Goal: Task Accomplishment & Management: Manage account settings

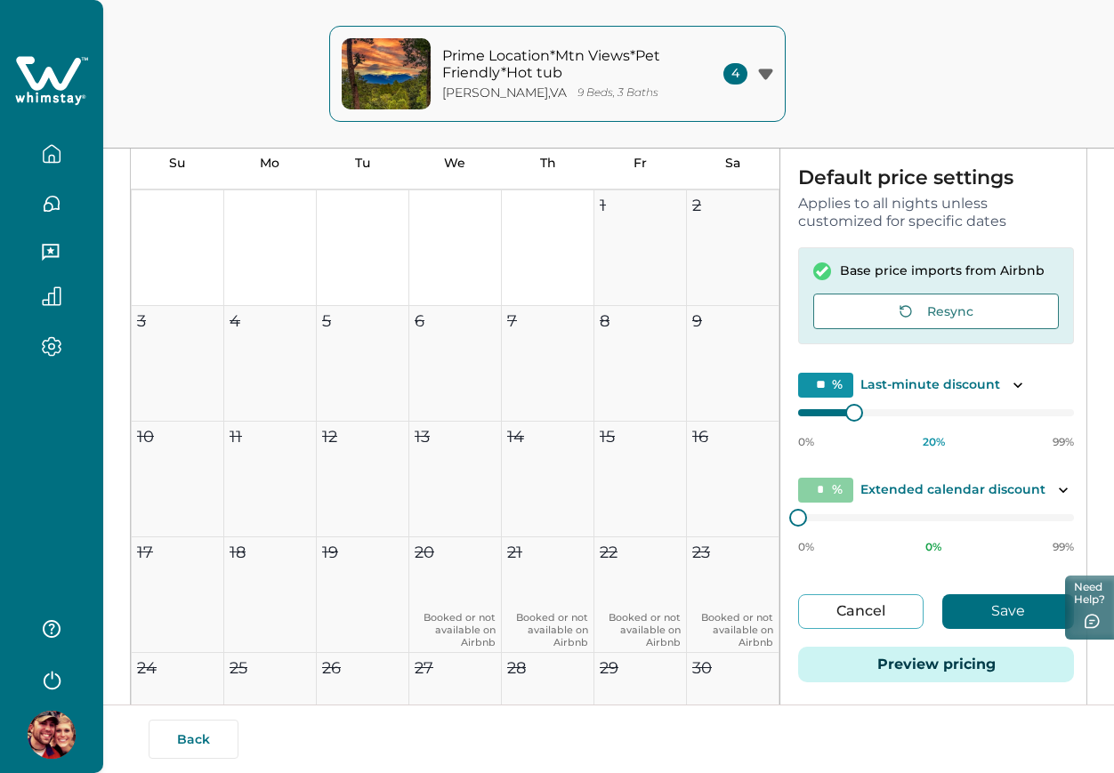
scroll to position [947, 0]
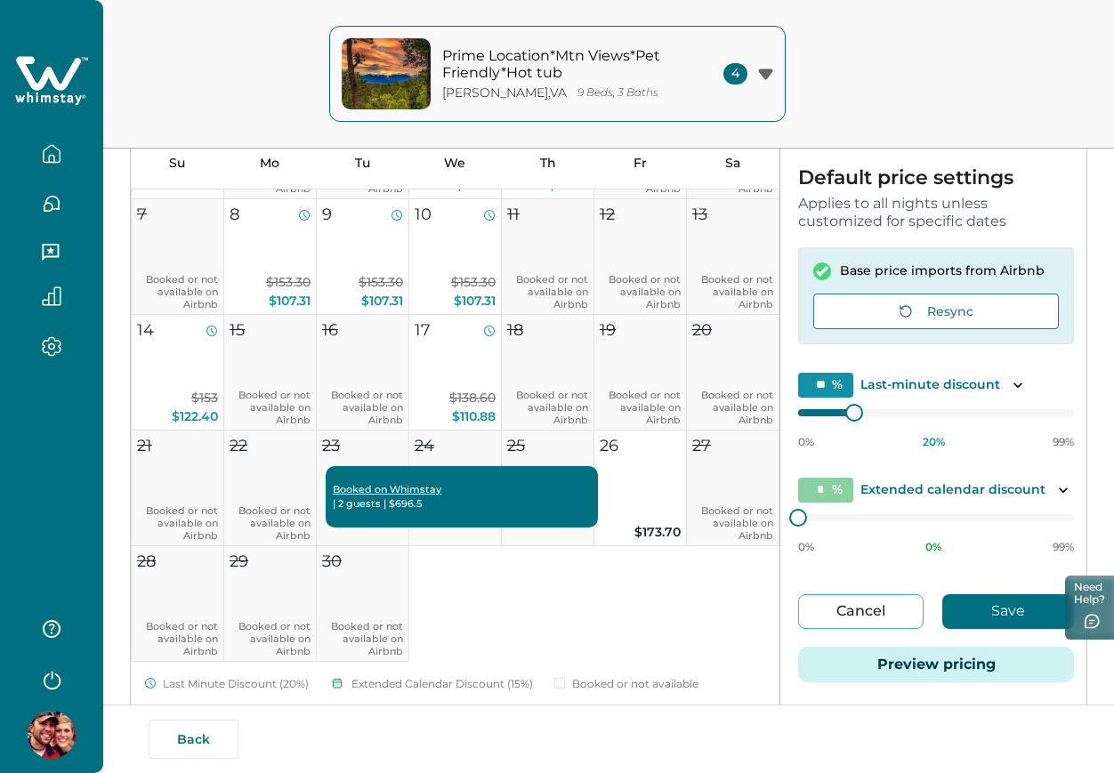
click at [62, 152] on button "button" at bounding box center [51, 154] width 75 height 36
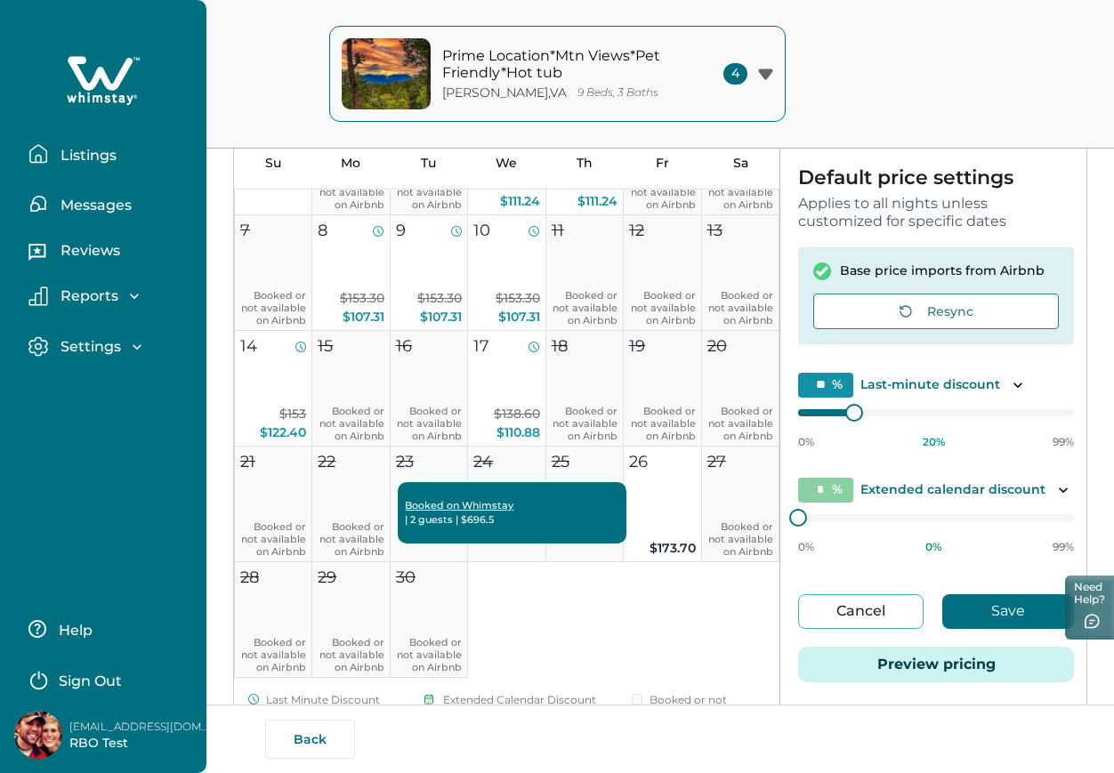
scroll to position [963, 0]
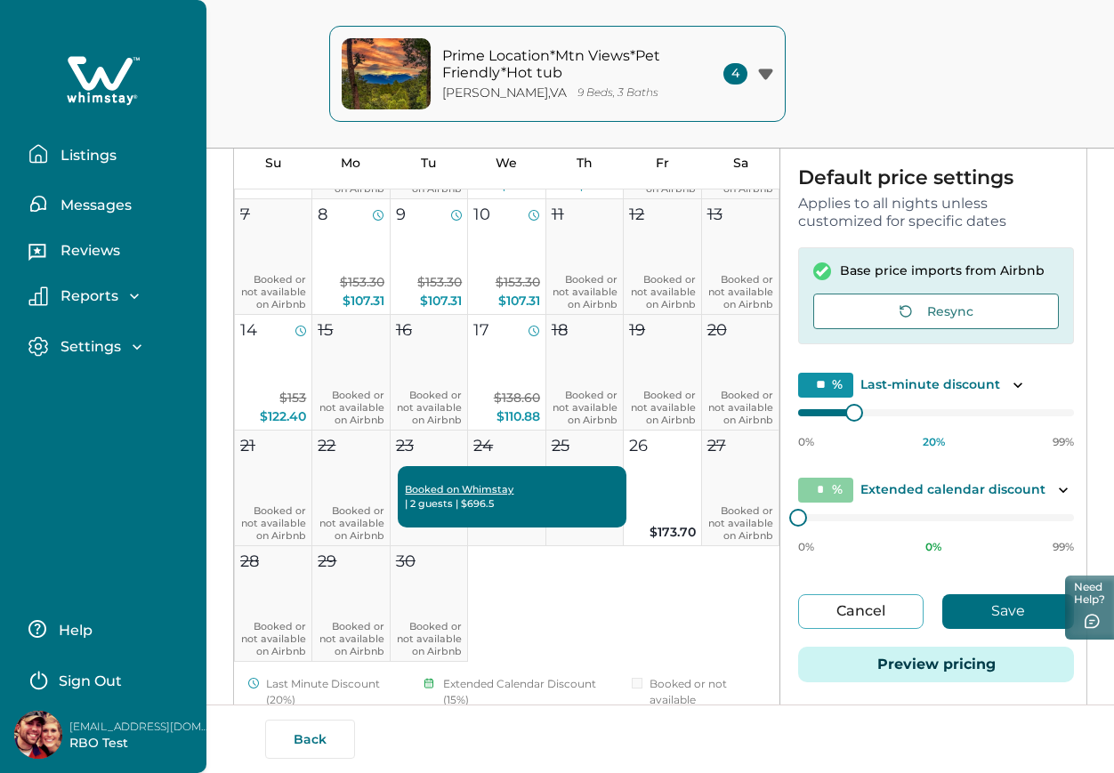
click at [125, 151] on button "Listings" at bounding box center [110, 154] width 164 height 36
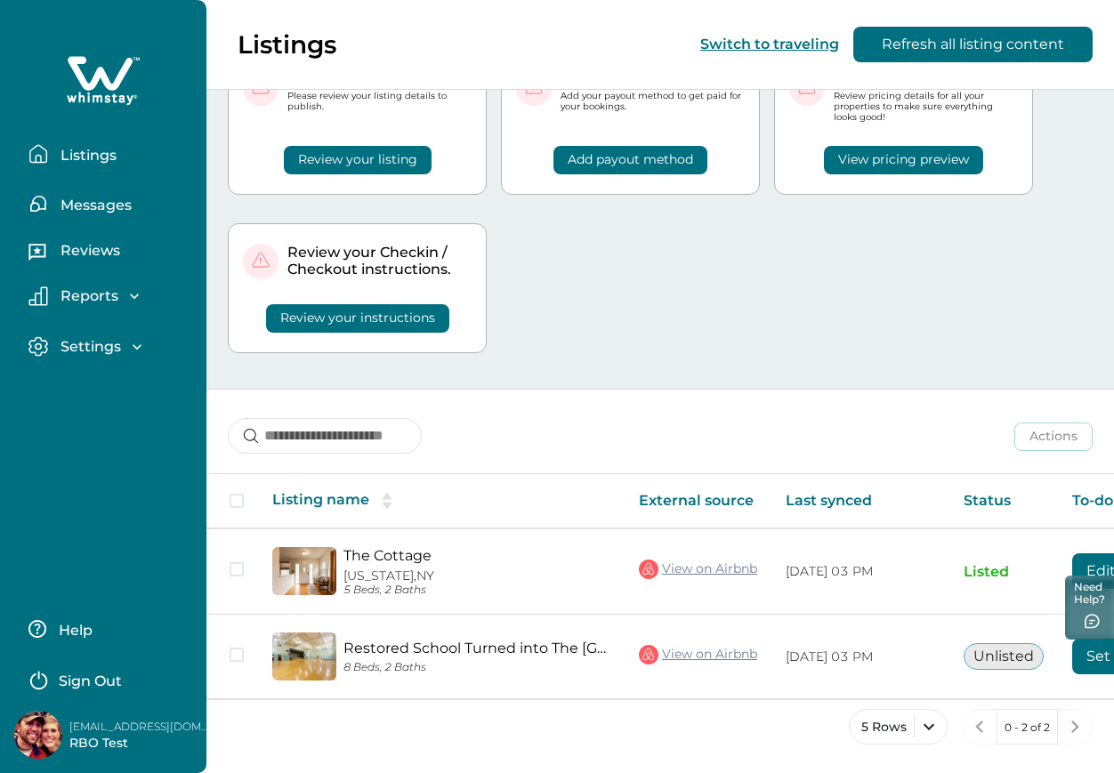
click at [87, 677] on p "Sign Out" at bounding box center [90, 682] width 63 height 18
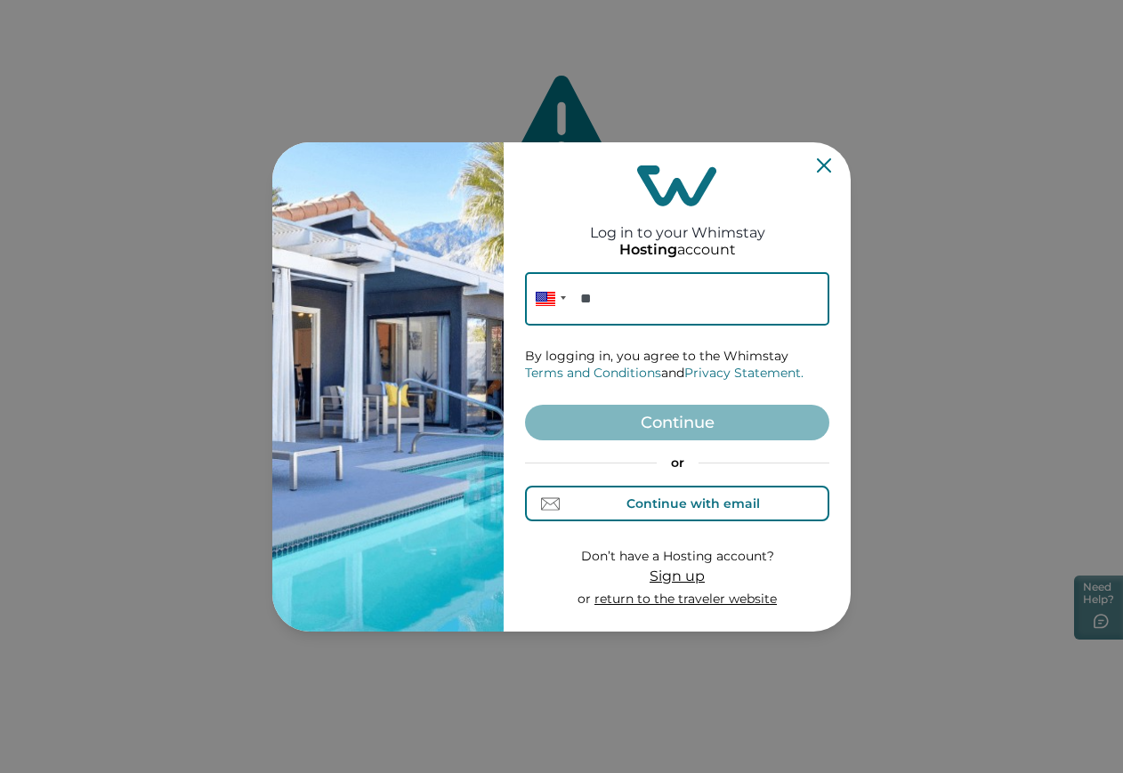
click at [625, 495] on div "Continue with email" at bounding box center [677, 504] width 165 height 19
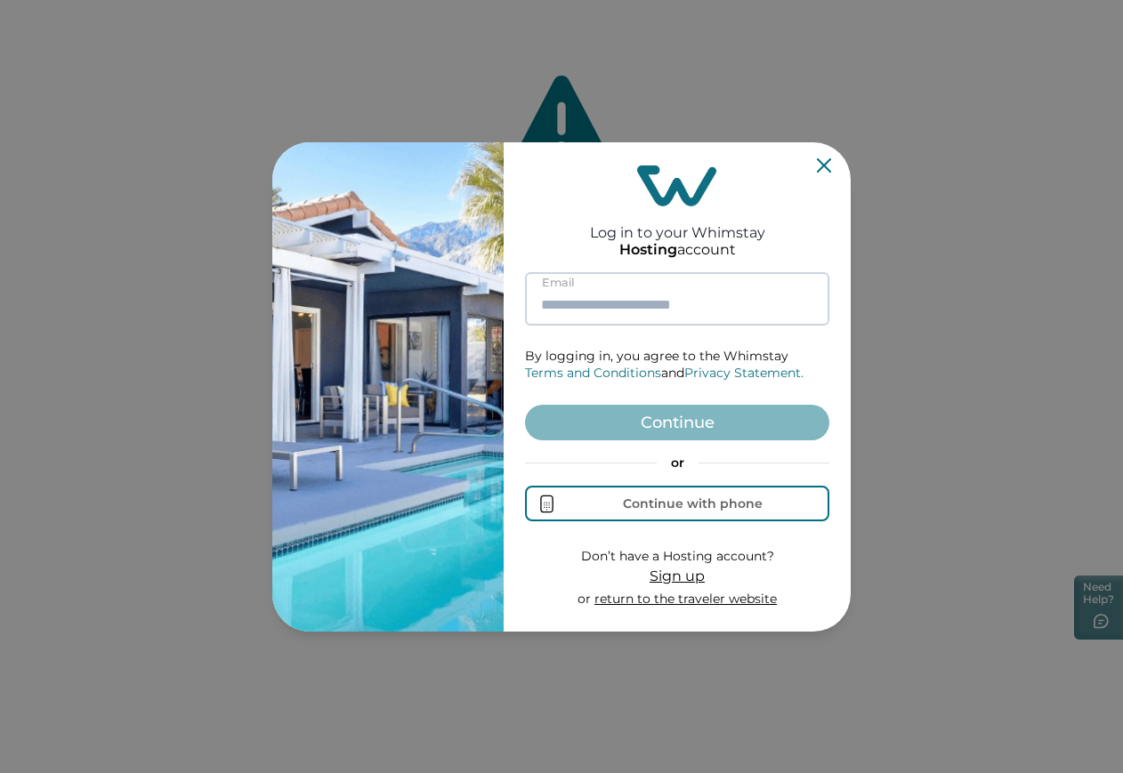
click at [601, 310] on input at bounding box center [677, 298] width 304 height 53
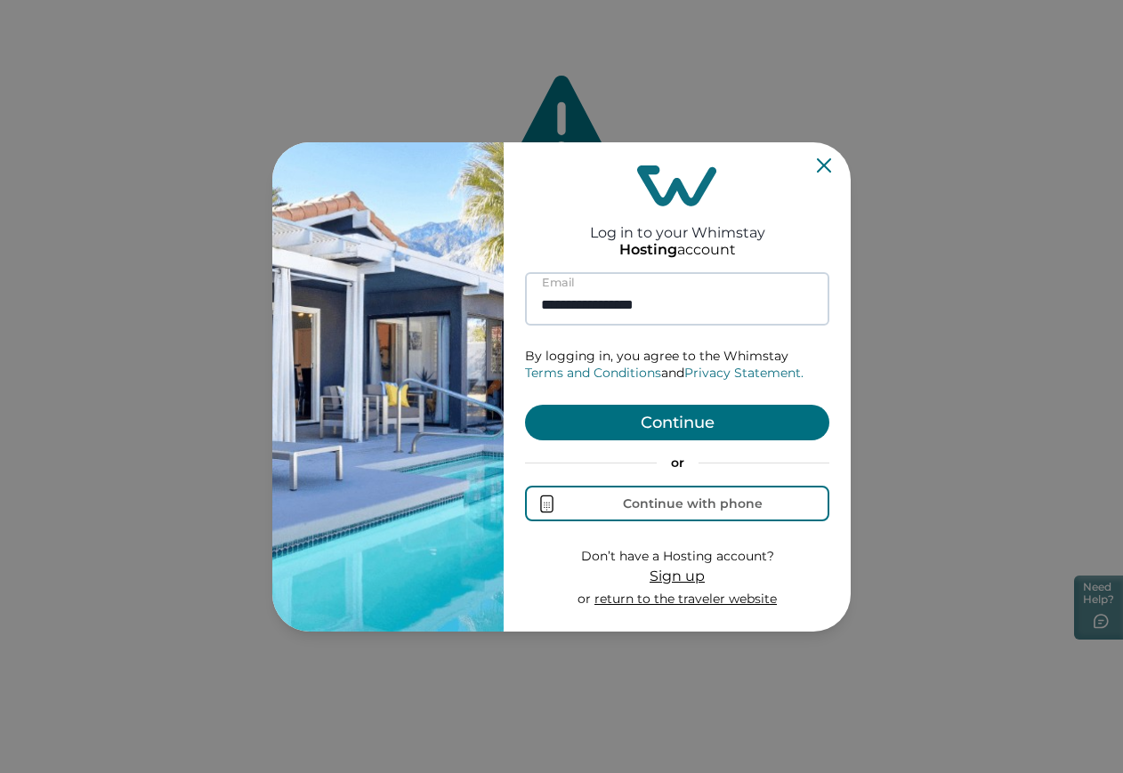
type input "**********"
click at [525, 405] on button "Continue" at bounding box center [677, 423] width 304 height 36
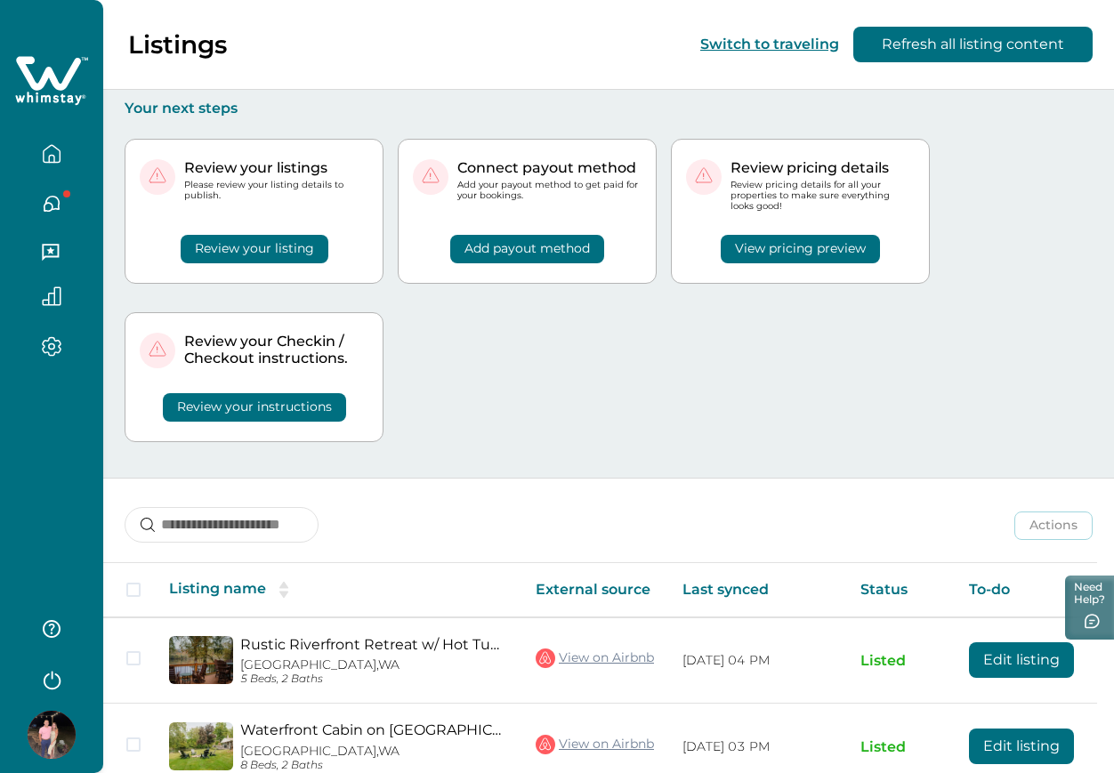
scroll to position [147, 0]
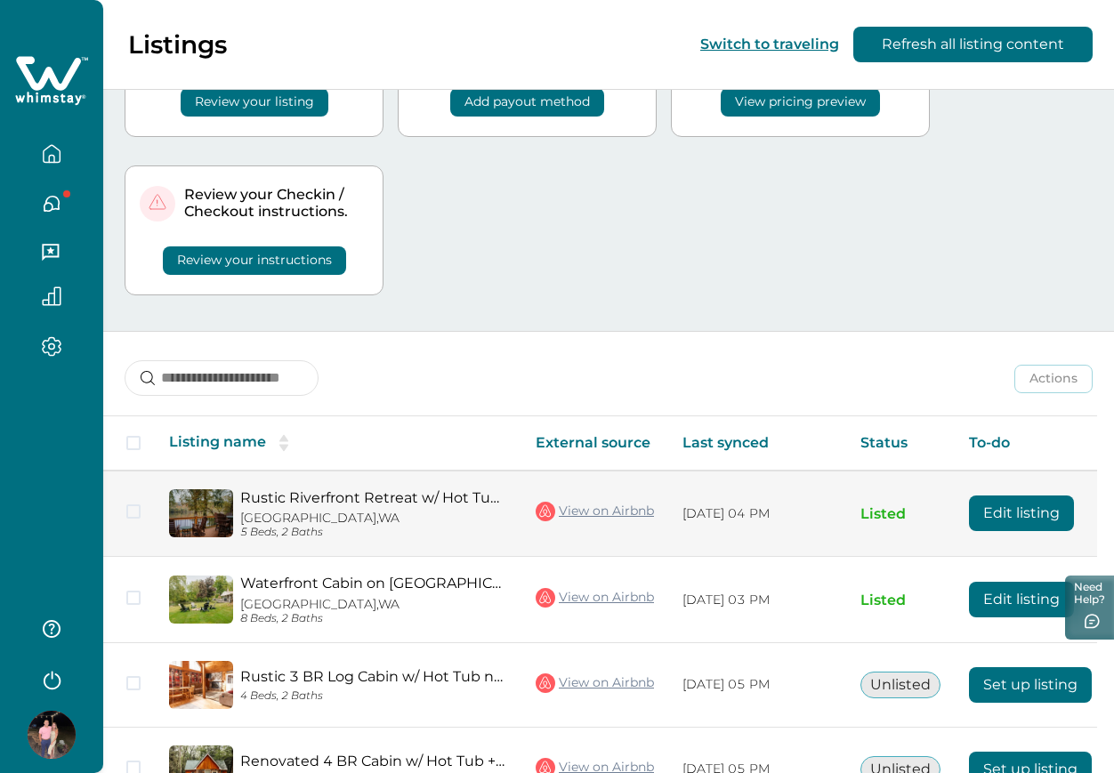
click at [1020, 520] on button "Edit listing" at bounding box center [1021, 514] width 105 height 36
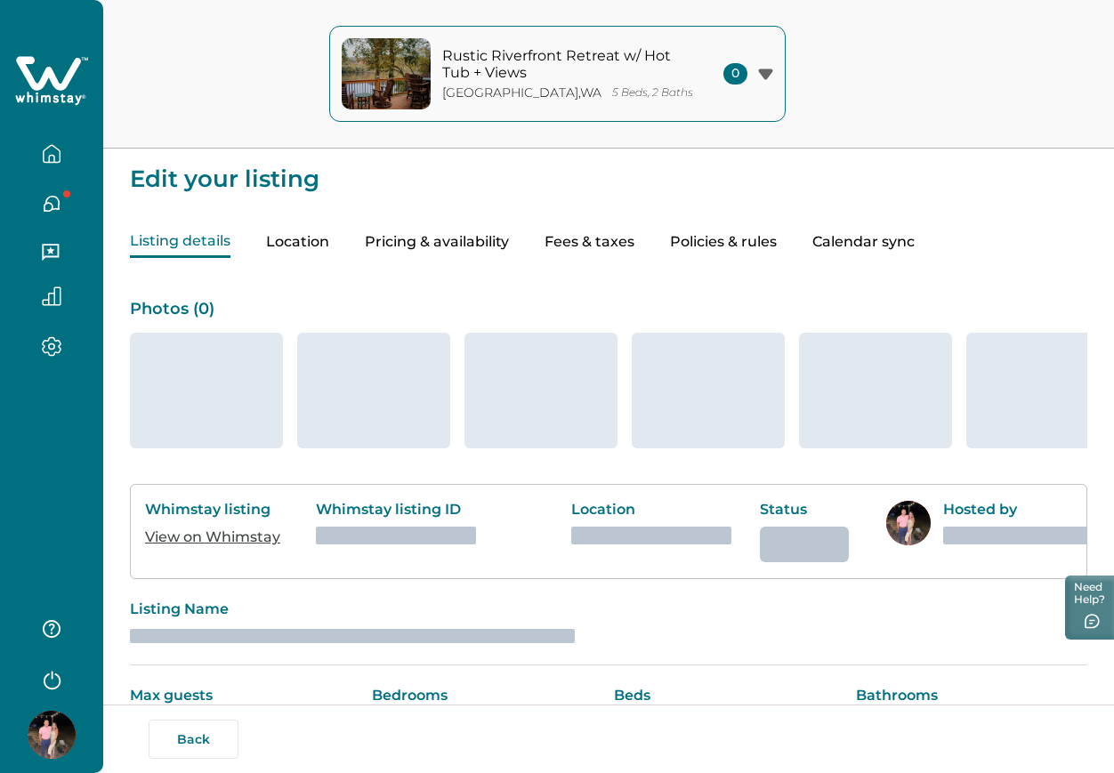
click at [454, 235] on button "Pricing & availability" at bounding box center [437, 242] width 144 height 31
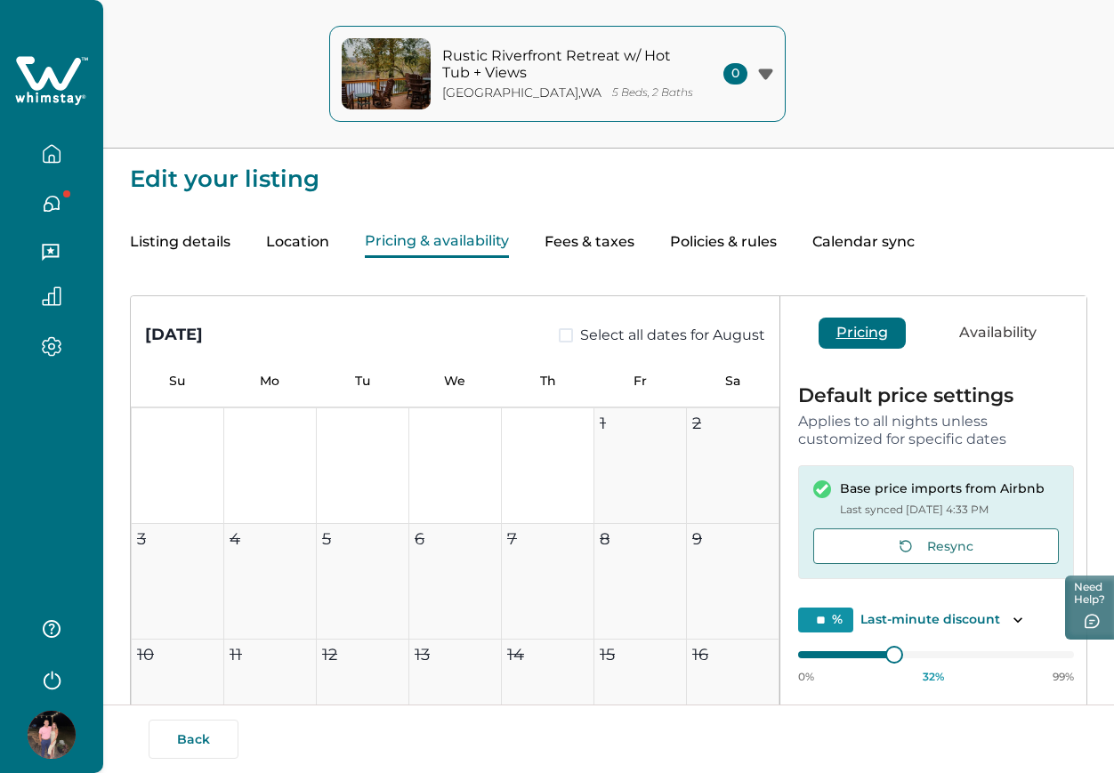
type input "**"
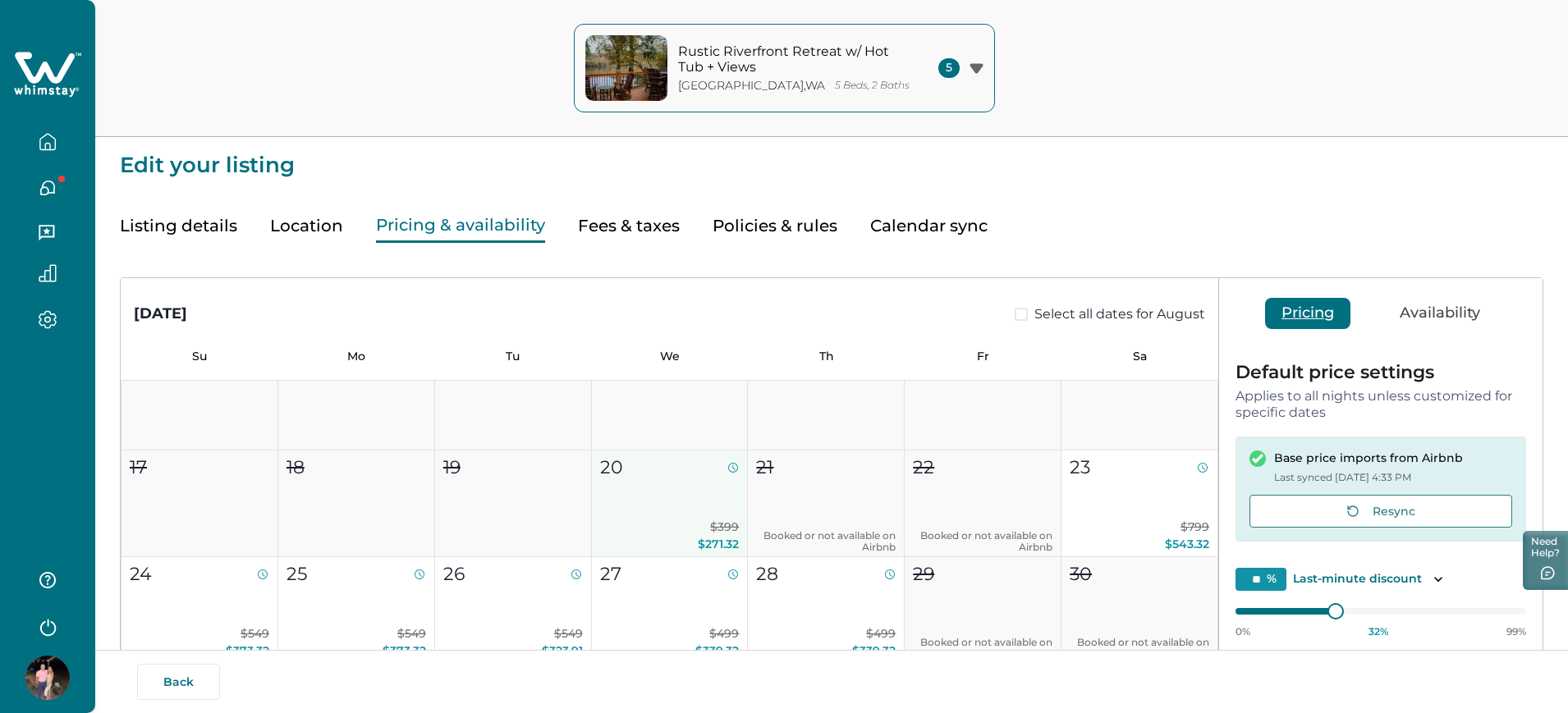
scroll to position [245, 0]
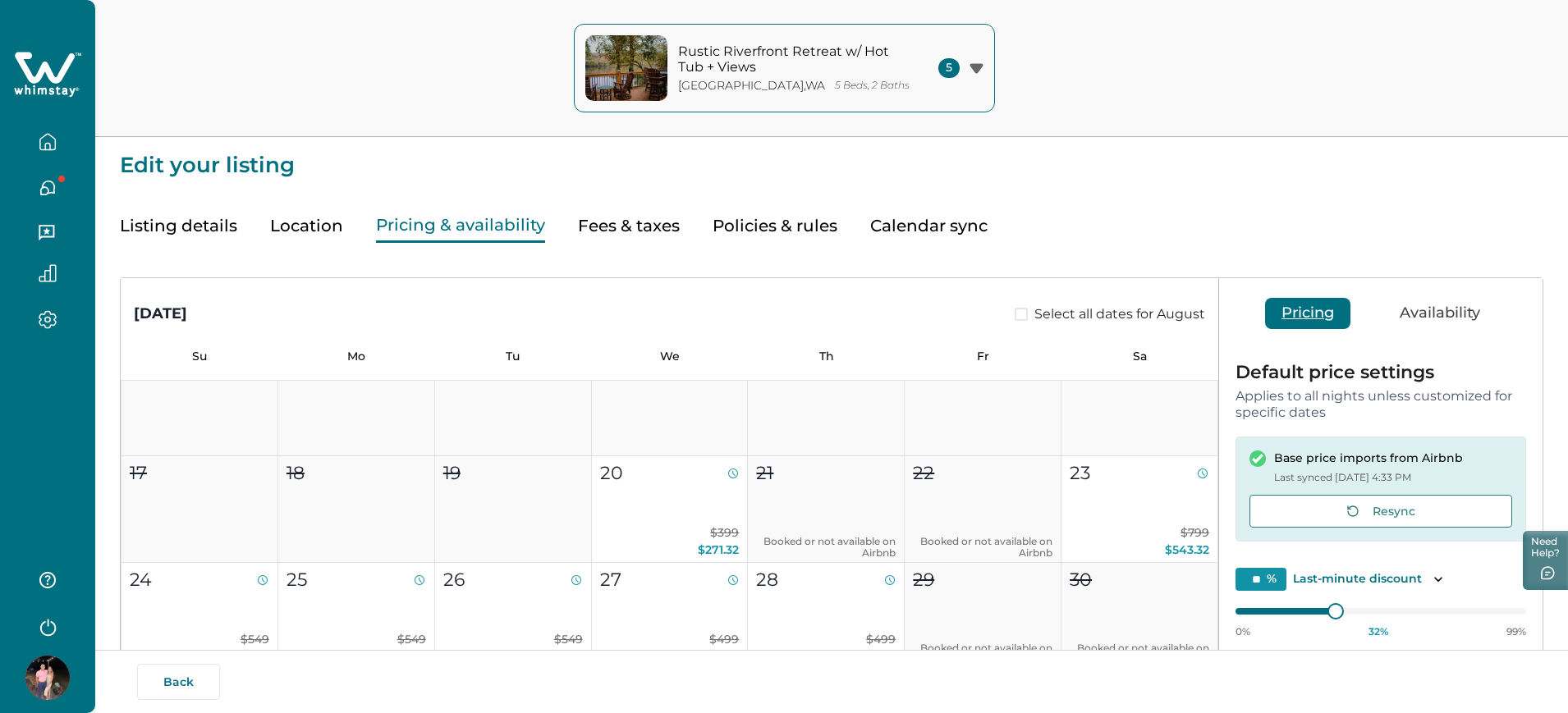
click at [1027, 268] on div "August 2025 Select all dates for August Su Mo Tu We Th Fr Sa 1 2 3 4 5 6 7 8 9 …" at bounding box center [832, 581] width 1424 height 678
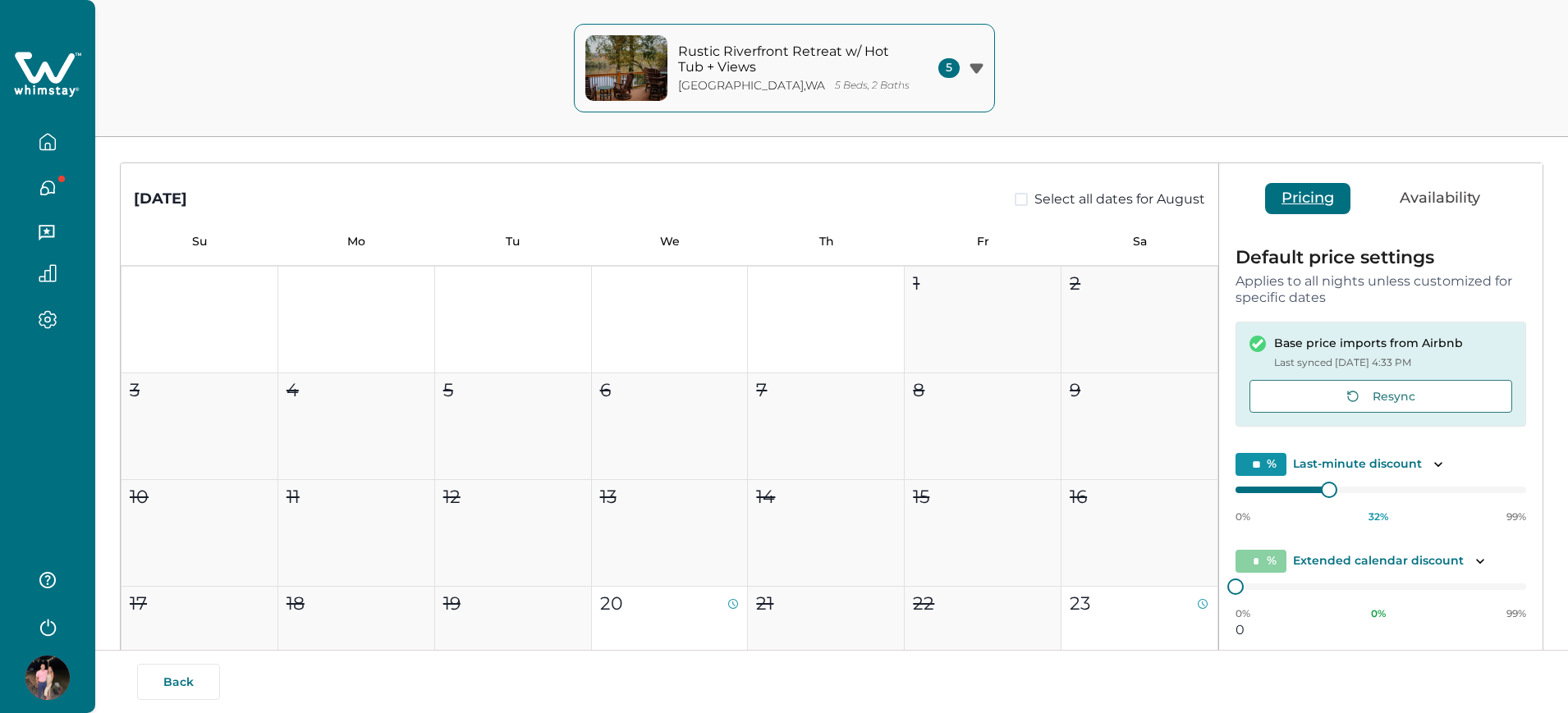
type input "**"
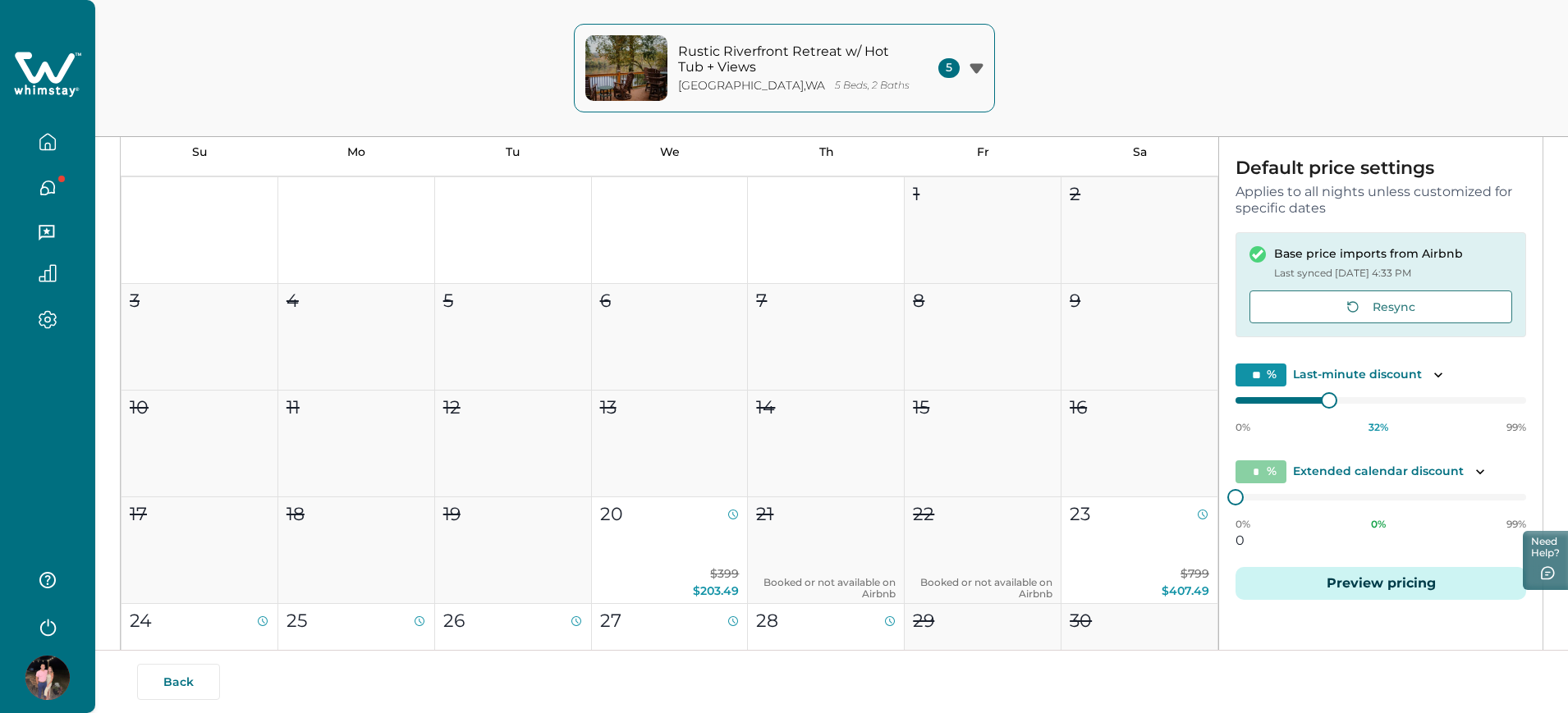
click at [59, 152] on button "button" at bounding box center [47, 142] width 69 height 33
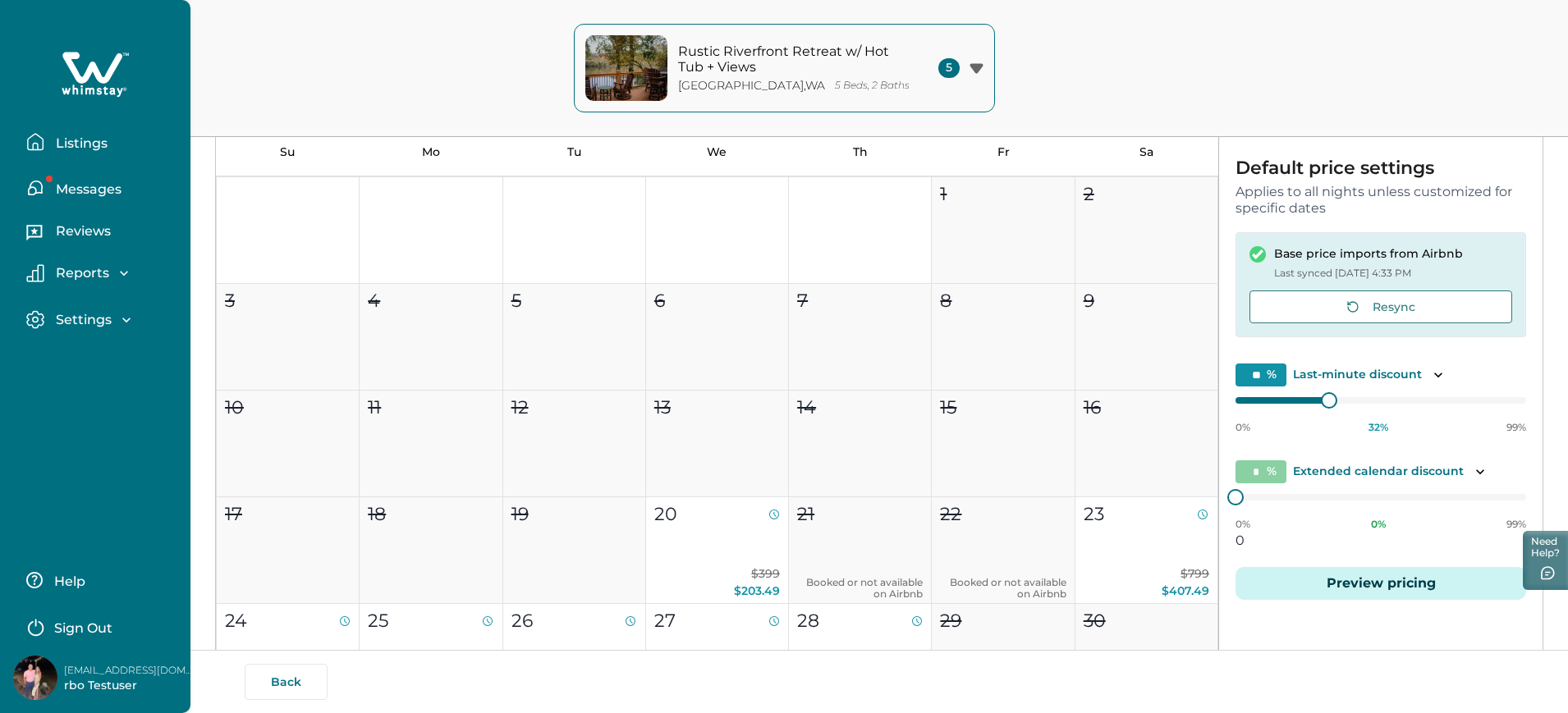
click at [59, 152] on button "Listings" at bounding box center [102, 142] width 151 height 33
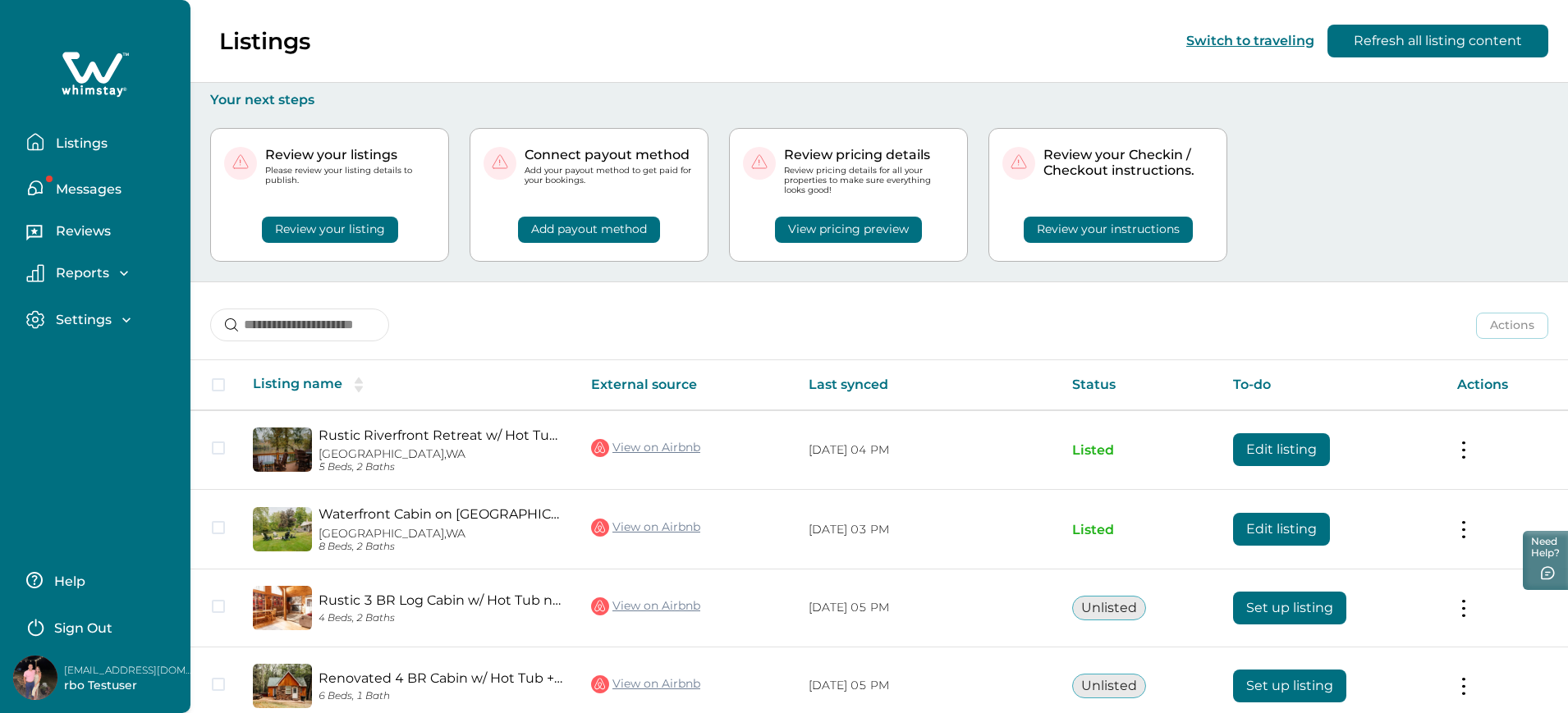
scroll to position [102, 0]
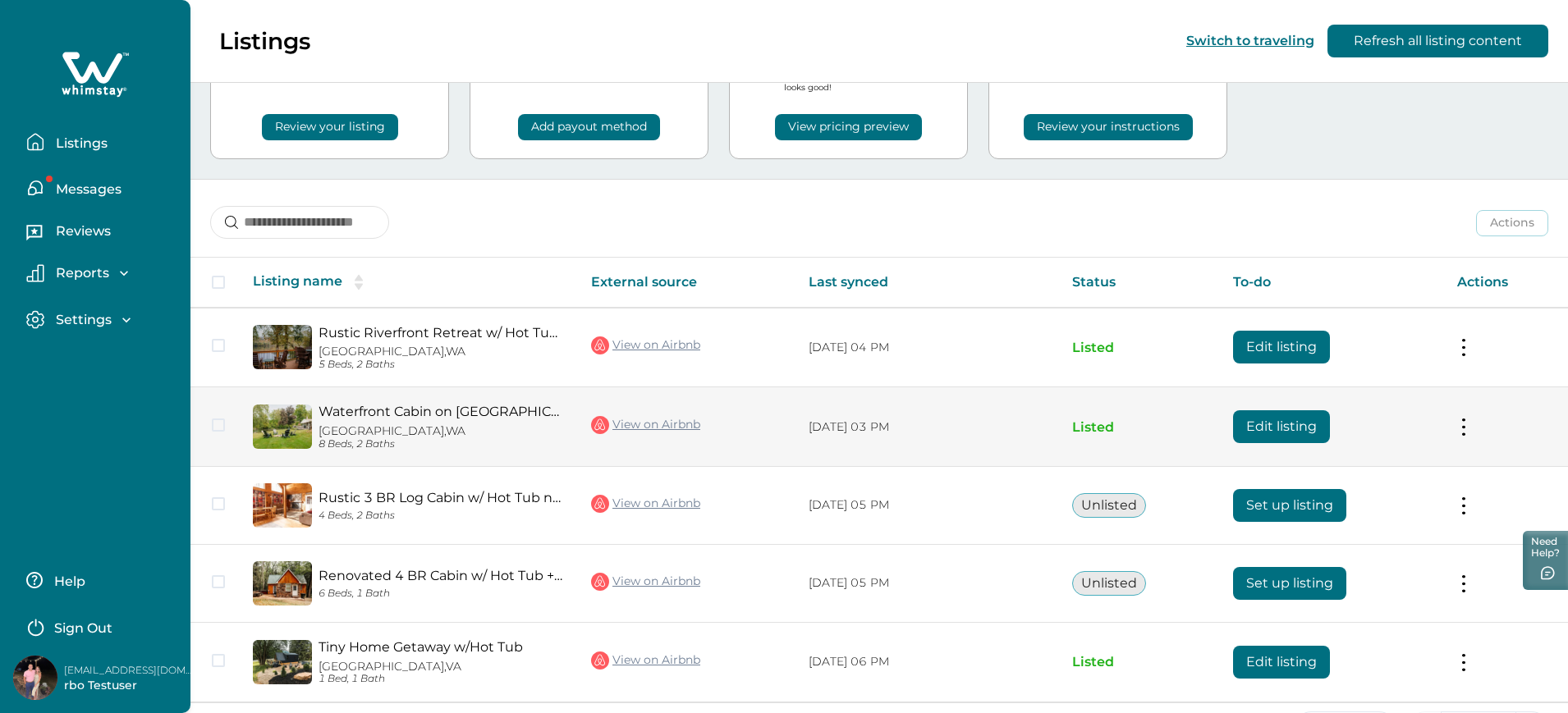
click at [1242, 429] on button "Edit listing" at bounding box center [1281, 427] width 97 height 33
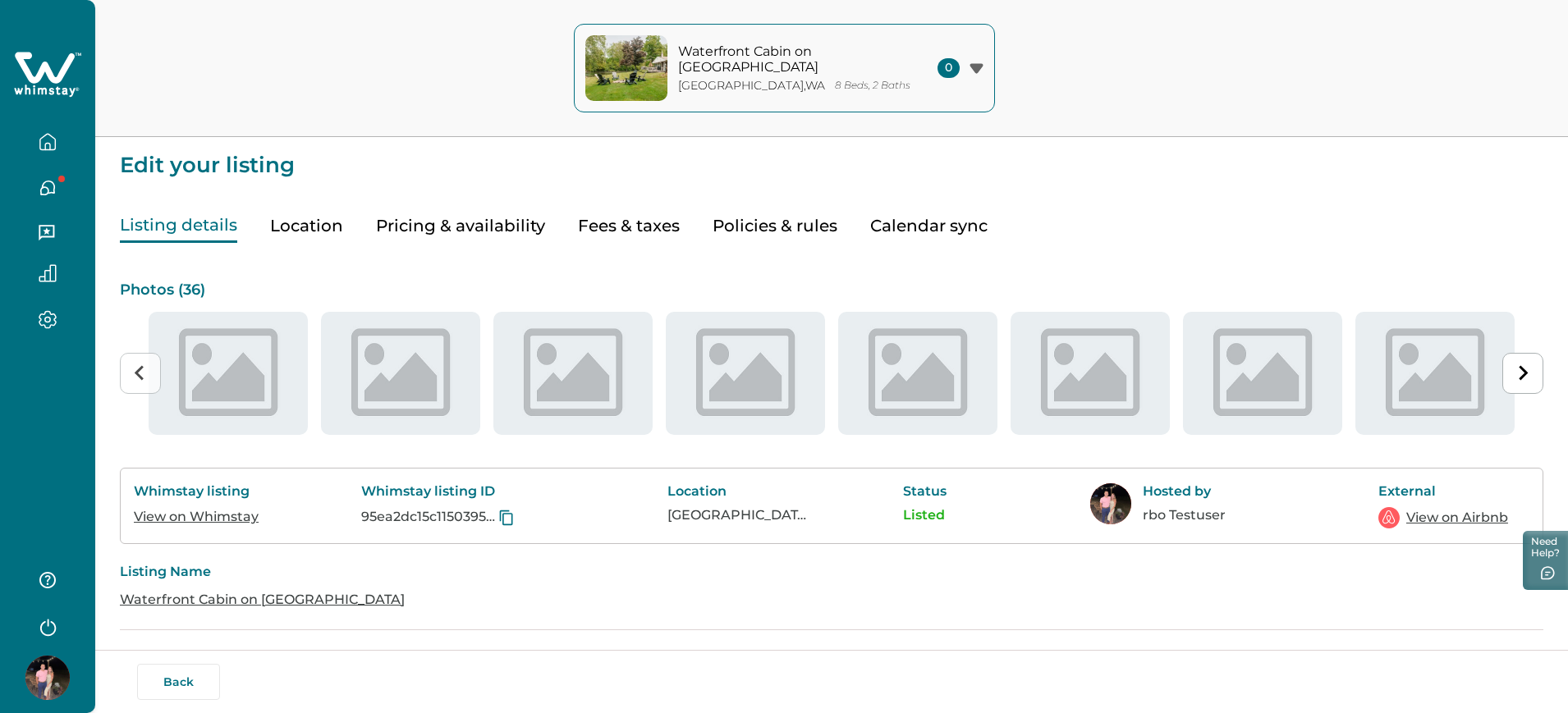
type input "**"
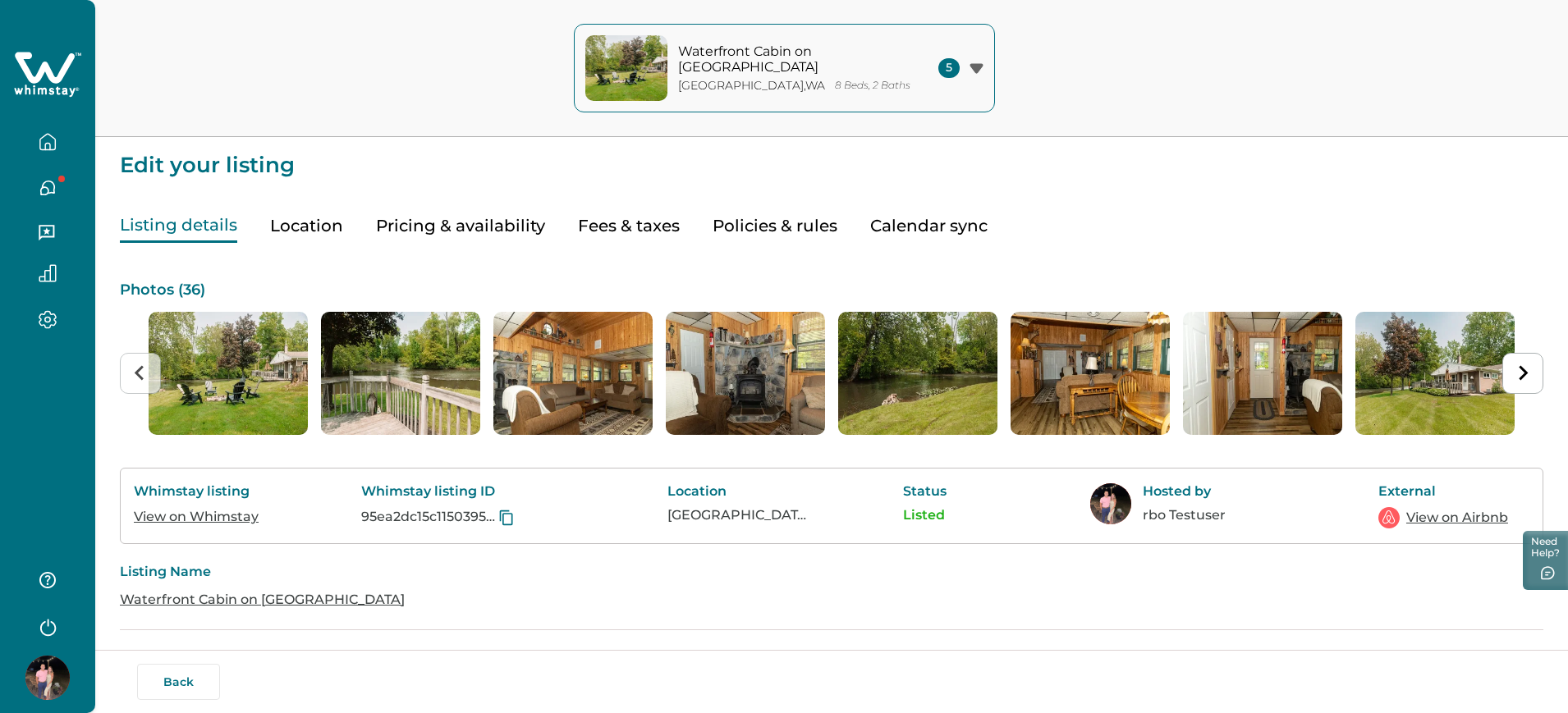
click at [513, 240] on button "Pricing & availability" at bounding box center [460, 226] width 169 height 33
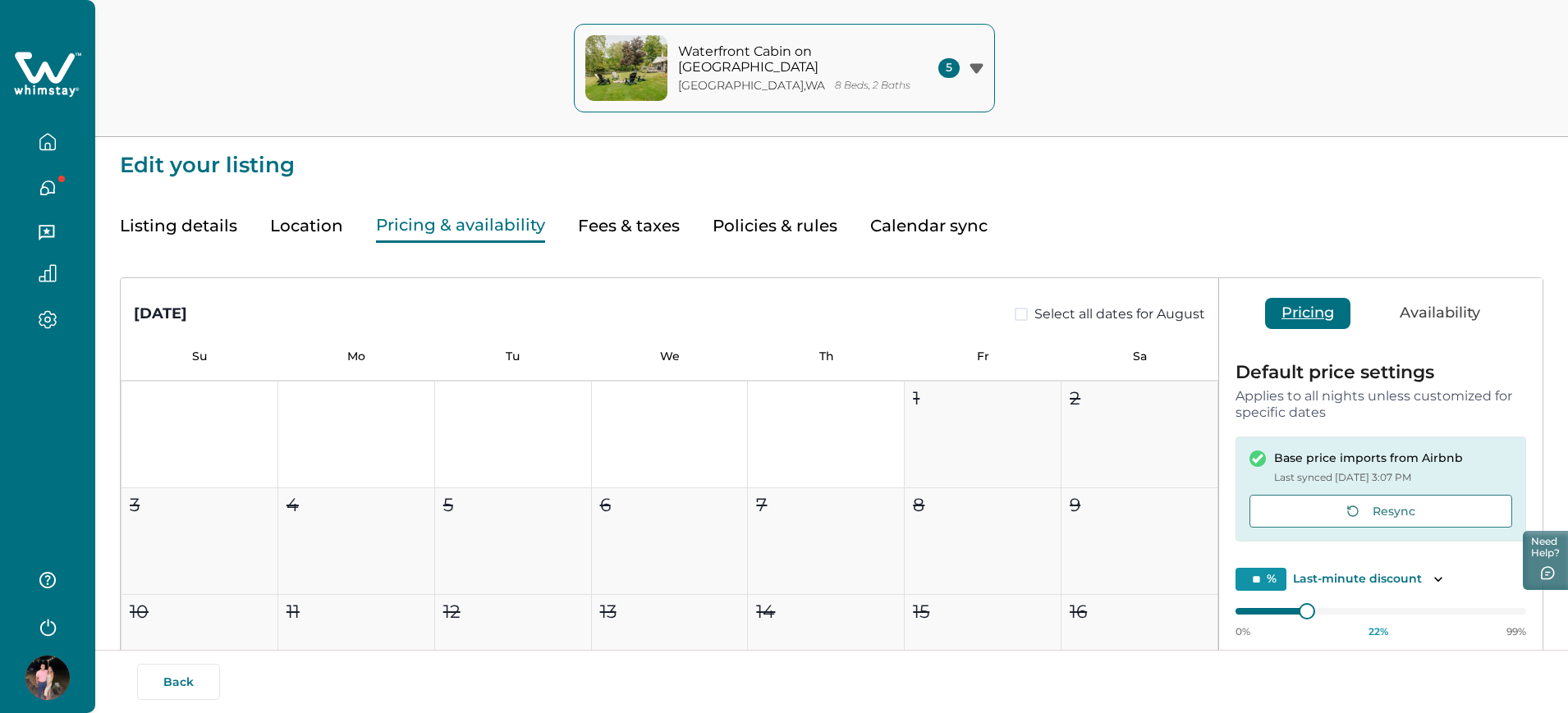
click at [48, 146] on icon "button" at bounding box center [48, 142] width 18 height 18
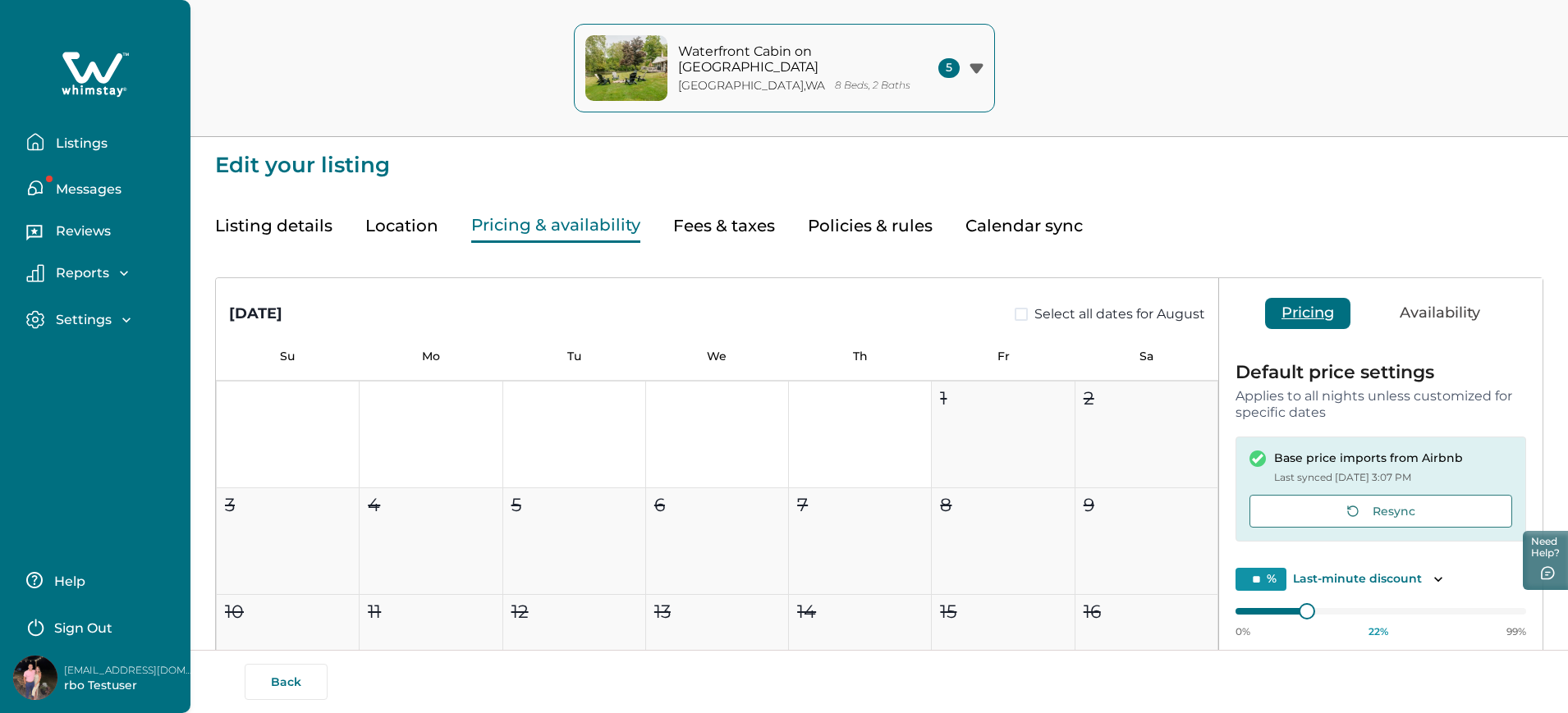
click at [87, 618] on button "Sign Out" at bounding box center [98, 626] width 145 height 33
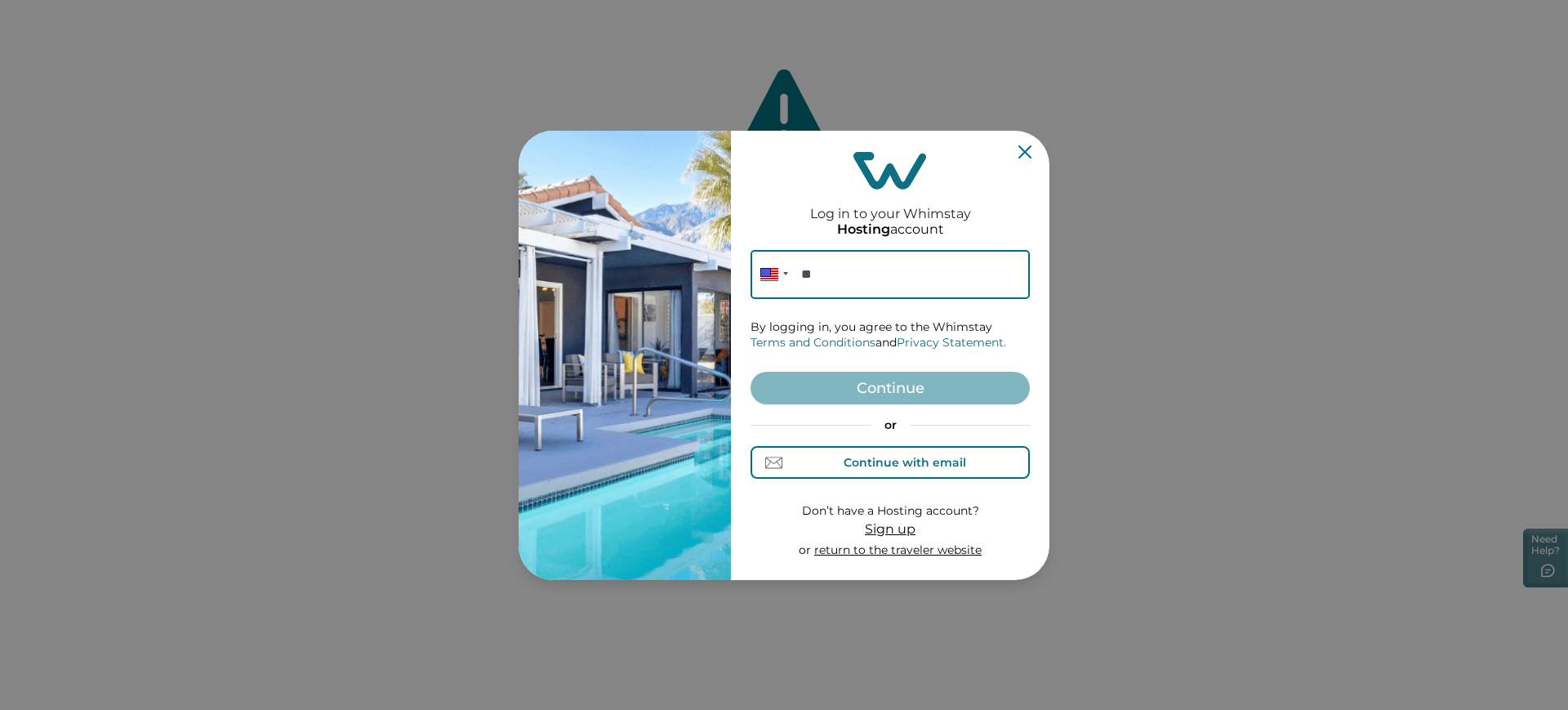
click at [806, 455] on button "Continue with email" at bounding box center [890, 463] width 279 height 33
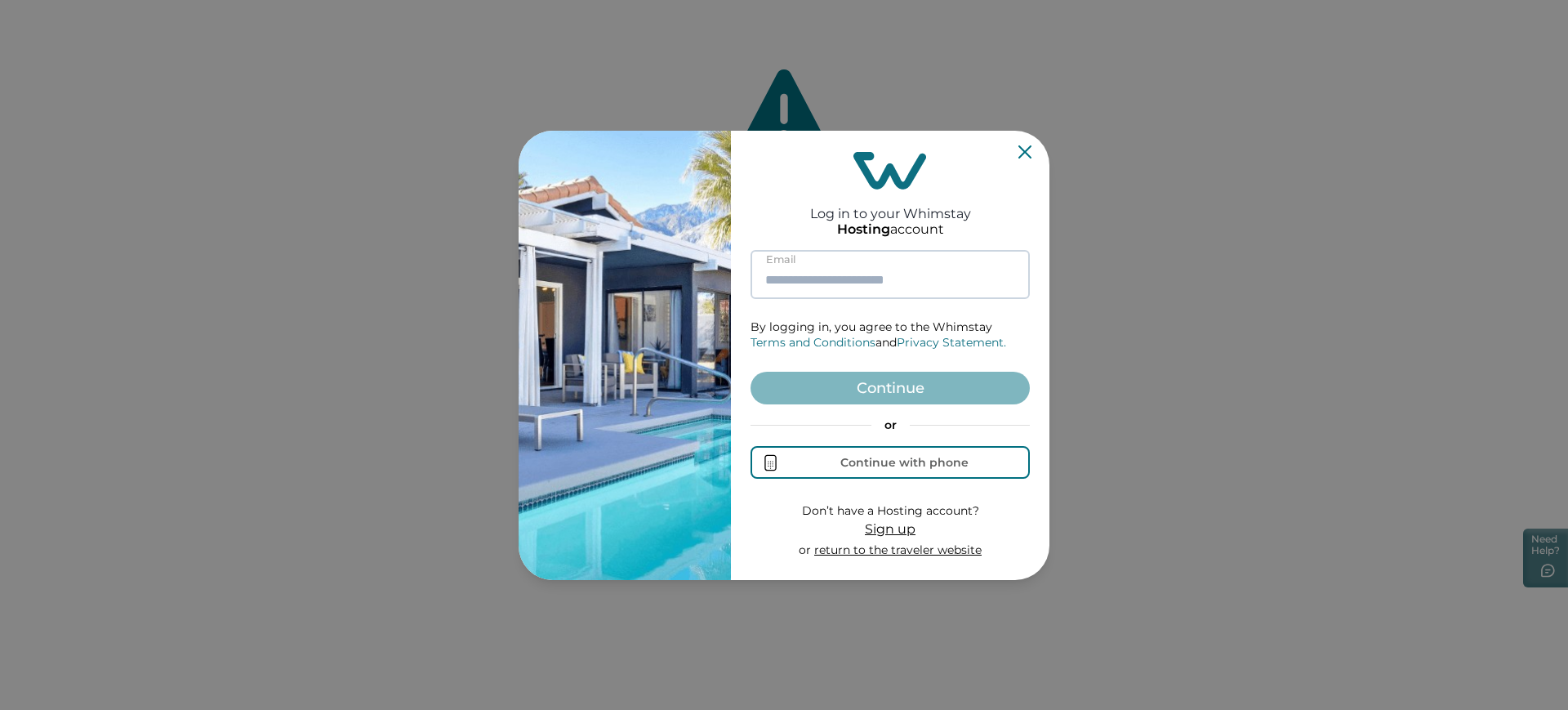
click at [848, 297] on input at bounding box center [890, 274] width 279 height 49
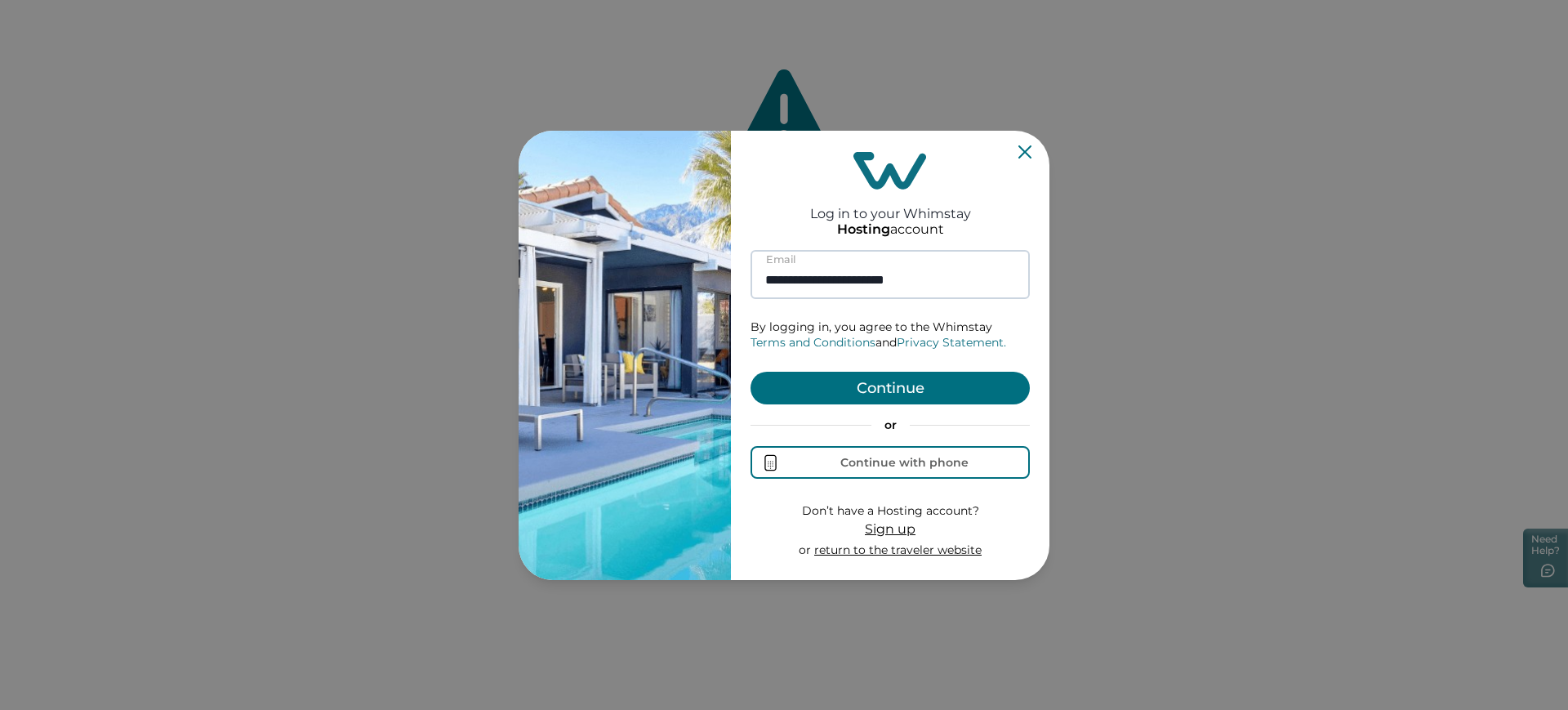
type input "**********"
click at [751, 372] on button "Continue" at bounding box center [890, 389] width 279 height 33
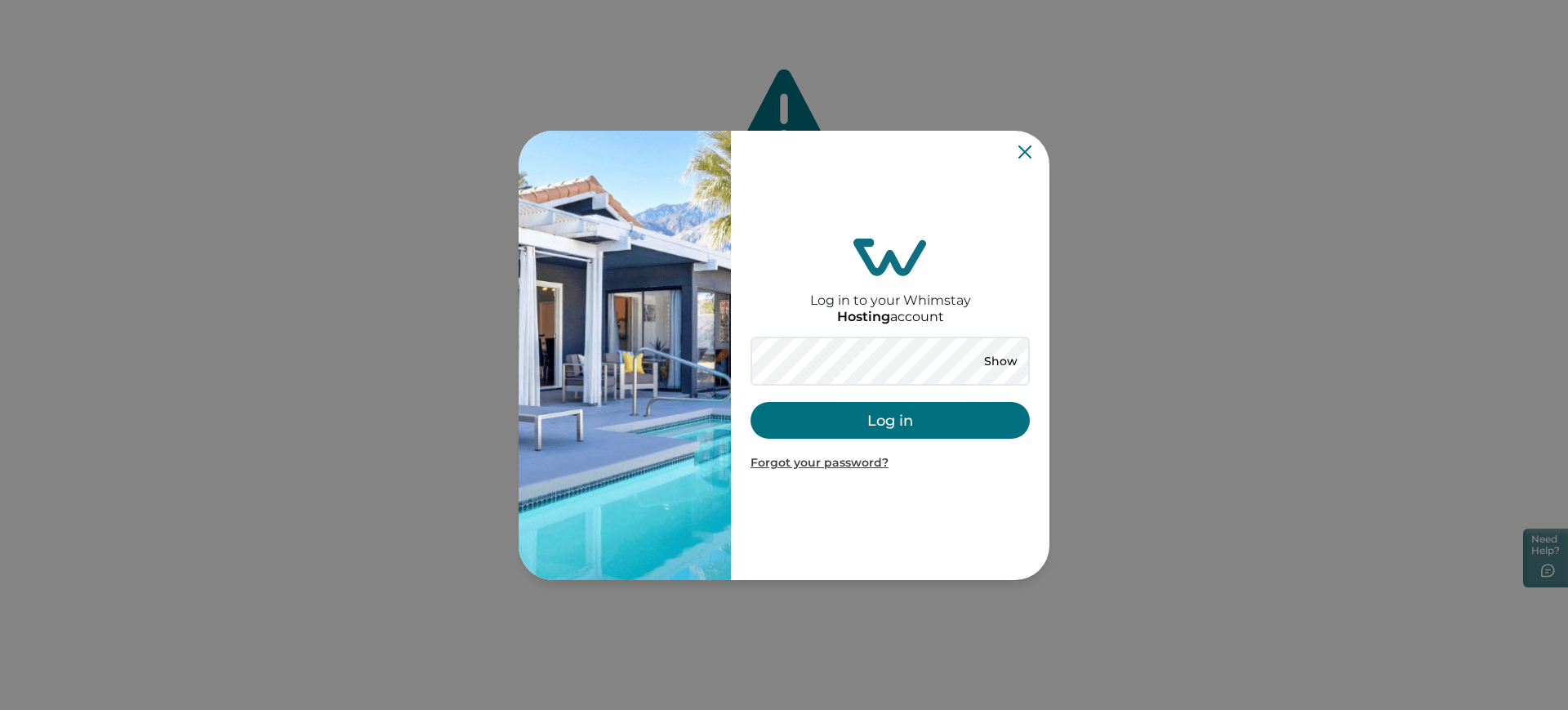
click at [821, 404] on button "Log in" at bounding box center [890, 421] width 279 height 37
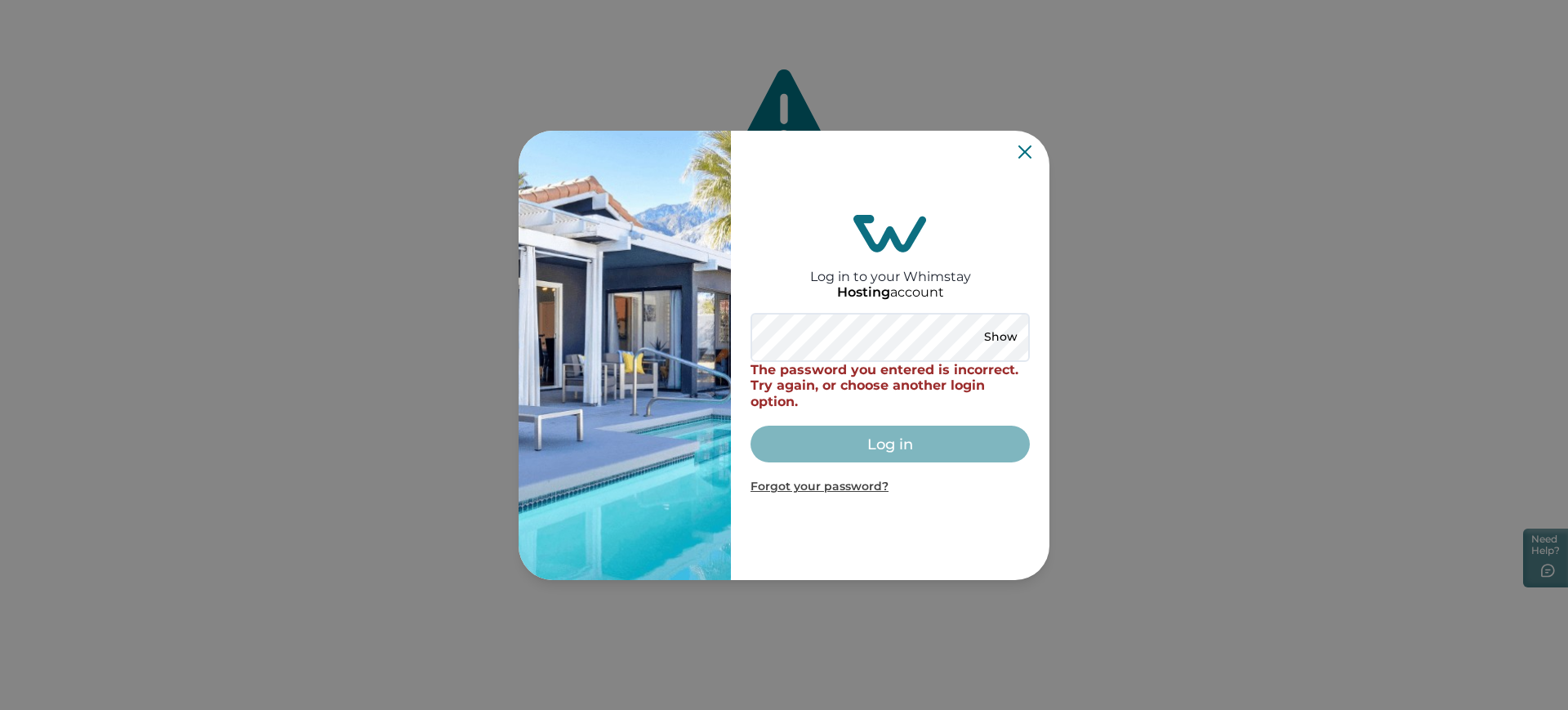
click at [868, 493] on p "Forgot your password?" at bounding box center [890, 487] width 279 height 17
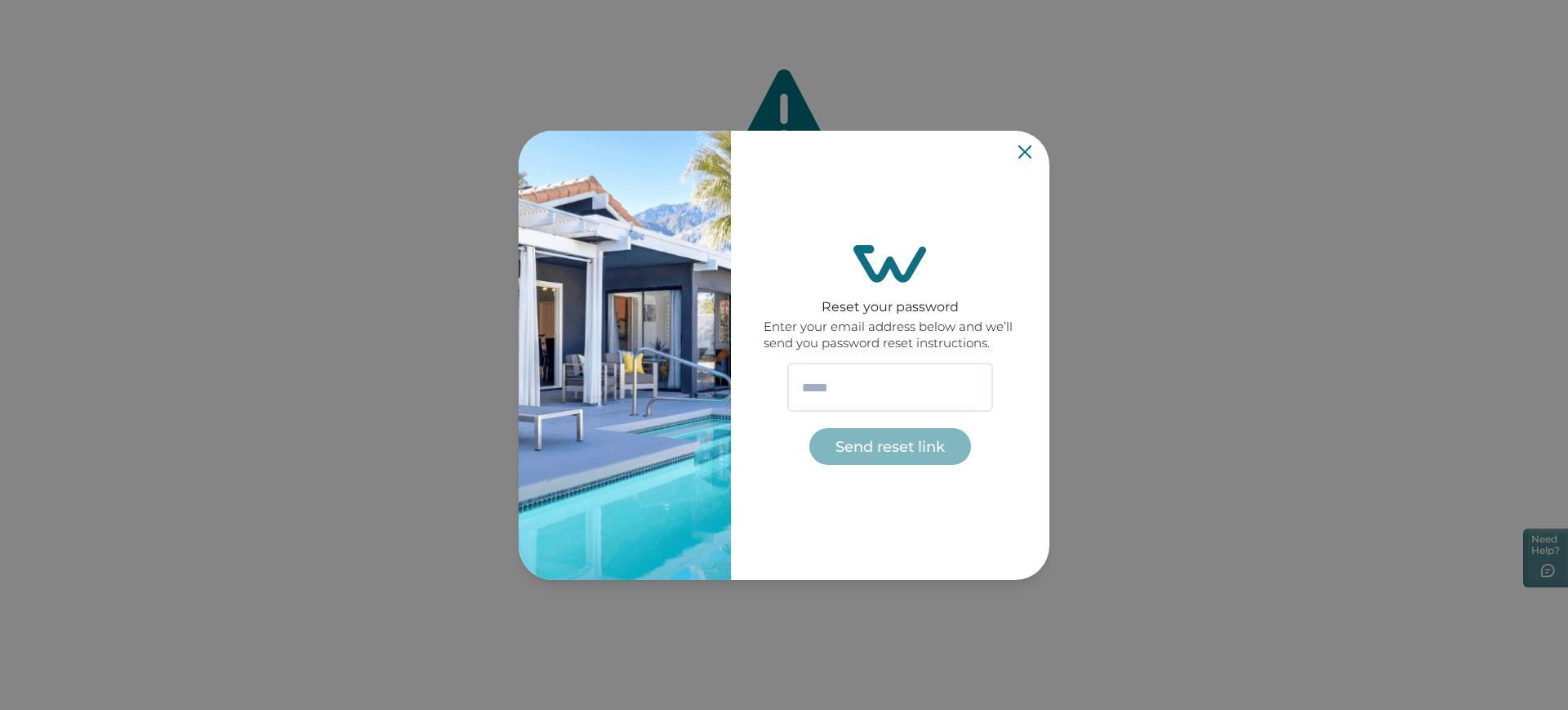
click at [868, 413] on div "Send reset link" at bounding box center [890, 413] width 206 height 102
click at [877, 388] on input "email" at bounding box center [890, 387] width 206 height 49
type input "**********"
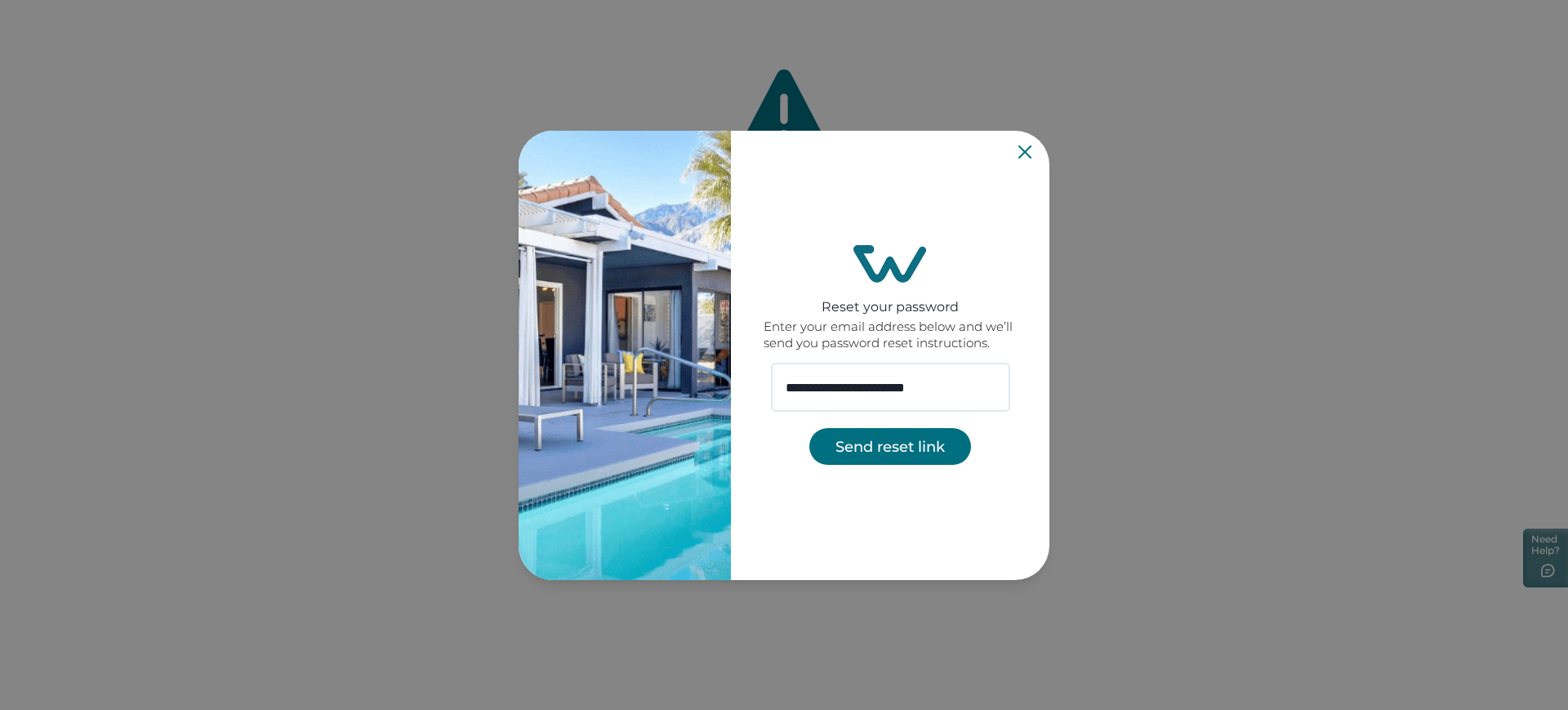
click at [858, 434] on button "Send reset link" at bounding box center [890, 446] width 162 height 37
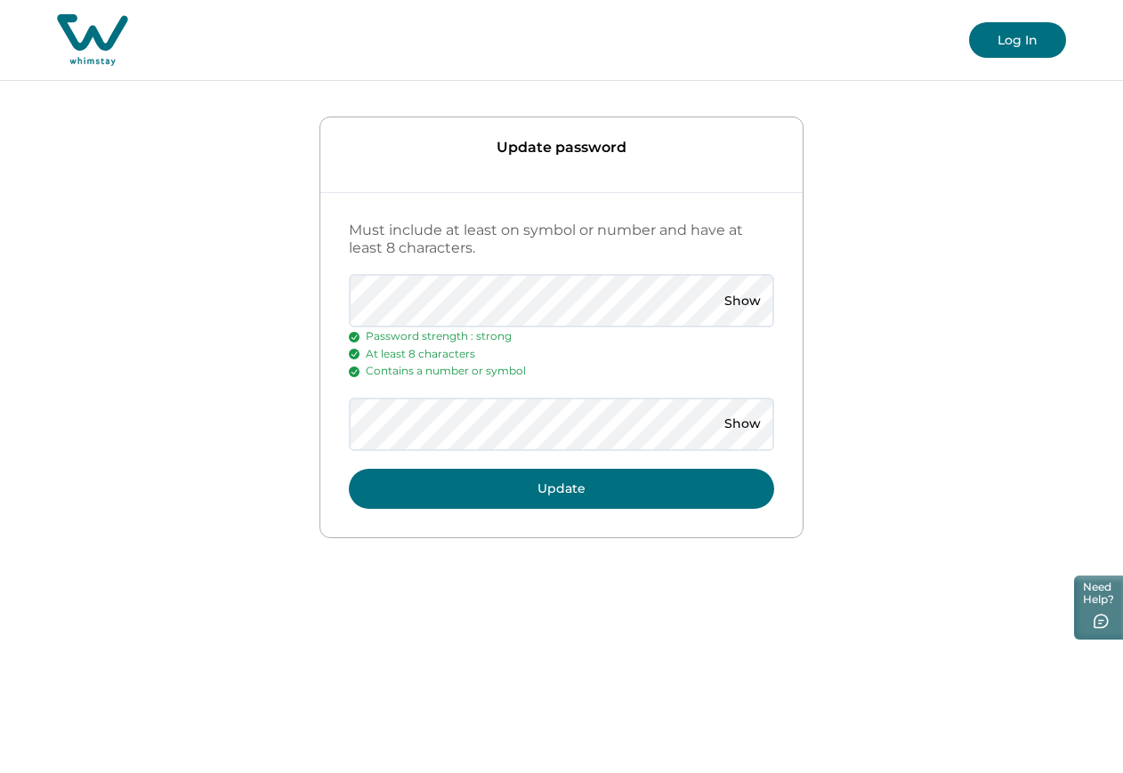
click at [628, 496] on button "Update" at bounding box center [561, 489] width 425 height 40
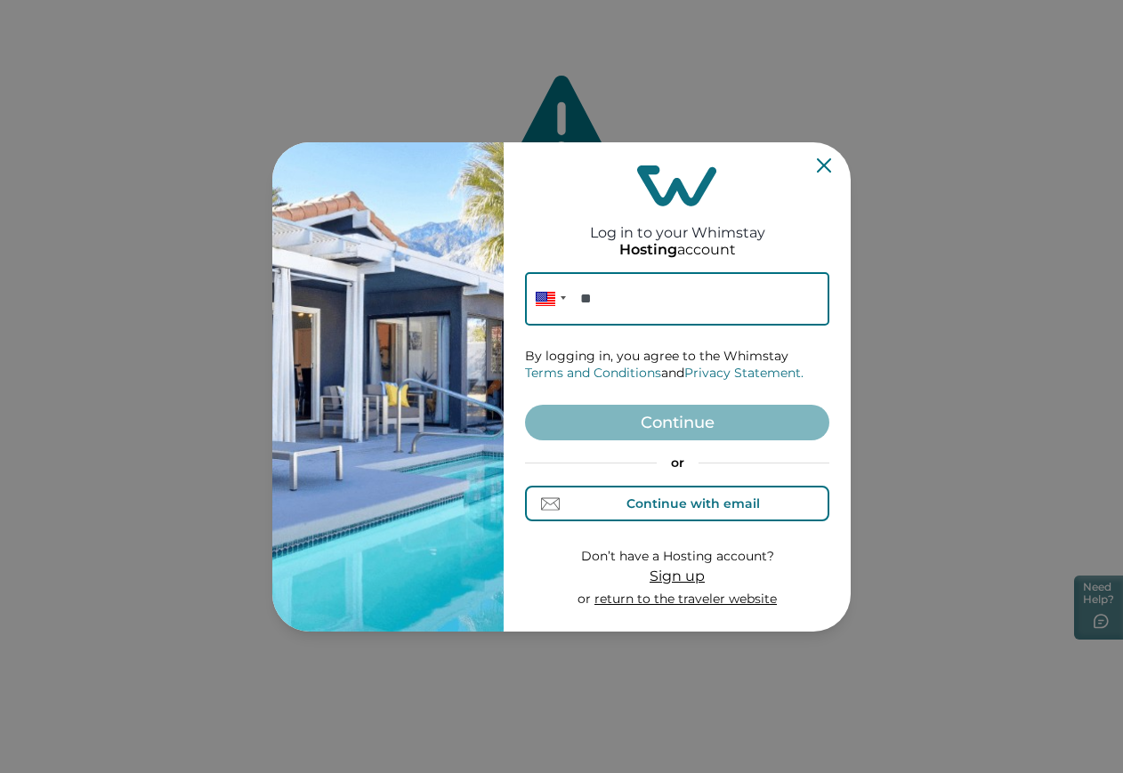
click at [640, 490] on button "Continue with email" at bounding box center [677, 504] width 304 height 36
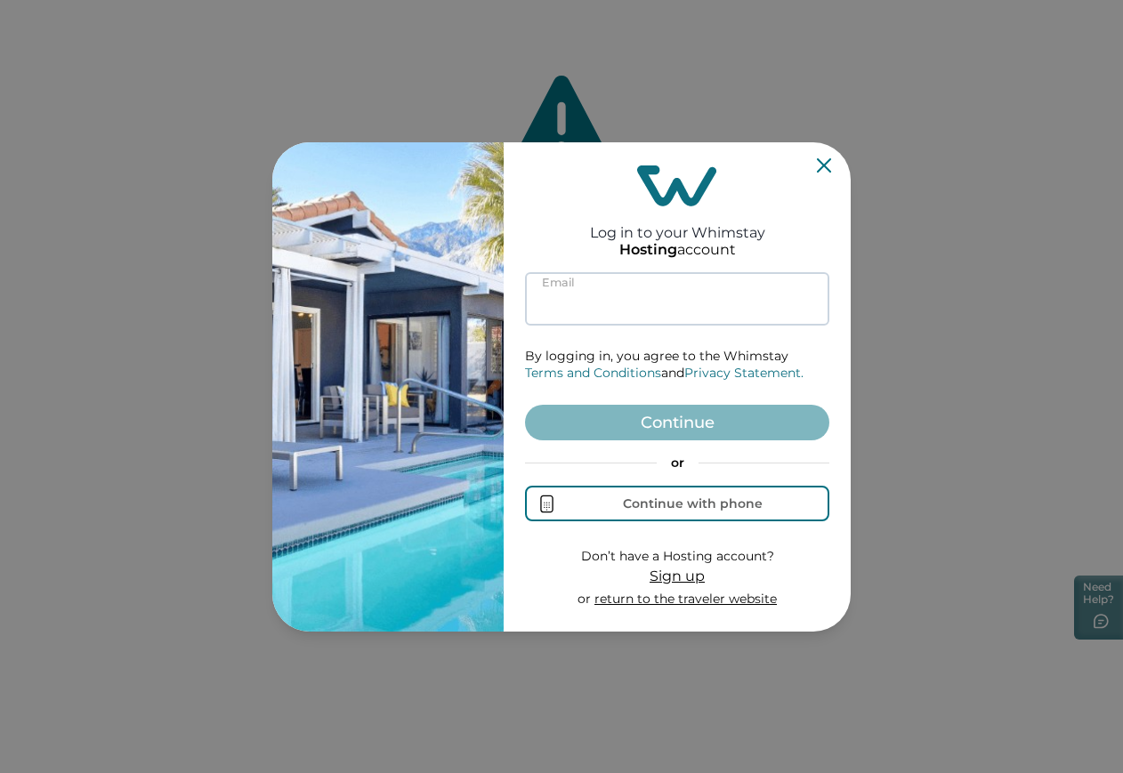
click at [697, 324] on input at bounding box center [677, 298] width 304 height 53
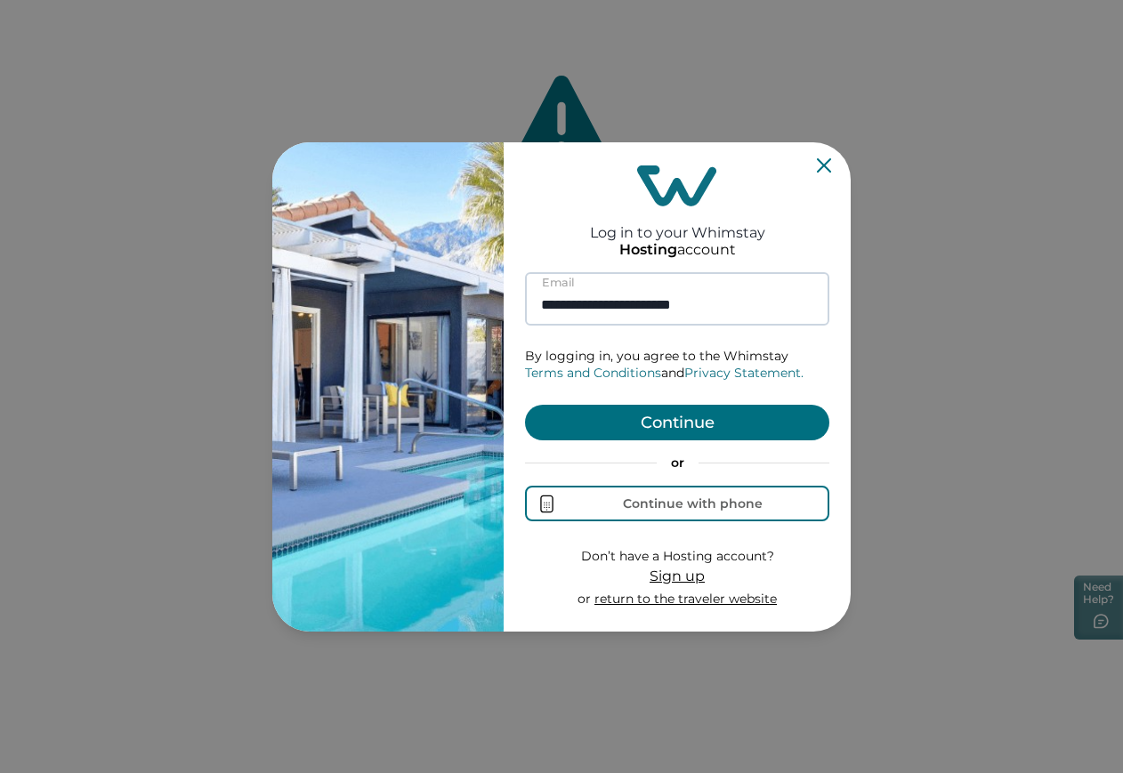
type input "**********"
click at [525, 405] on button "Continue" at bounding box center [677, 423] width 304 height 36
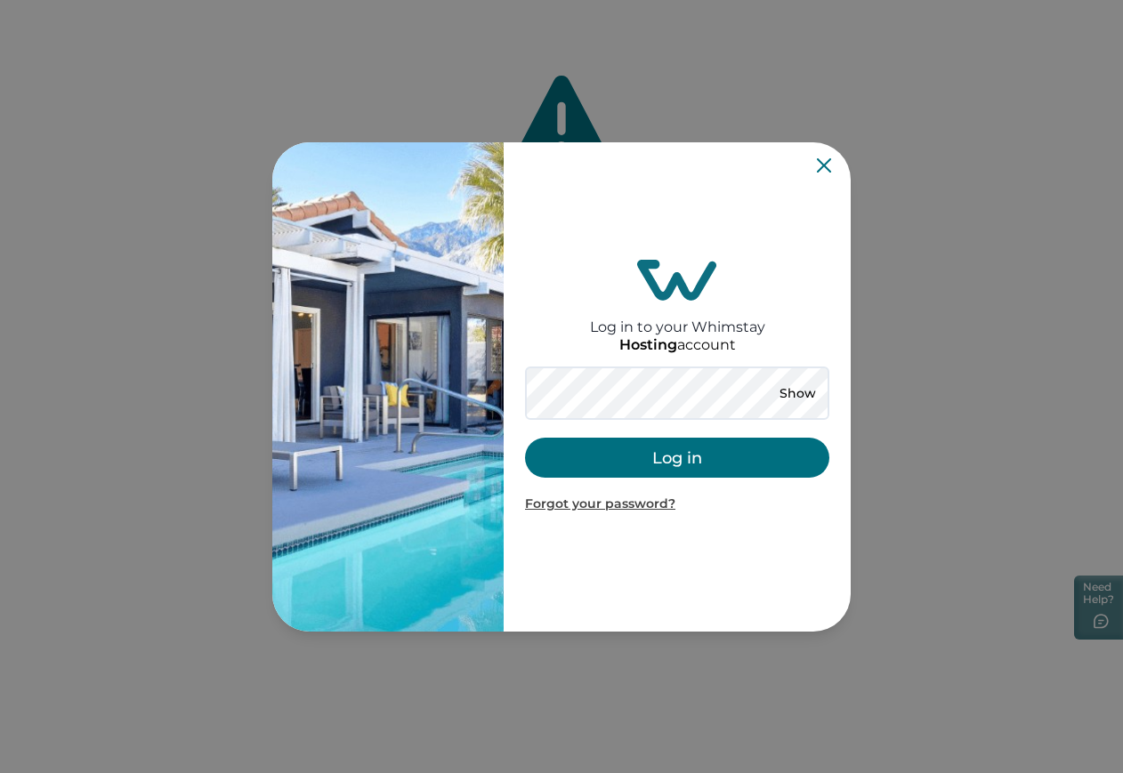
click at [616, 449] on button "Log in" at bounding box center [677, 458] width 304 height 40
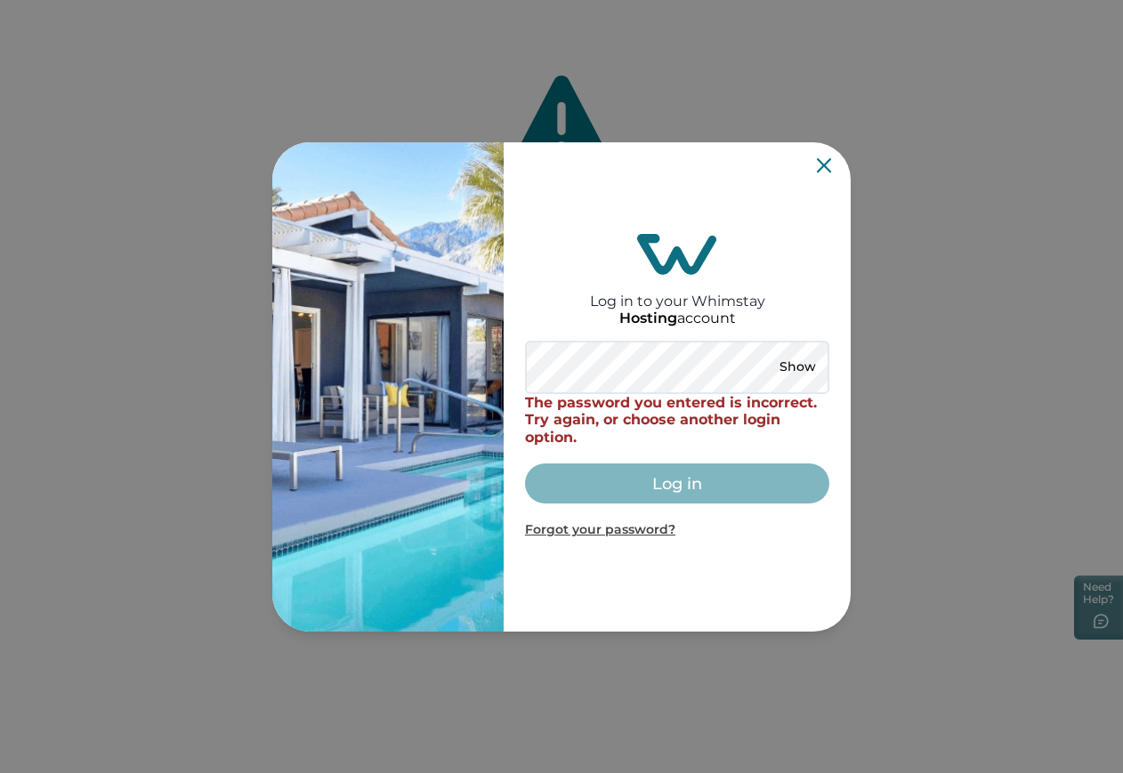
click at [834, 155] on div "Log in to your Whimstay Hosting account Show The password you entered is incorr…" at bounding box center [677, 386] width 347 height 489
click at [817, 165] on icon "Close" at bounding box center [824, 165] width 14 height 14
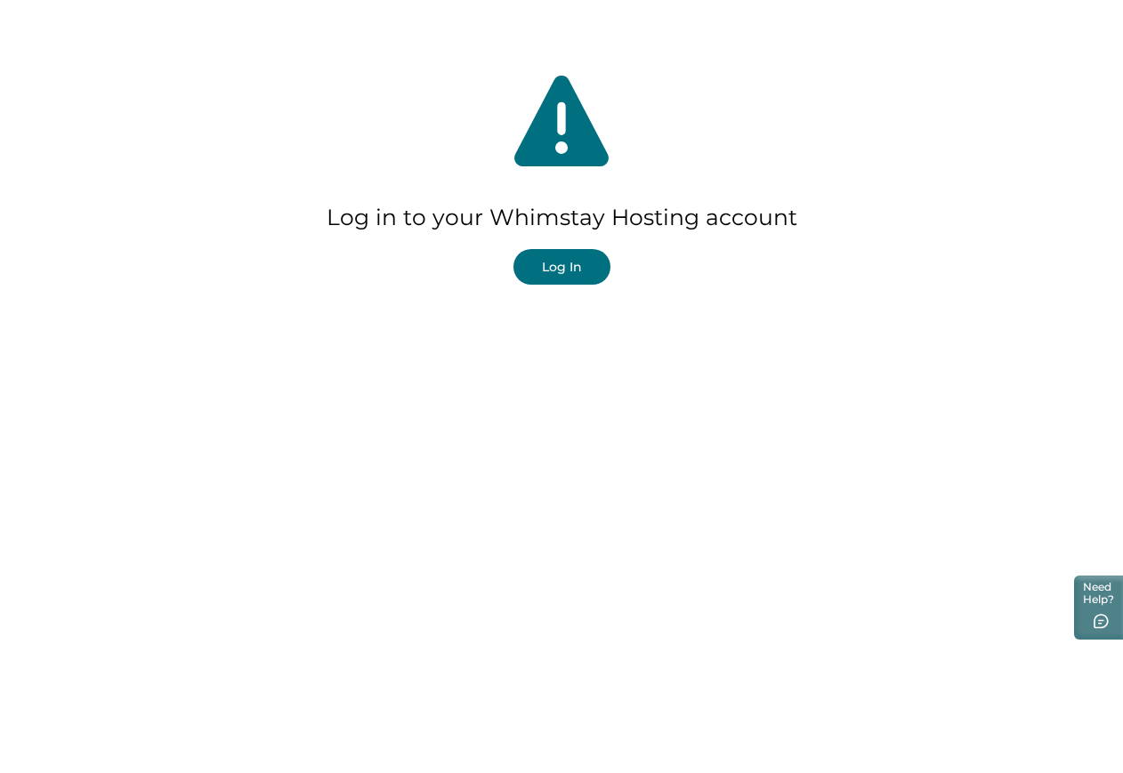
click at [558, 273] on button "Log In" at bounding box center [561, 267] width 97 height 36
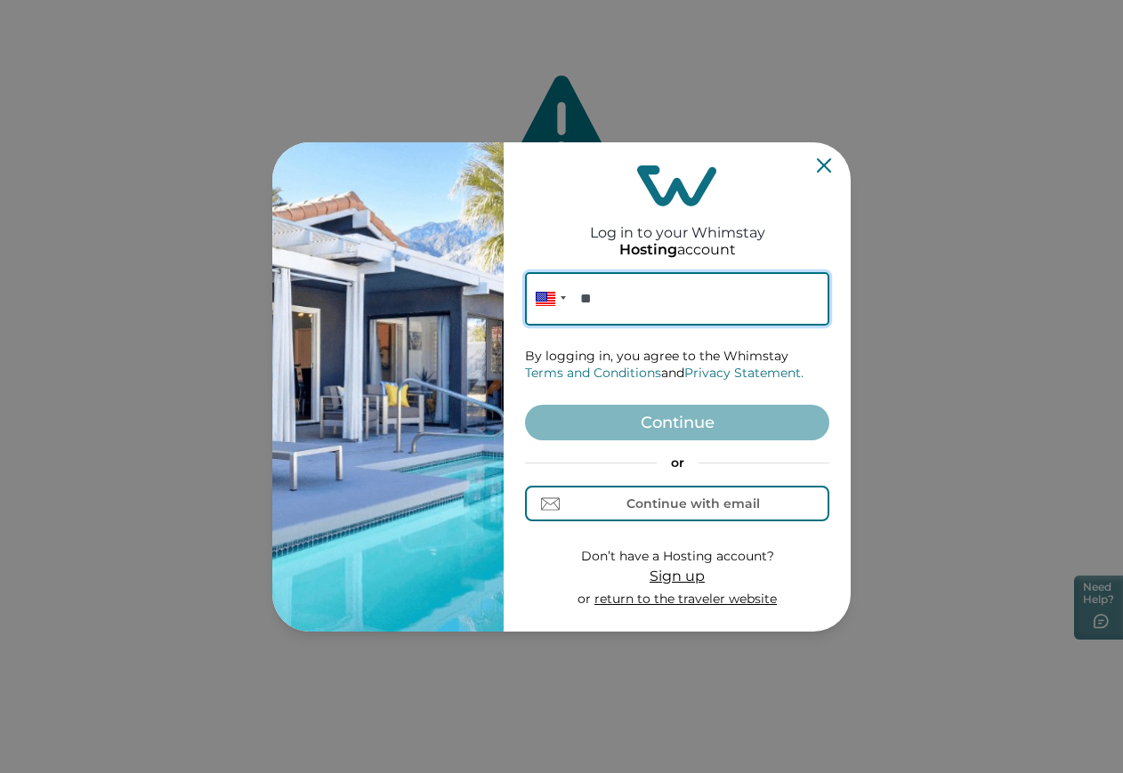
paste input "**********"
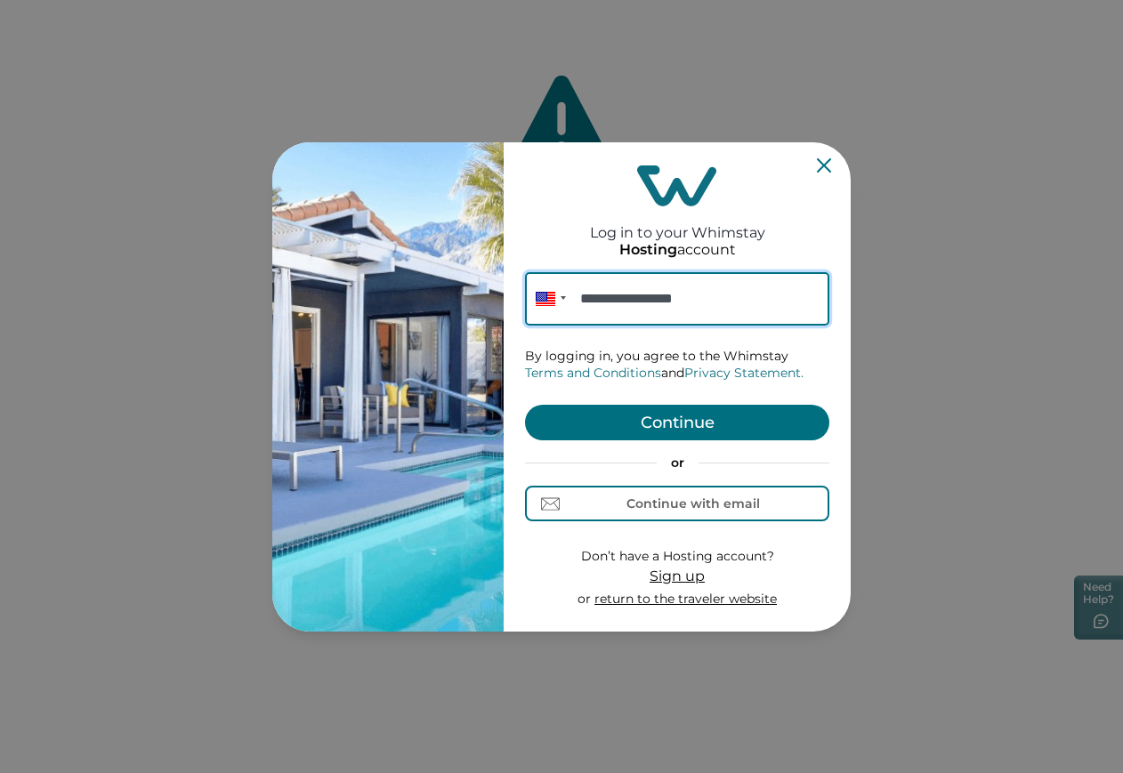
type input "**********"
click at [713, 437] on button "Continue" at bounding box center [677, 423] width 304 height 36
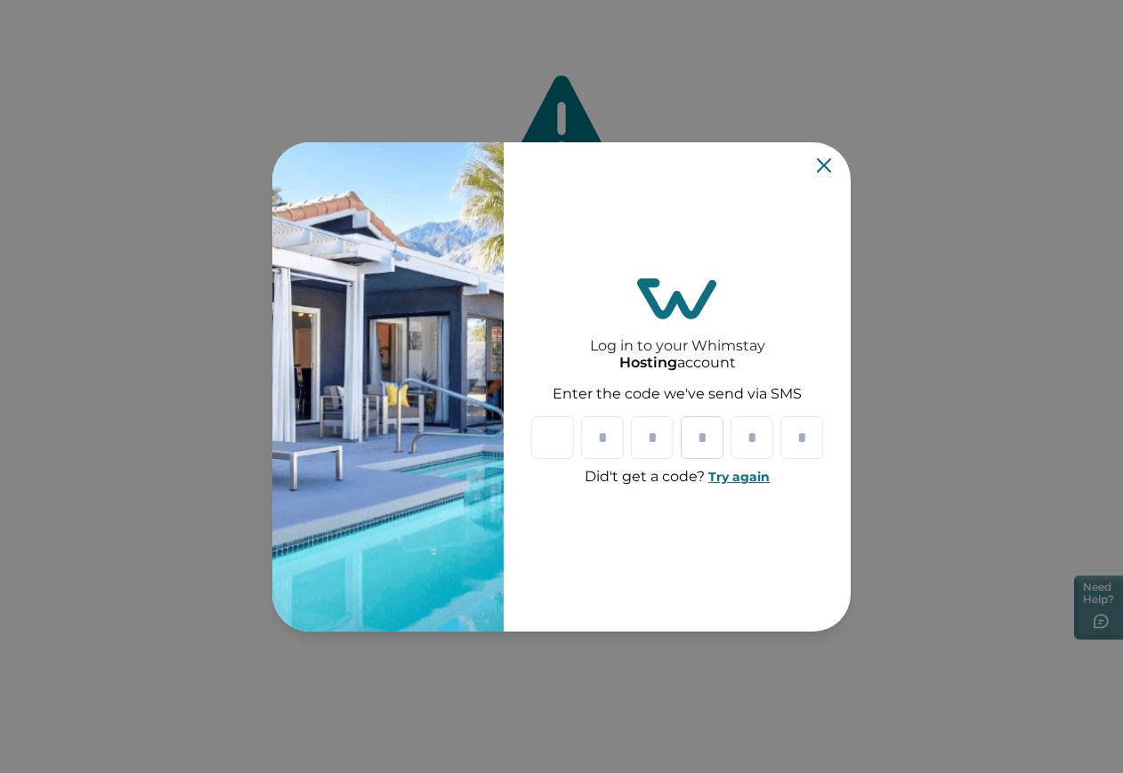
paste input "*"
type input "*"
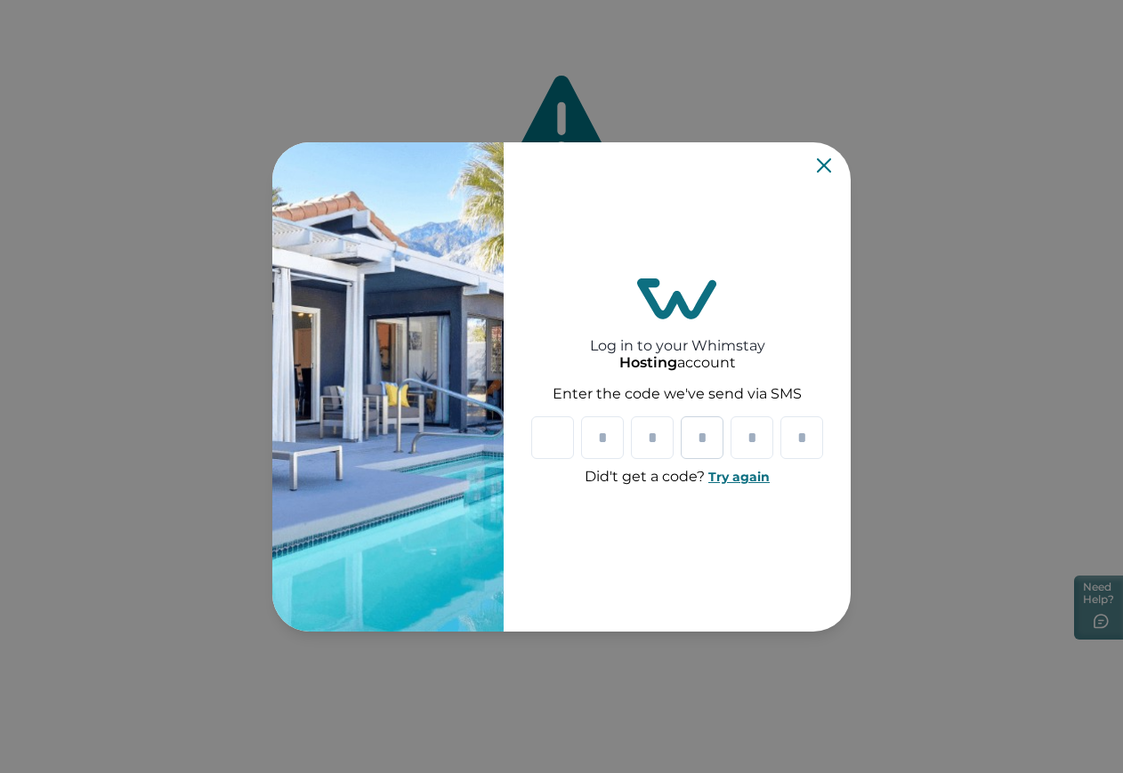
type input "*"
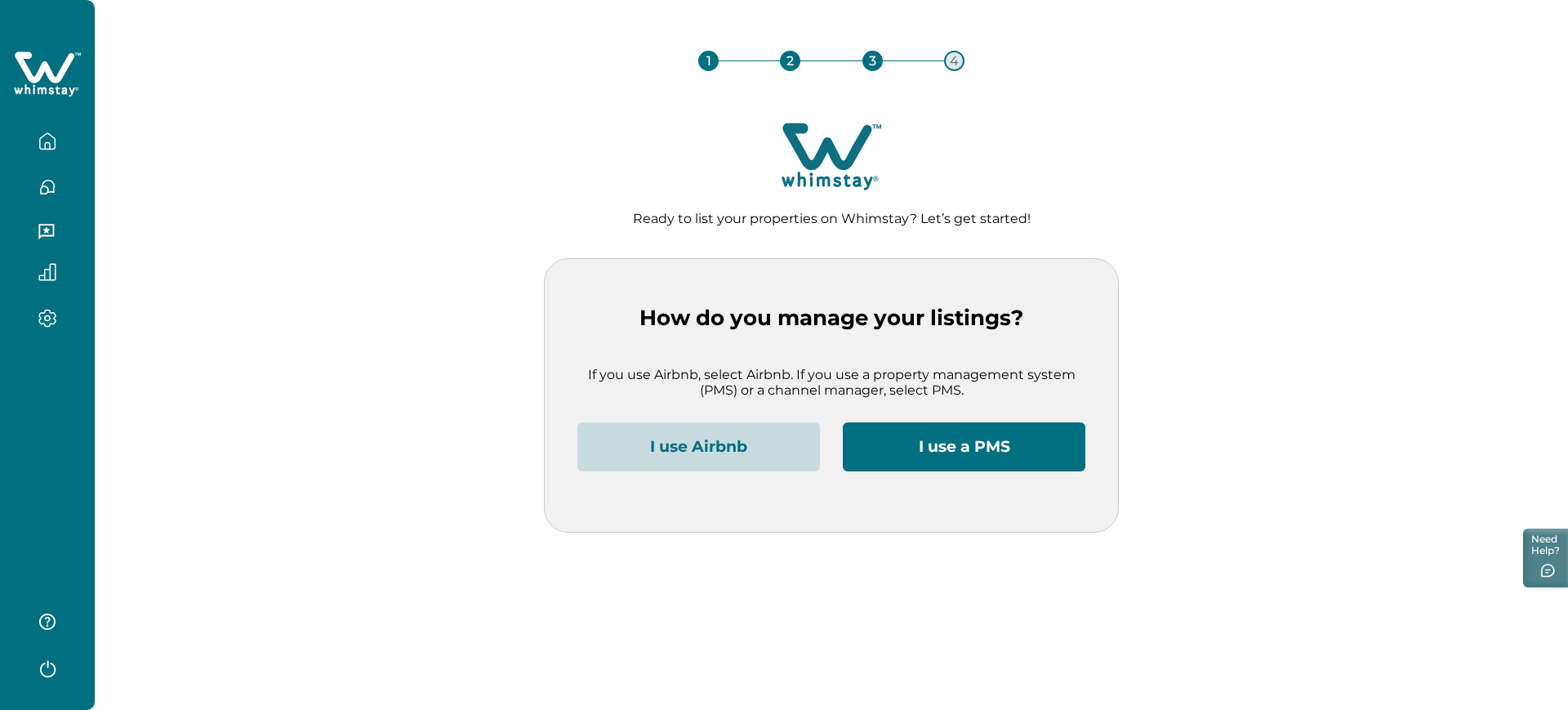
click at [606, 428] on button "I use Airbnb" at bounding box center [699, 446] width 242 height 49
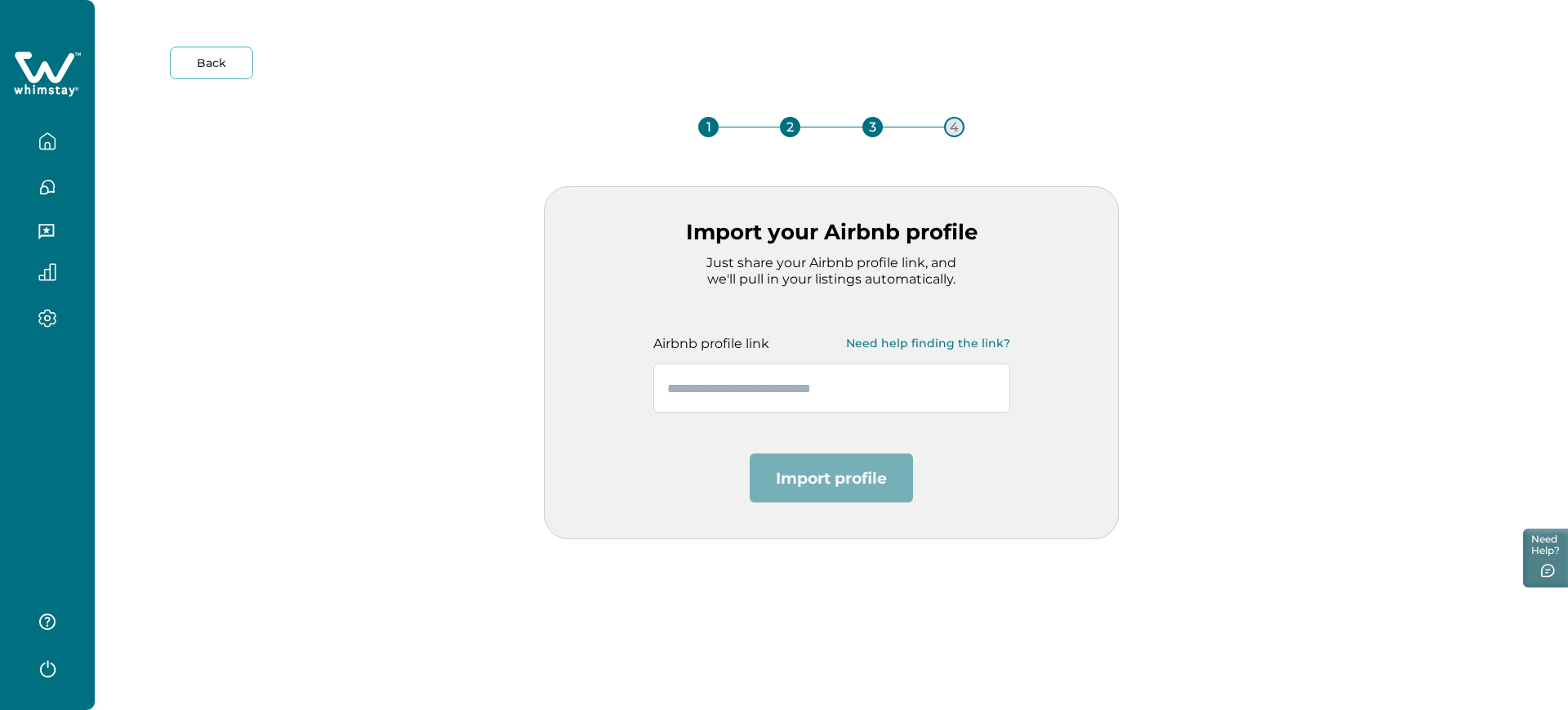
click at [681, 401] on input "text" at bounding box center [832, 388] width 357 height 49
paste input "**********"
type input "**********"
click at [769, 462] on button "Import profile" at bounding box center [832, 478] width 163 height 49
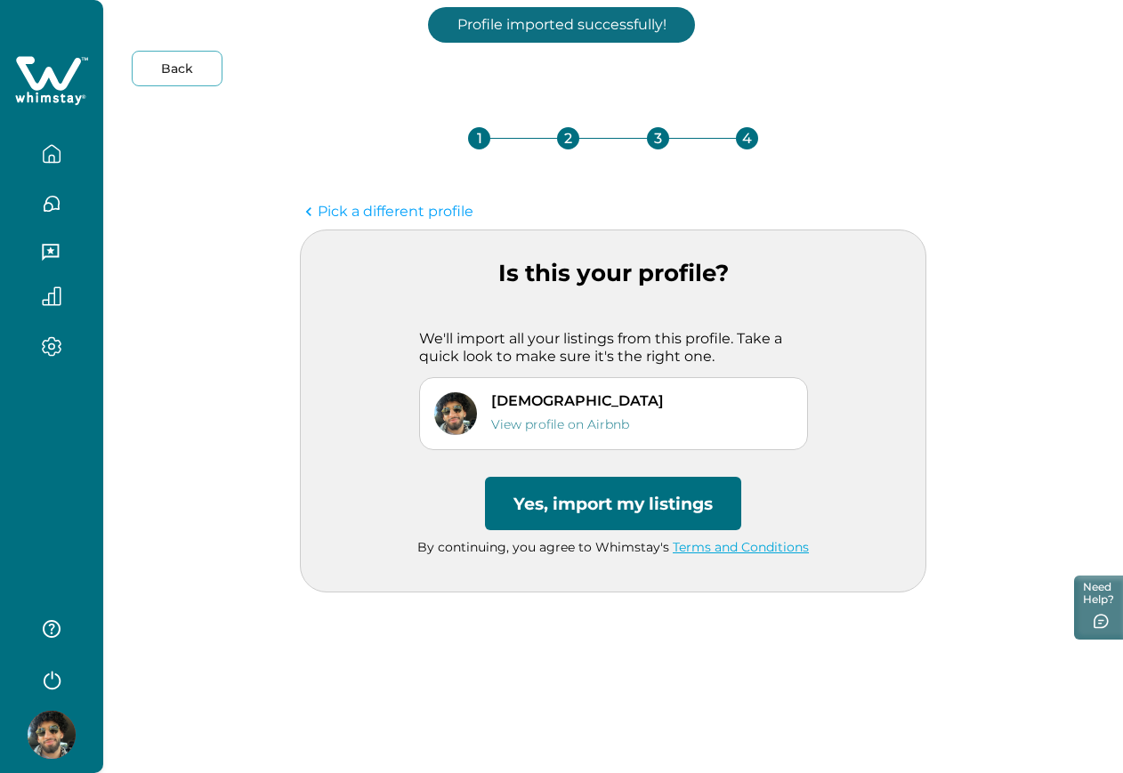
click at [633, 492] on button "Yes, import my listings" at bounding box center [613, 503] width 256 height 53
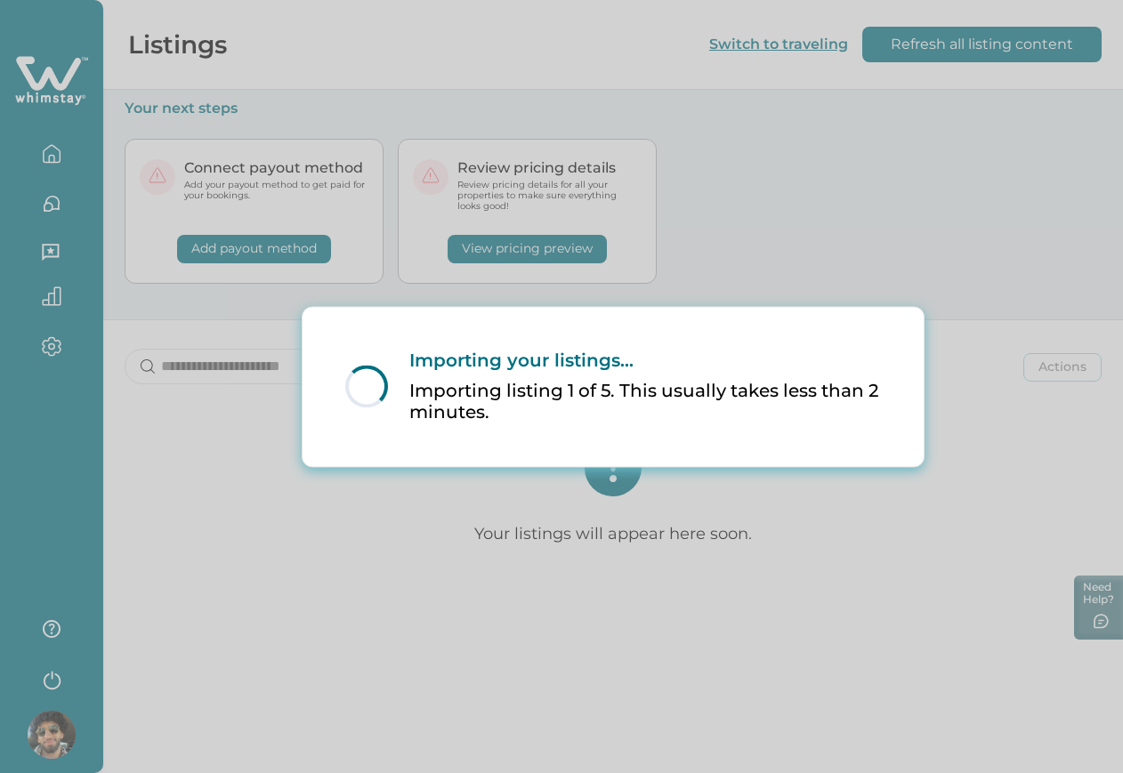
click at [727, 421] on p "Importing listing 1 of 5. This usually takes less than 2 minutes." at bounding box center [644, 402] width 471 height 44
click at [374, 520] on div "Loading... Importing your listings... Importing listing 1 of 5. This usually ta…" at bounding box center [561, 386] width 1123 height 773
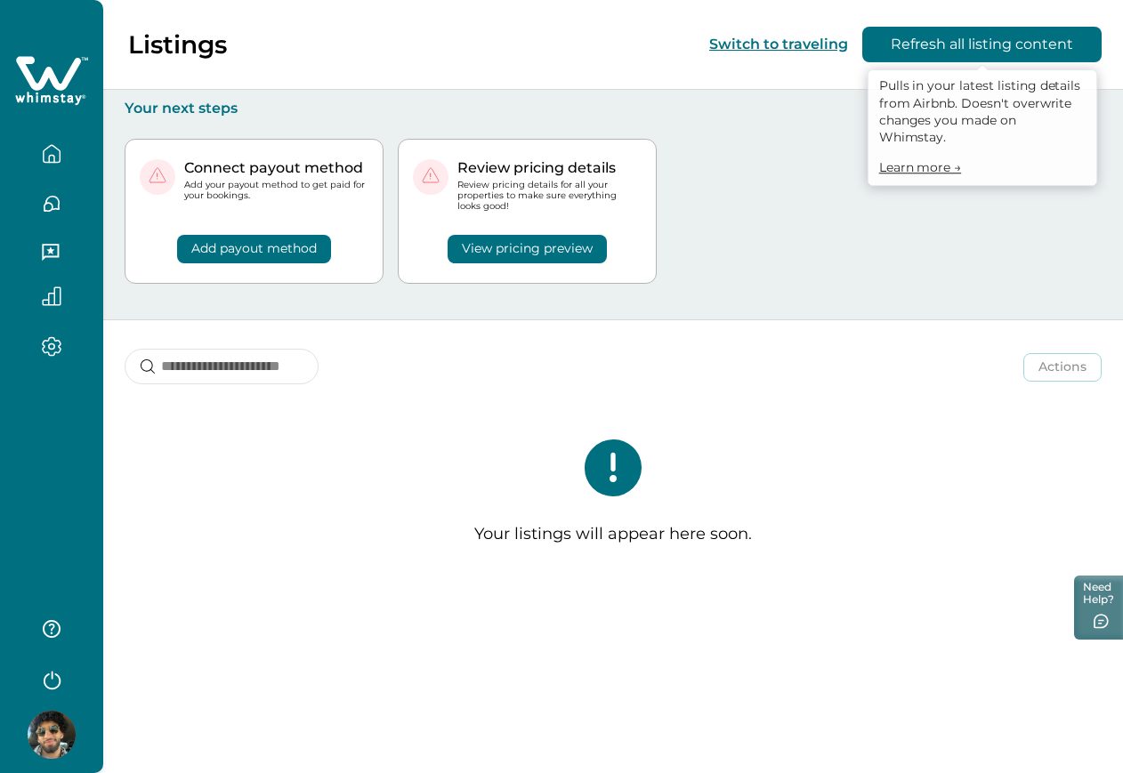
click at [969, 44] on button "Refresh all listing content" at bounding box center [981, 45] width 239 height 36
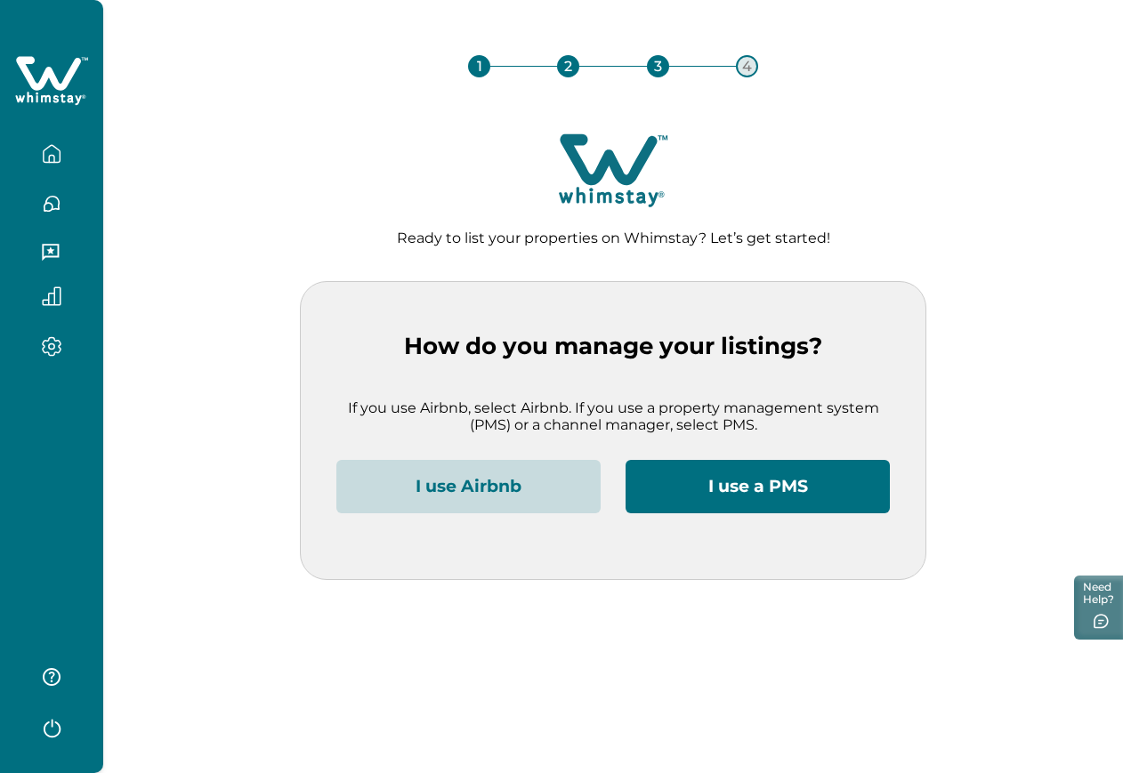
click at [512, 507] on button "I use Airbnb" at bounding box center [468, 486] width 264 height 53
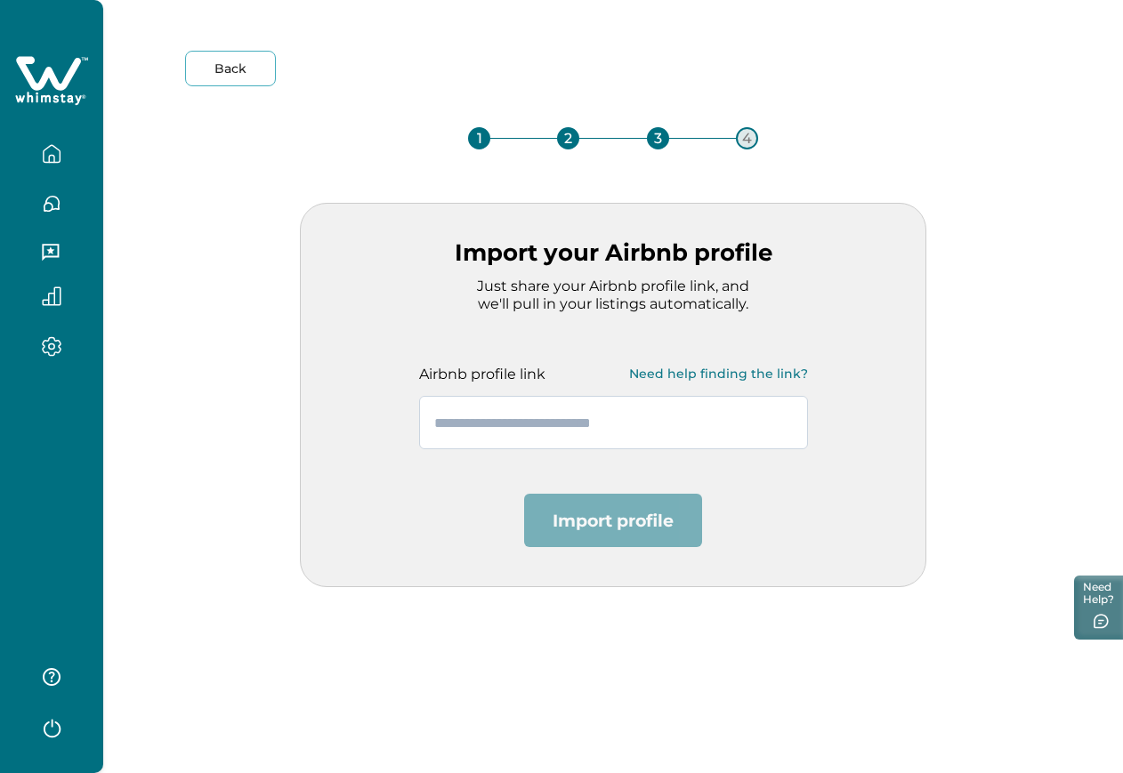
click at [591, 405] on input "text" at bounding box center [613, 422] width 389 height 53
paste input "**********"
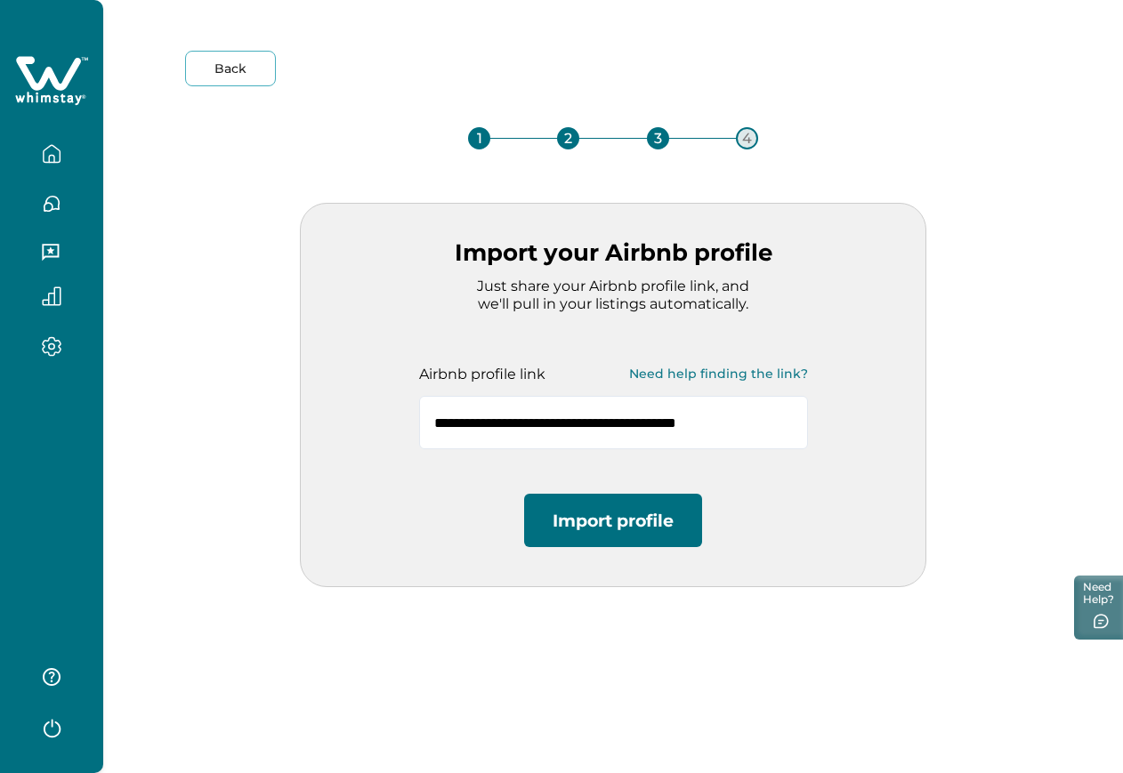
type input "**********"
click at [600, 535] on button "Import profile" at bounding box center [613, 520] width 178 height 53
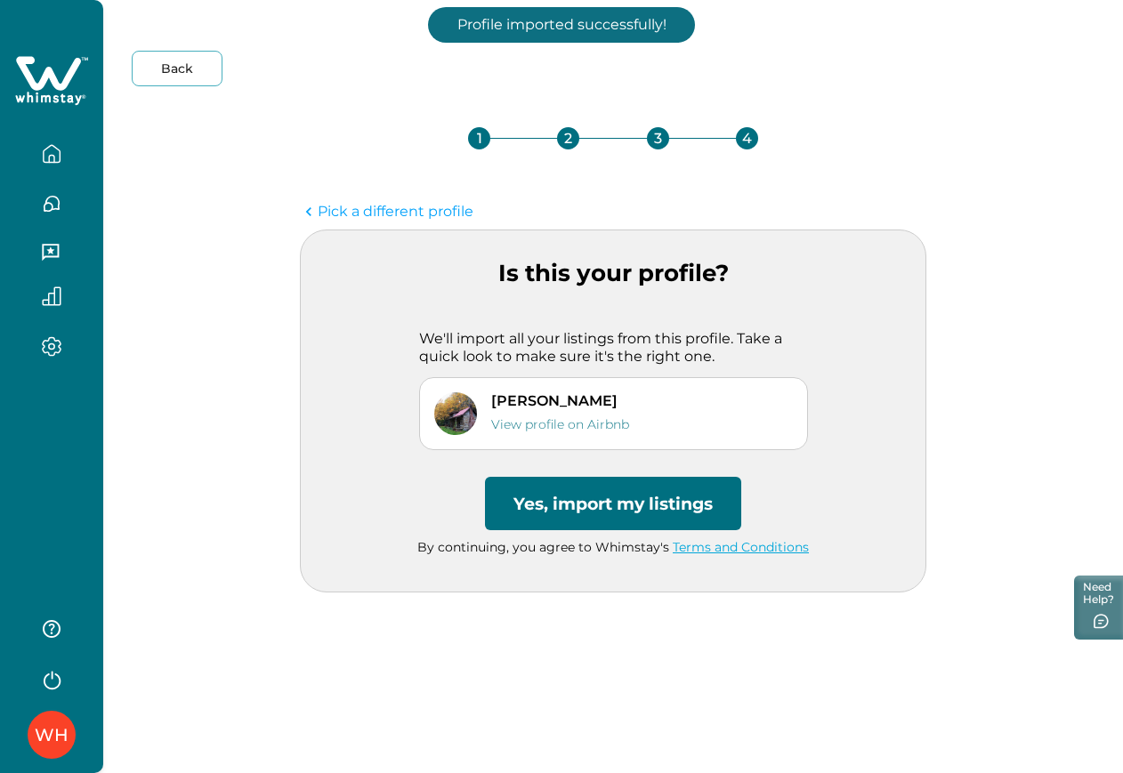
click at [678, 497] on button "Yes, import my listings" at bounding box center [613, 503] width 256 height 53
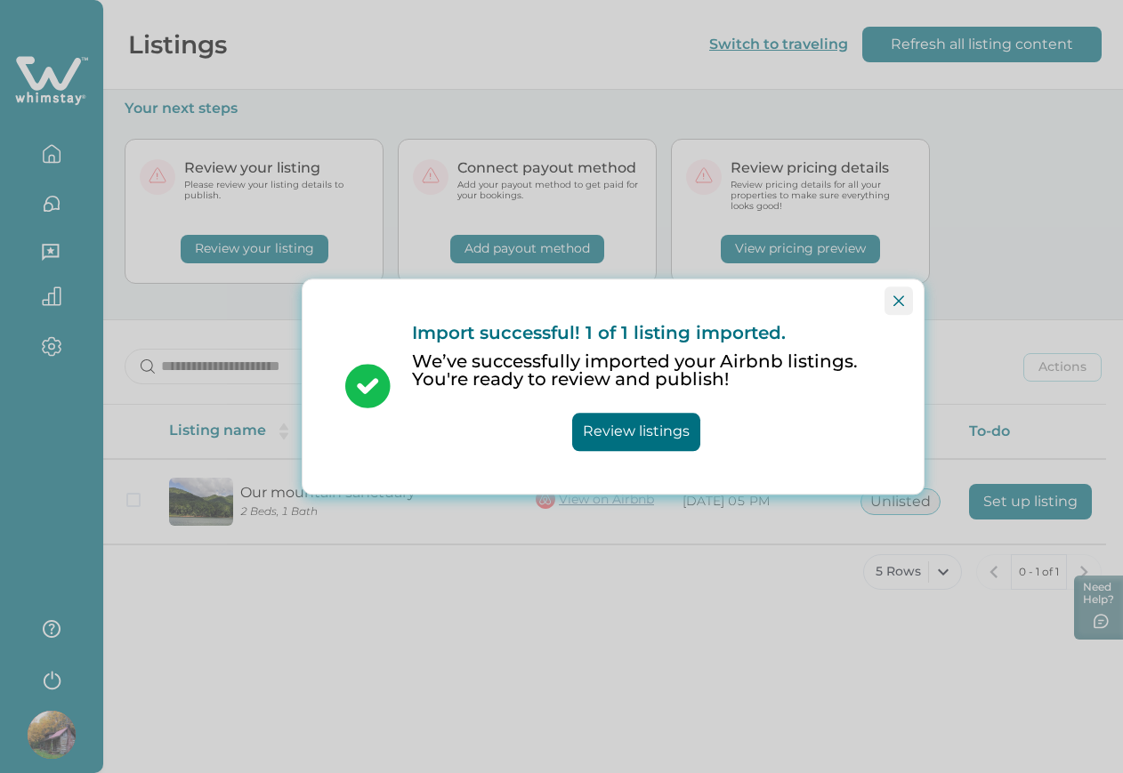
click at [888, 300] on button "Close" at bounding box center [898, 300] width 28 height 28
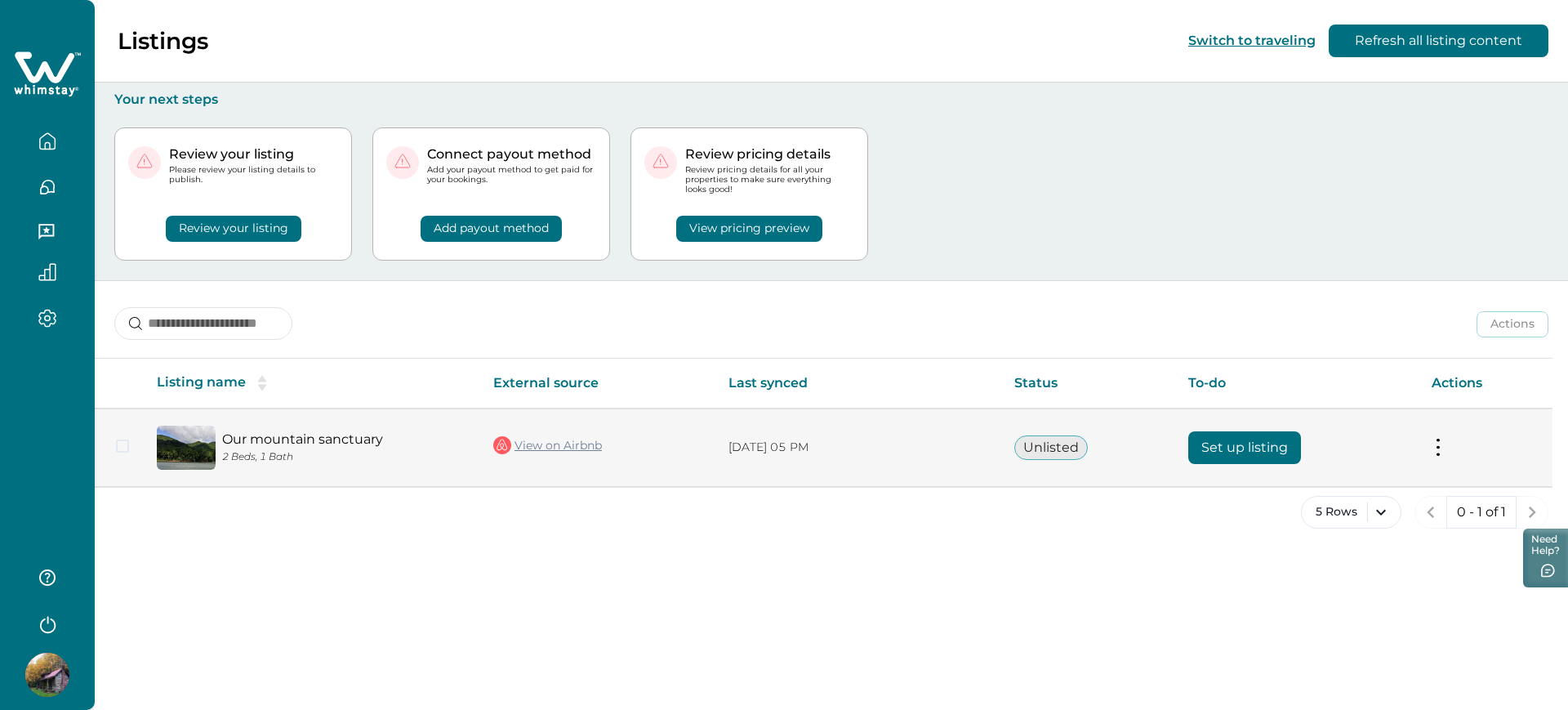
click at [1030, 445] on button "Set up listing" at bounding box center [1244, 448] width 113 height 33
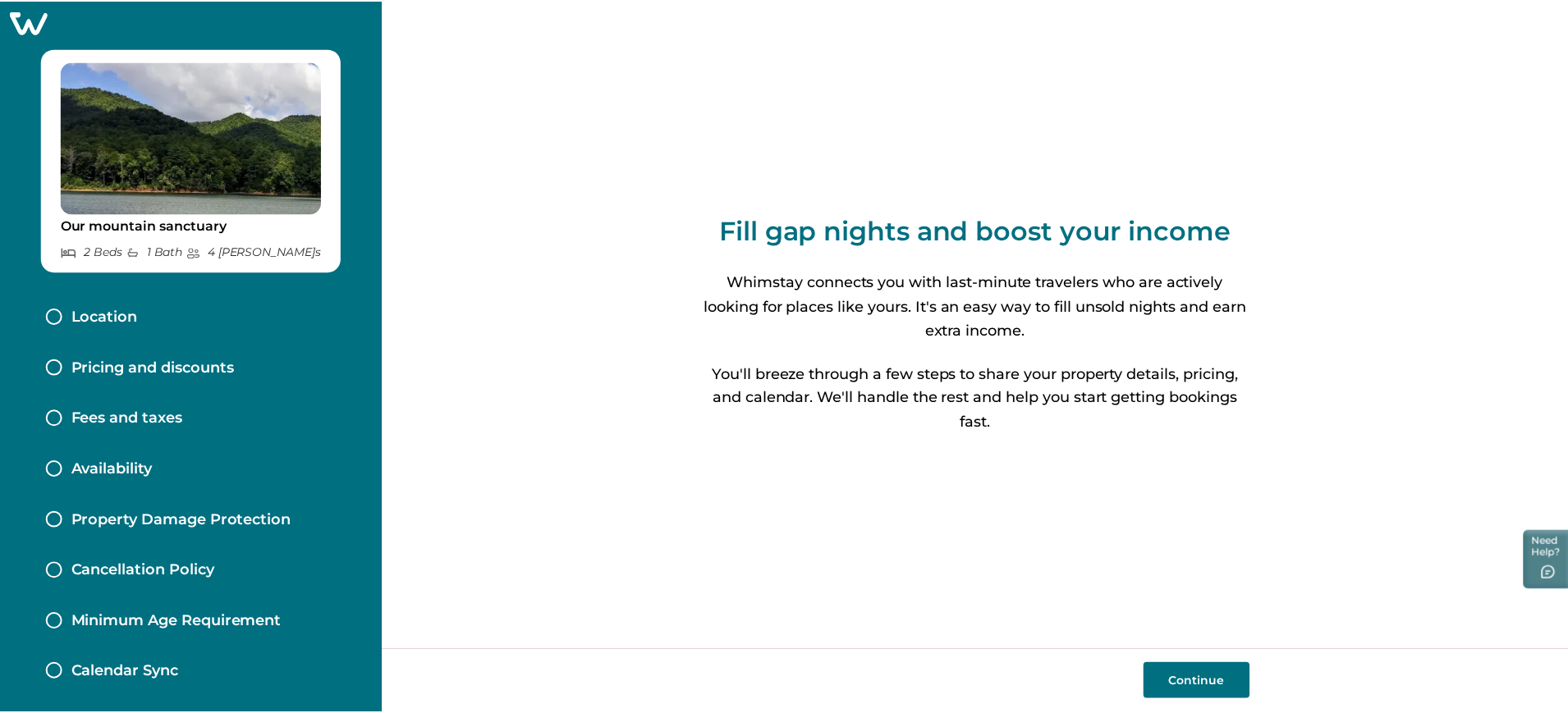
scroll to position [9, 0]
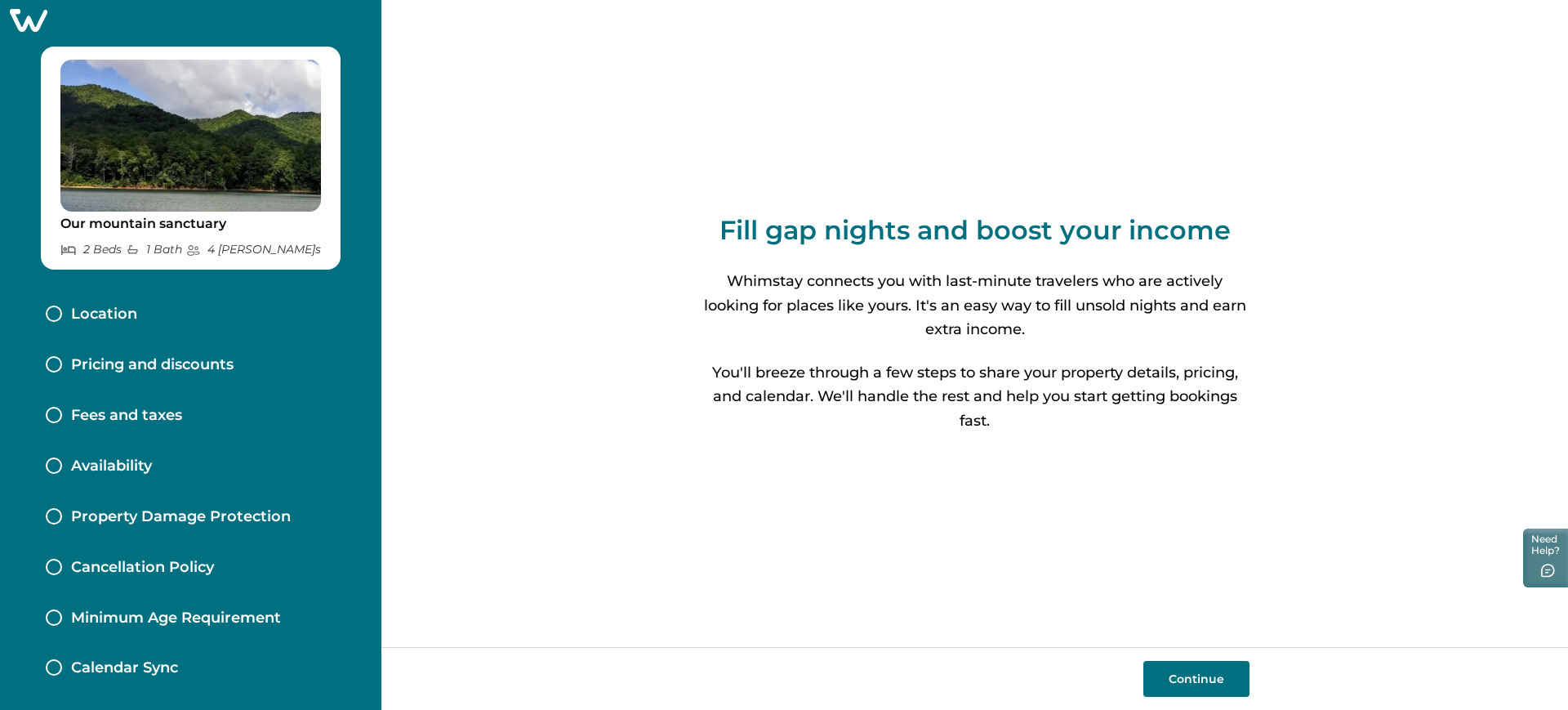
click at [1015, 492] on div "Fill gap nights and boost your income Whimstay connects you with last-minute tr…" at bounding box center [975, 323] width 549 height 648
click at [59, 17] on div at bounding box center [190, 20] width 381 height 23
click at [48, 18] on div at bounding box center [190, 20] width 381 height 23
click at [39, 24] on icon at bounding box center [28, 20] width 40 height 26
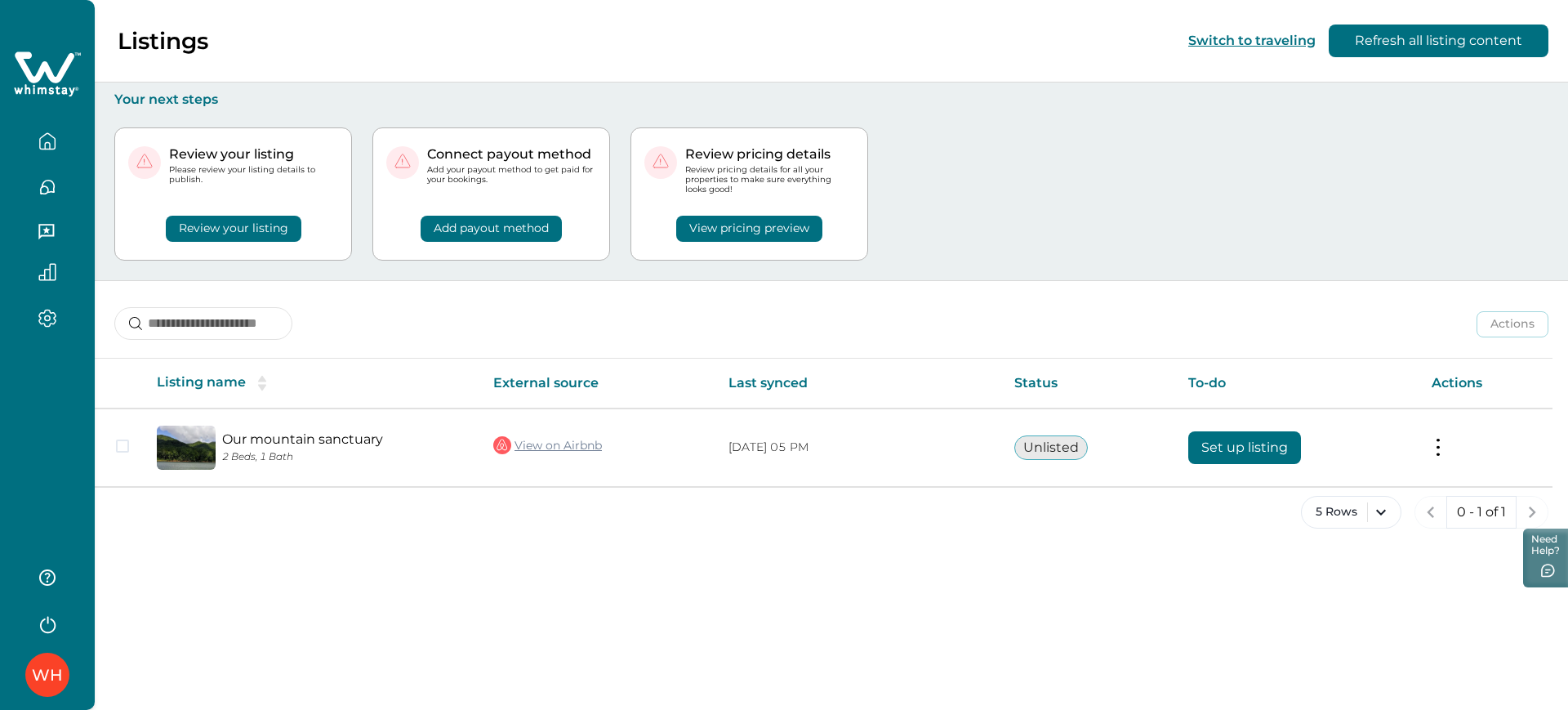
click at [53, 625] on icon "button" at bounding box center [47, 623] width 25 height 25
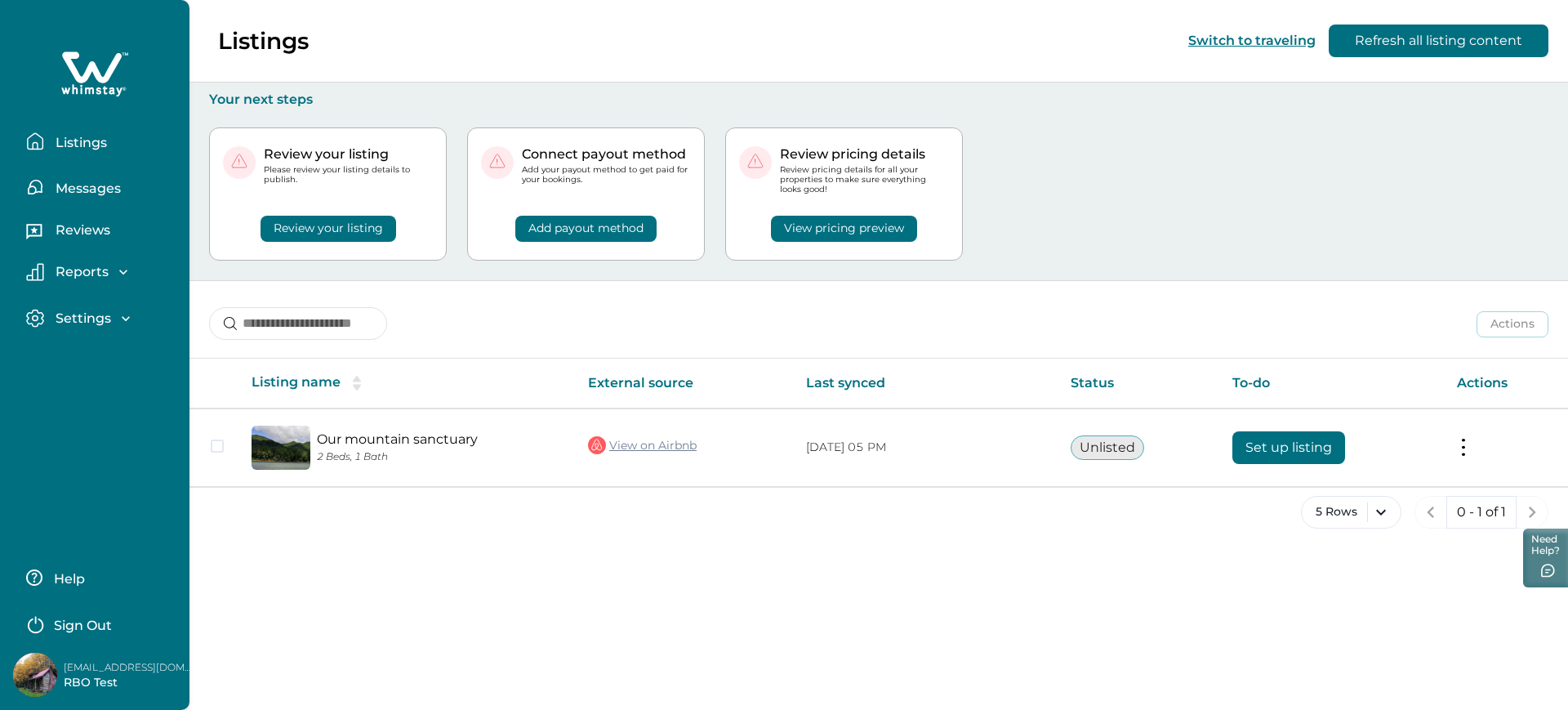
click at [106, 614] on button "Sign Out" at bounding box center [97, 624] width 144 height 33
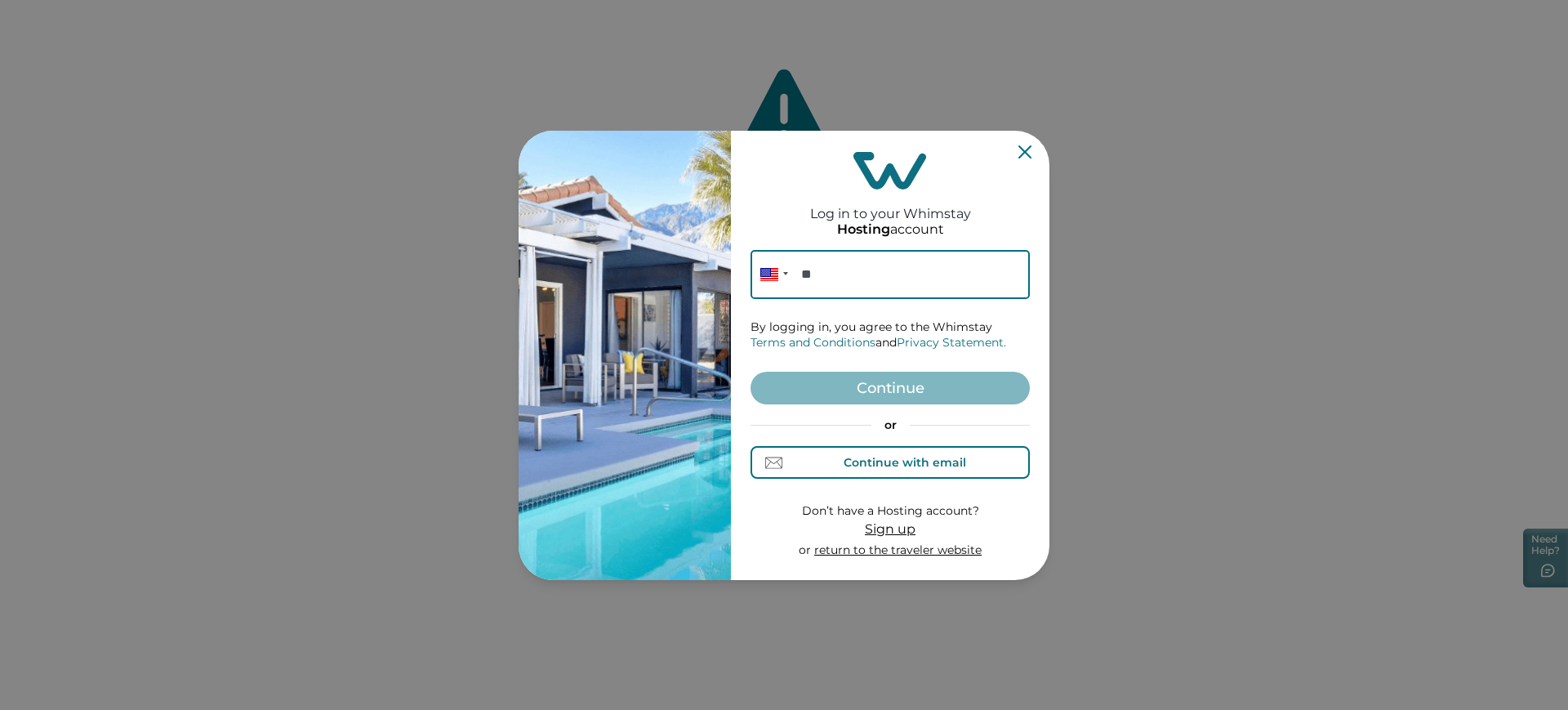
click at [879, 457] on div "Continue with email" at bounding box center [904, 462] width 122 height 13
click at [844, 287] on input at bounding box center [890, 274] width 279 height 49
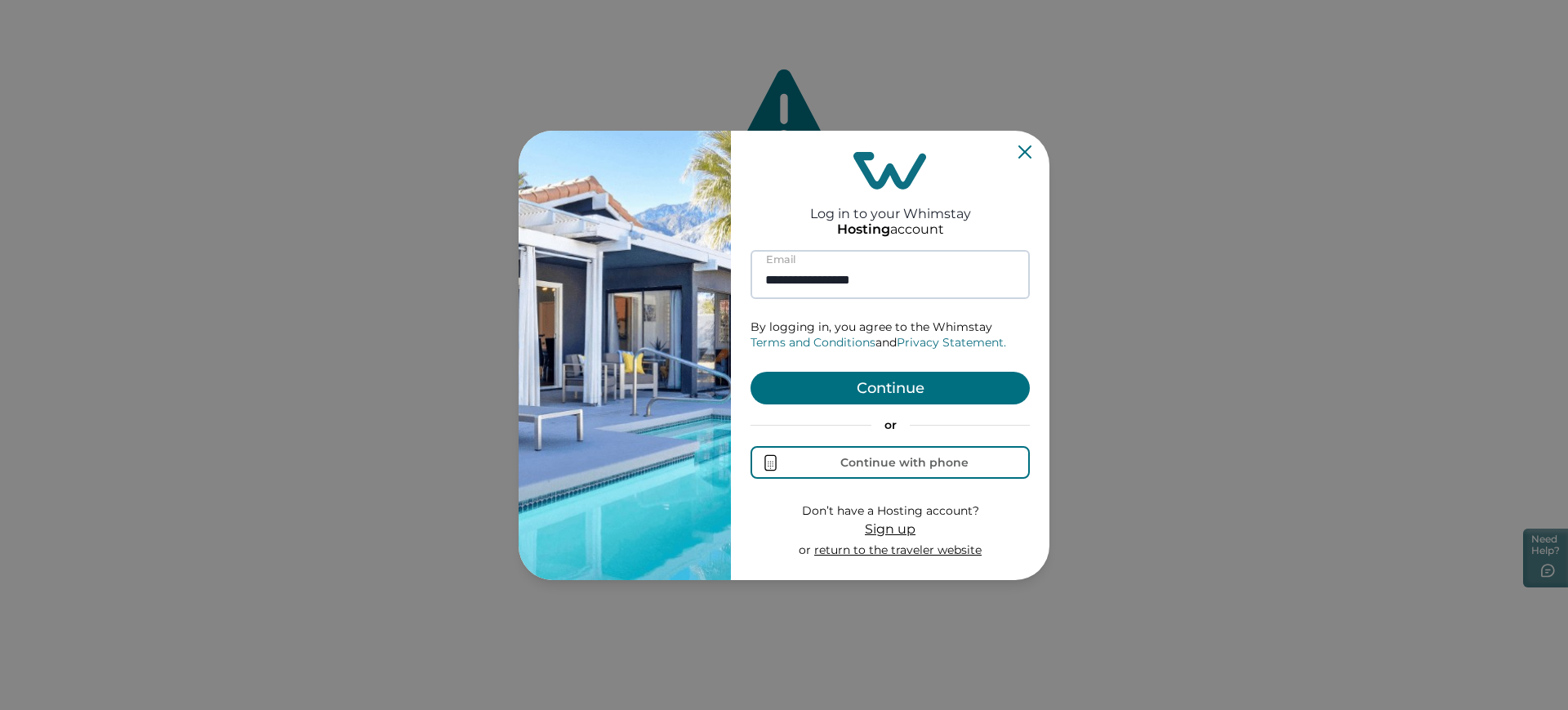
type input "**********"
click at [751, 372] on button "Continue" at bounding box center [890, 389] width 279 height 33
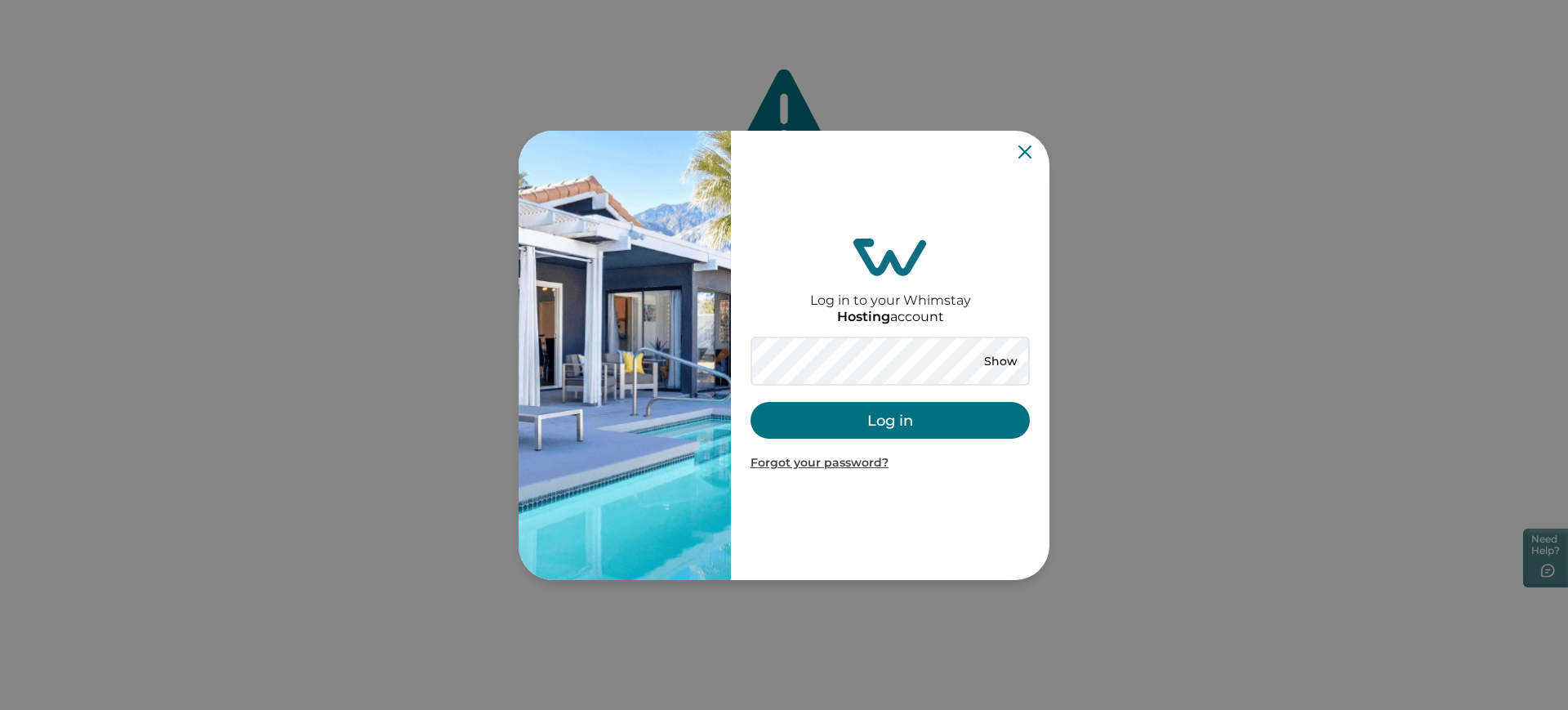
click at [804, 414] on button "Log in" at bounding box center [890, 421] width 279 height 37
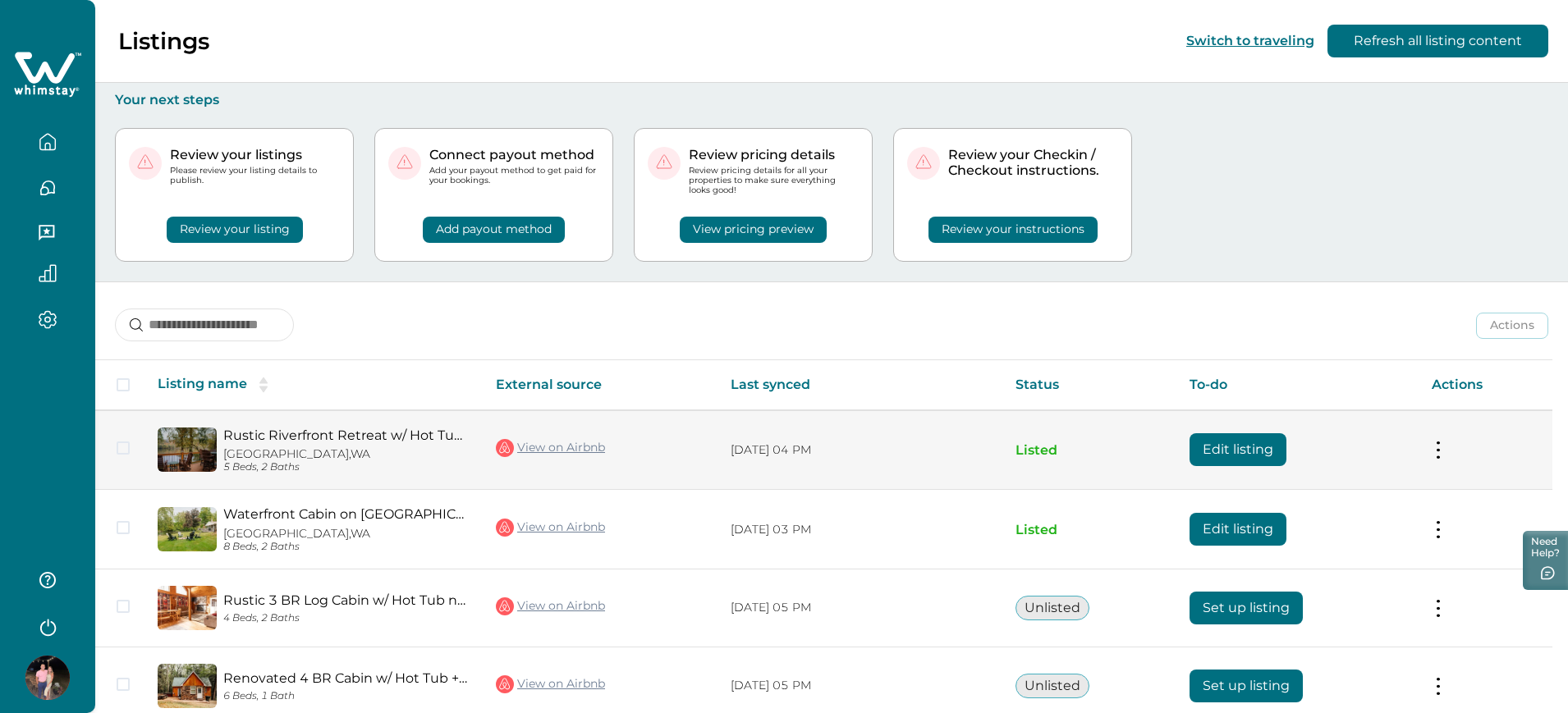
scroll to position [102, 0]
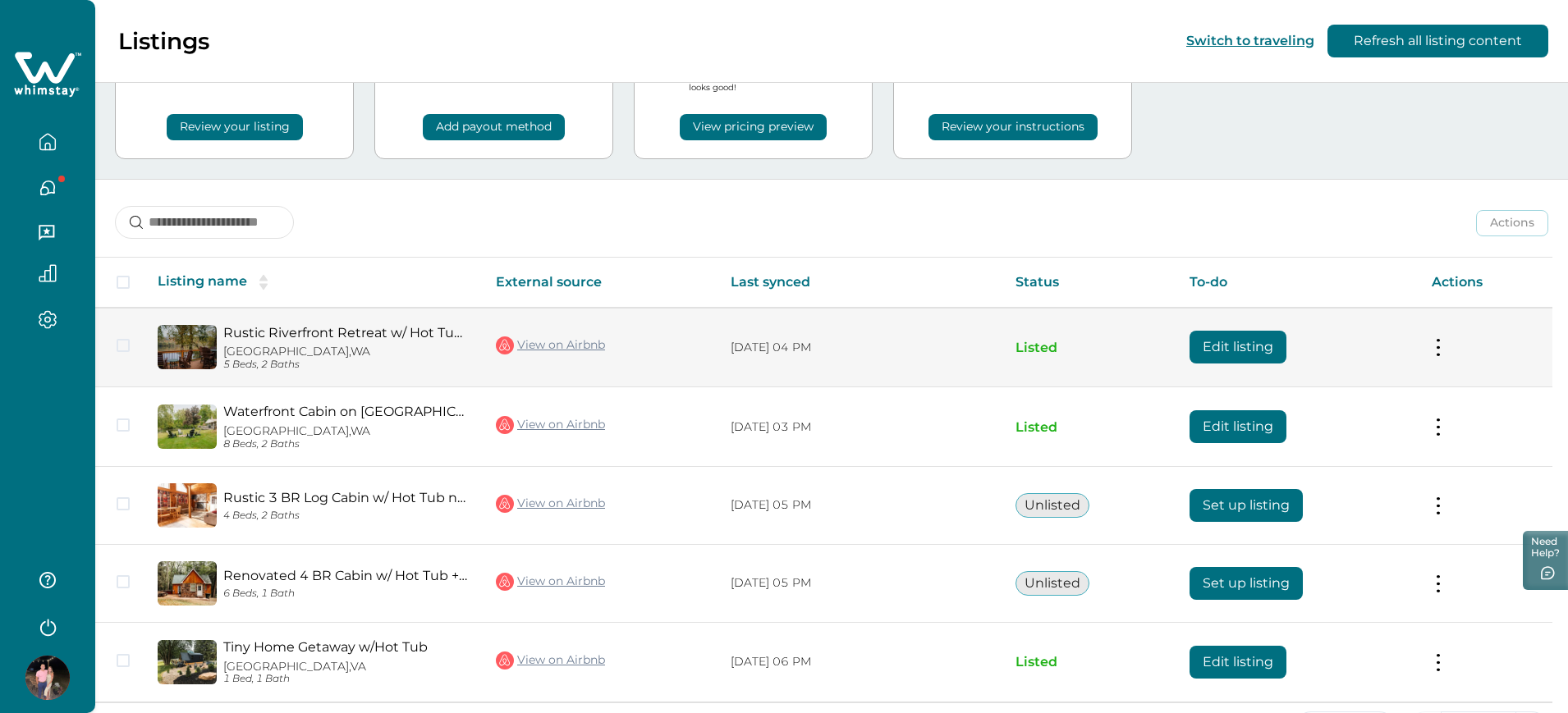
click at [1035, 358] on button "Edit listing" at bounding box center [1238, 348] width 97 height 33
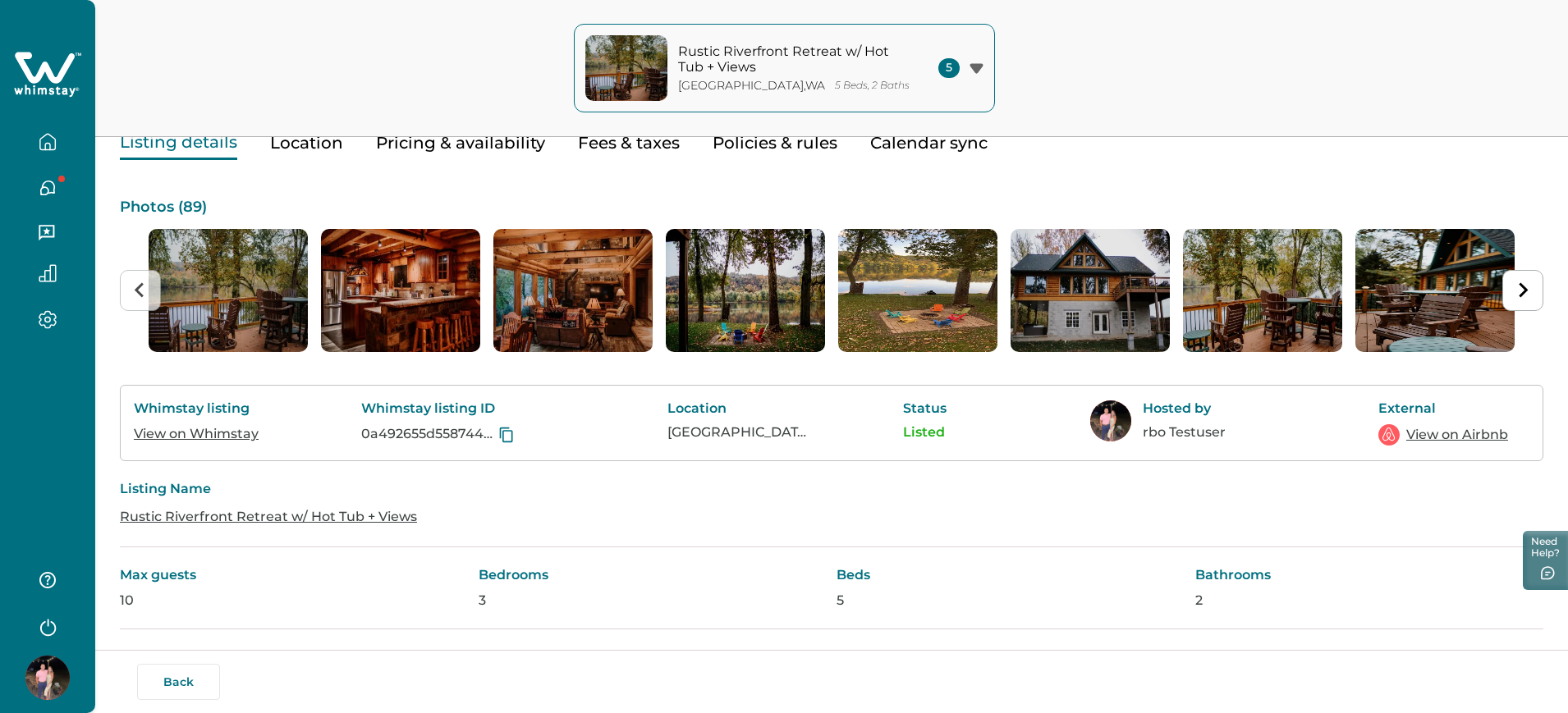
scroll to position [205, 0]
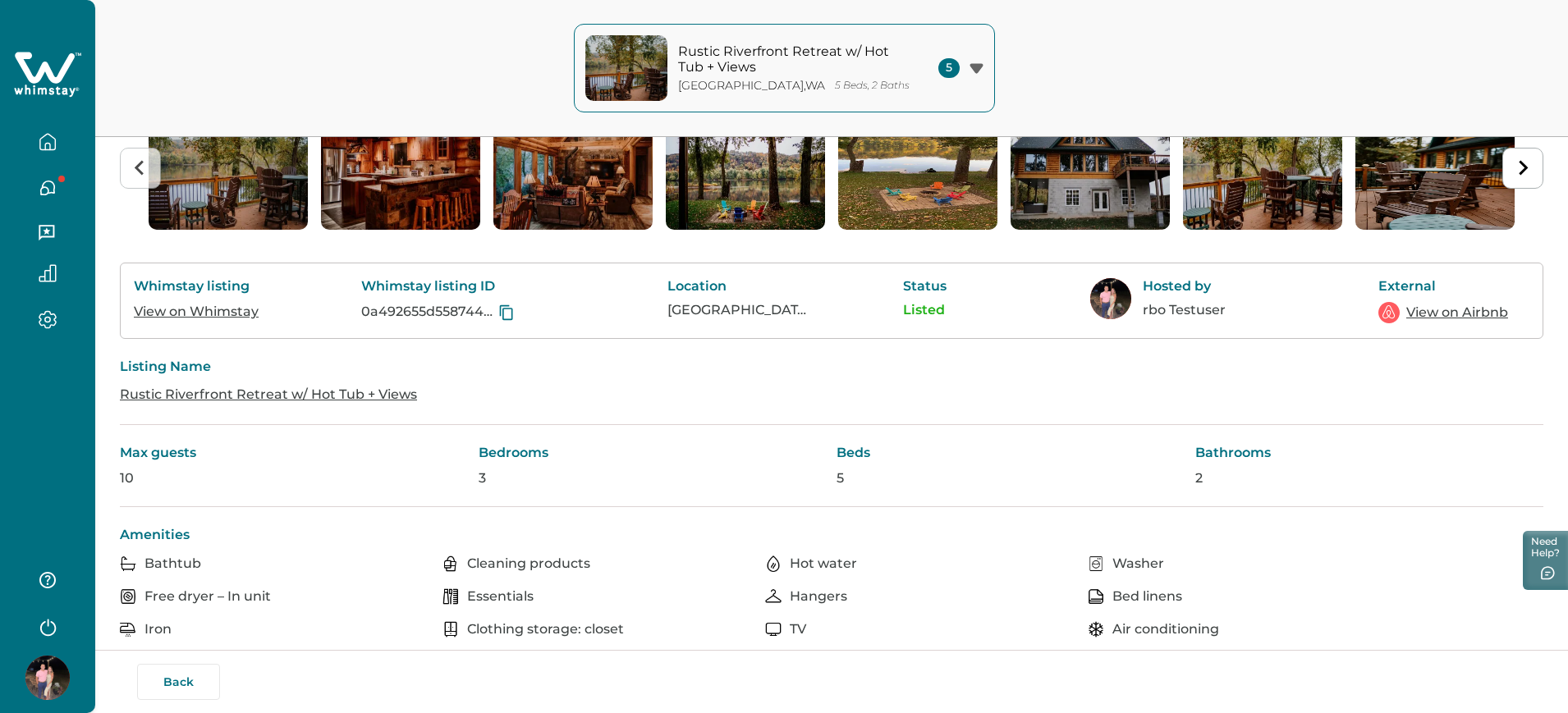
click at [45, 636] on icon "button" at bounding box center [47, 625] width 25 height 25
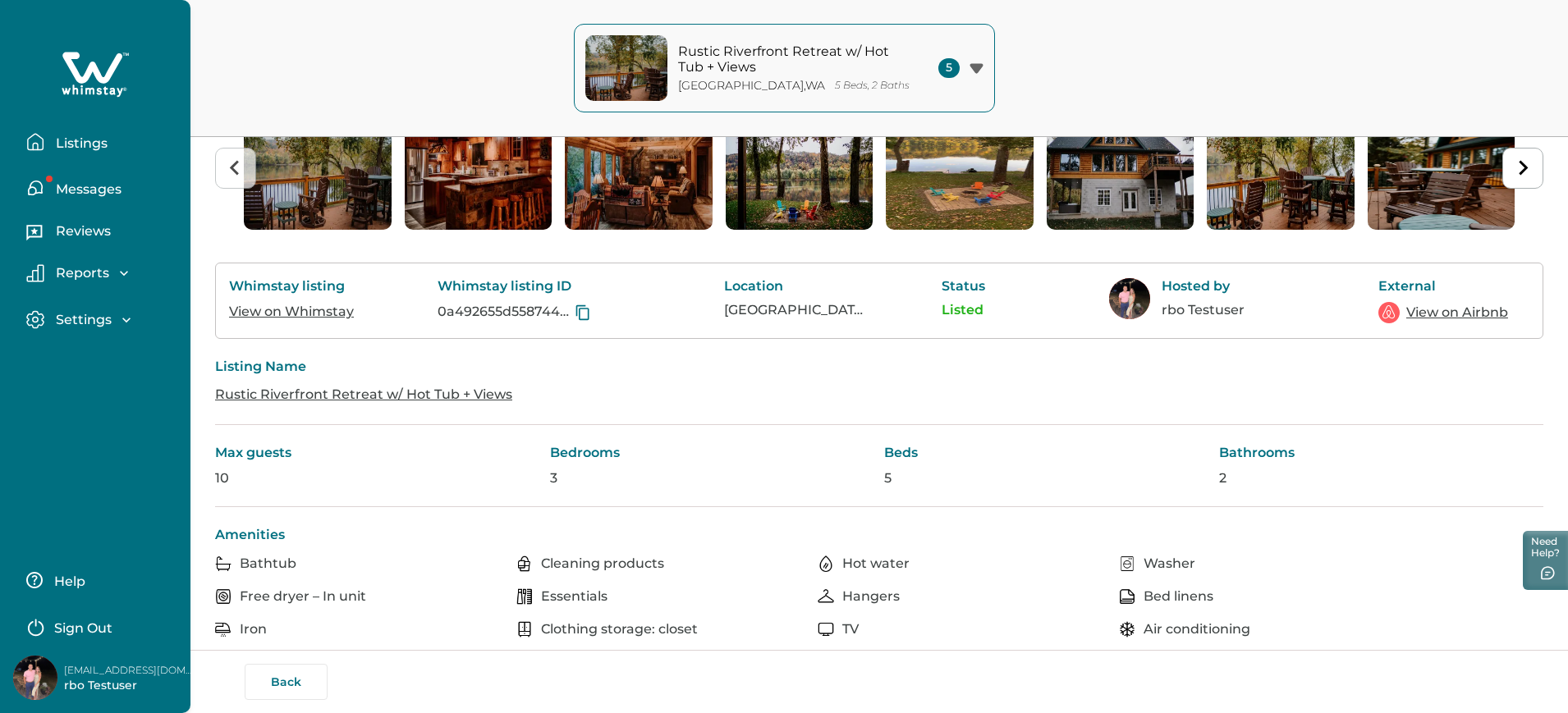
click at [93, 139] on p "Listings" at bounding box center [78, 144] width 56 height 17
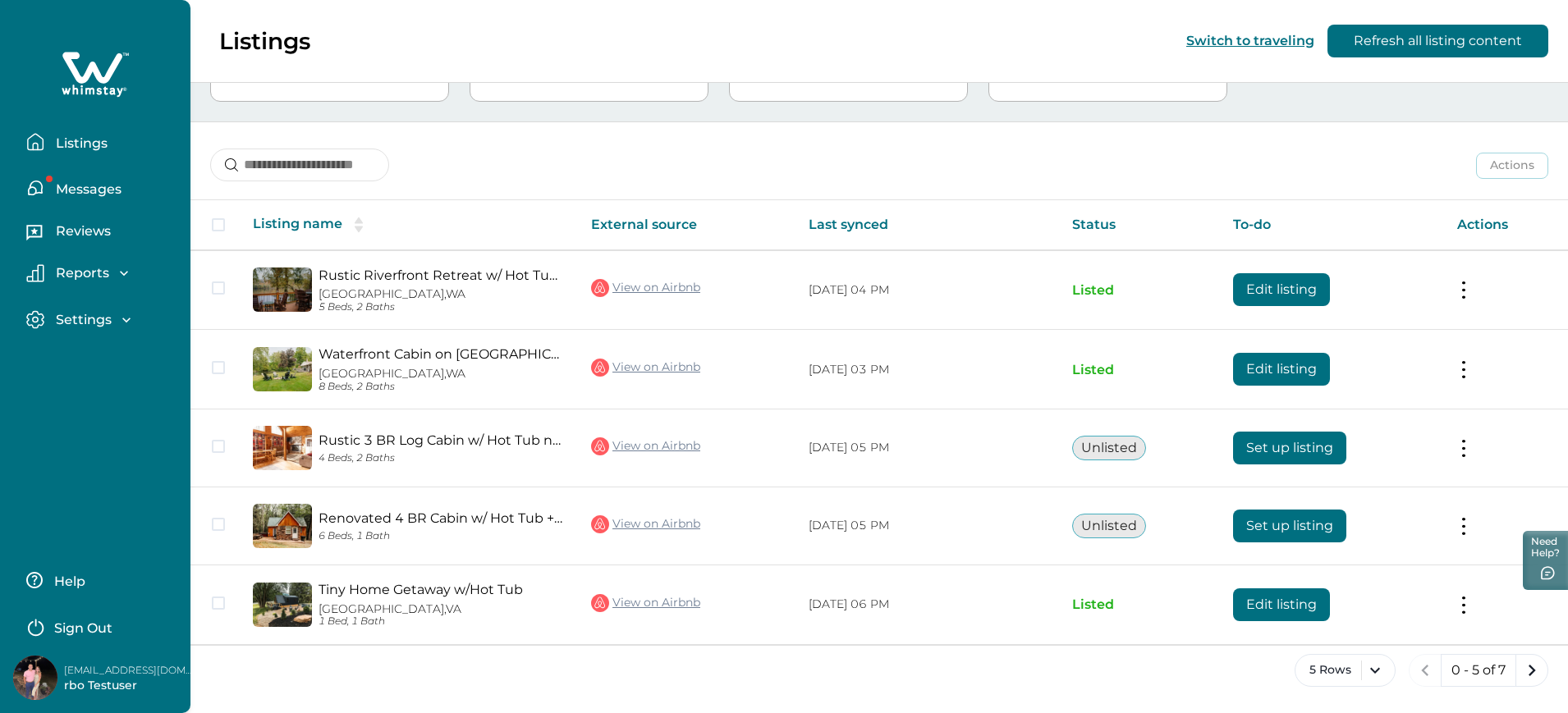
scroll to position [160, 0]
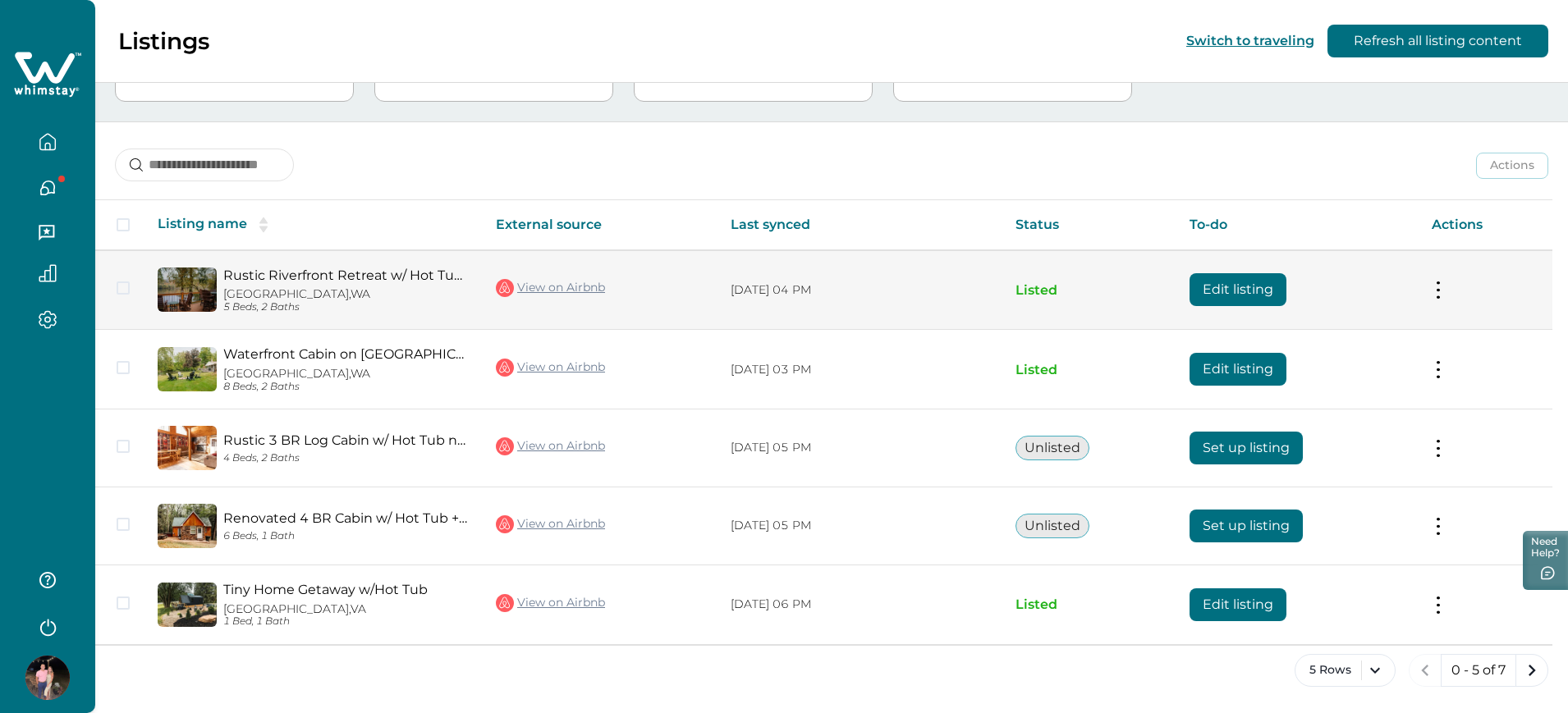
click at [1035, 282] on button "Edit listing" at bounding box center [1238, 290] width 97 height 33
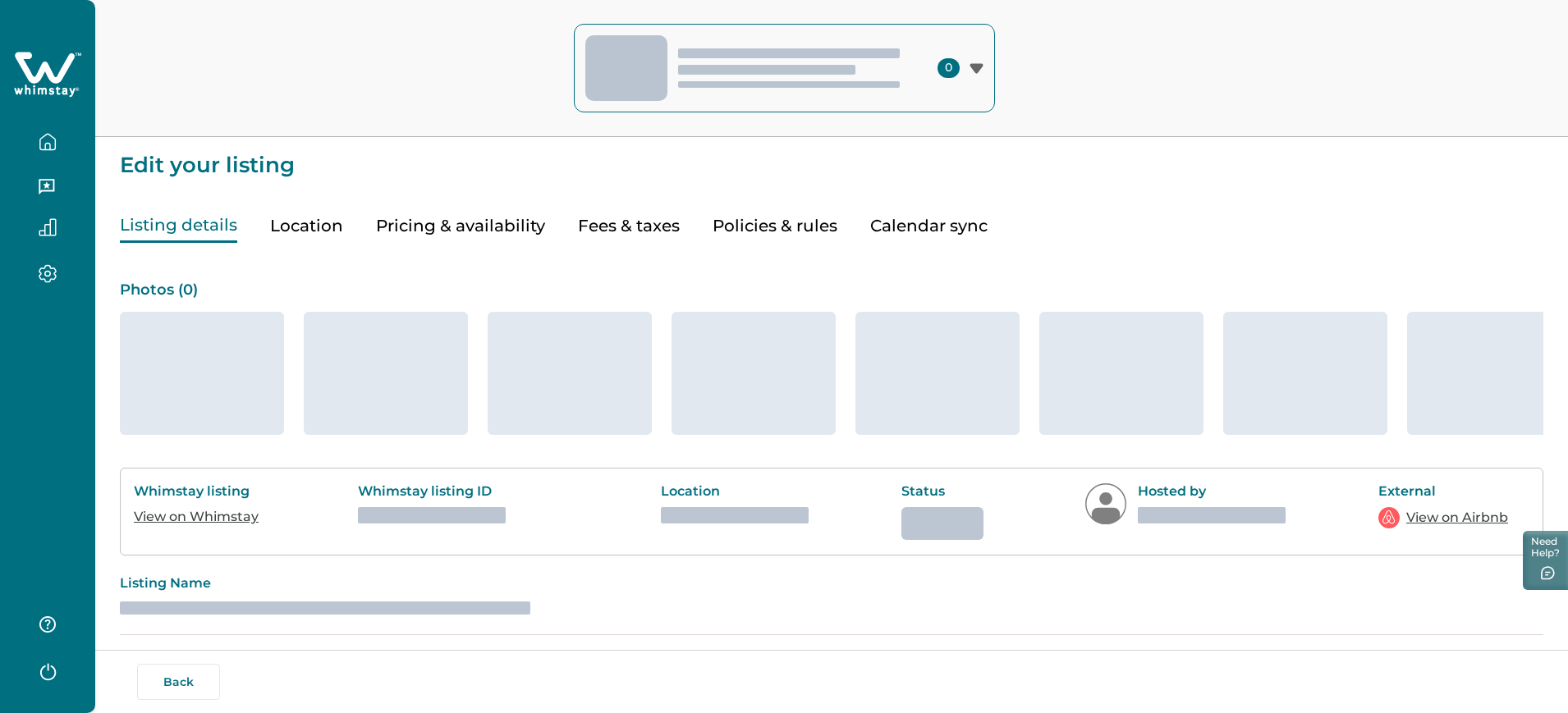
click at [486, 164] on p "Edit your listing" at bounding box center [832, 157] width 1424 height 40
click at [55, 130] on button "button" at bounding box center [47, 142] width 69 height 33
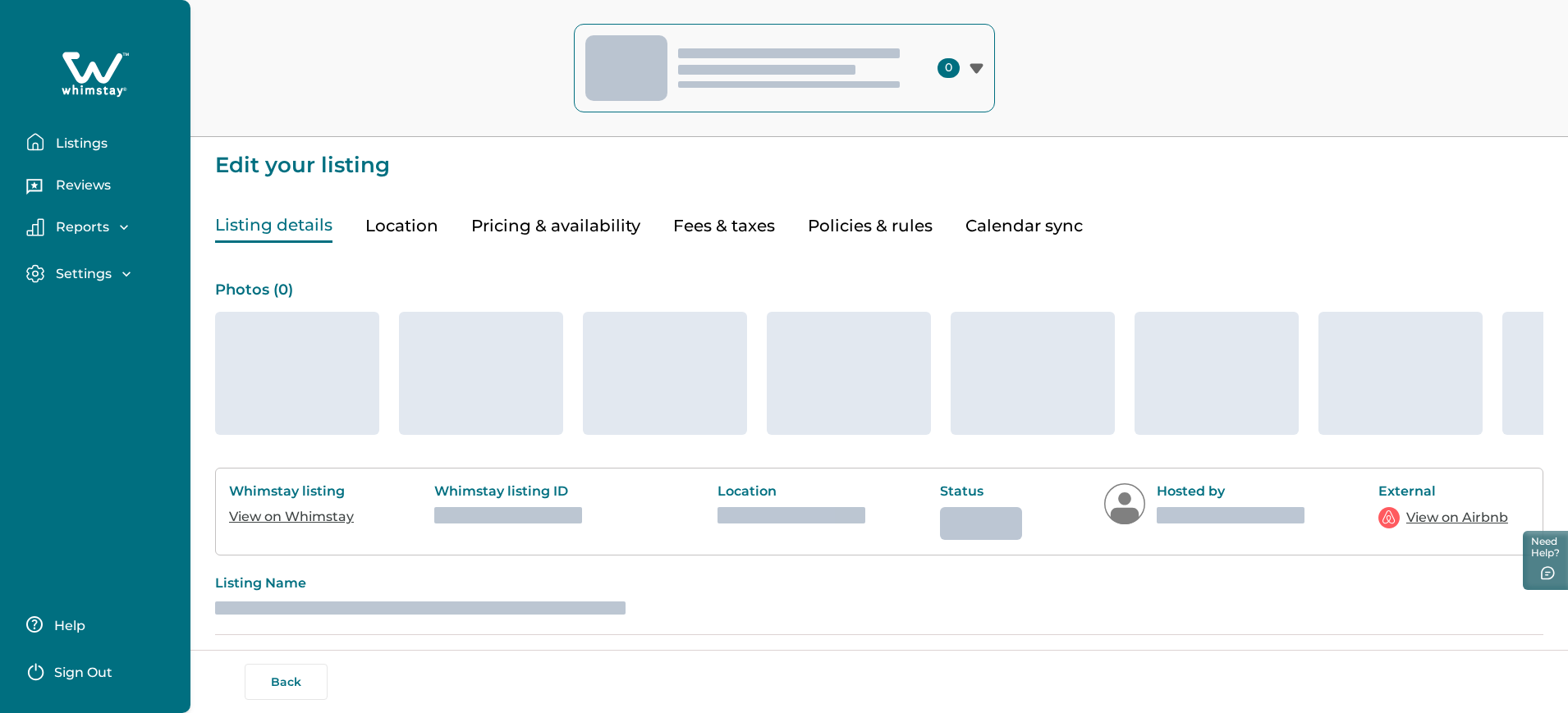
click at [289, 113] on div "0" at bounding box center [784, 68] width 1568 height 137
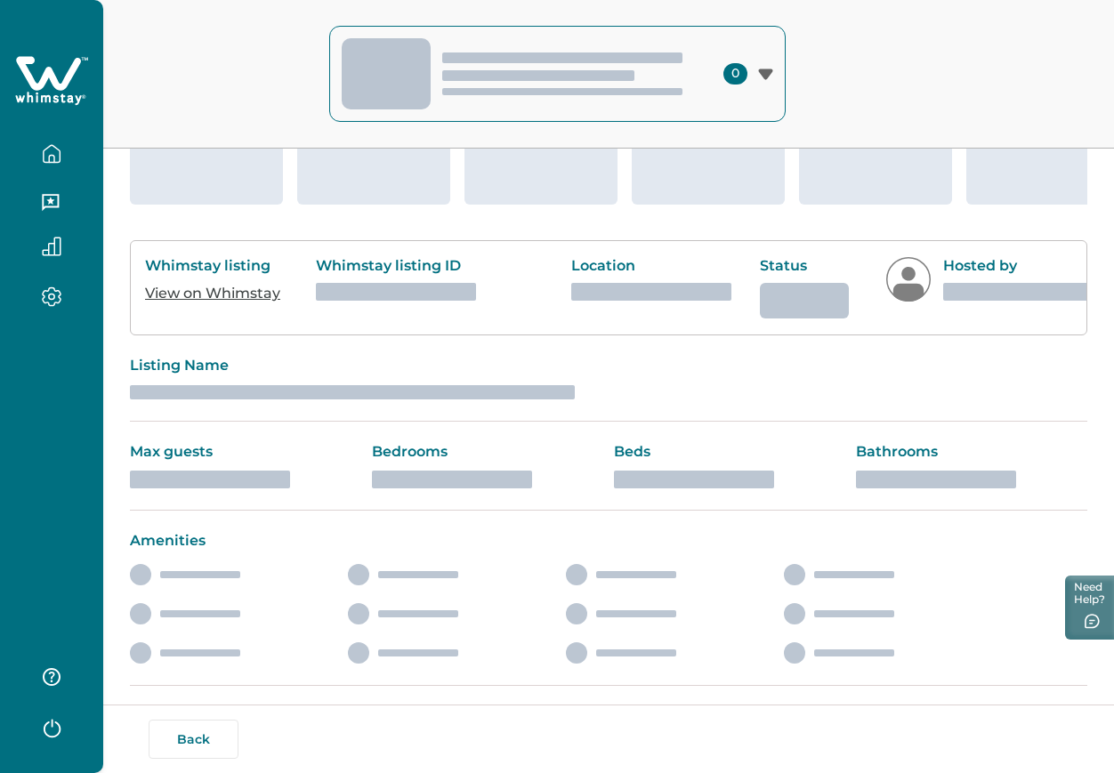
scroll to position [261, 0]
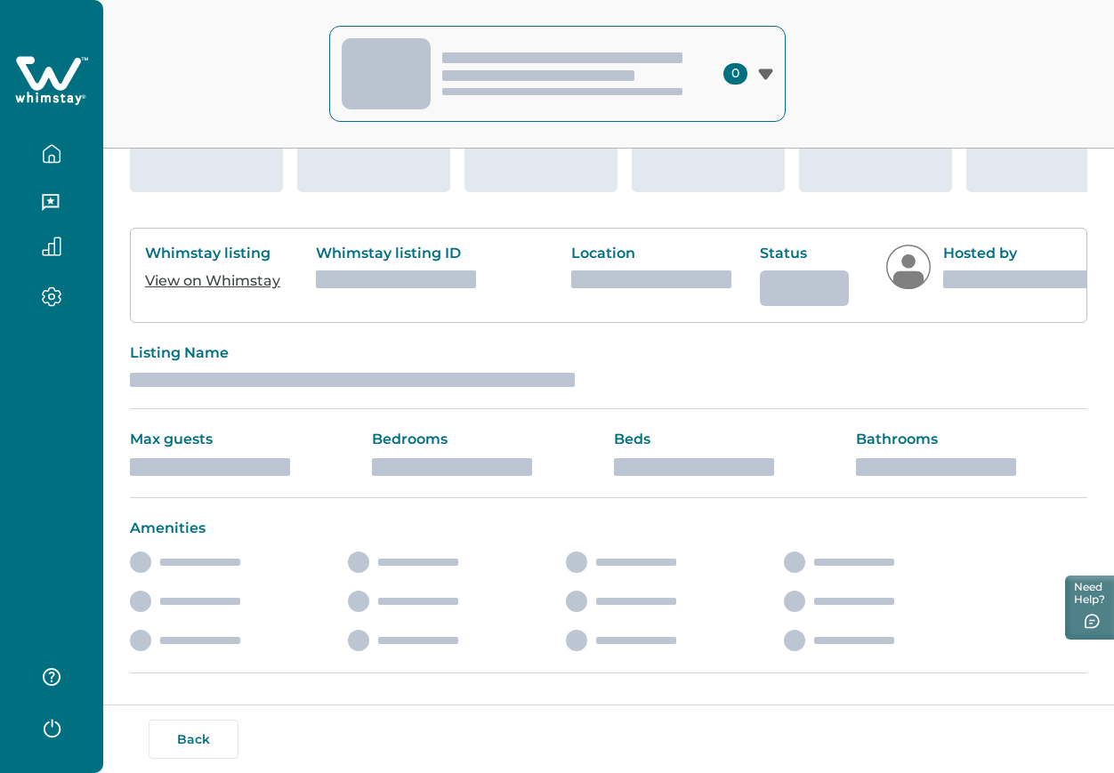
click at [55, 735] on icon "button" at bounding box center [52, 729] width 17 height 19
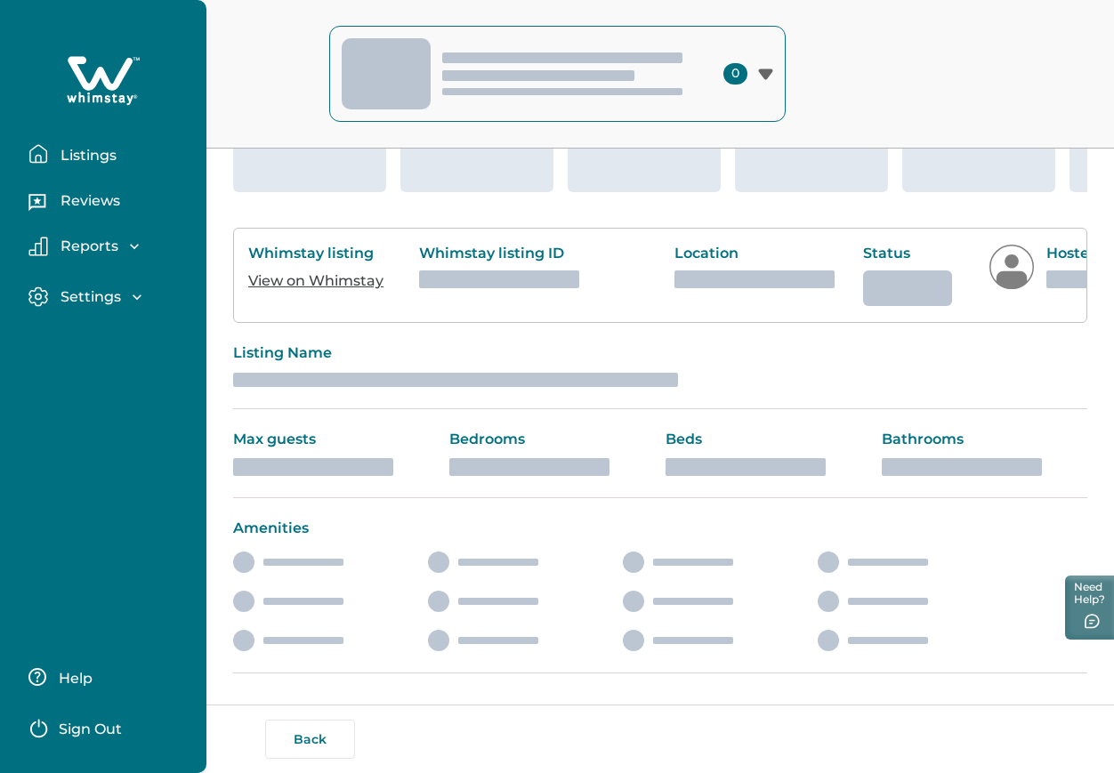
click at [63, 725] on p "Sign Out" at bounding box center [90, 730] width 63 height 18
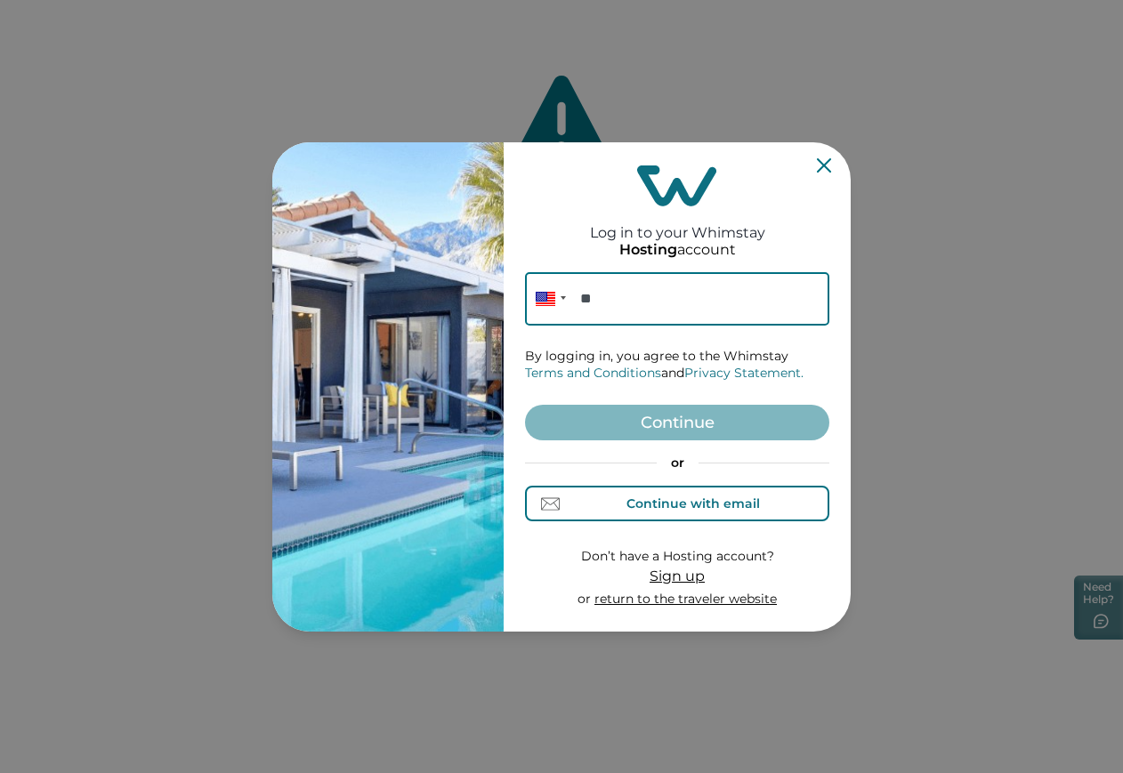
click at [608, 509] on div "Continue with email" at bounding box center [677, 504] width 165 height 19
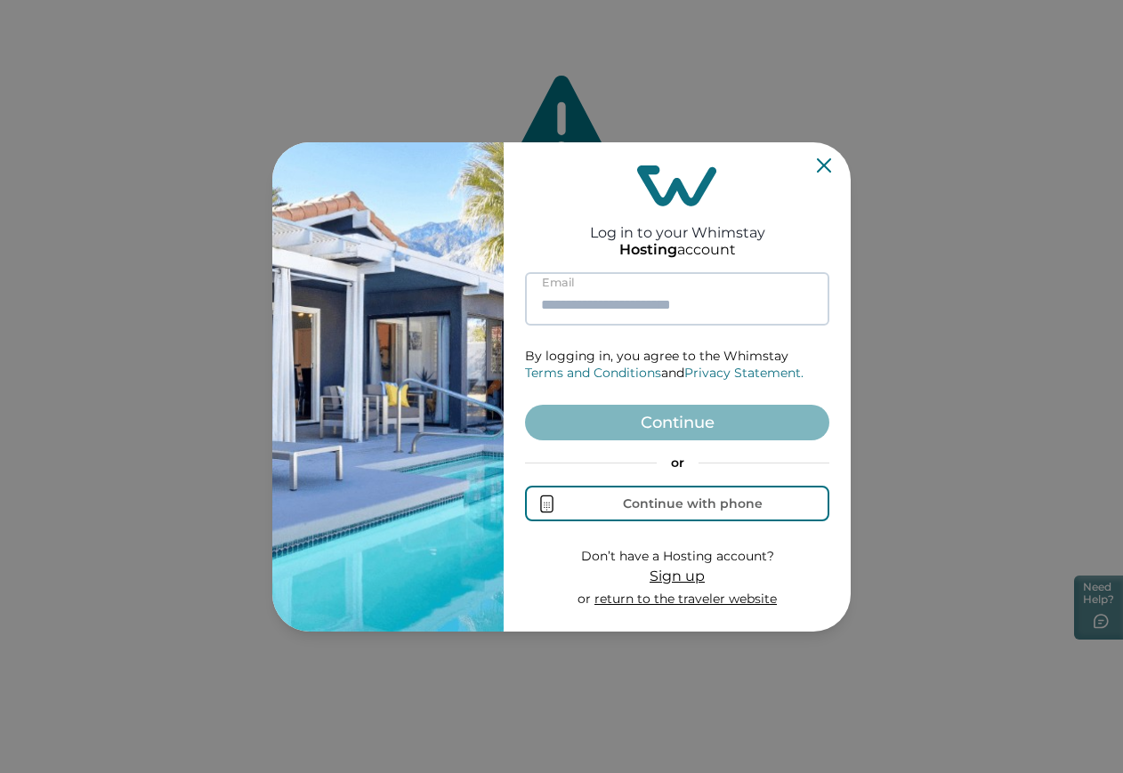
click at [651, 302] on input at bounding box center [677, 298] width 304 height 53
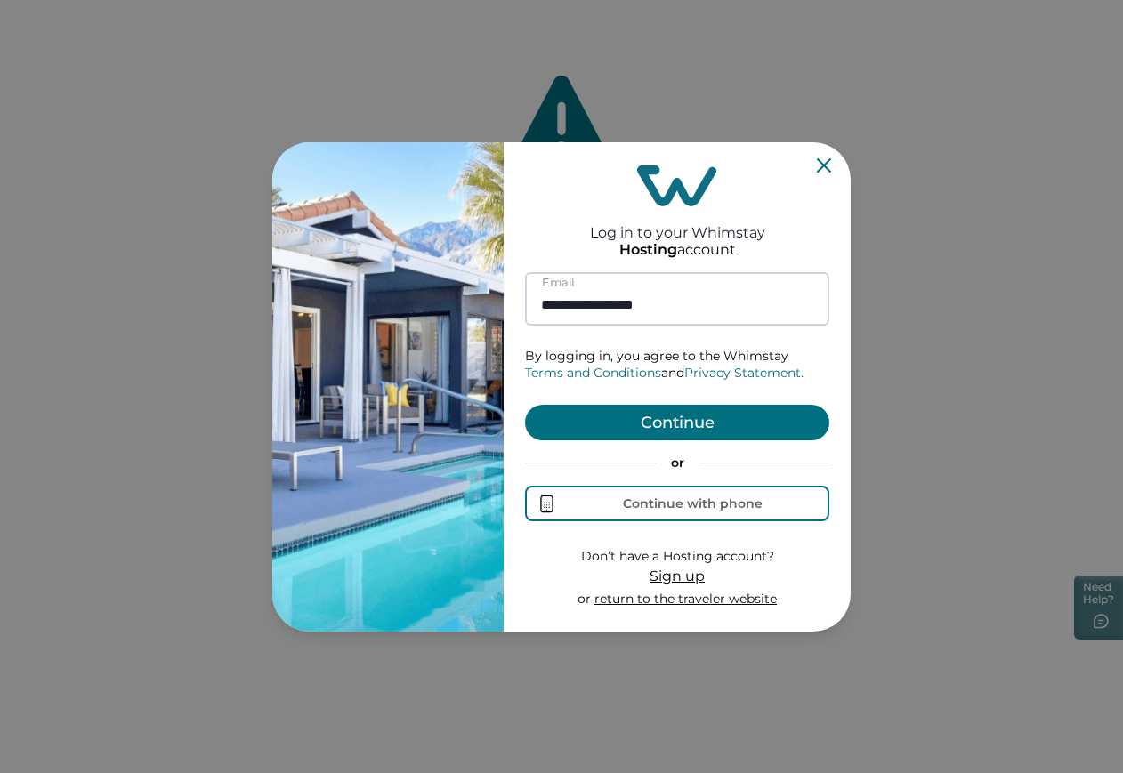
type input "**********"
click at [525, 405] on button "Continue" at bounding box center [677, 423] width 304 height 36
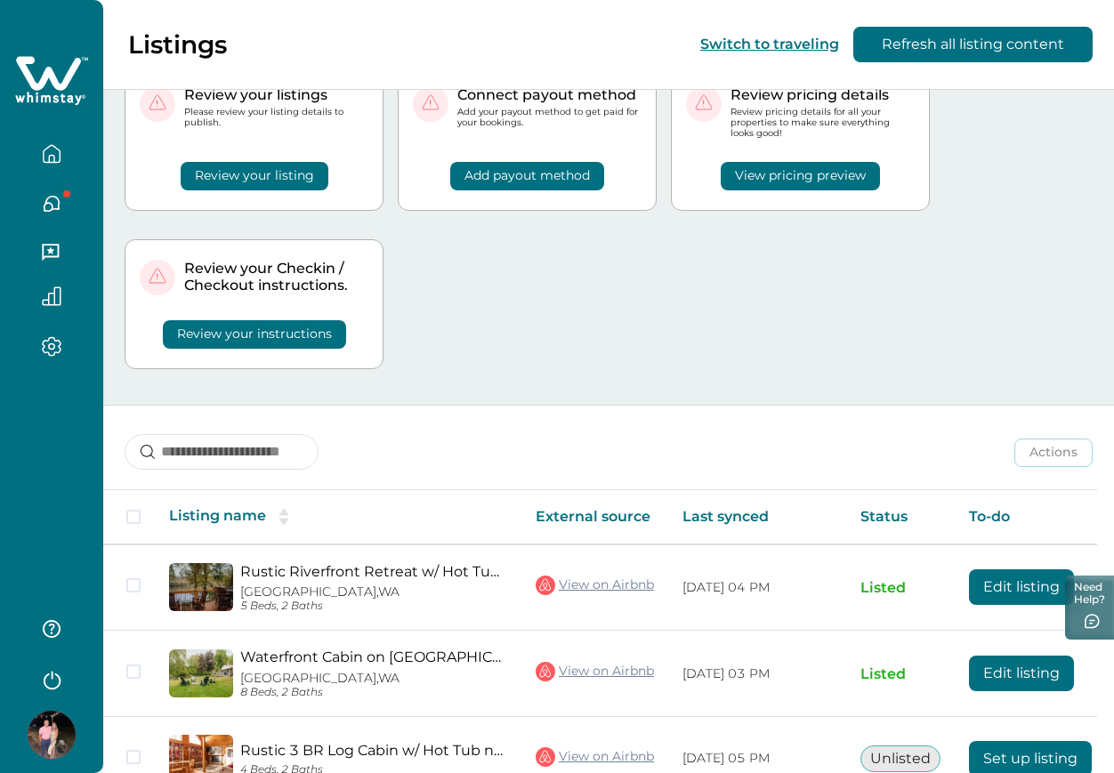
scroll to position [111, 0]
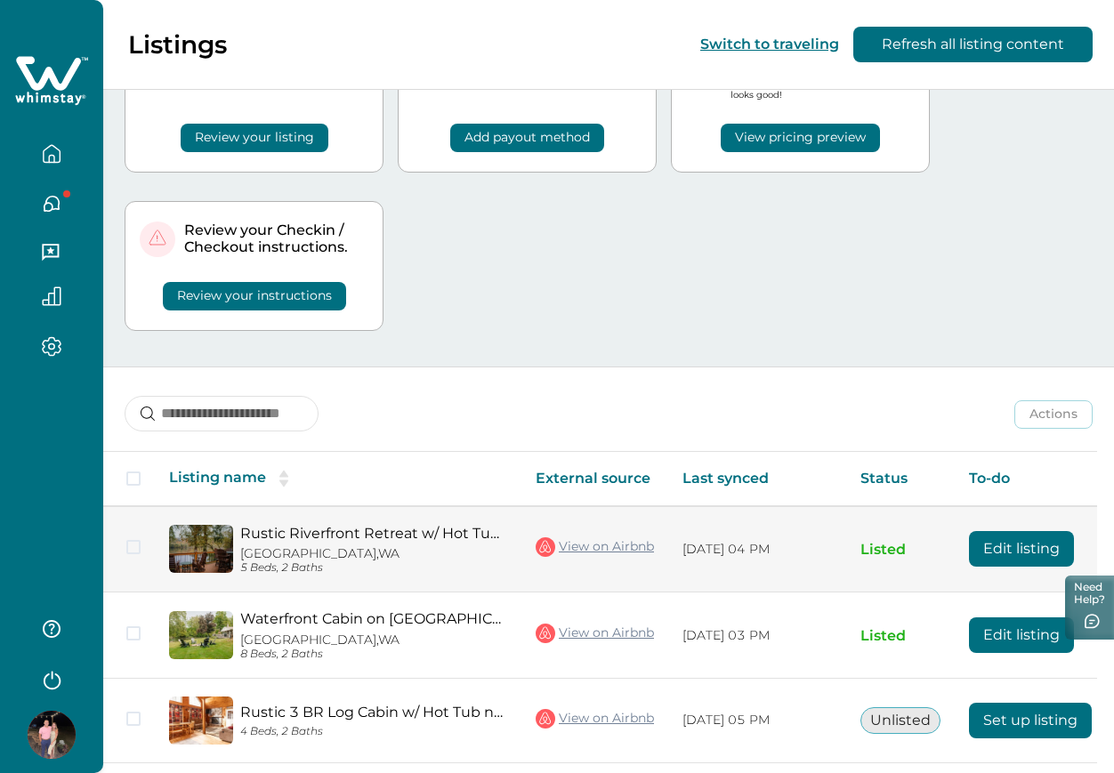
click at [1019, 540] on button "Edit listing" at bounding box center [1021, 549] width 105 height 36
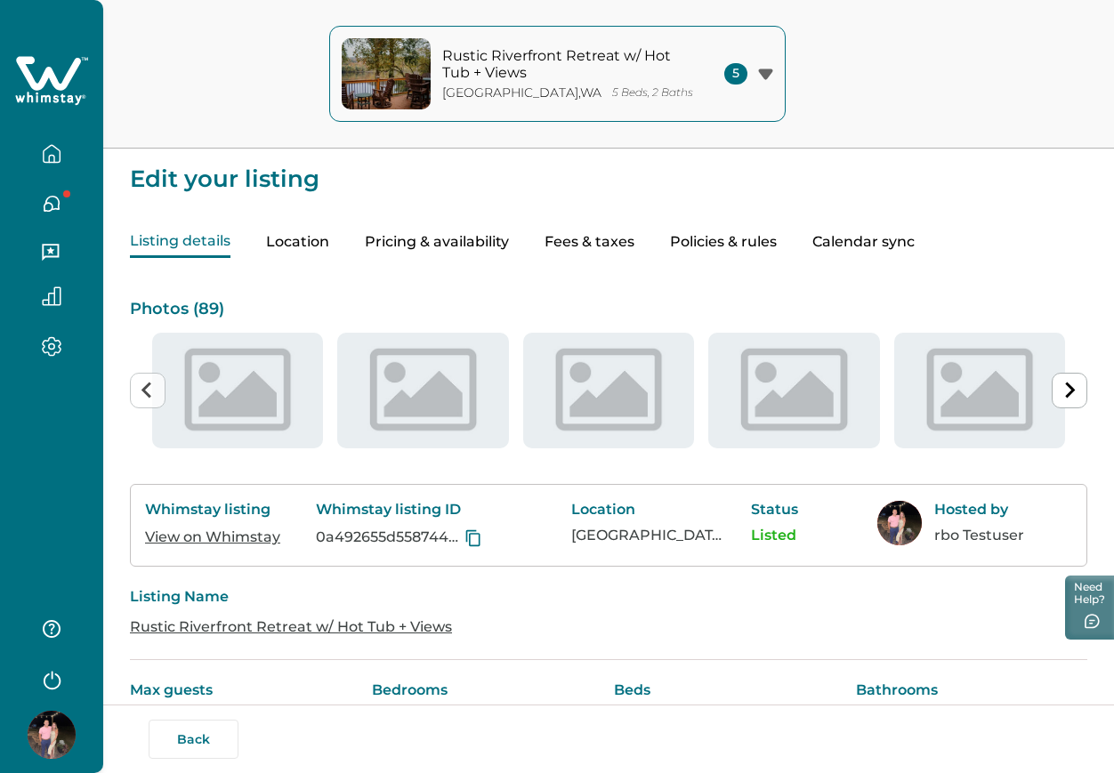
type input "**"
click at [447, 246] on button "Pricing & availability" at bounding box center [437, 242] width 144 height 31
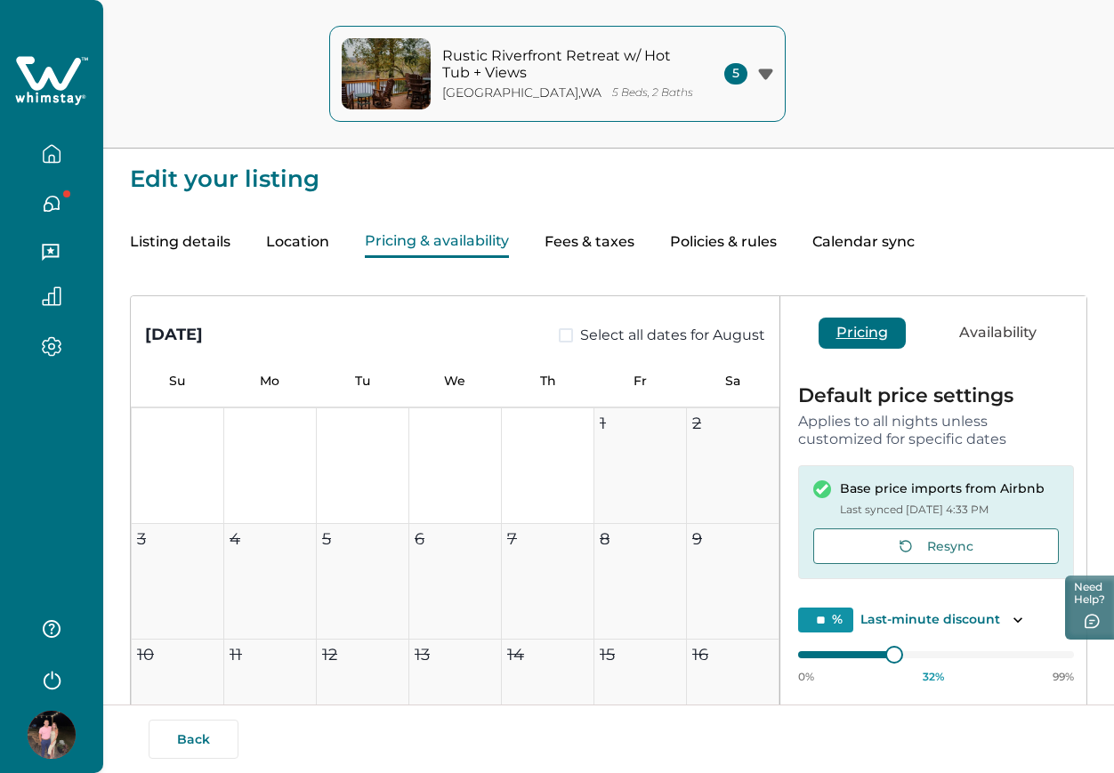
click at [932, 100] on div "Rustic Riverfront Retreat w/ Hot Tub + Views [GEOGRAPHIC_DATA] , [GEOGRAPHIC_DA…" at bounding box center [557, 74] width 1114 height 149
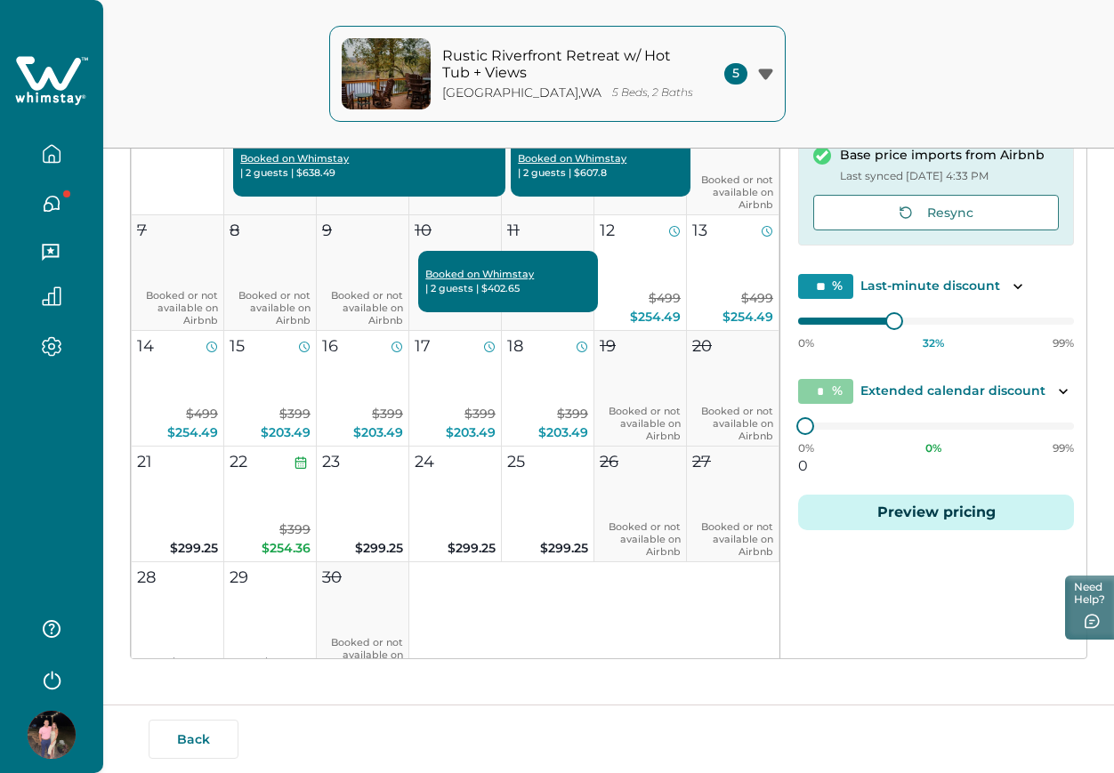
scroll to position [778, 0]
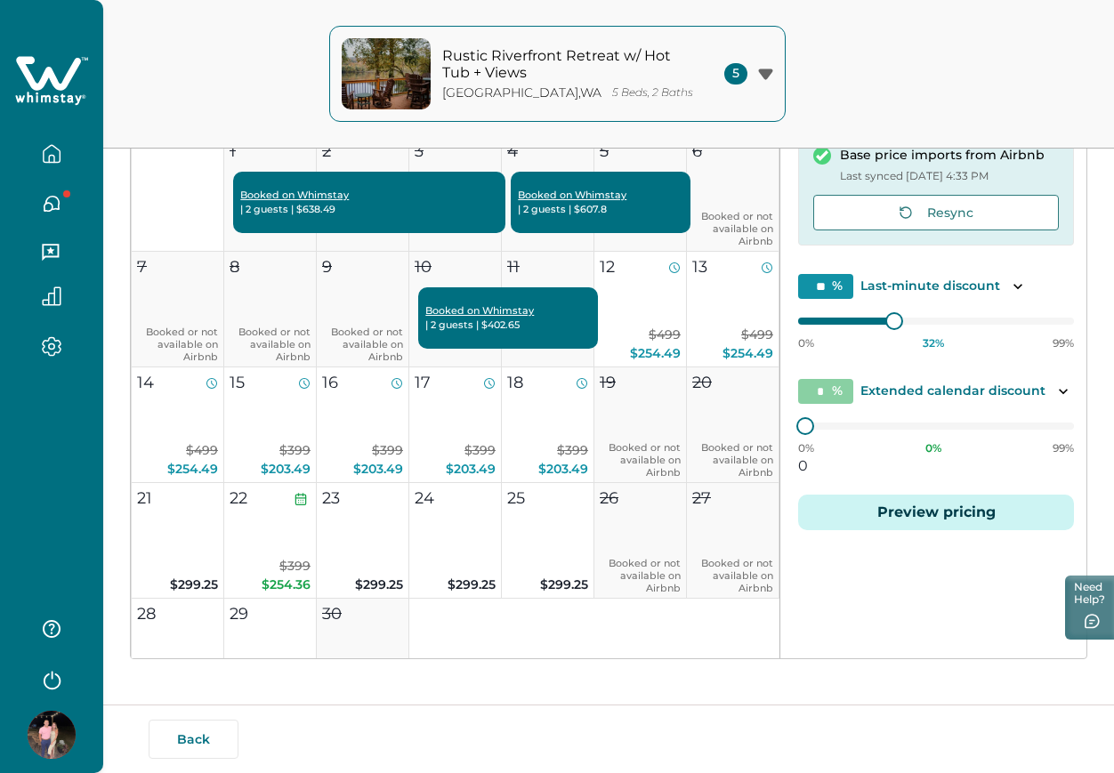
click at [76, 157] on button "button" at bounding box center [51, 154] width 75 height 36
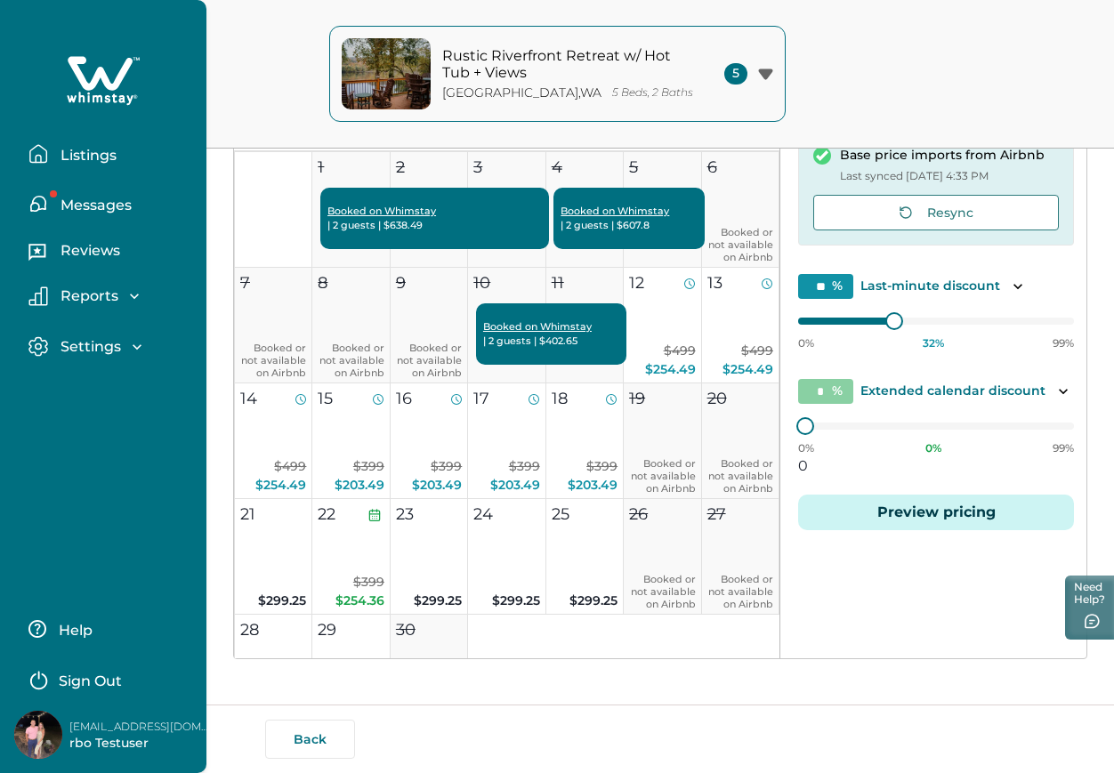
click at [76, 157] on p "Listings" at bounding box center [85, 156] width 61 height 18
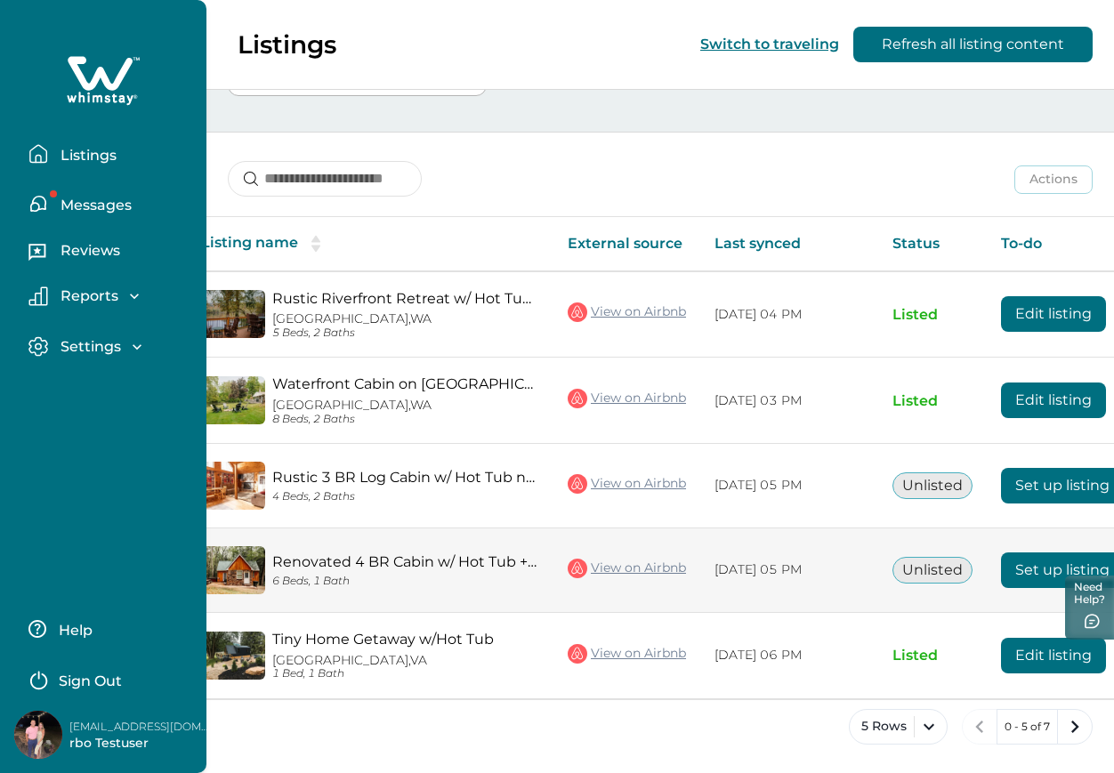
scroll to position [0, 74]
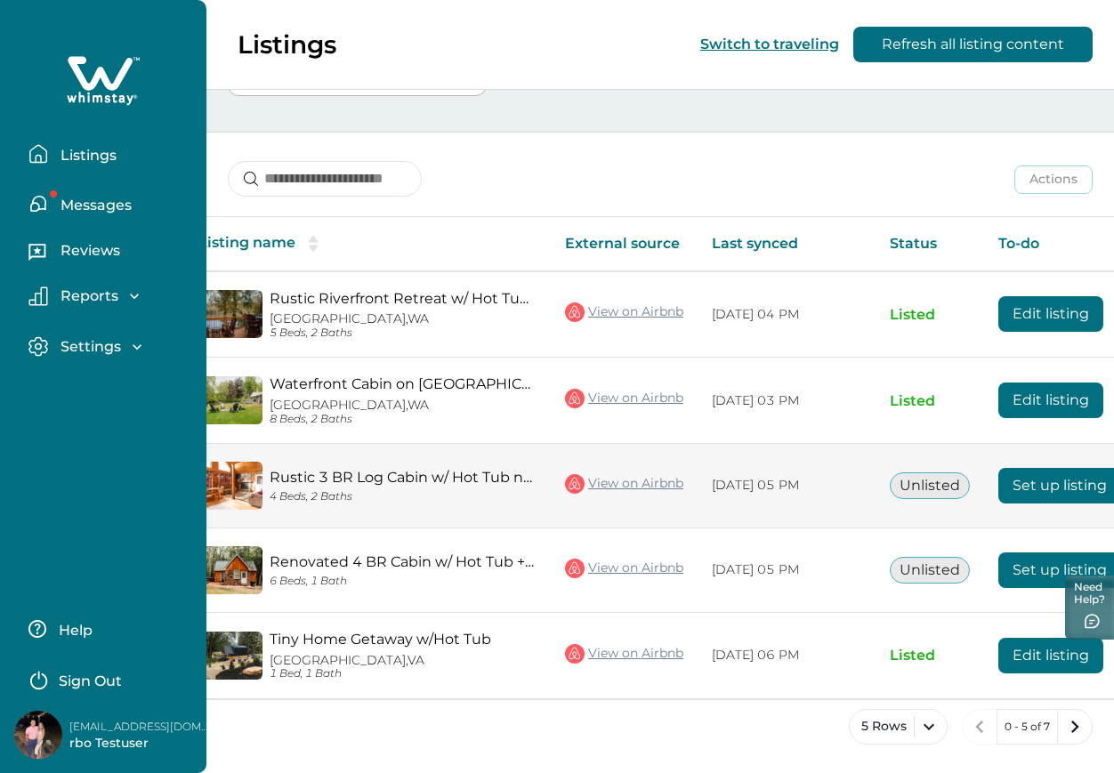
click at [1053, 488] on button "Set up listing" at bounding box center [1059, 486] width 123 height 36
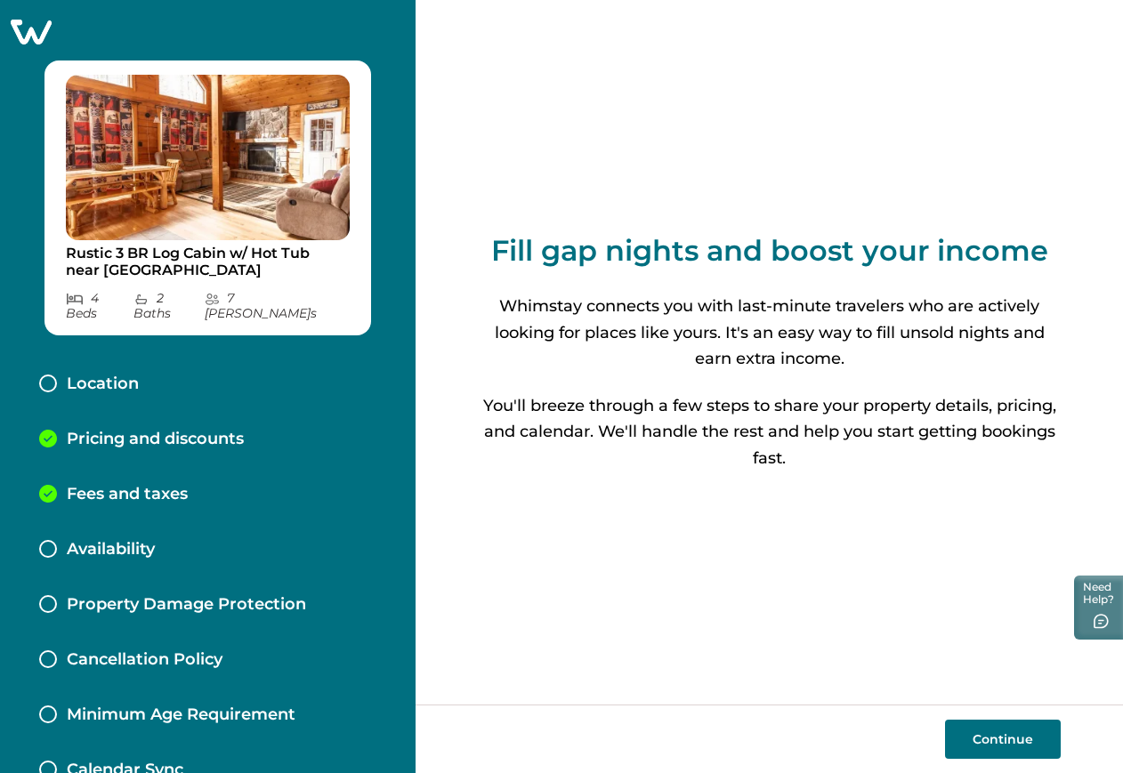
click at [217, 432] on p "Pricing and discounts" at bounding box center [155, 440] width 177 height 20
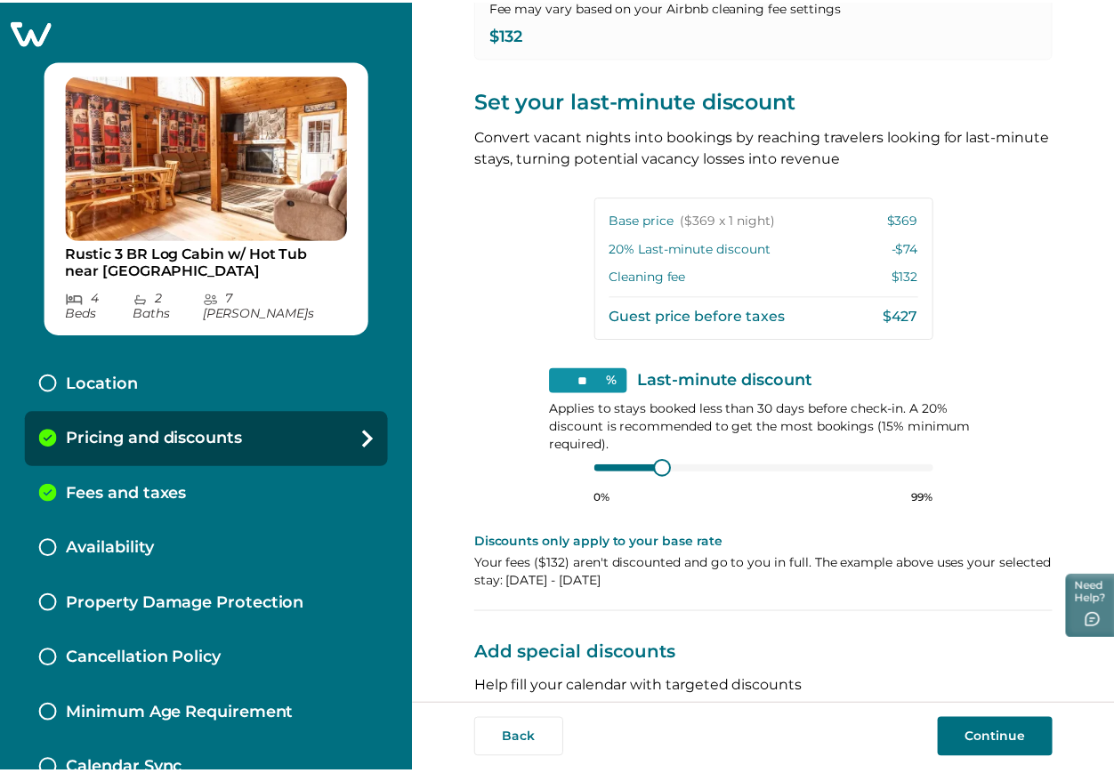
scroll to position [514, 0]
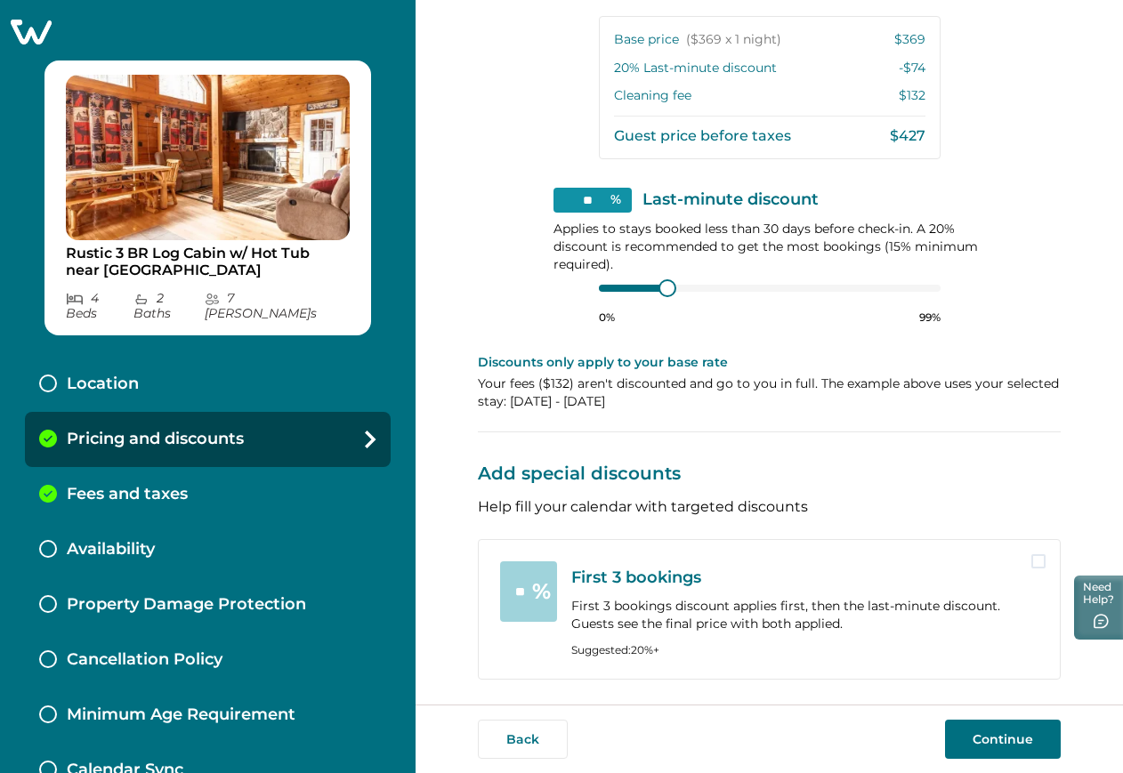
click at [1031, 568] on span at bounding box center [1038, 561] width 14 height 14
click at [1031, 560] on span at bounding box center [1038, 561] width 14 height 14
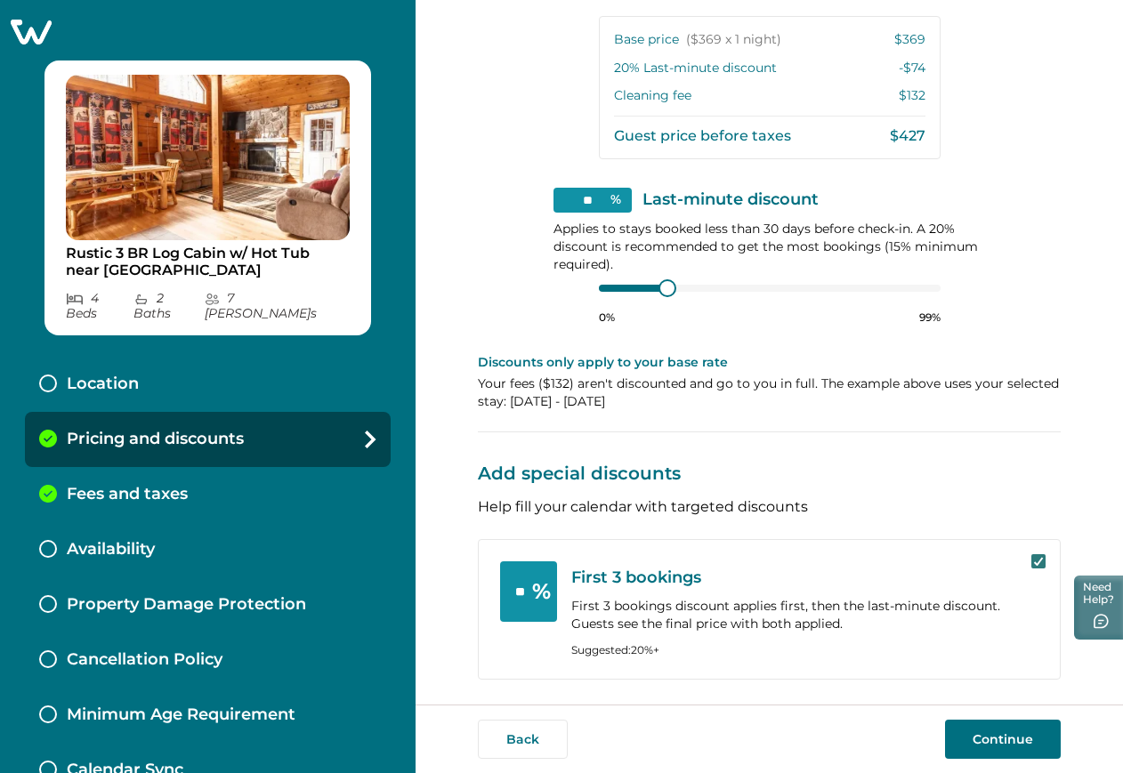
click at [1033, 560] on icon at bounding box center [1038, 561] width 11 height 9
click at [36, 41] on icon at bounding box center [31, 32] width 44 height 28
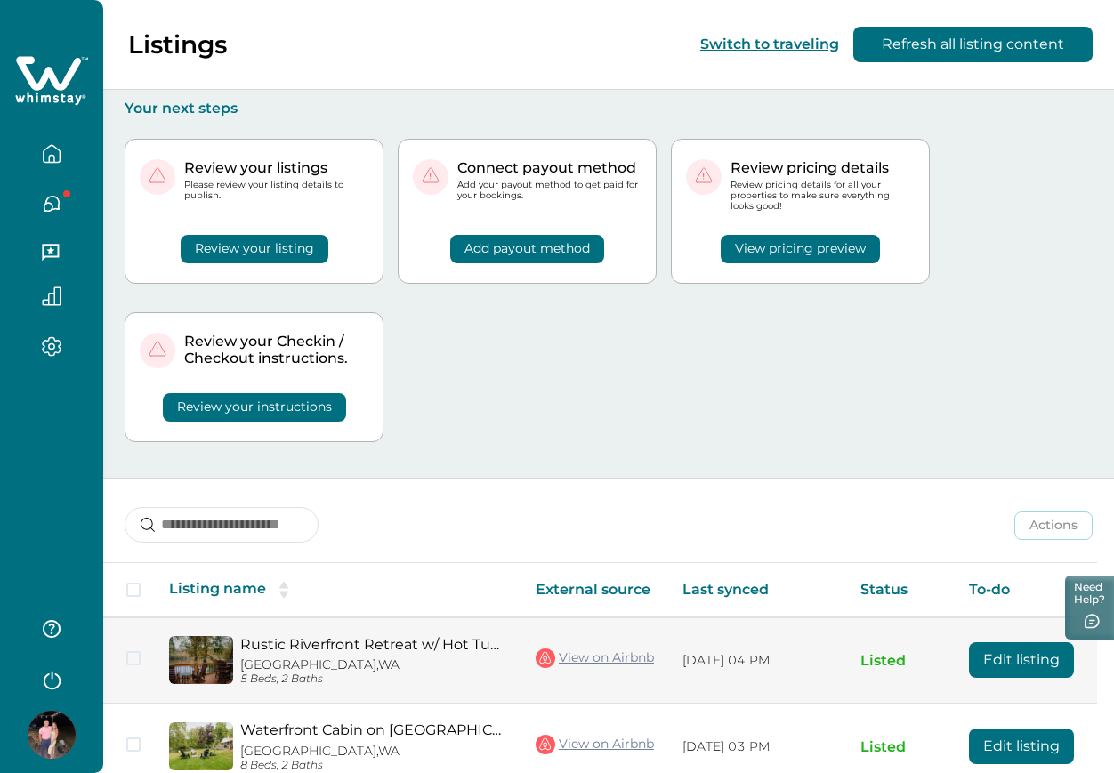
click at [986, 659] on button "Edit listing" at bounding box center [1021, 660] width 105 height 36
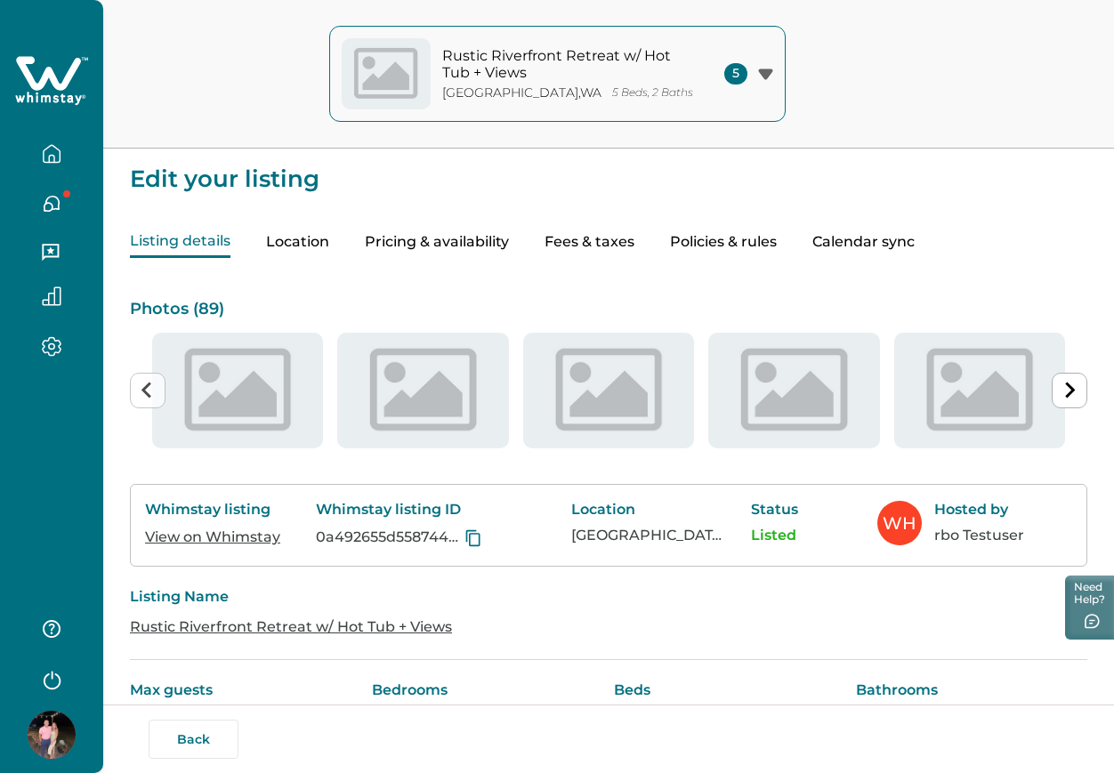
type input "**"
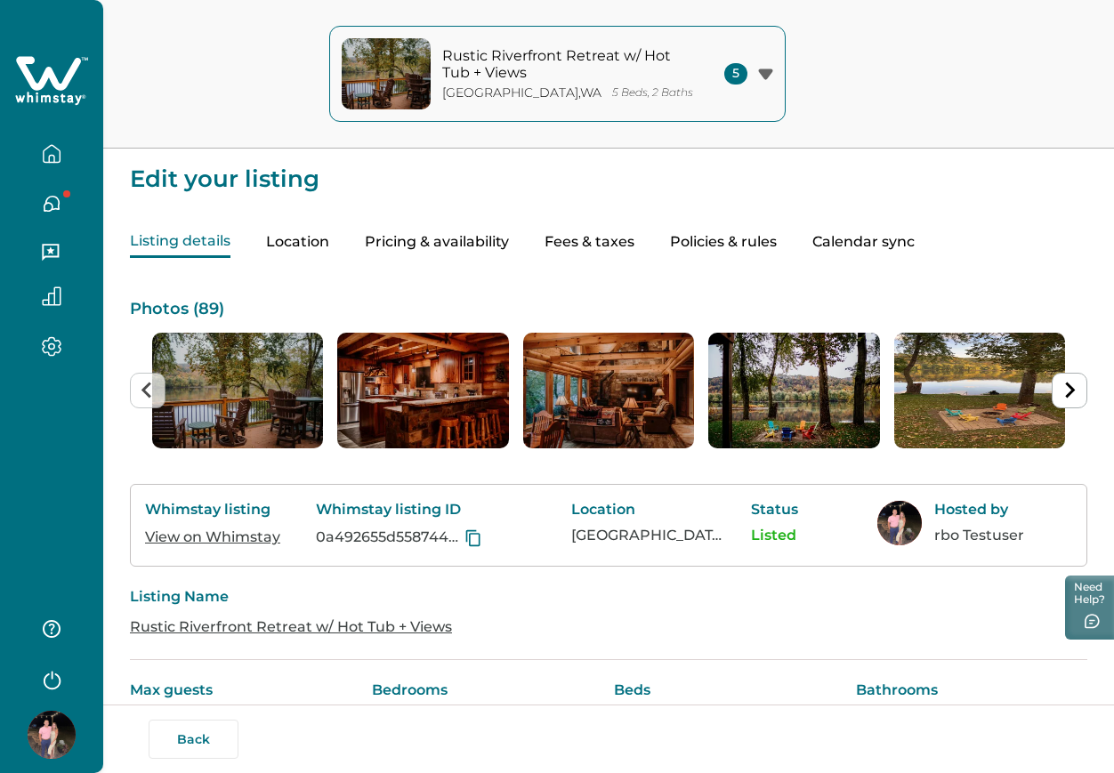
click at [473, 238] on button "Pricing & availability" at bounding box center [437, 242] width 144 height 31
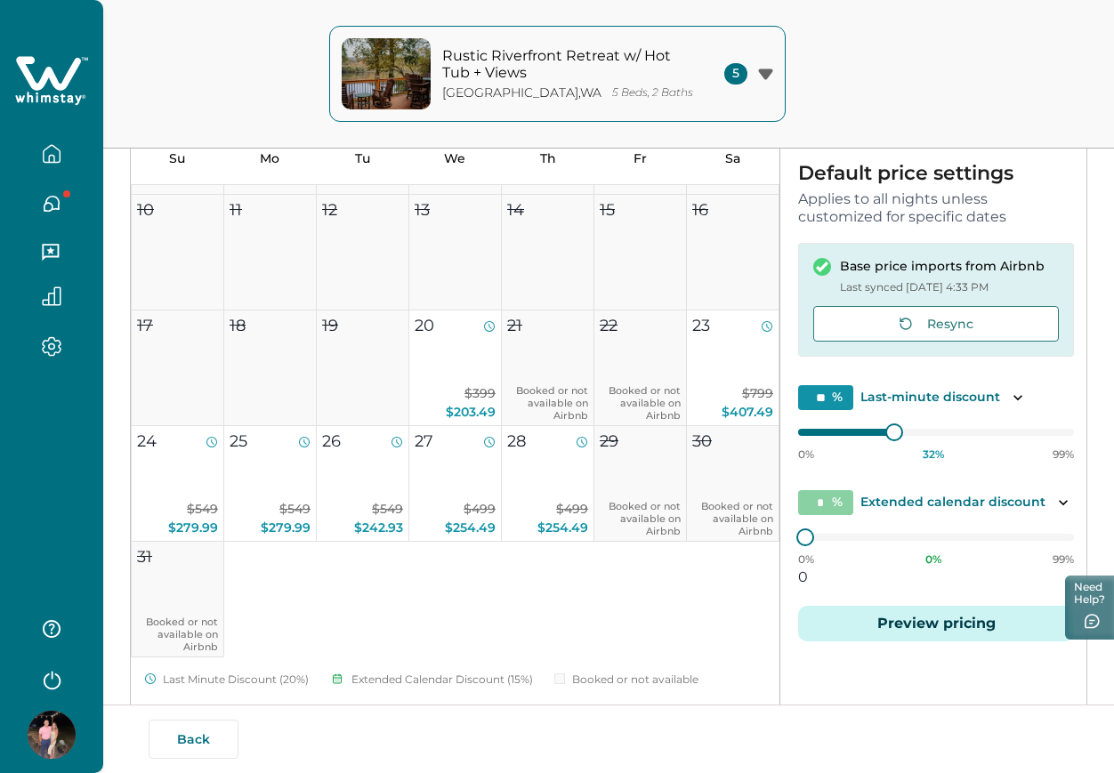
scroll to position [334, 0]
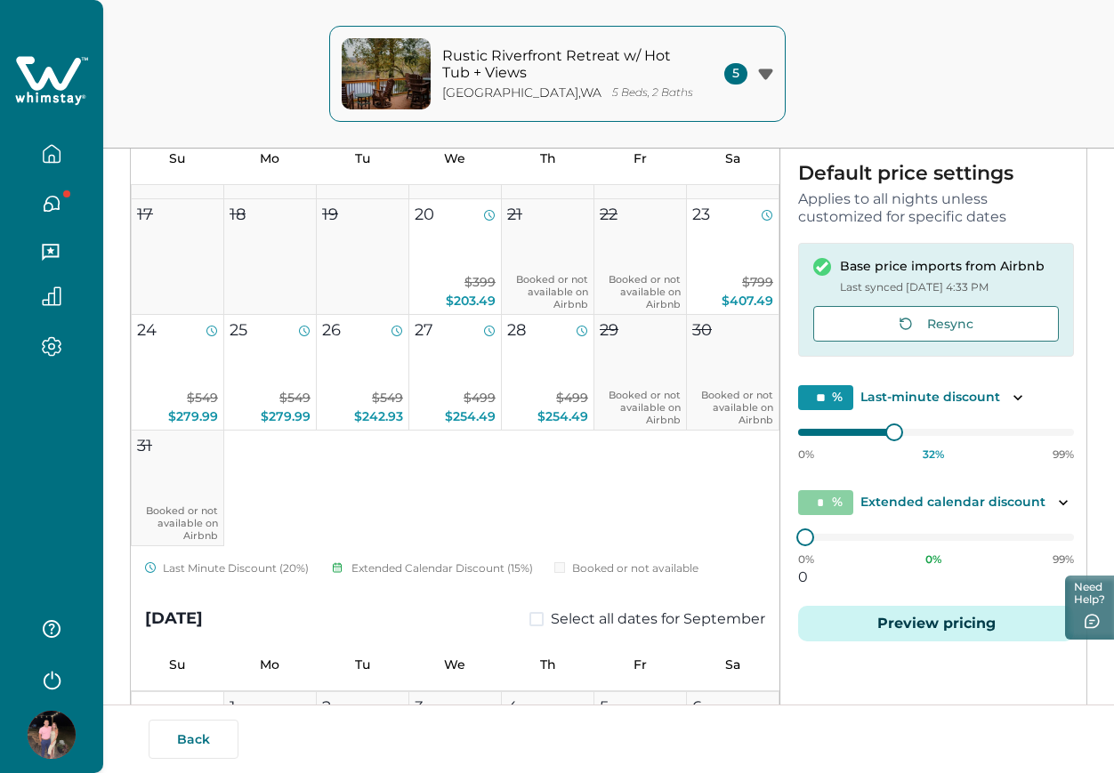
click at [64, 160] on button "button" at bounding box center [51, 154] width 75 height 36
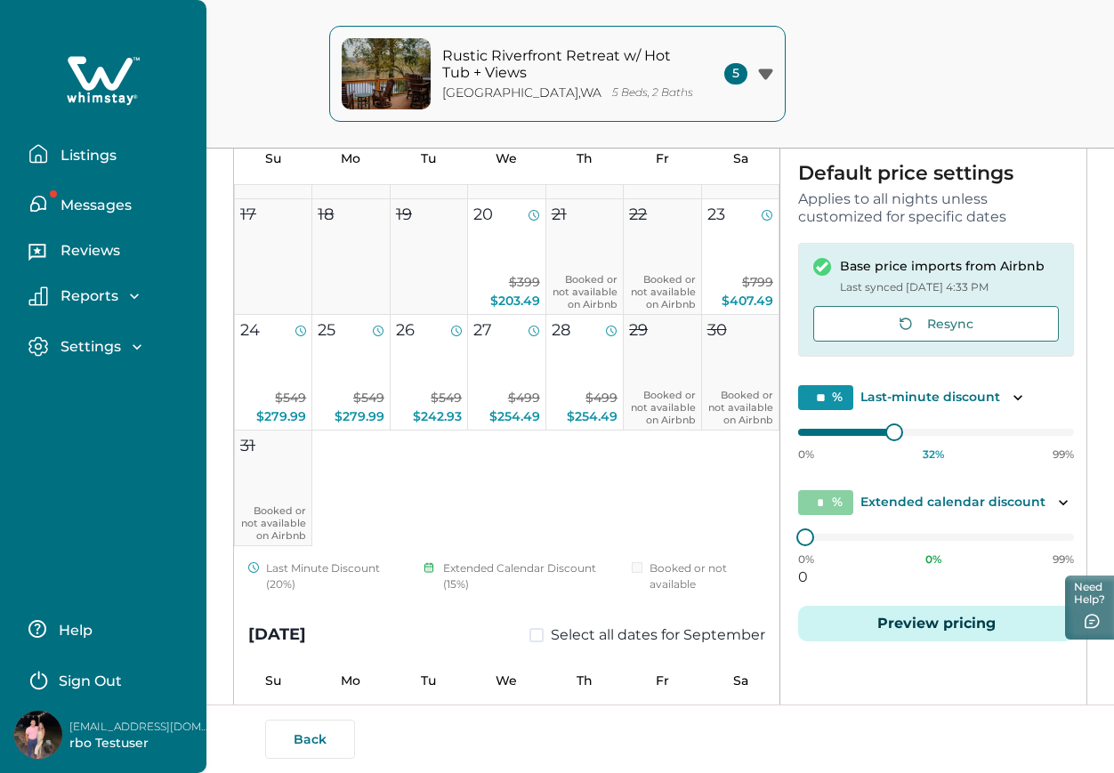
click at [64, 160] on p "Listings" at bounding box center [85, 156] width 61 height 18
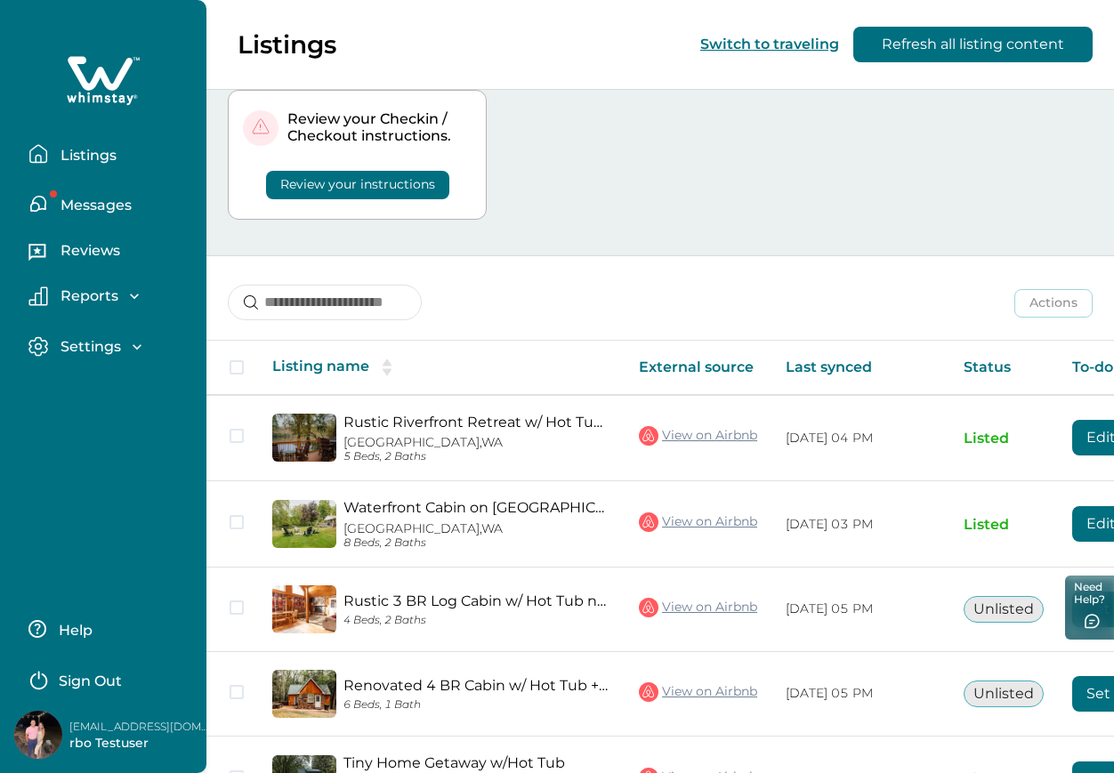
click at [578, 206] on div "Review your listings Please review your listing details to publish. Review your…" at bounding box center [660, 75] width 865 height 360
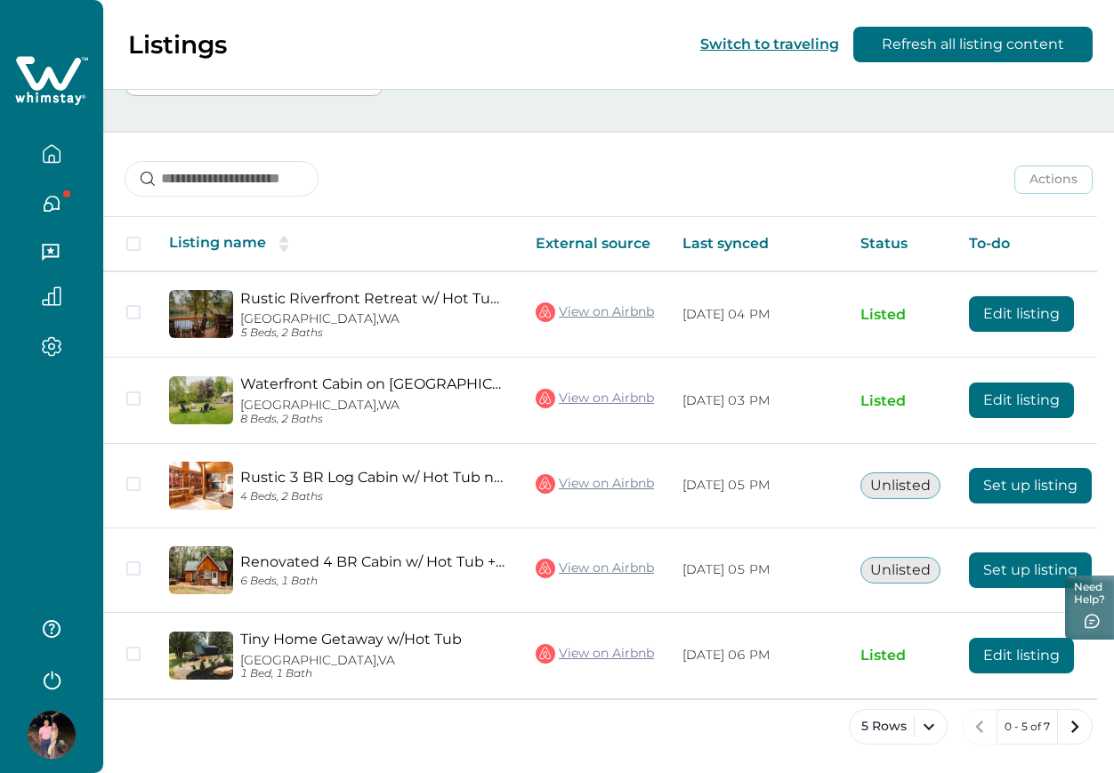
scroll to position [351, 0]
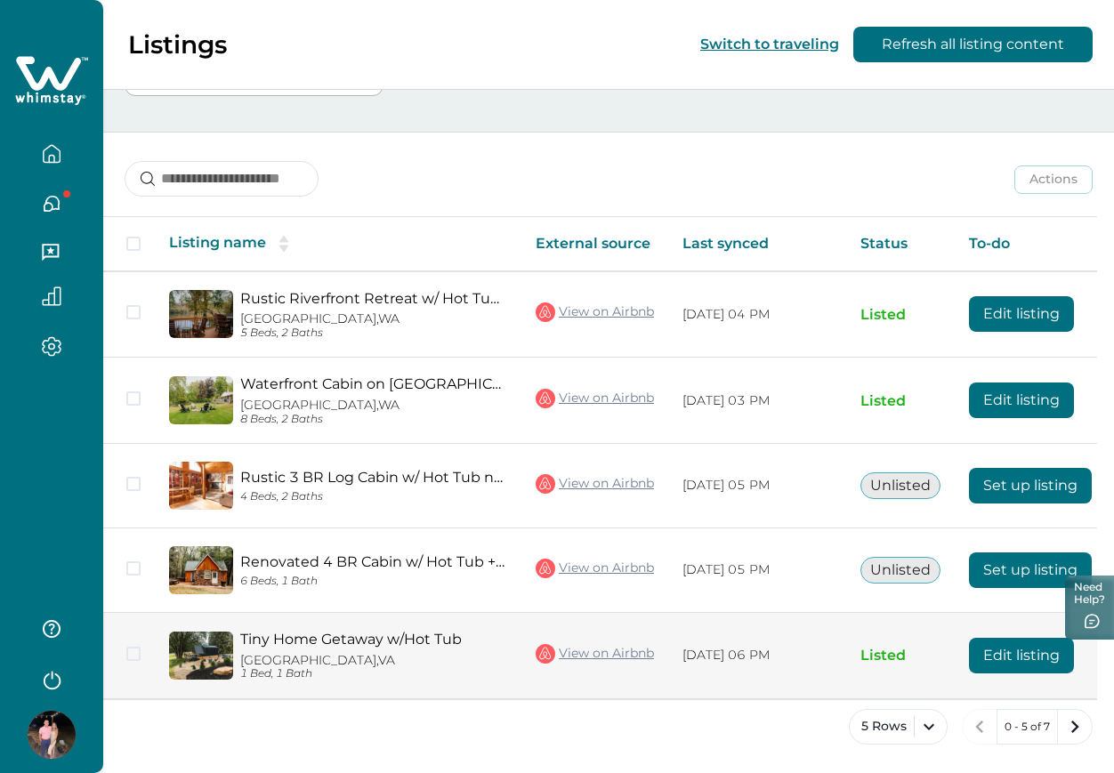
click at [1020, 645] on button "Edit listing" at bounding box center [1021, 656] width 105 height 36
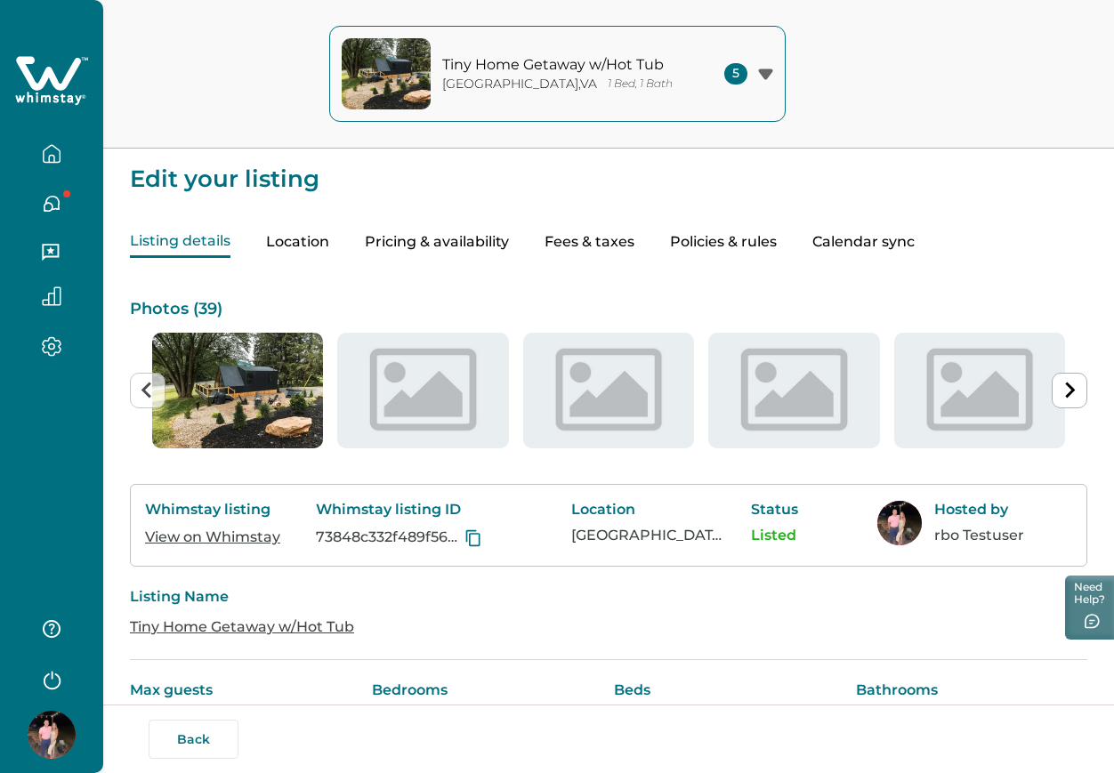
click at [432, 244] on button "Pricing & availability" at bounding box center [437, 242] width 144 height 31
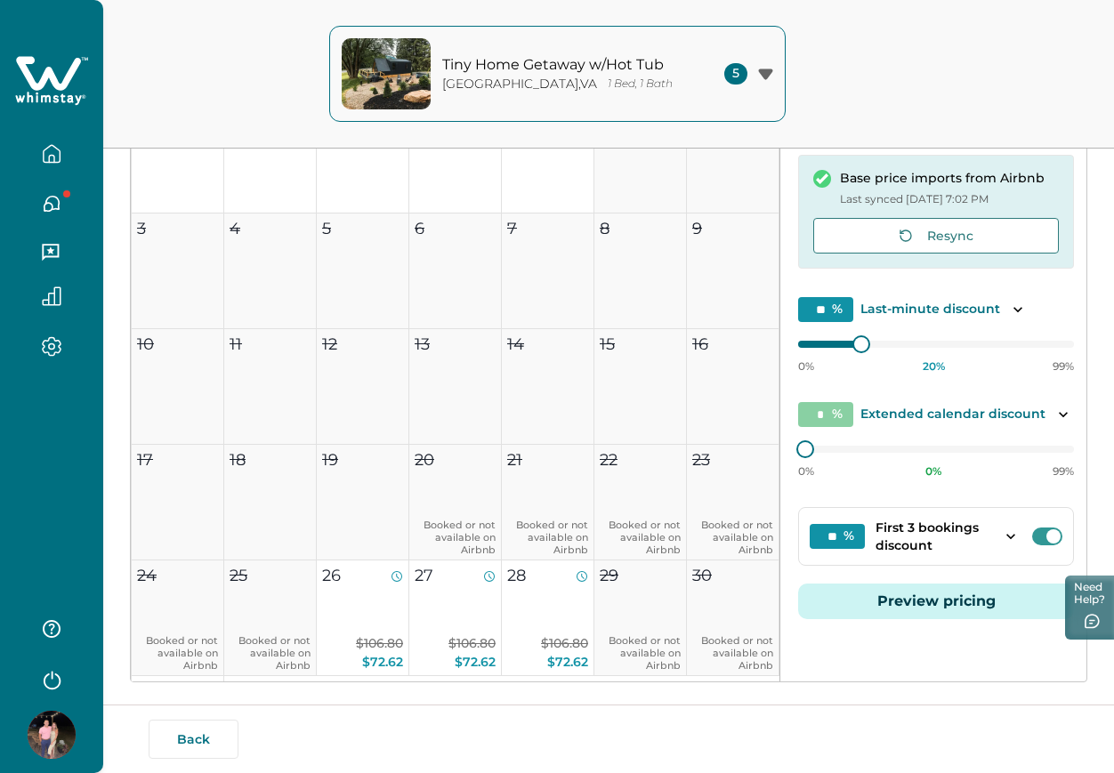
scroll to position [334, 0]
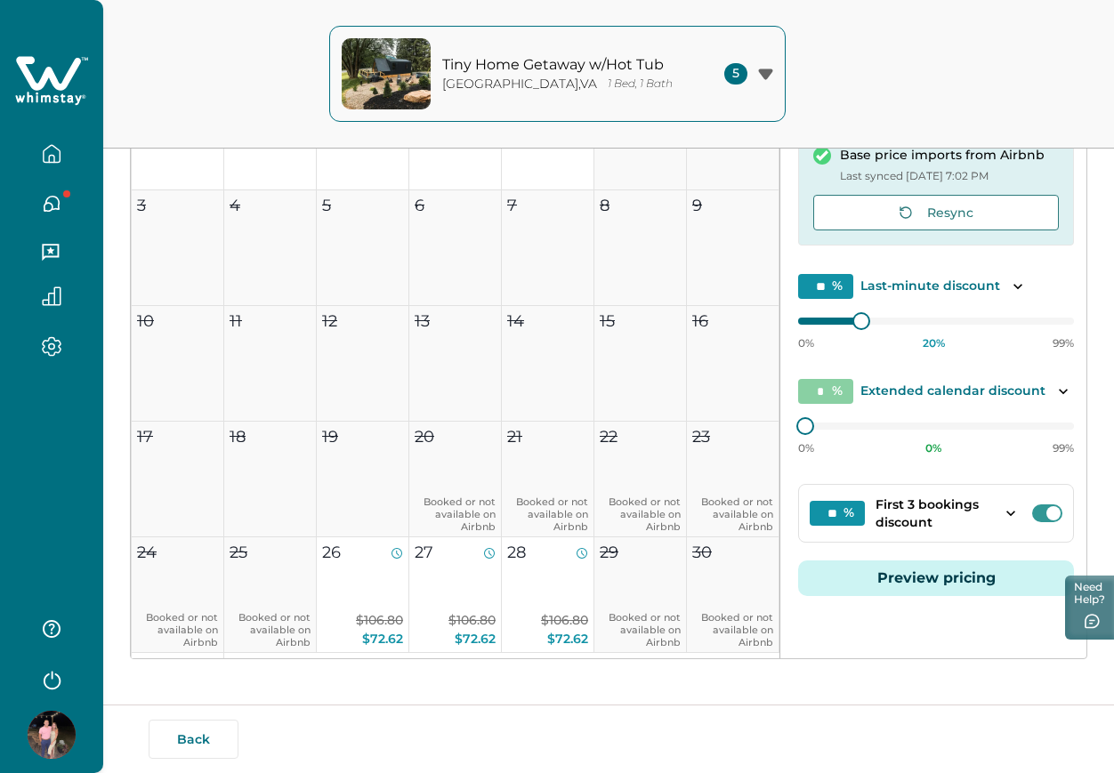
click at [1035, 514] on span at bounding box center [1047, 513] width 30 height 18
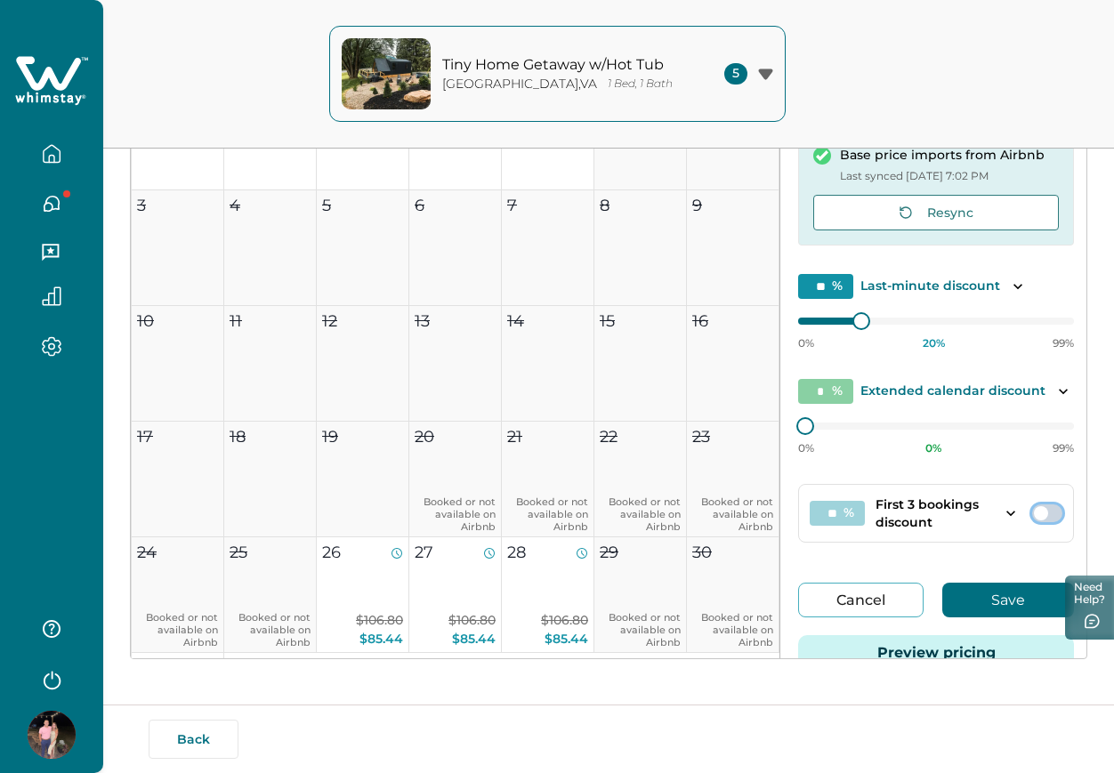
click at [1035, 514] on span at bounding box center [1041, 513] width 14 height 14
click at [1035, 514] on span at bounding box center [1047, 513] width 30 height 18
click at [1035, 514] on span at bounding box center [1041, 513] width 14 height 14
click at [1035, 514] on span at bounding box center [1047, 513] width 30 height 18
click at [1035, 513] on span at bounding box center [1041, 513] width 14 height 14
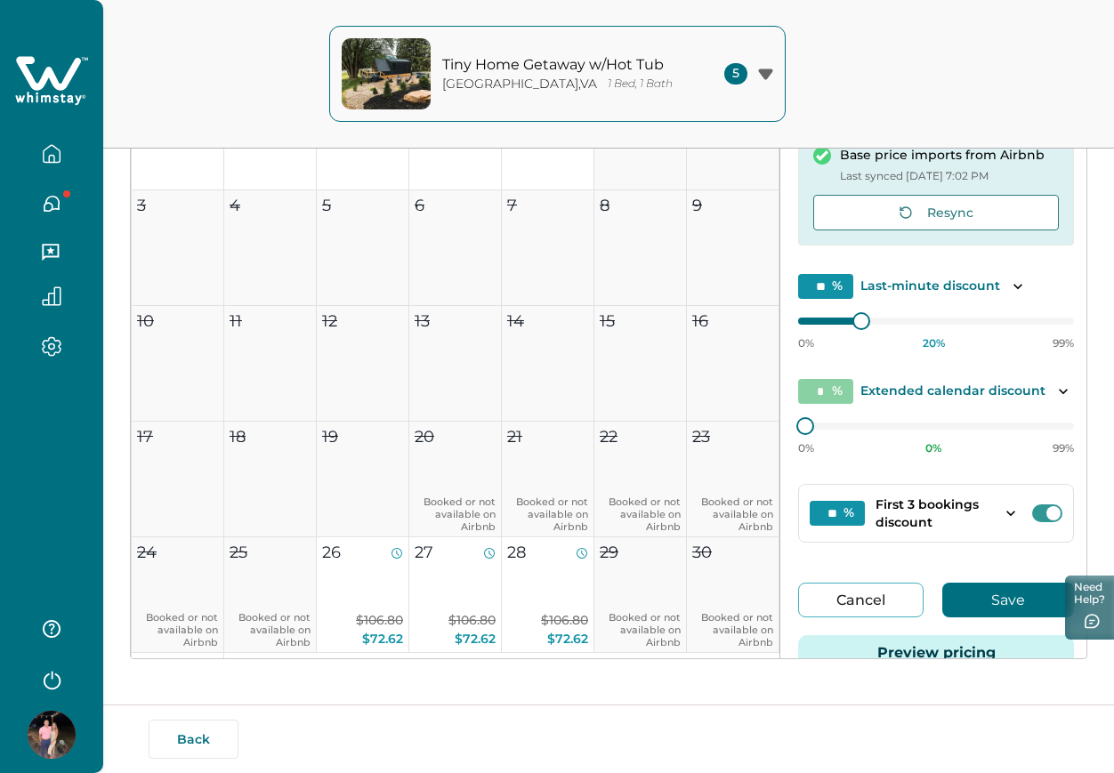
click at [852, 583] on button "Cancel" at bounding box center [860, 600] width 125 height 35
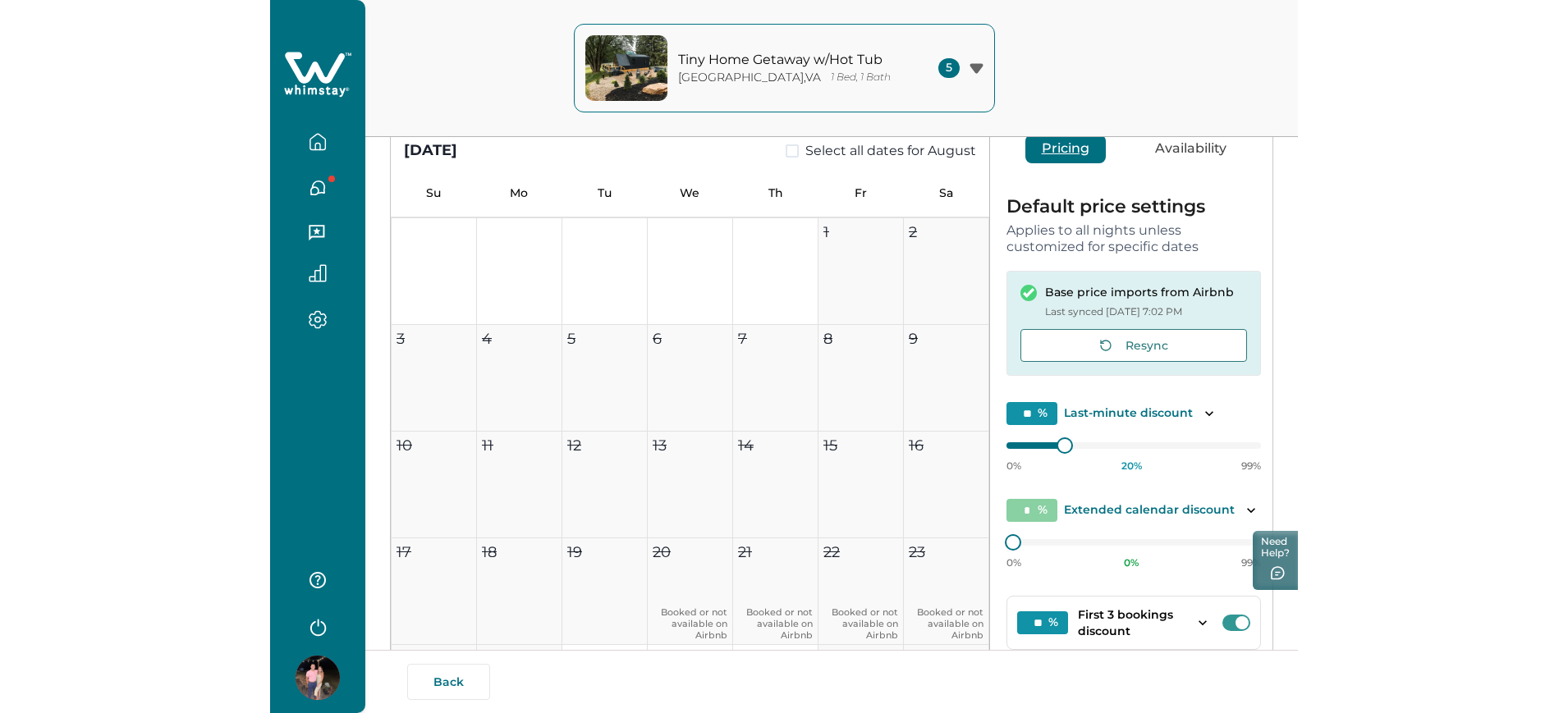
scroll to position [0, 0]
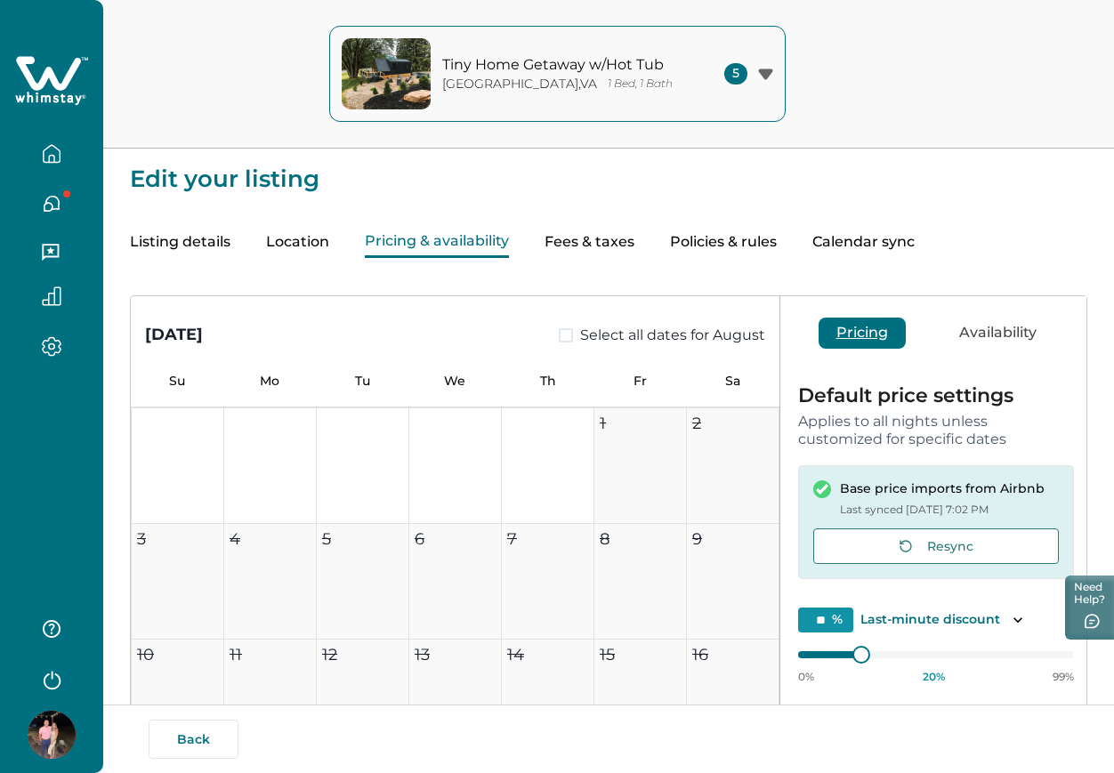
click at [307, 243] on button "Location" at bounding box center [297, 242] width 63 height 31
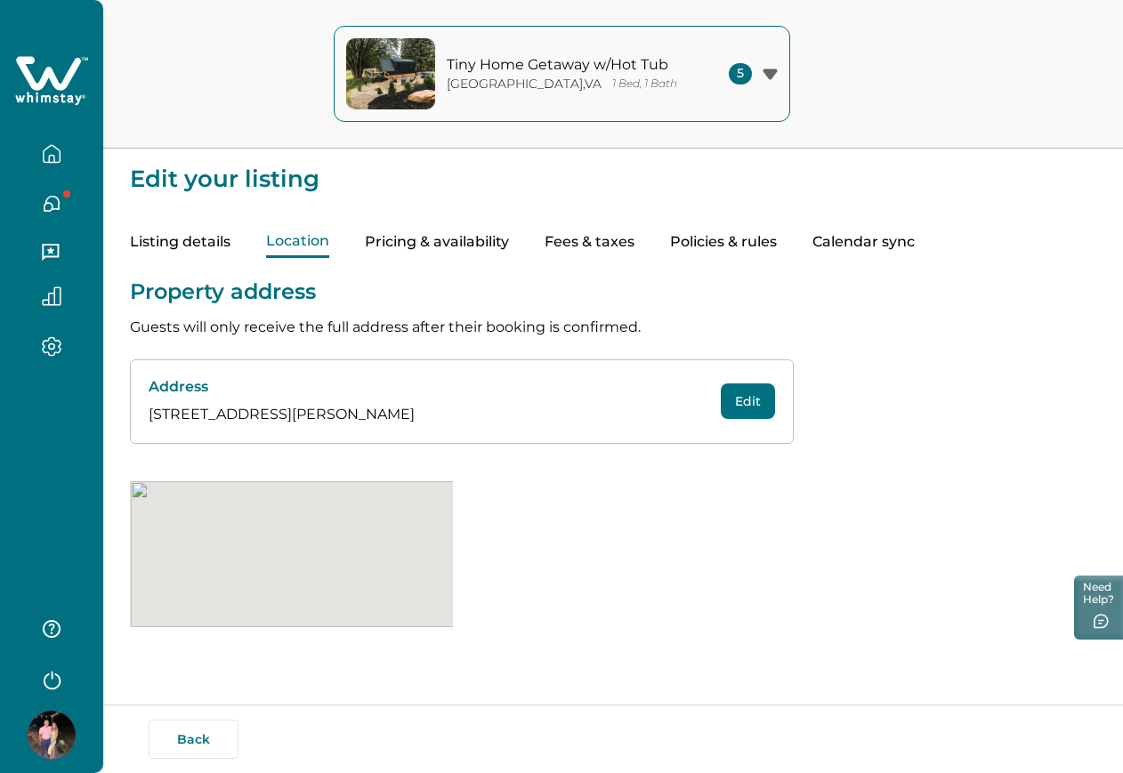
click at [372, 254] on button "Pricing & availability" at bounding box center [437, 242] width 144 height 31
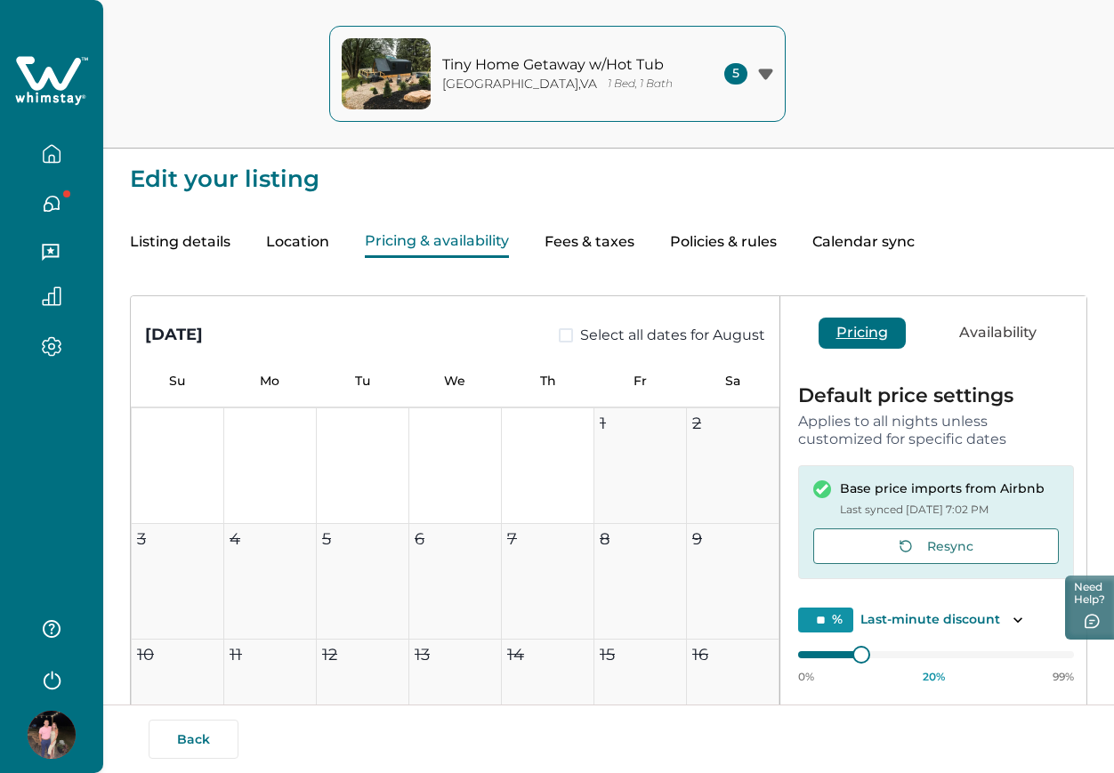
click at [31, 189] on button "button" at bounding box center [51, 204] width 75 height 36
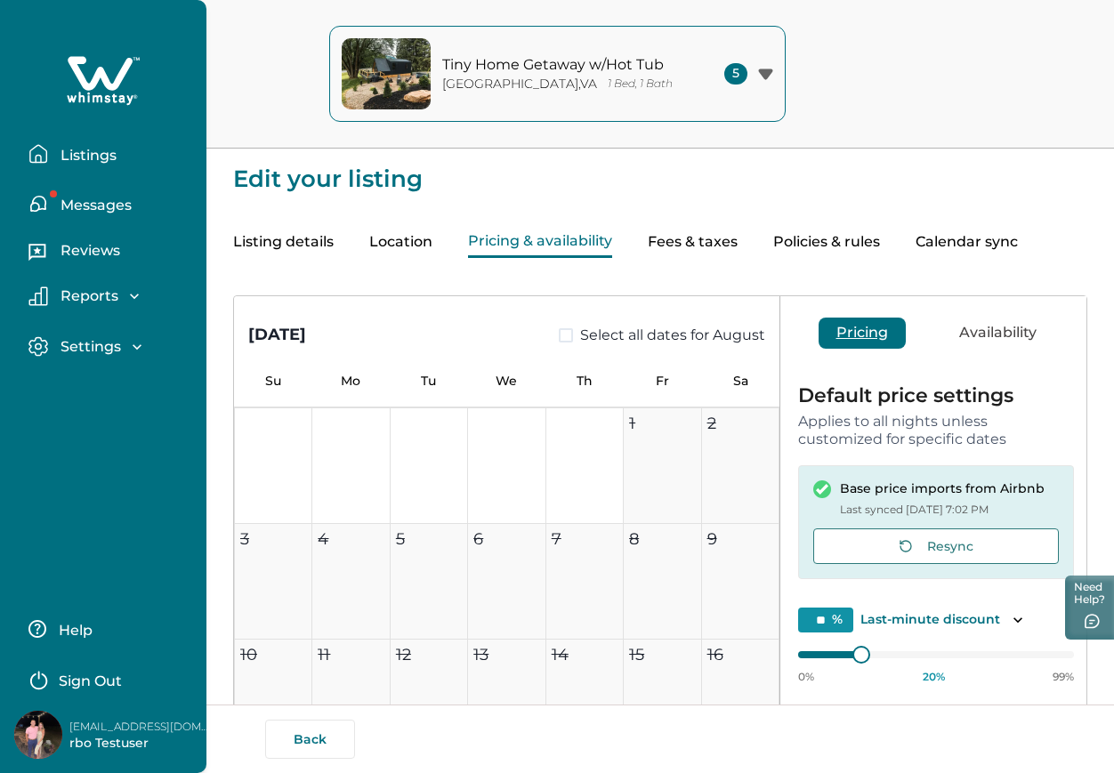
click at [59, 197] on p "Messages" at bounding box center [93, 206] width 77 height 18
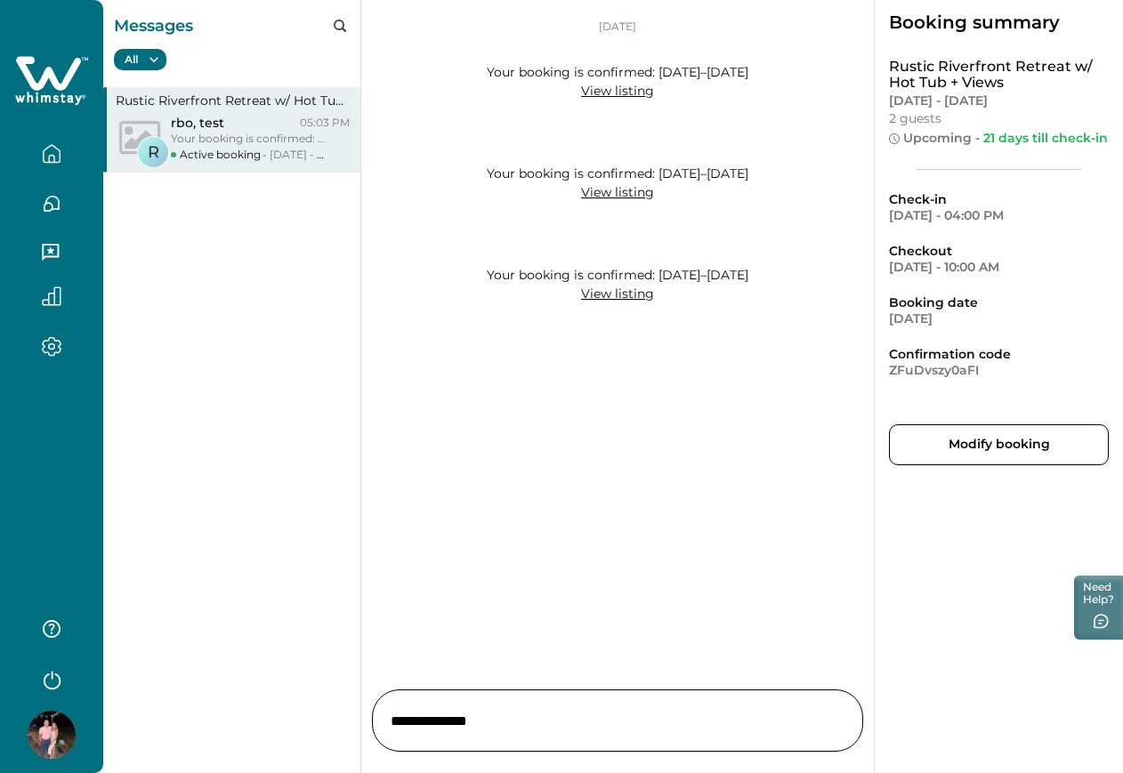
click at [506, 375] on div "[DATE] Your booking is confirmed: [DATE]–[DATE] View listing Your booking is co…" at bounding box center [617, 337] width 512 height 675
click at [466, 246] on div "Your booking is confirmed: [DATE]–[DATE] View listing" at bounding box center [617, 296] width 491 height 101
click at [1023, 434] on button "Modify booking" at bounding box center [999, 444] width 220 height 41
drag, startPoint x: 1008, startPoint y: 130, endPoint x: 1058, endPoint y: 149, distance: 53.5
click at [1058, 149] on div "Rustic Riverfront Retreat w/ Hot Tub + Views [DATE] - [DATE] 2 guests Upcoming …" at bounding box center [999, 114] width 220 height 111
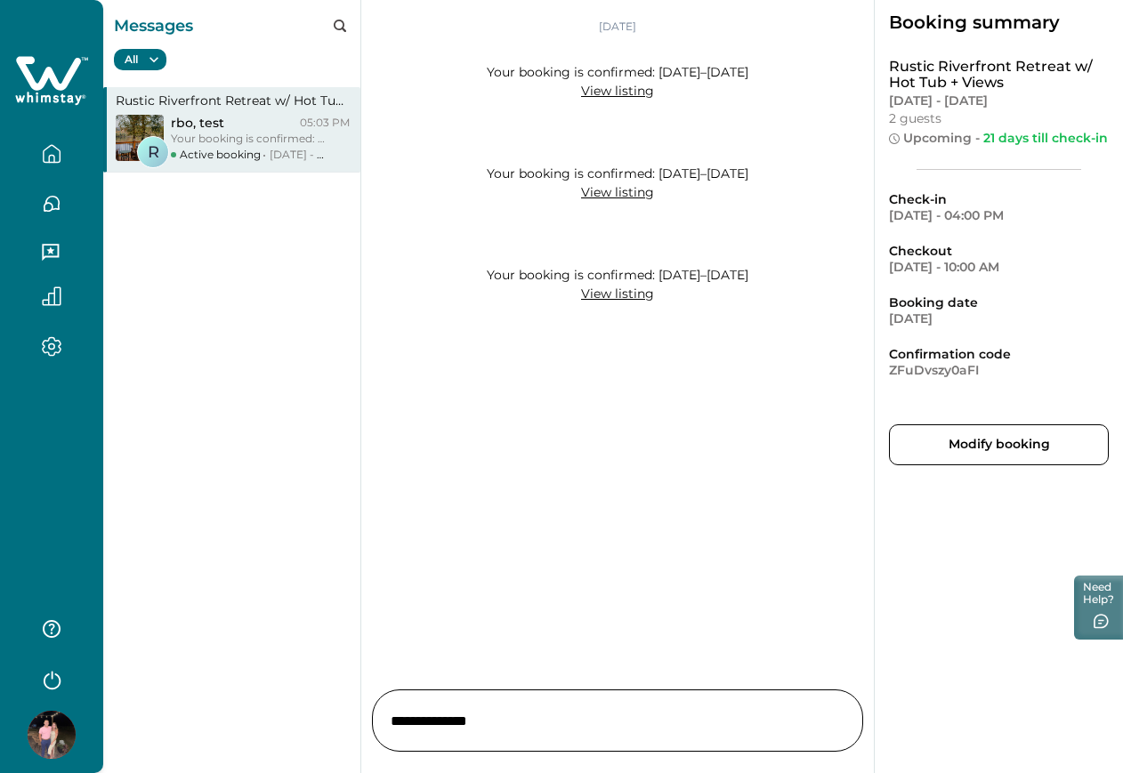
click at [1058, 149] on div "Rustic Riverfront Retreat w/ Hot Tub + Views [DATE] - [DATE] 2 guests Upcoming …" at bounding box center [999, 114] width 220 height 111
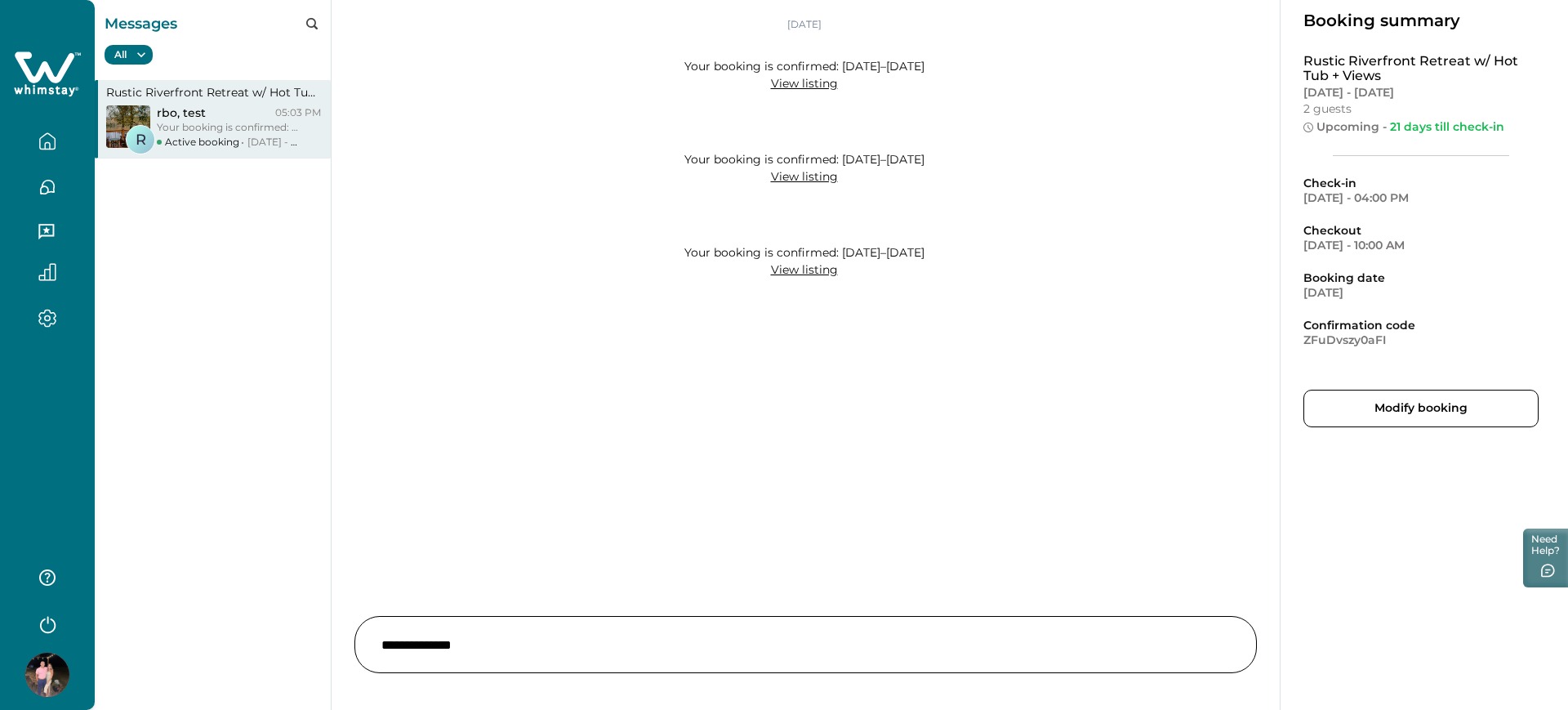
click at [60, 150] on button "button" at bounding box center [47, 141] width 69 height 33
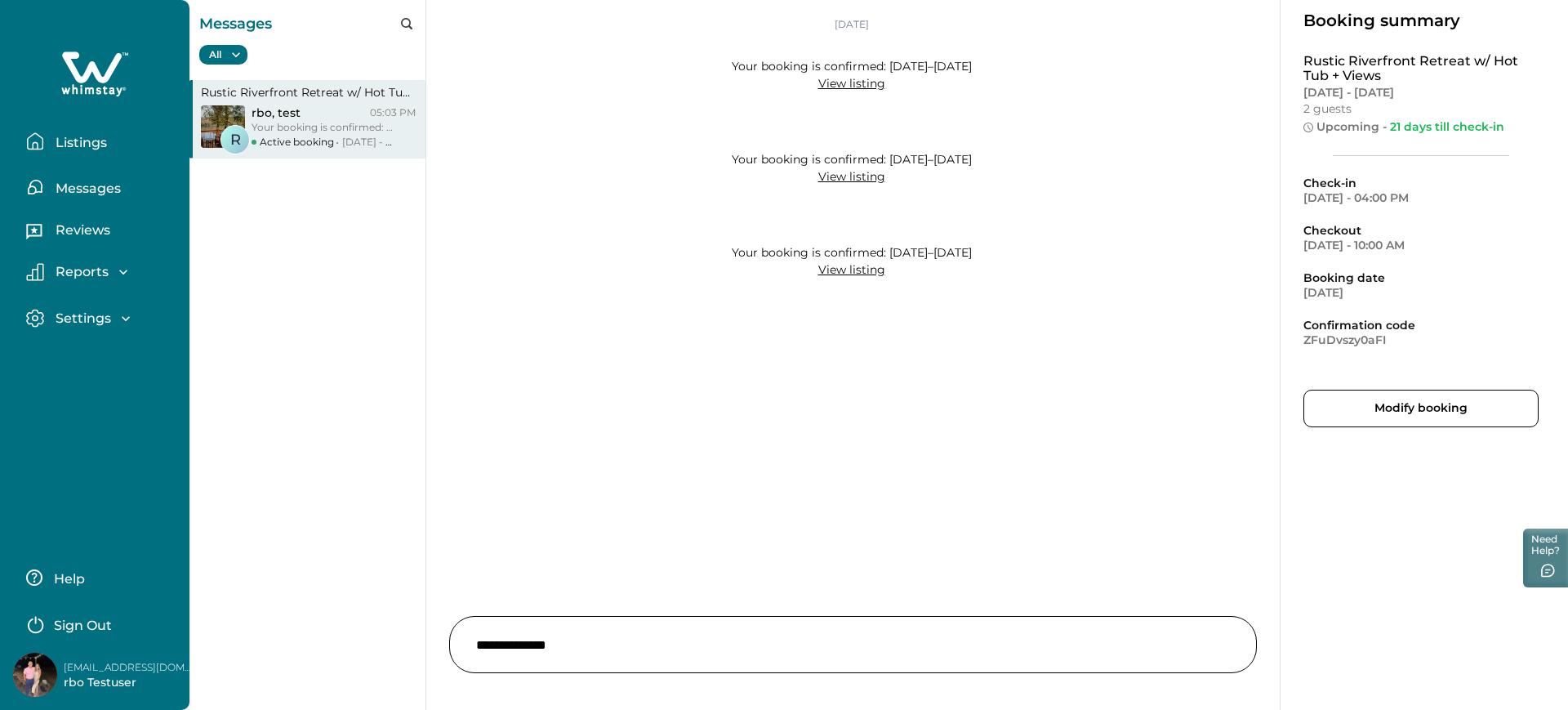
click at [60, 150] on p "Listings" at bounding box center [78, 143] width 56 height 17
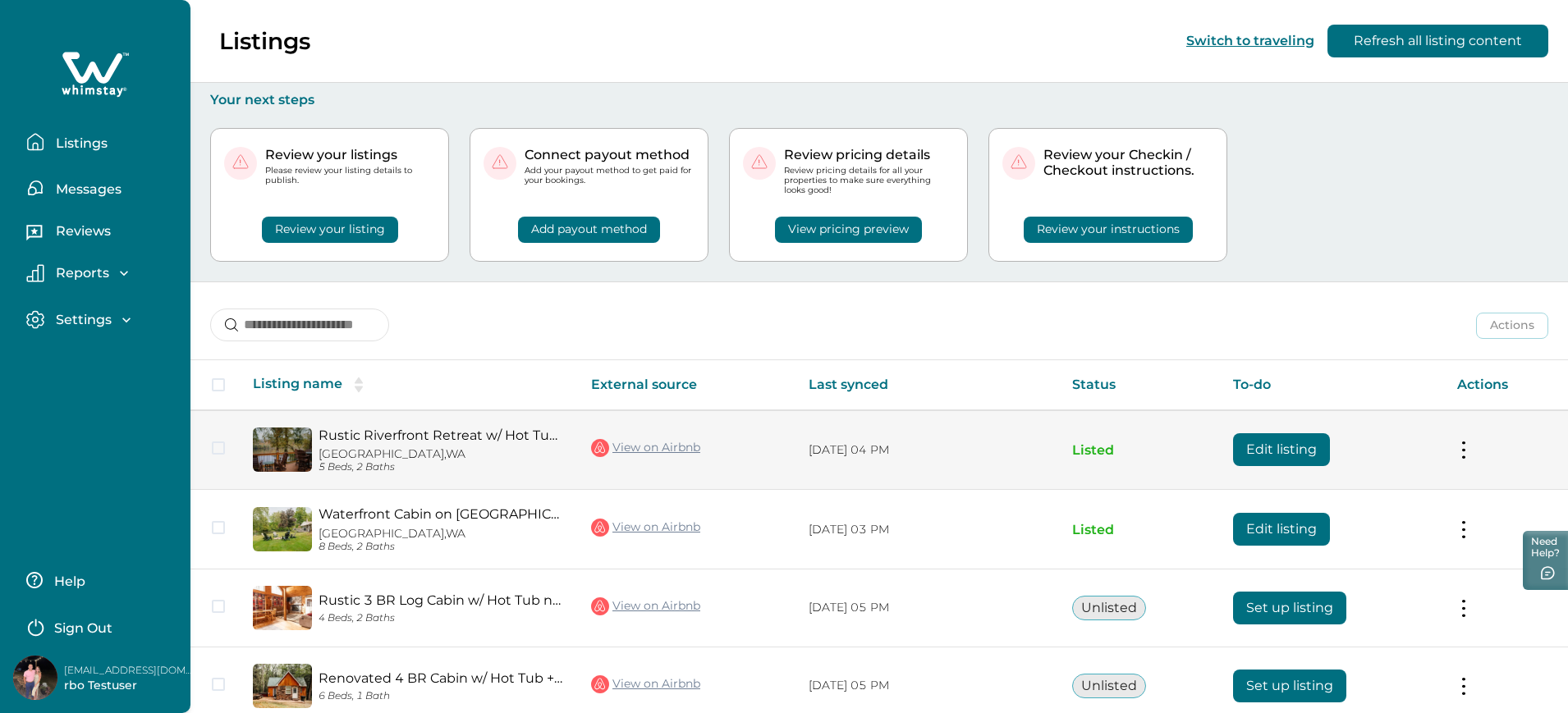
click at [1027, 451] on button "Edit listing" at bounding box center [1281, 450] width 97 height 33
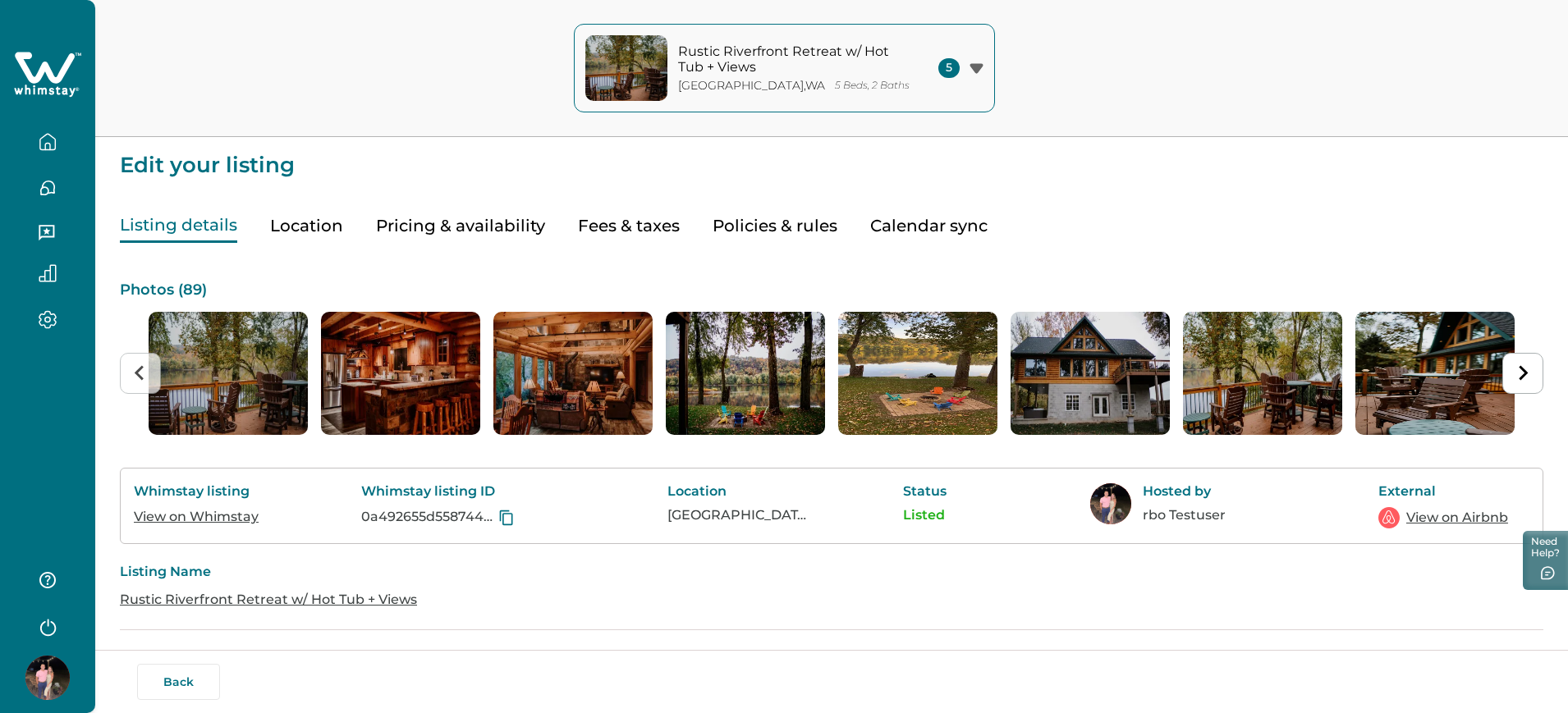
click at [469, 209] on button "Pricing & availability" at bounding box center [460, 226] width 169 height 33
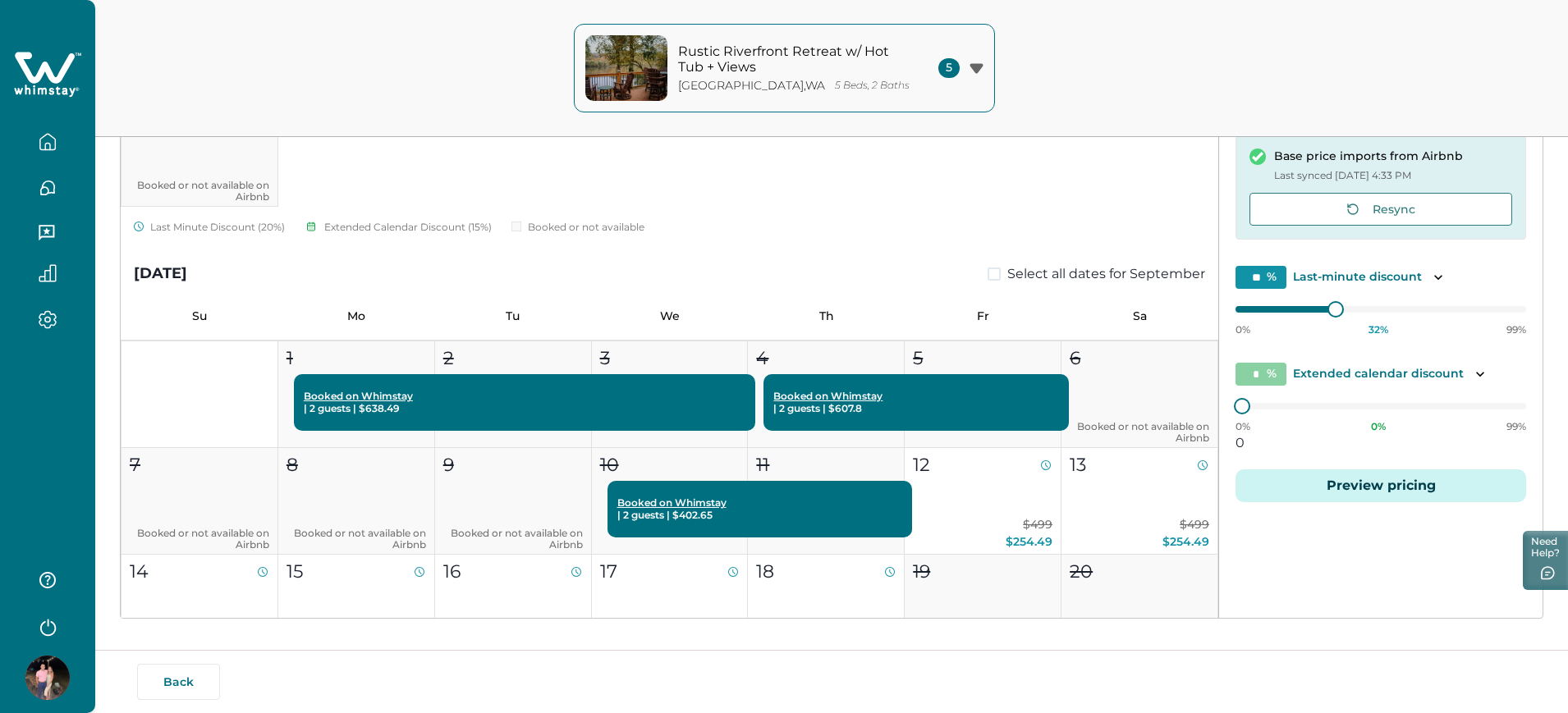
scroll to position [308, 0]
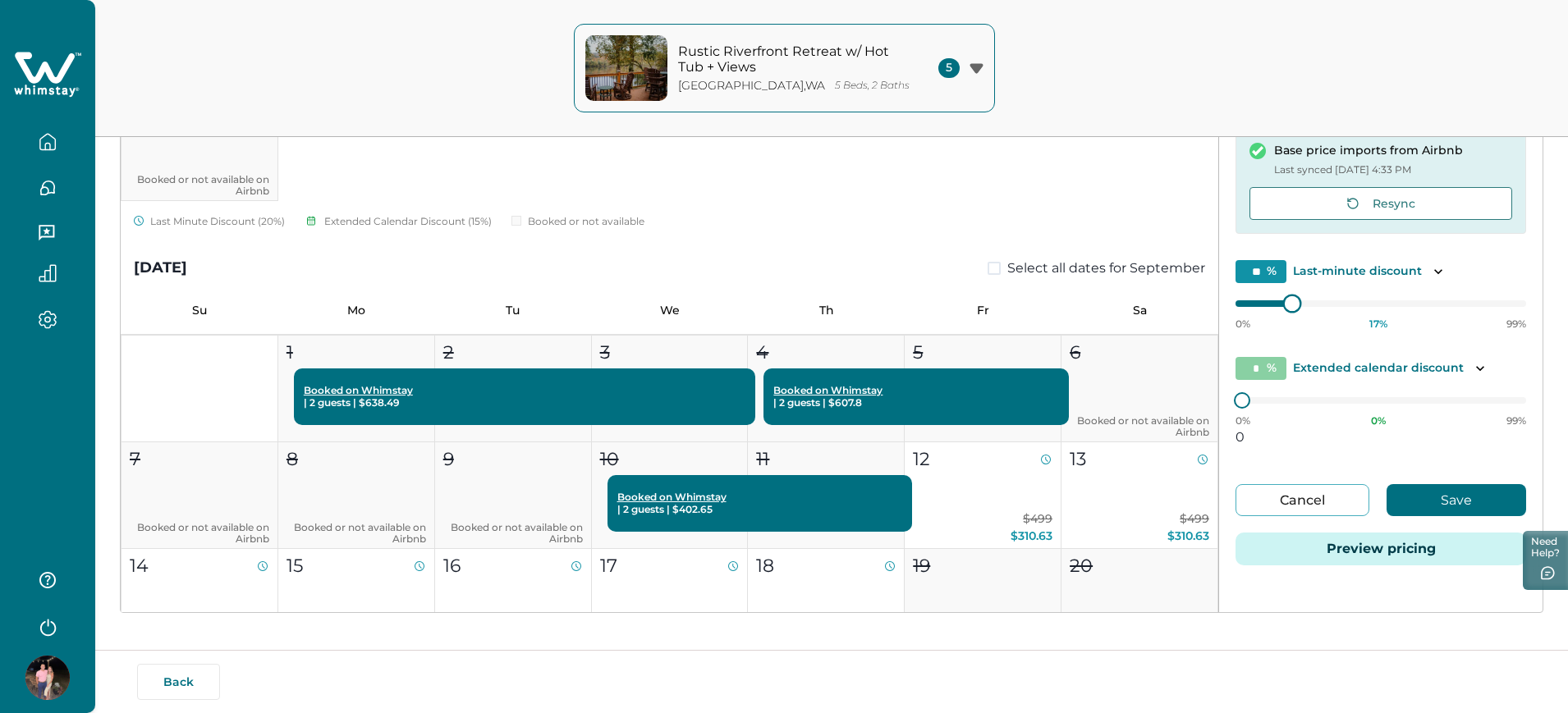
click at [1027, 314] on div "0% 17 % 99%" at bounding box center [1381, 310] width 291 height 41
click at [1027, 484] on button "Save" at bounding box center [1456, 500] width 139 height 32
type input "**"
click at [1027, 308] on div at bounding box center [1304, 303] width 15 height 15
click at [1027, 497] on button "Save" at bounding box center [1456, 500] width 139 height 32
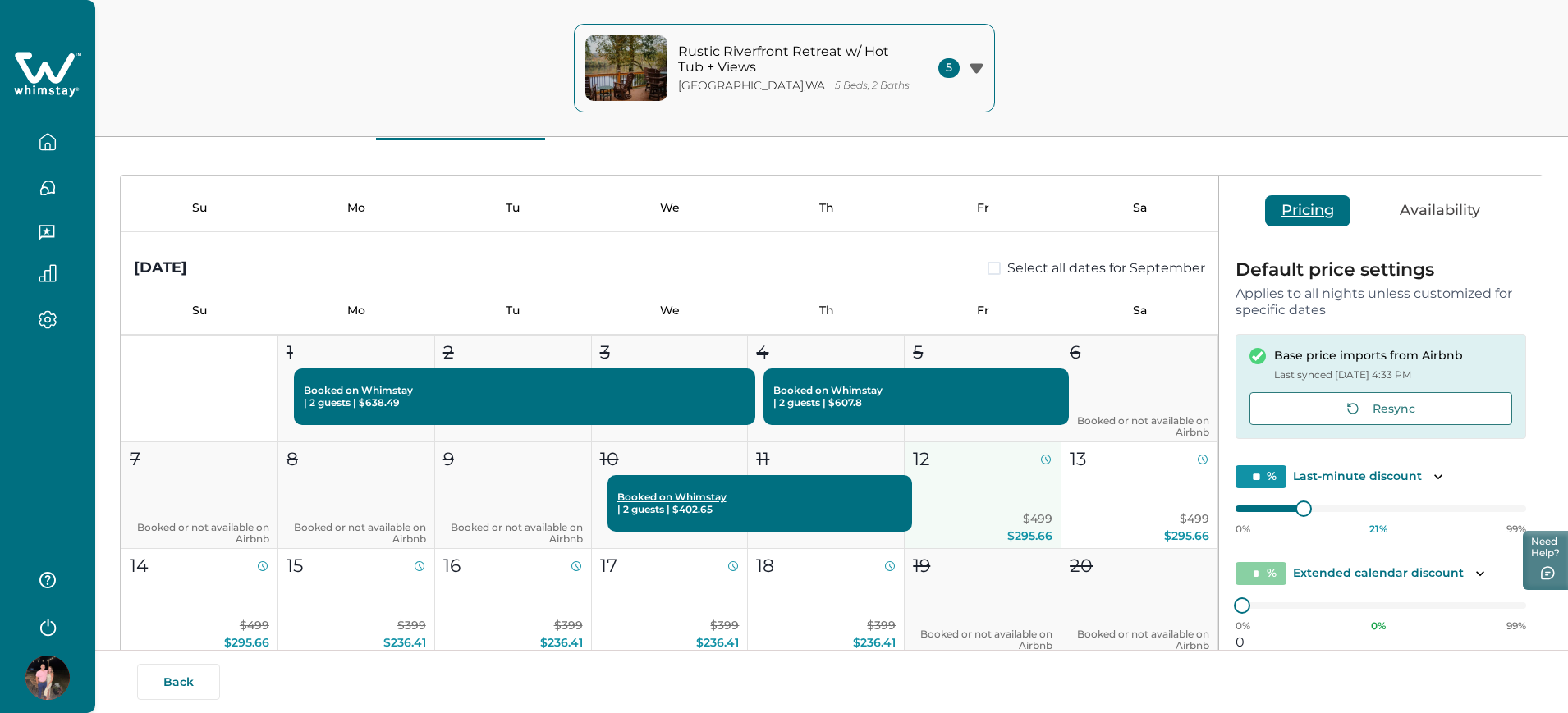
scroll to position [923, 0]
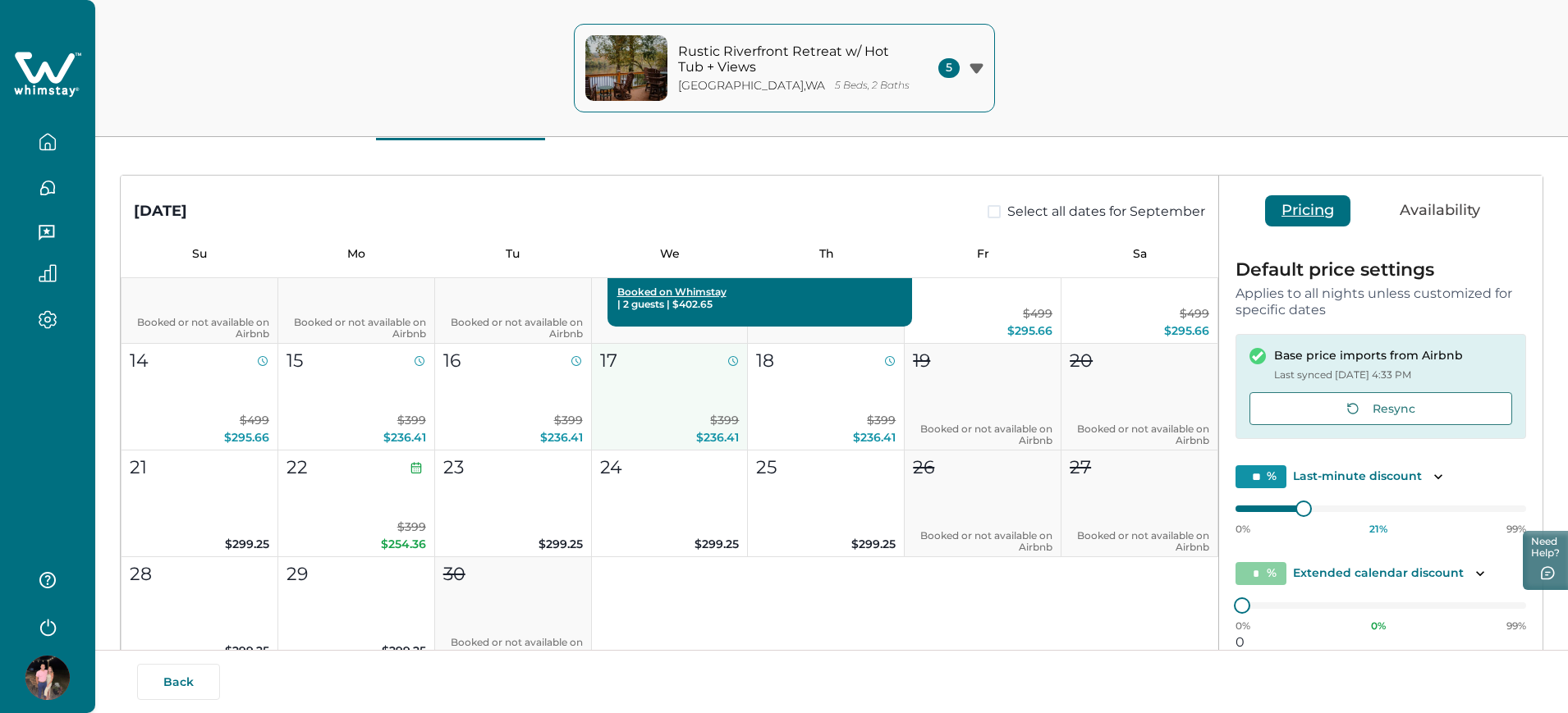
click at [658, 437] on p "$399 $236.41" at bounding box center [669, 429] width 139 height 34
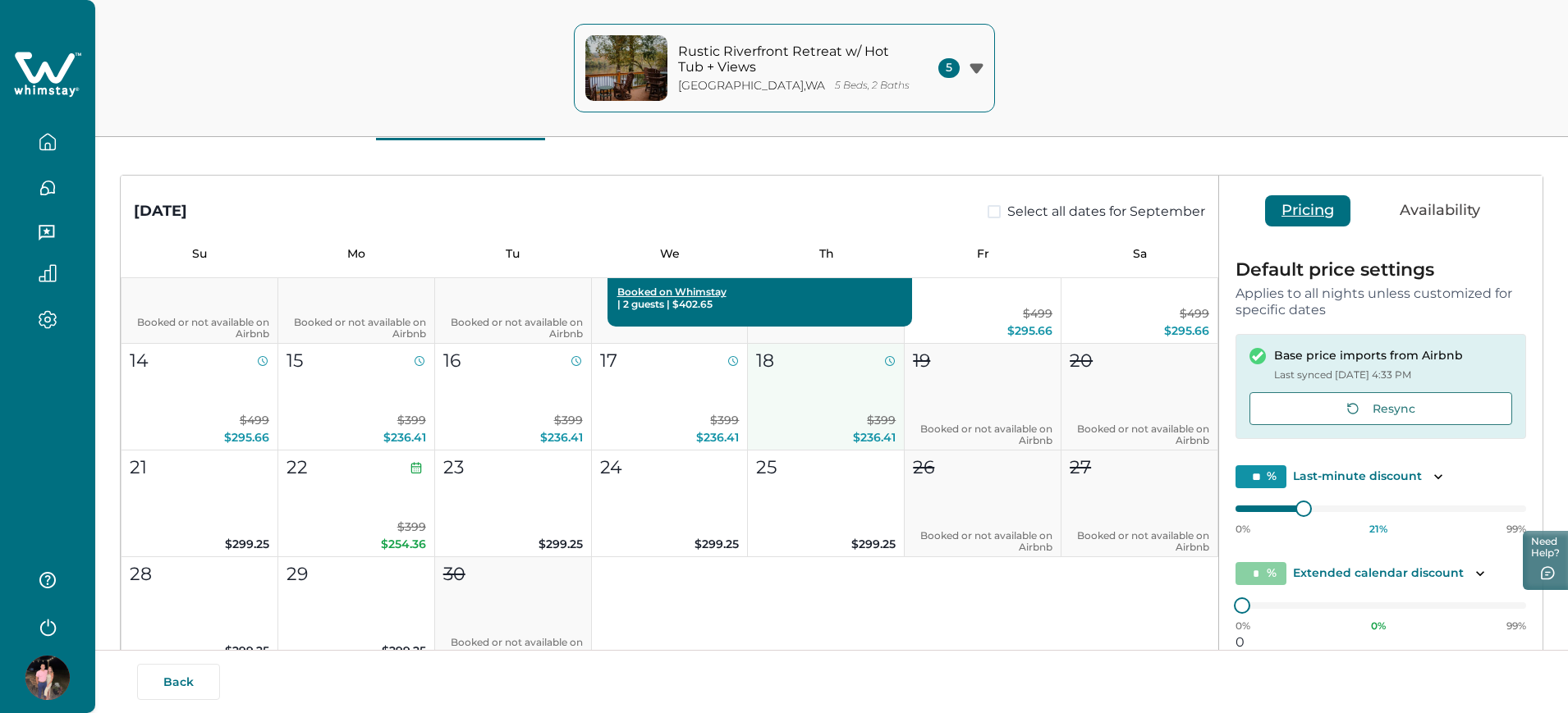
type input "**"
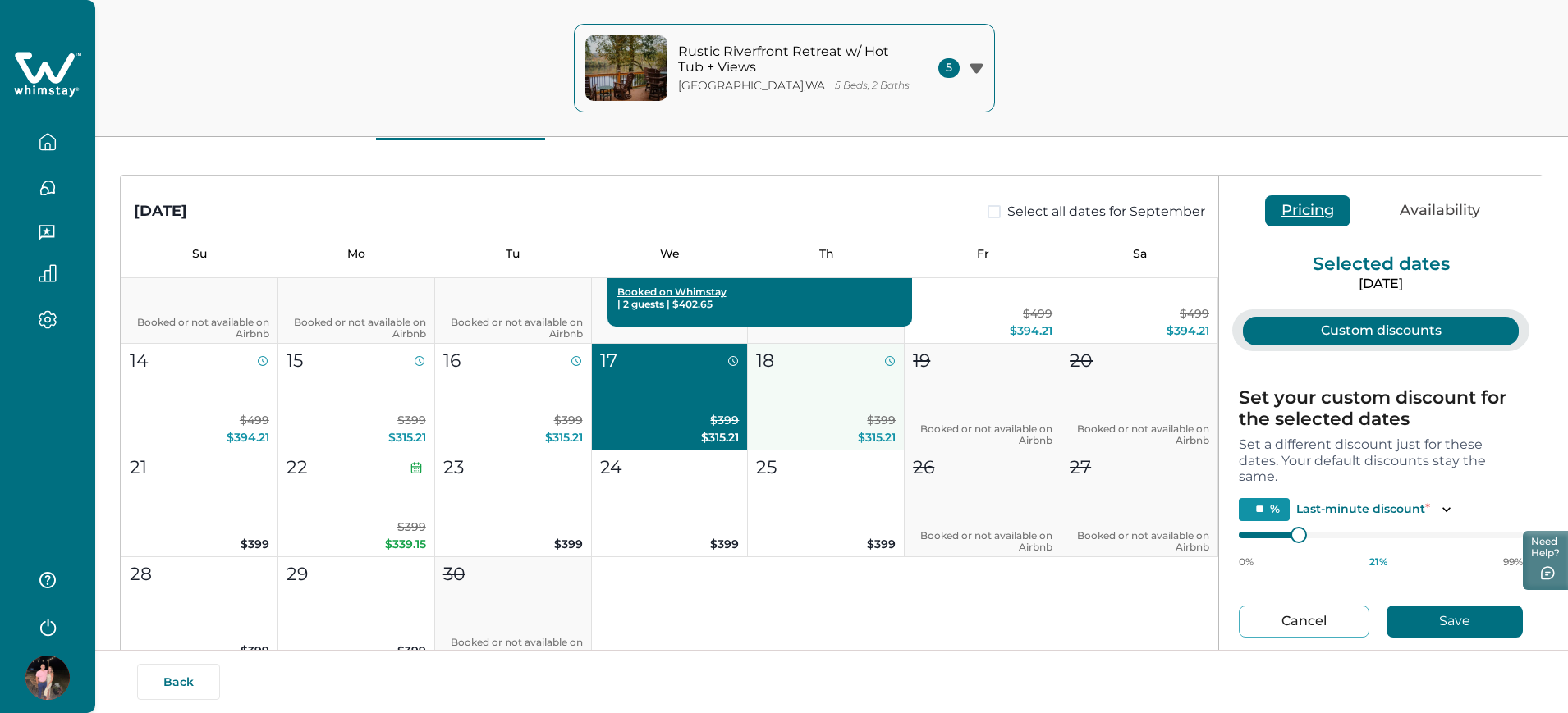
click at [803, 434] on p "$399 $315.21" at bounding box center [825, 429] width 139 height 34
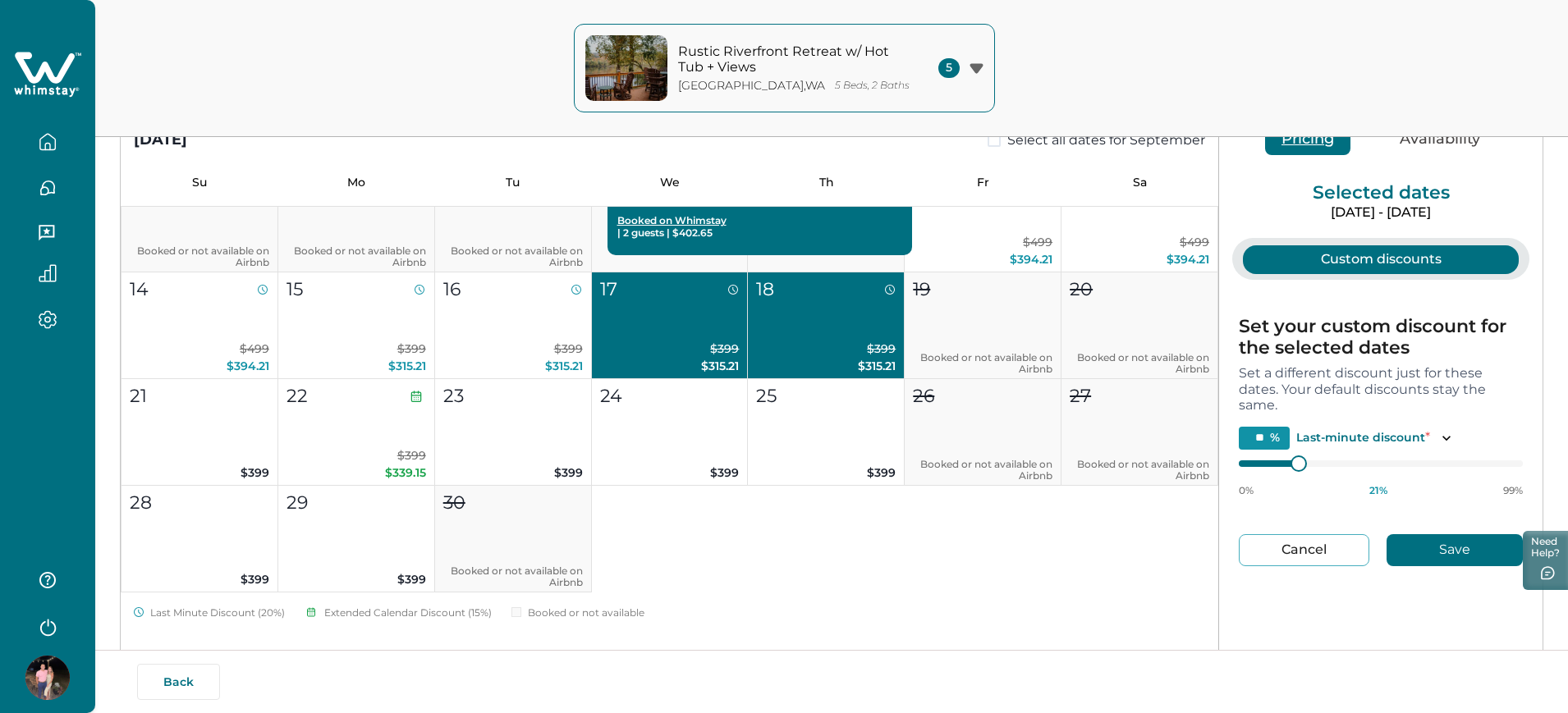
scroll to position [205, 0]
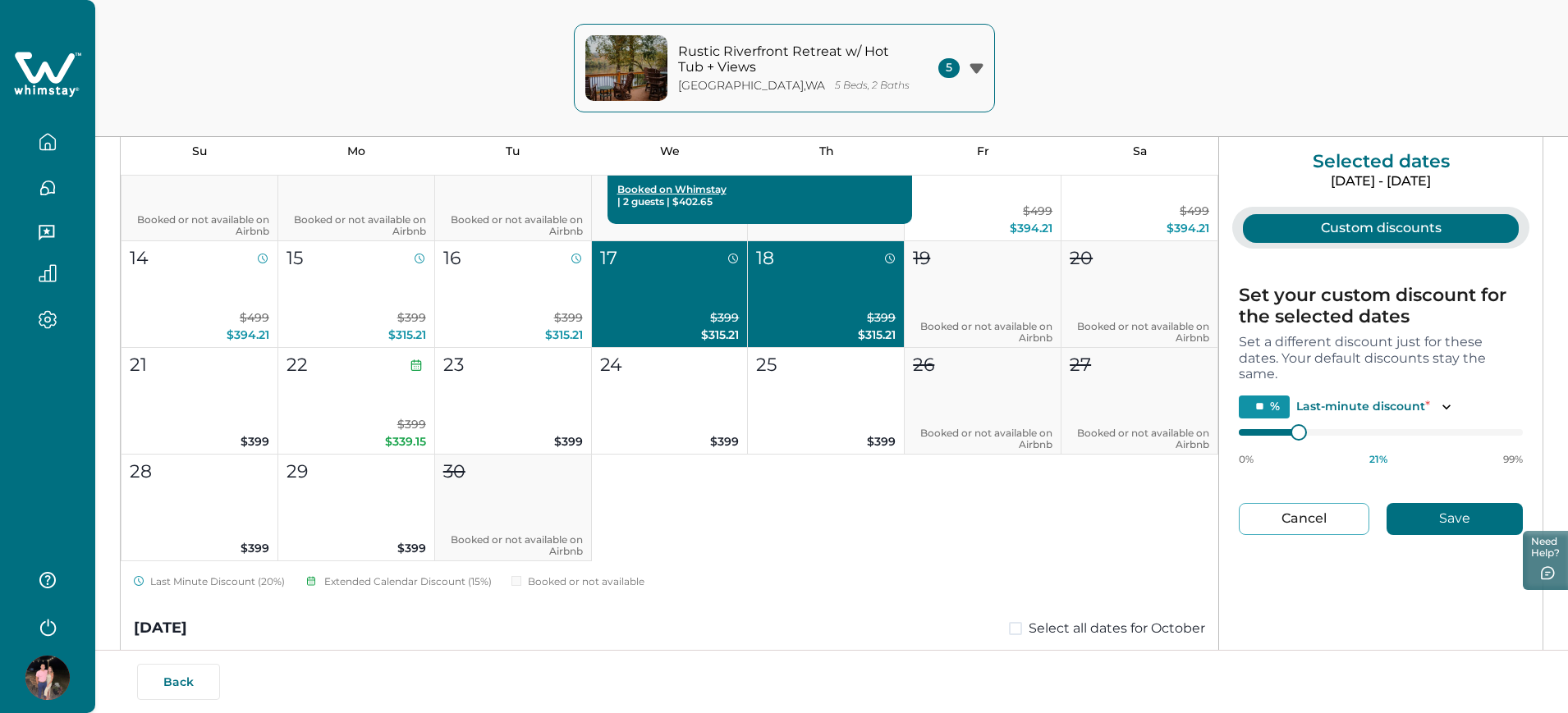
type input "**"
click at [1027, 435] on div at bounding box center [1287, 432] width 15 height 15
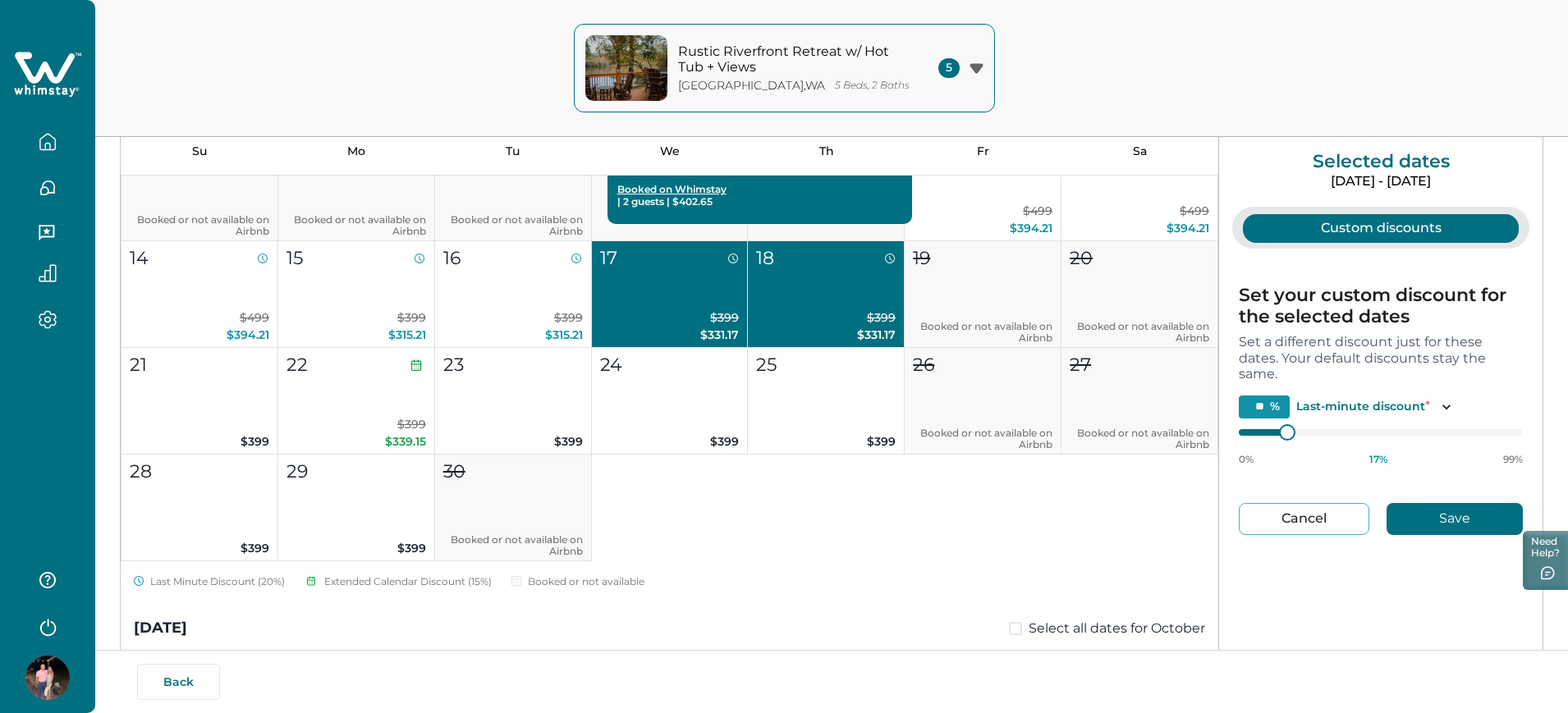
click at [1027, 517] on button "Save" at bounding box center [1455, 518] width 137 height 32
type input "**"
type input "*"
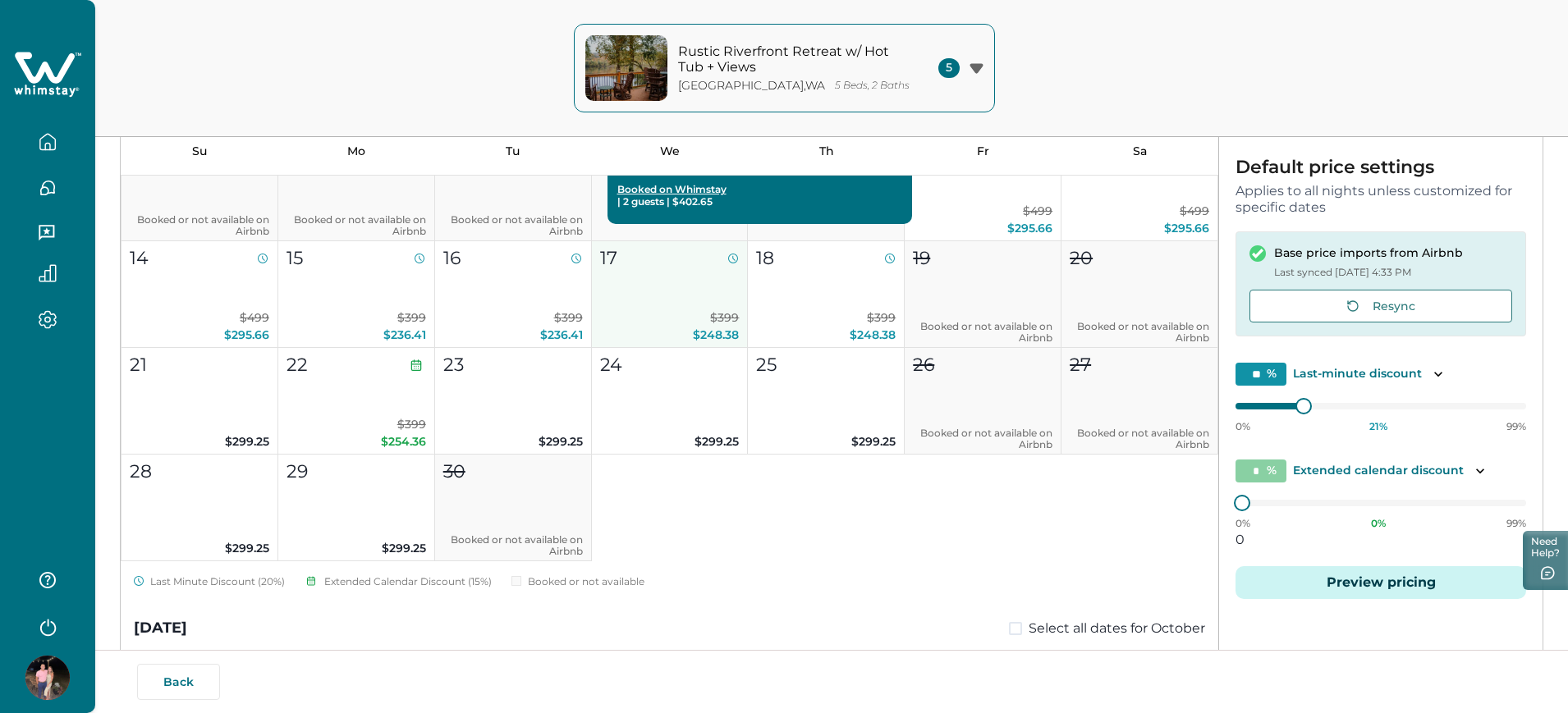
click at [686, 316] on p "$399 $248.38" at bounding box center [669, 326] width 139 height 34
type input "**"
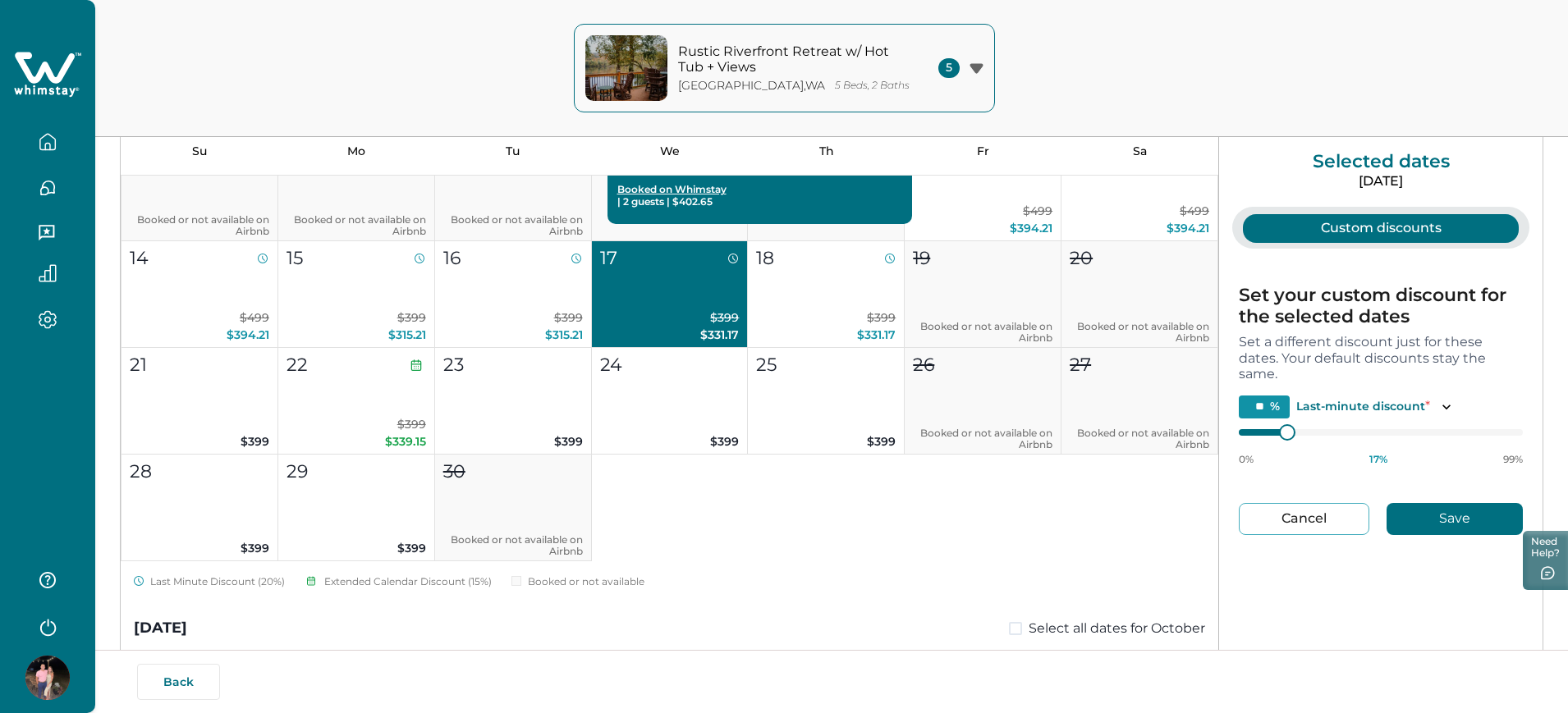
click at [1027, 509] on button "Cancel" at bounding box center [1303, 518] width 130 height 32
type input "**"
type input "*"
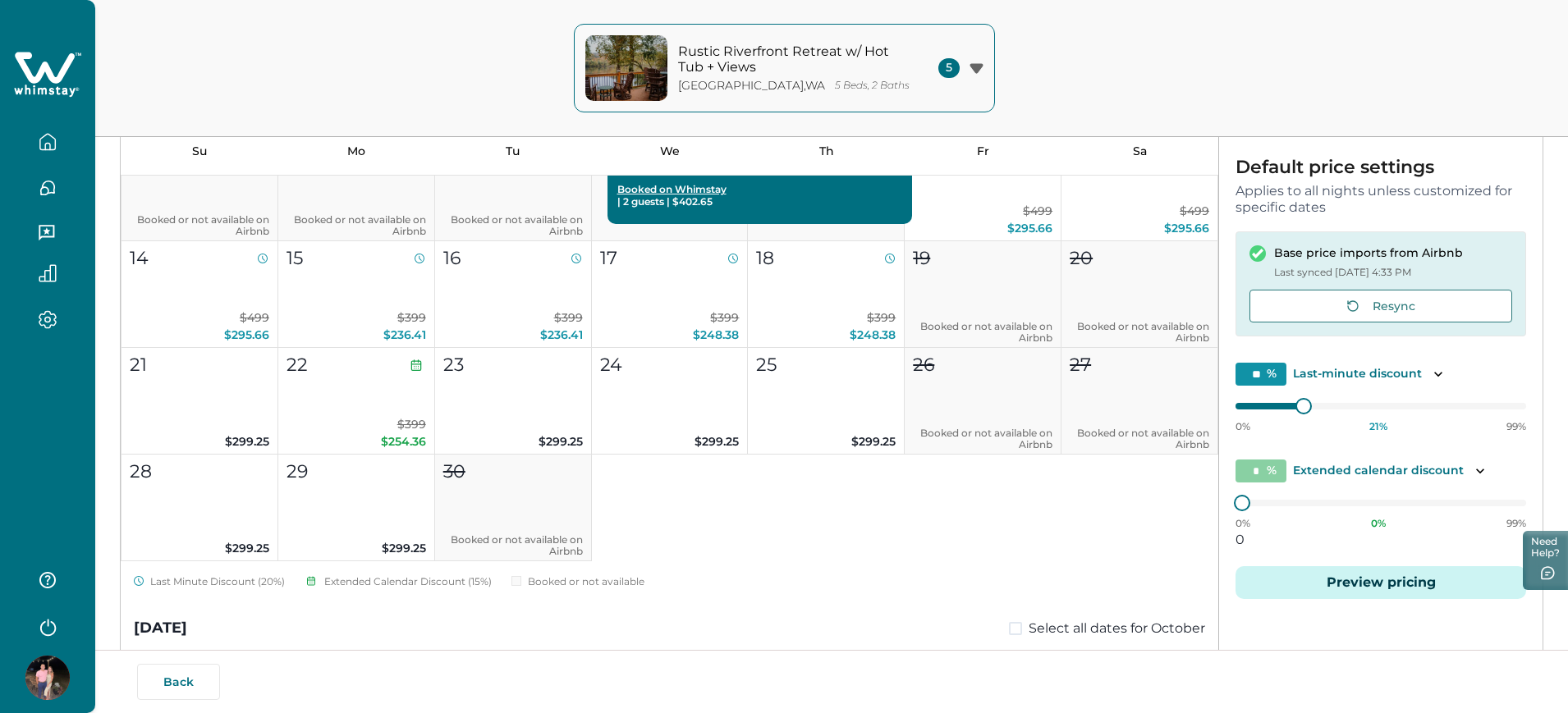
scroll to position [0, 0]
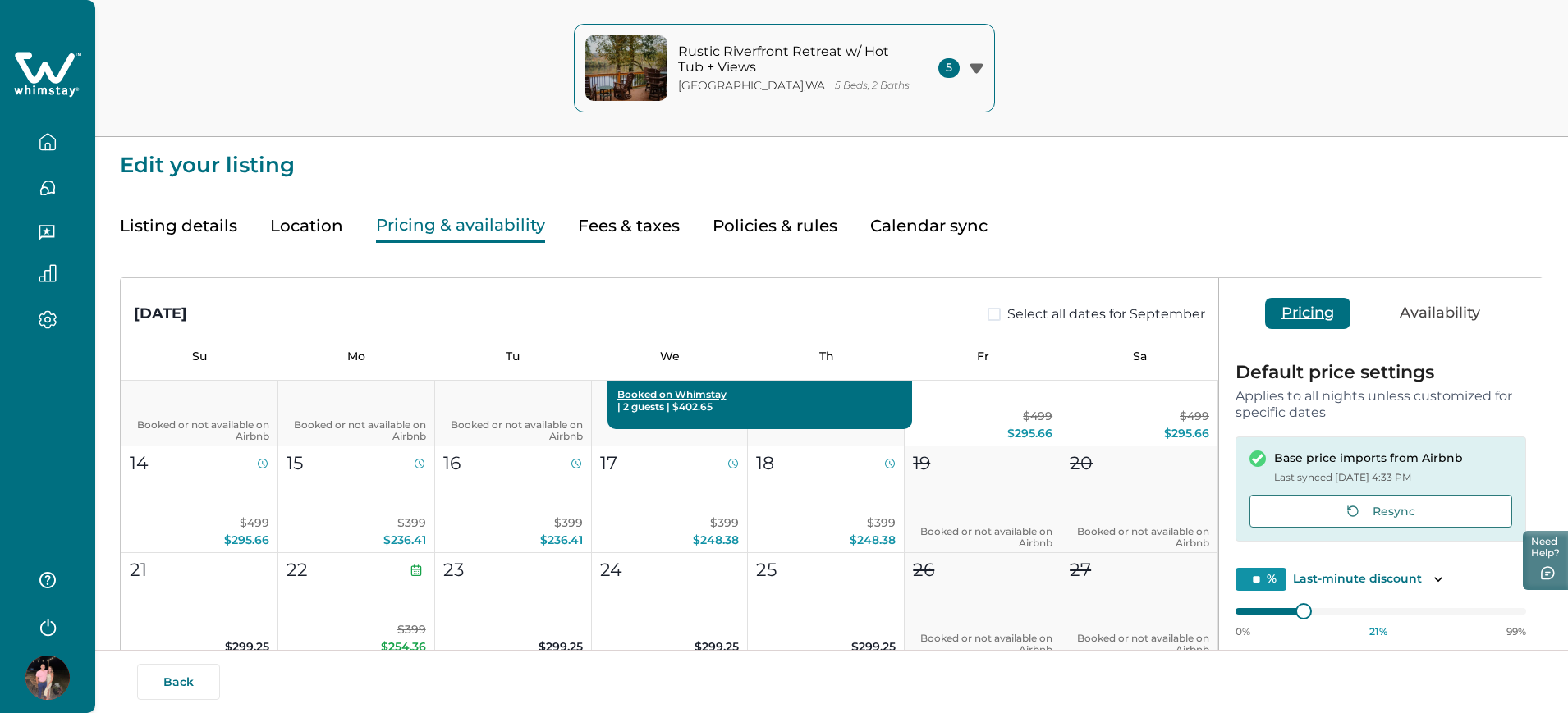
click at [1027, 318] on button "Availability" at bounding box center [1440, 314] width 114 height 31
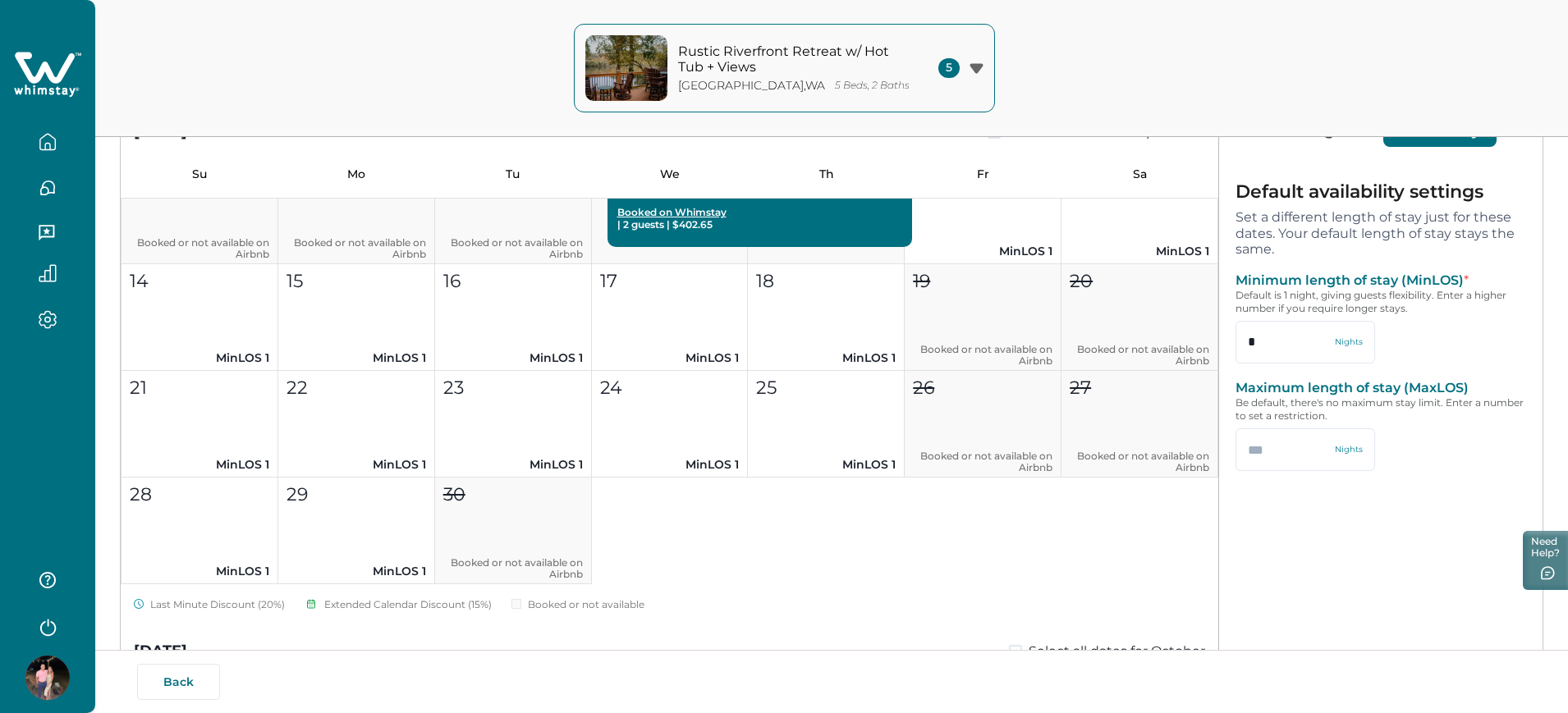
scroll to position [11, 0]
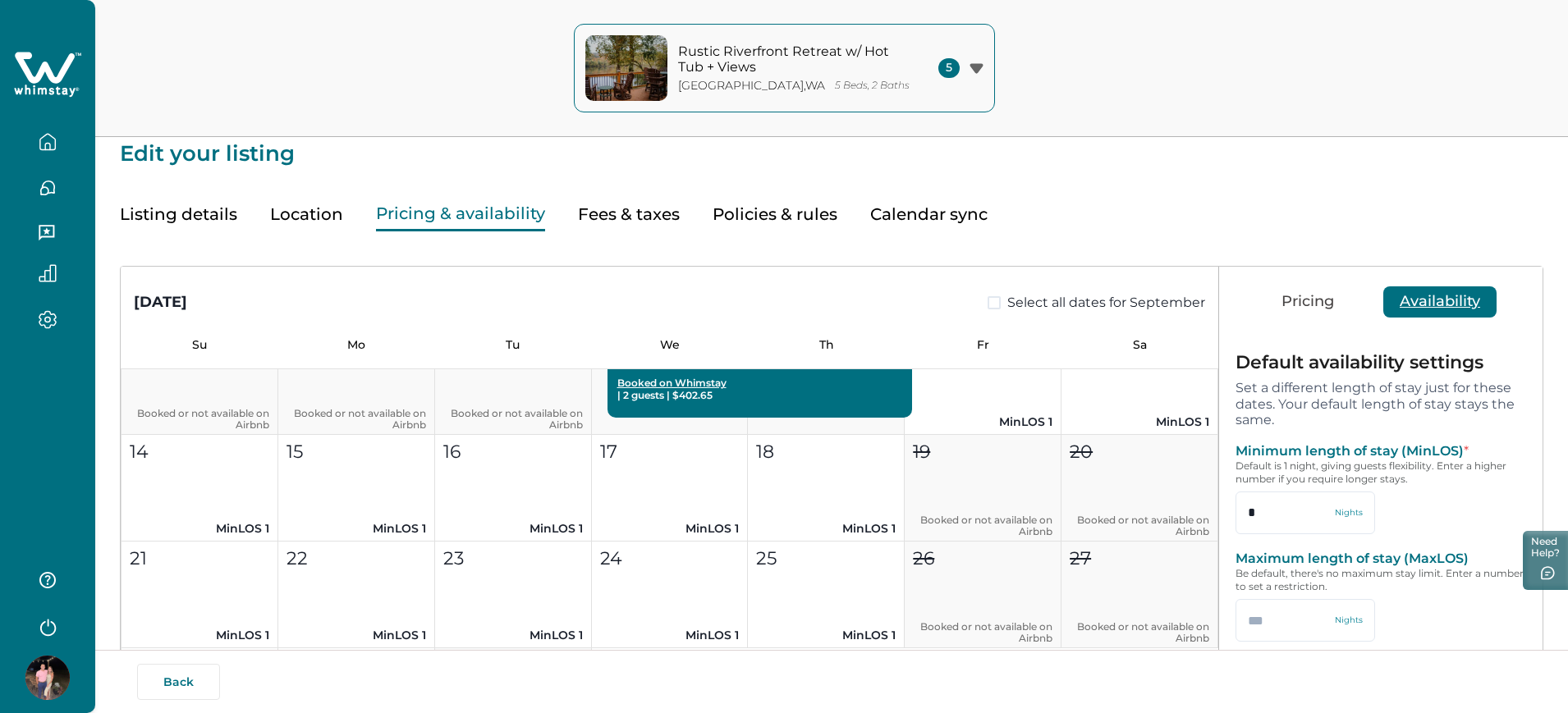
click at [1021, 240] on div "[DATE] Select all dates for August Su Mo Tu We Th Fr Sa 1 2 3 4 5 6 7 8 9 10 11…" at bounding box center [832, 570] width 1424 height 678
click at [895, 222] on button "Calendar sync" at bounding box center [928, 214] width 117 height 33
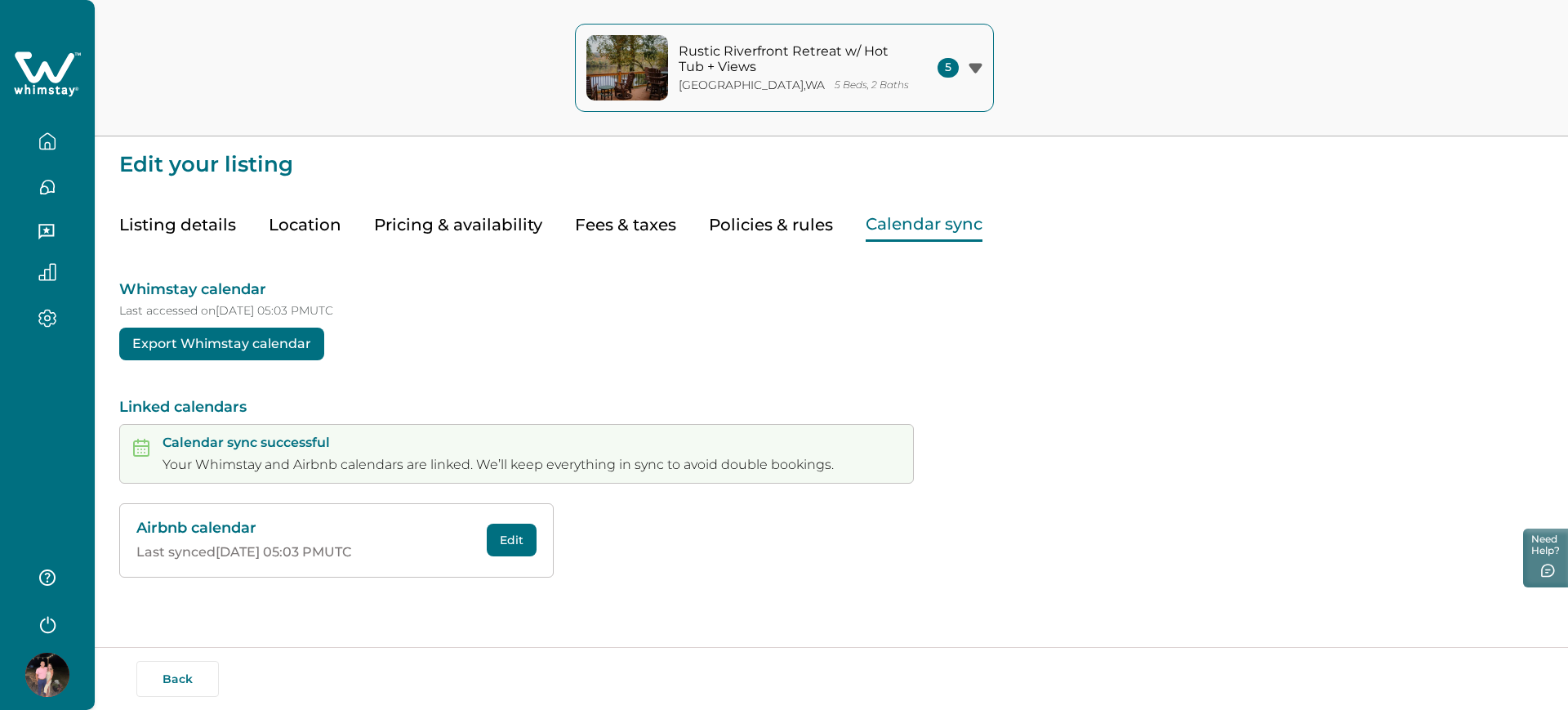
click at [751, 220] on button "Policies & rules" at bounding box center [770, 225] width 124 height 33
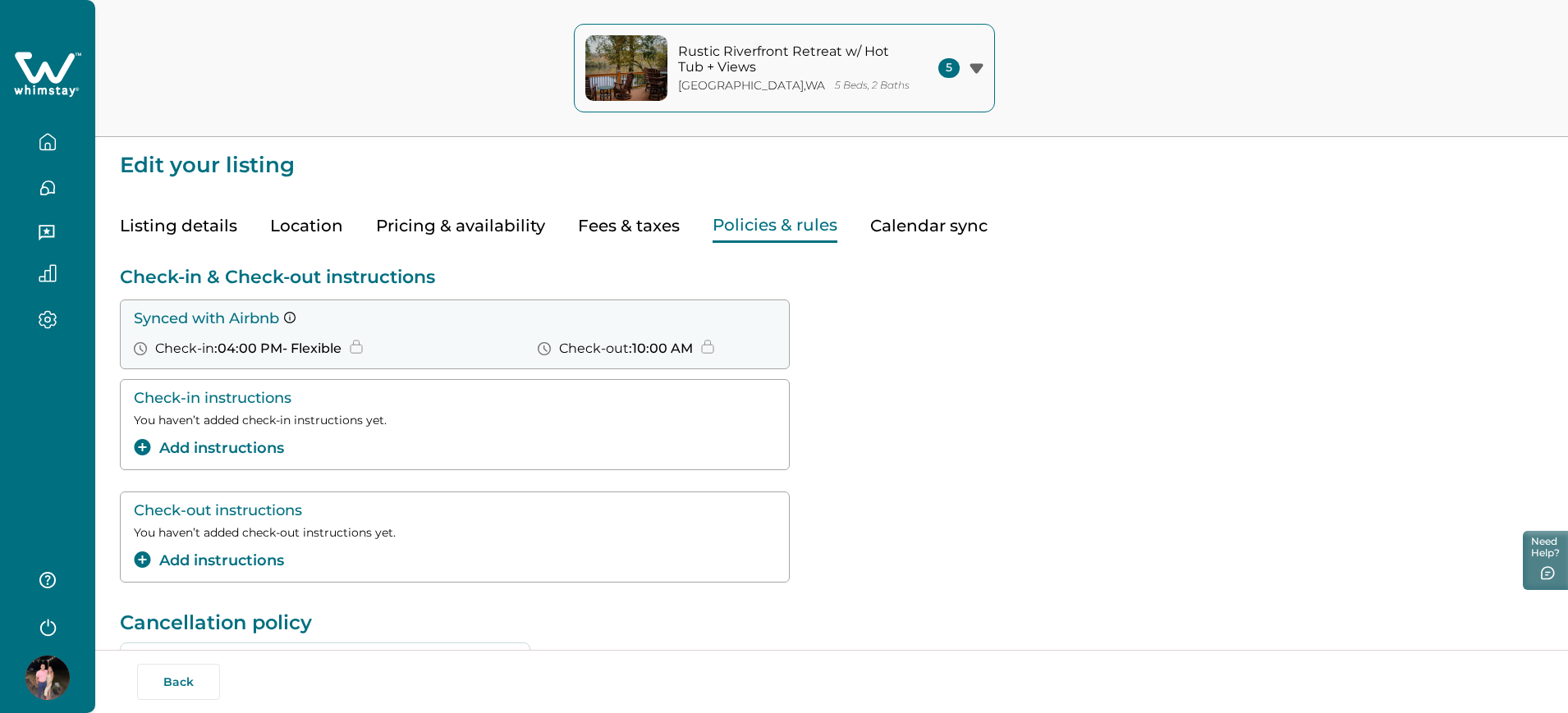
click at [596, 232] on button "Fees & taxes" at bounding box center [628, 226] width 102 height 33
type input "*"
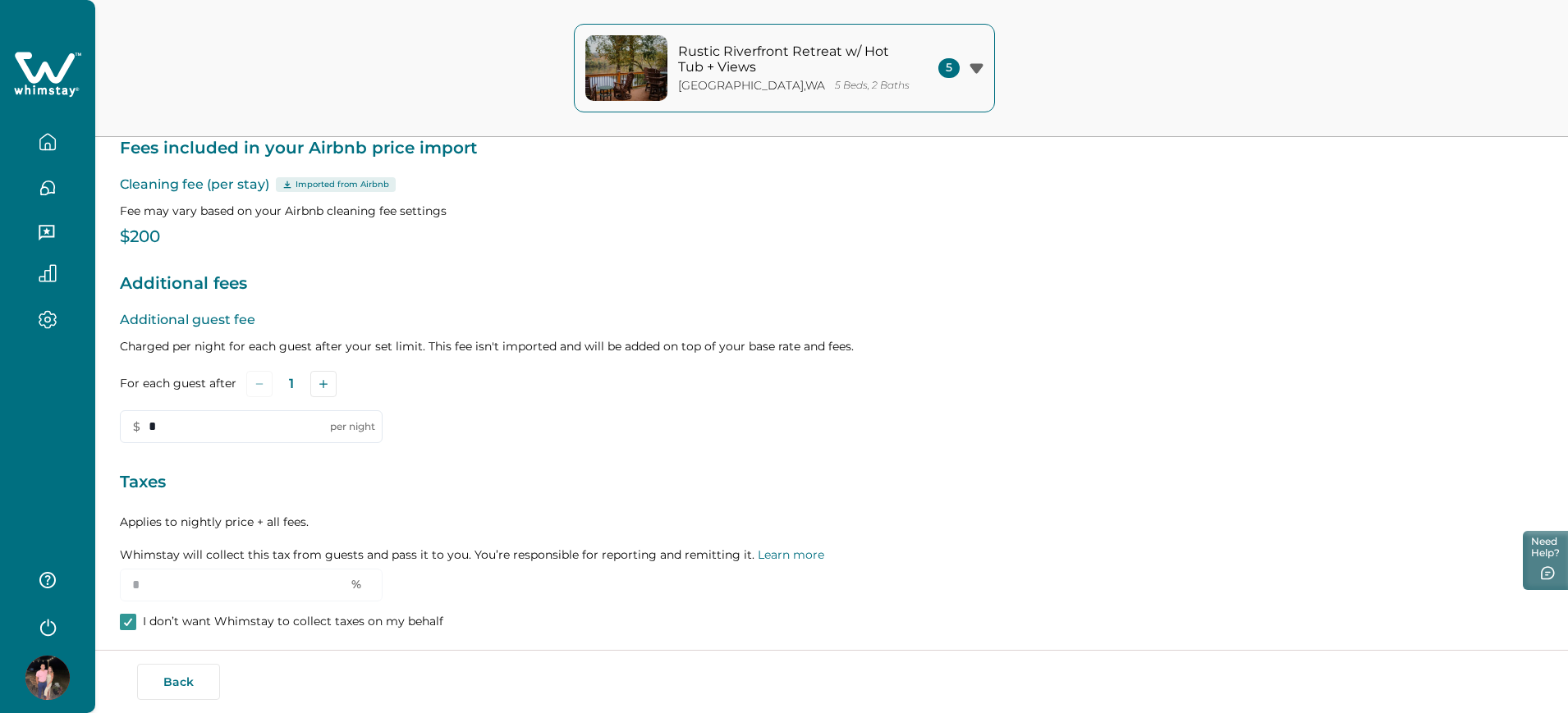
scroll to position [205, 0]
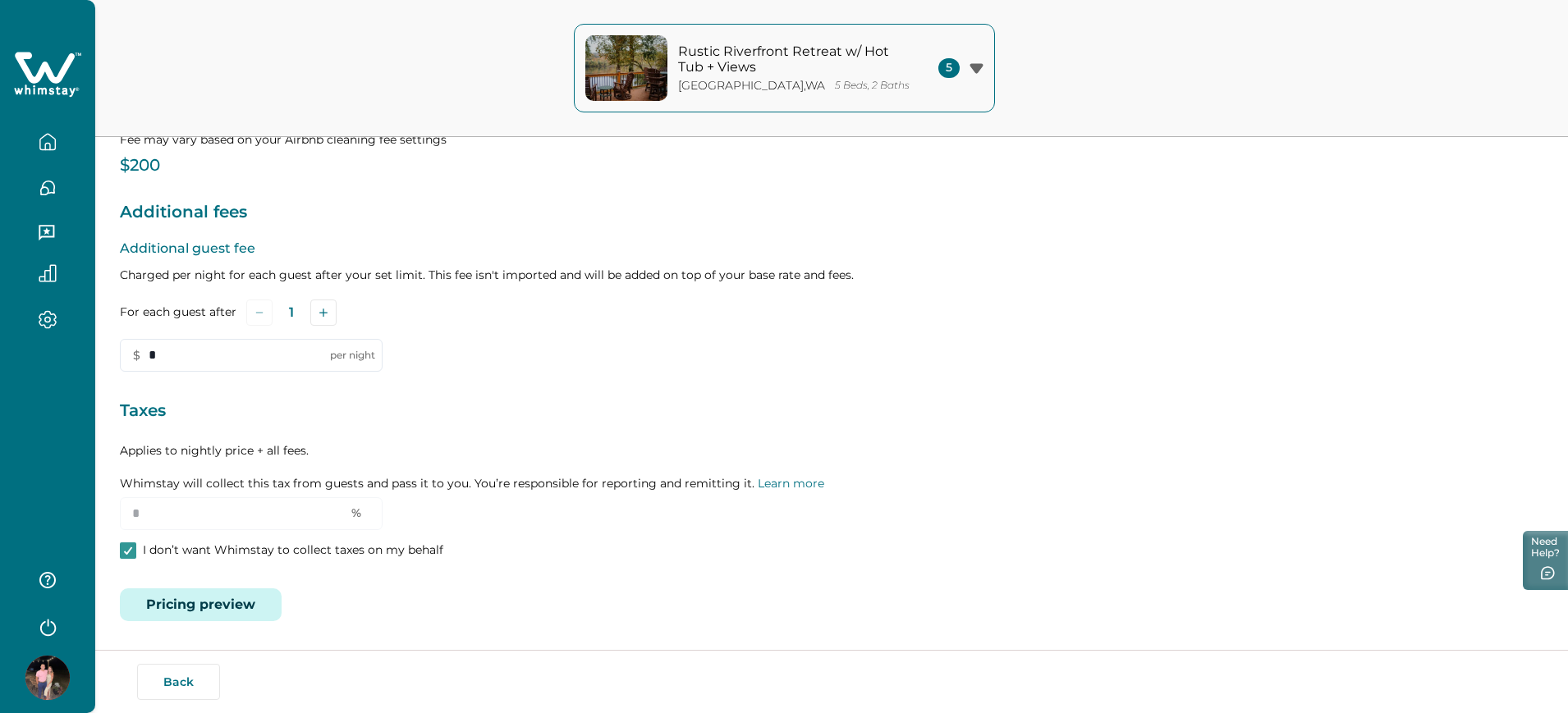
click at [245, 620] on button "Pricing preview" at bounding box center [200, 605] width 162 height 33
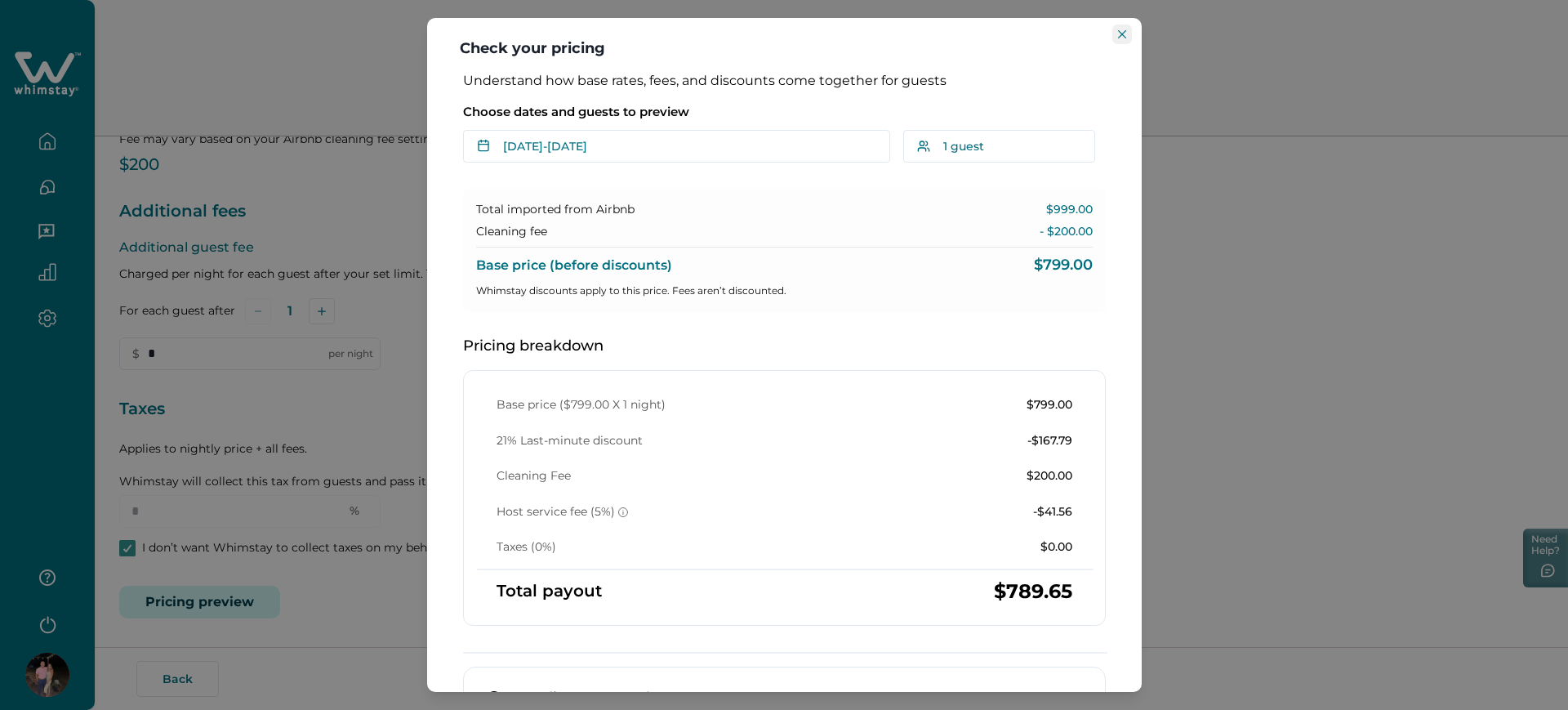
click at [1022, 34] on button "Close" at bounding box center [1122, 34] width 19 height 19
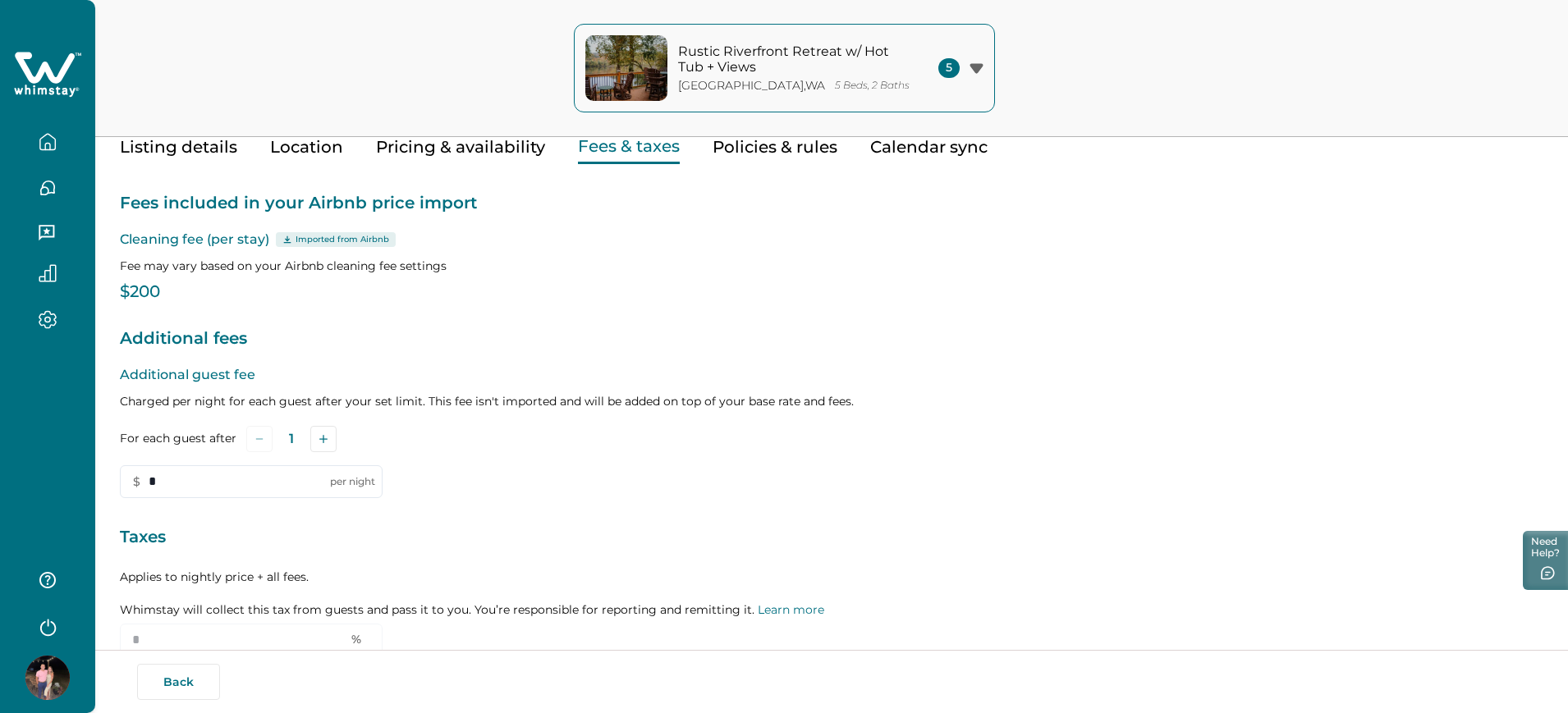
scroll to position [0, 0]
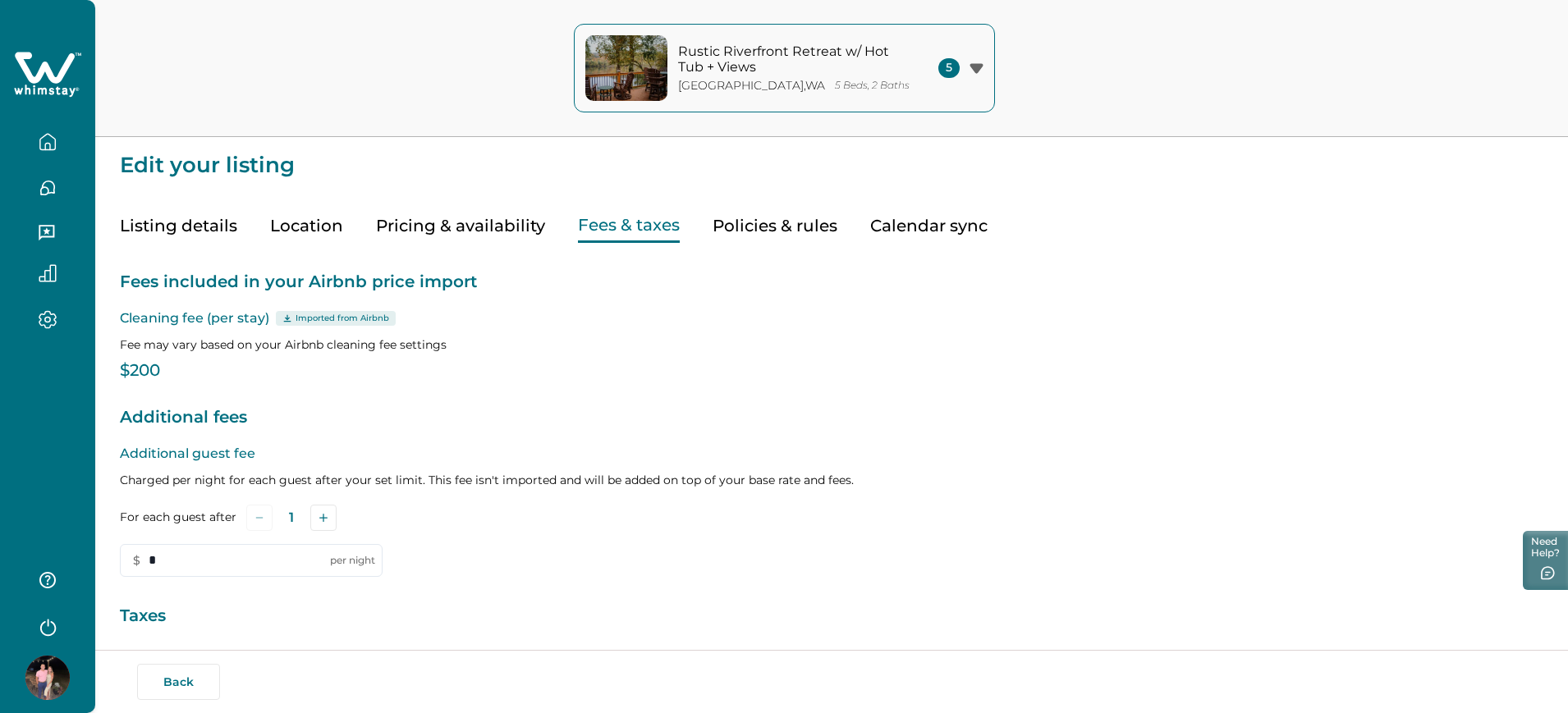
click at [177, 228] on button "Listing details" at bounding box center [178, 226] width 117 height 33
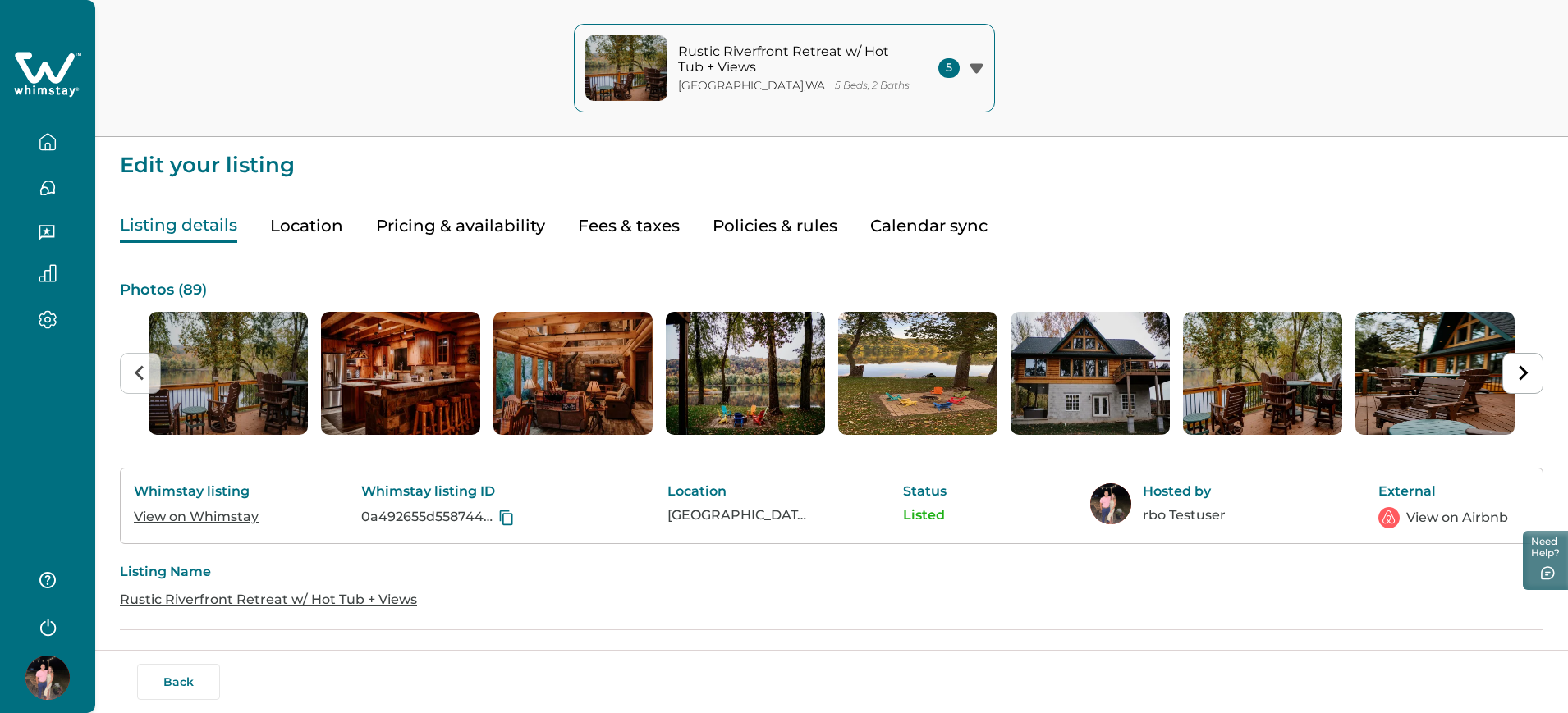
drag, startPoint x: 1428, startPoint y: 517, endPoint x: 1411, endPoint y: 528, distance: 20.2
click at [1027, 517] on link "View on Airbnb" at bounding box center [1457, 517] width 102 height 19
click at [592, 221] on button "Fees & taxes" at bounding box center [628, 226] width 102 height 33
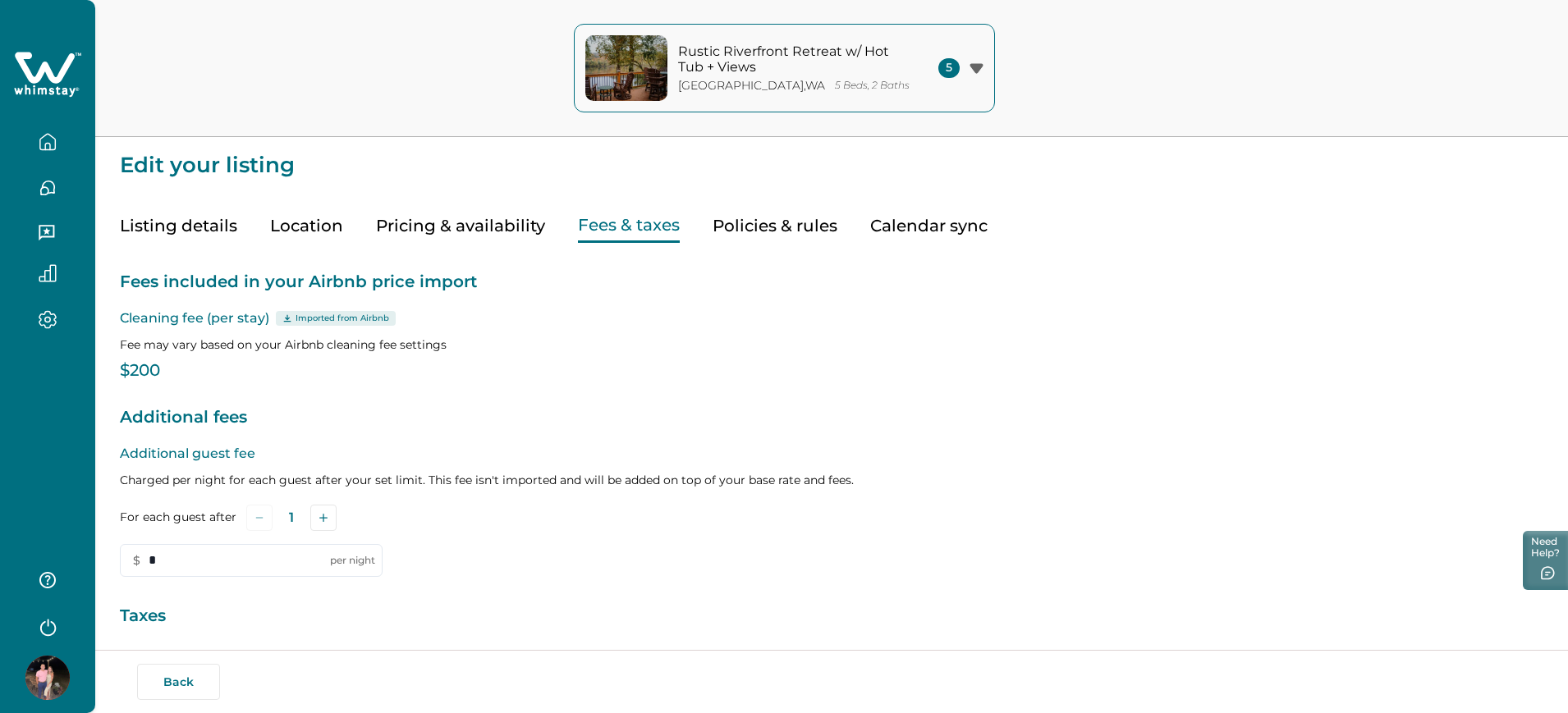
scroll to position [205, 0]
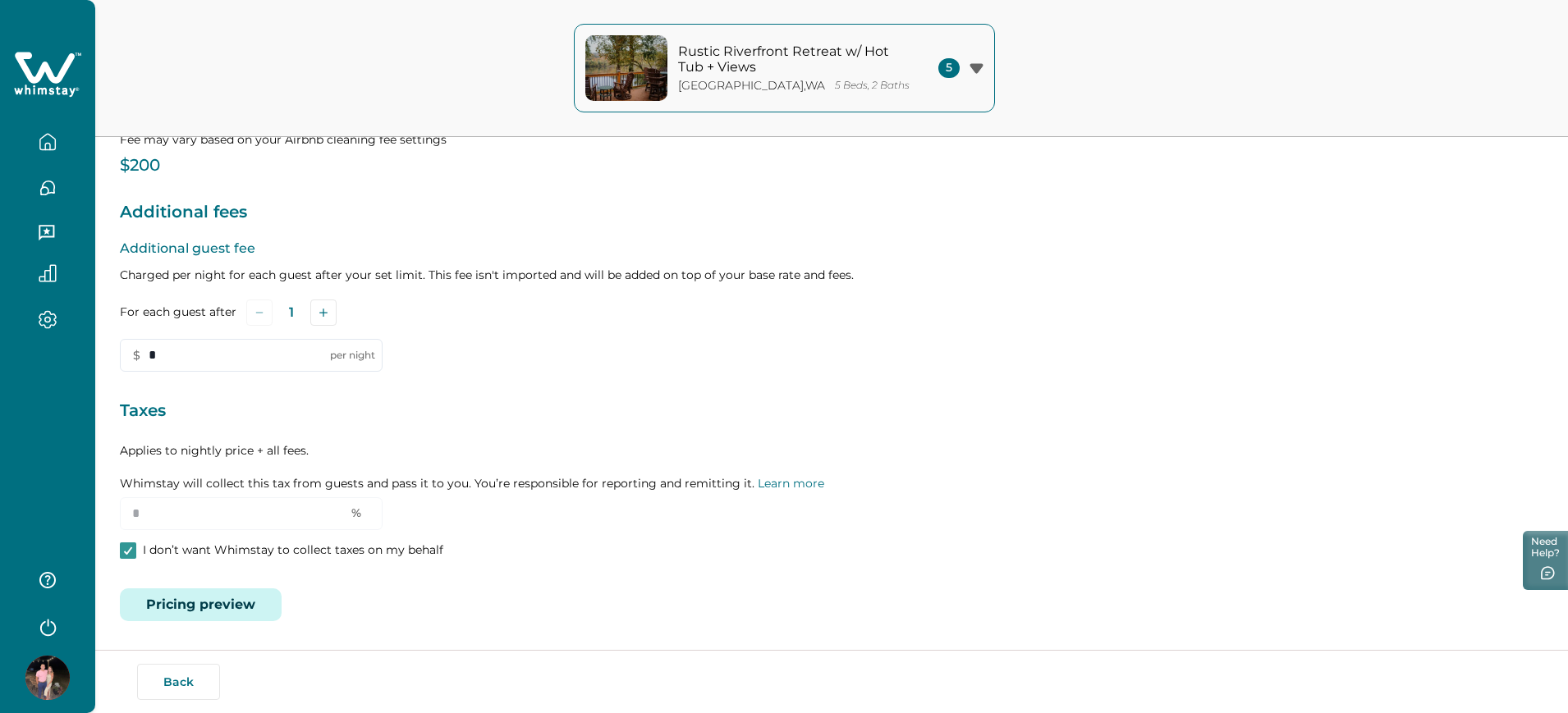
click at [221, 603] on button "Pricing preview" at bounding box center [200, 605] width 162 height 33
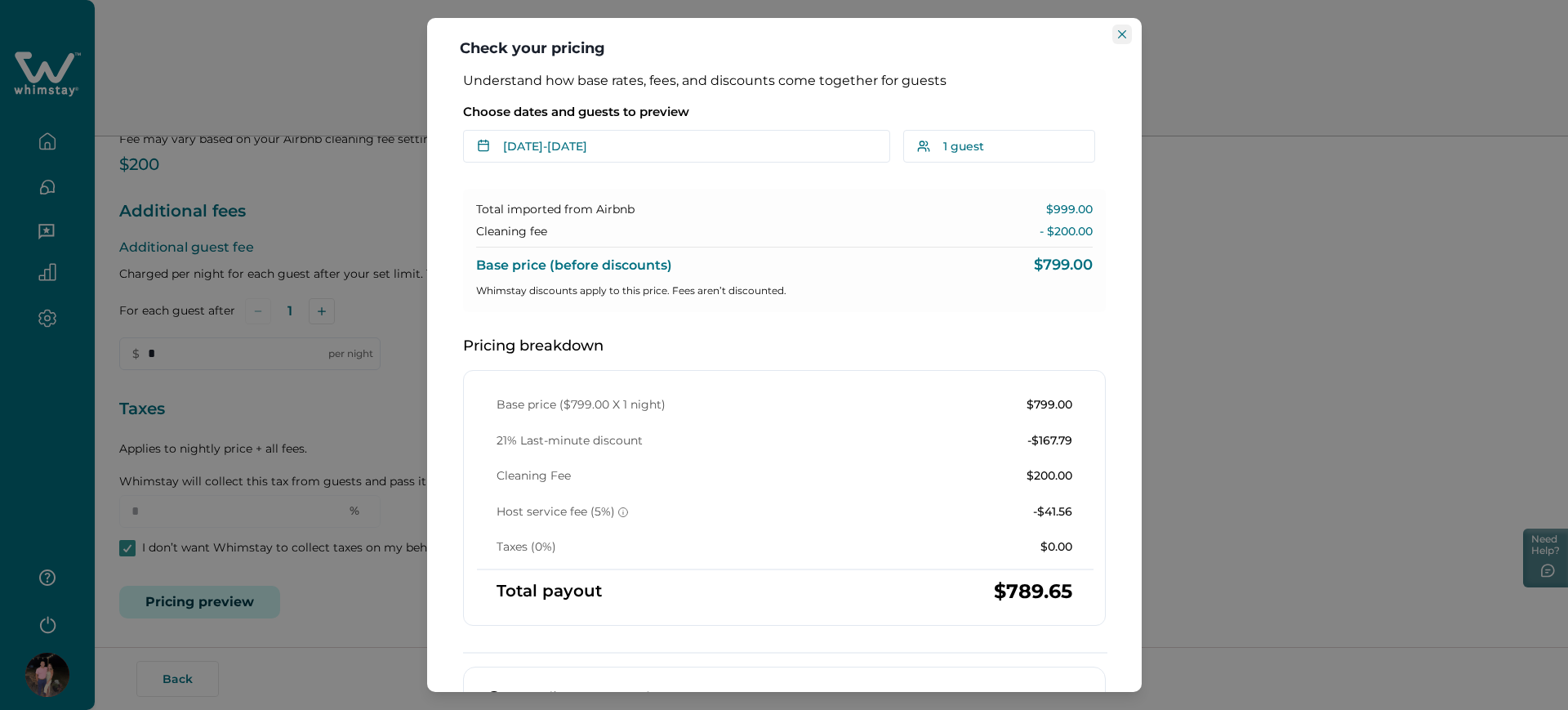
click at [1022, 40] on button "Close" at bounding box center [1122, 34] width 19 height 19
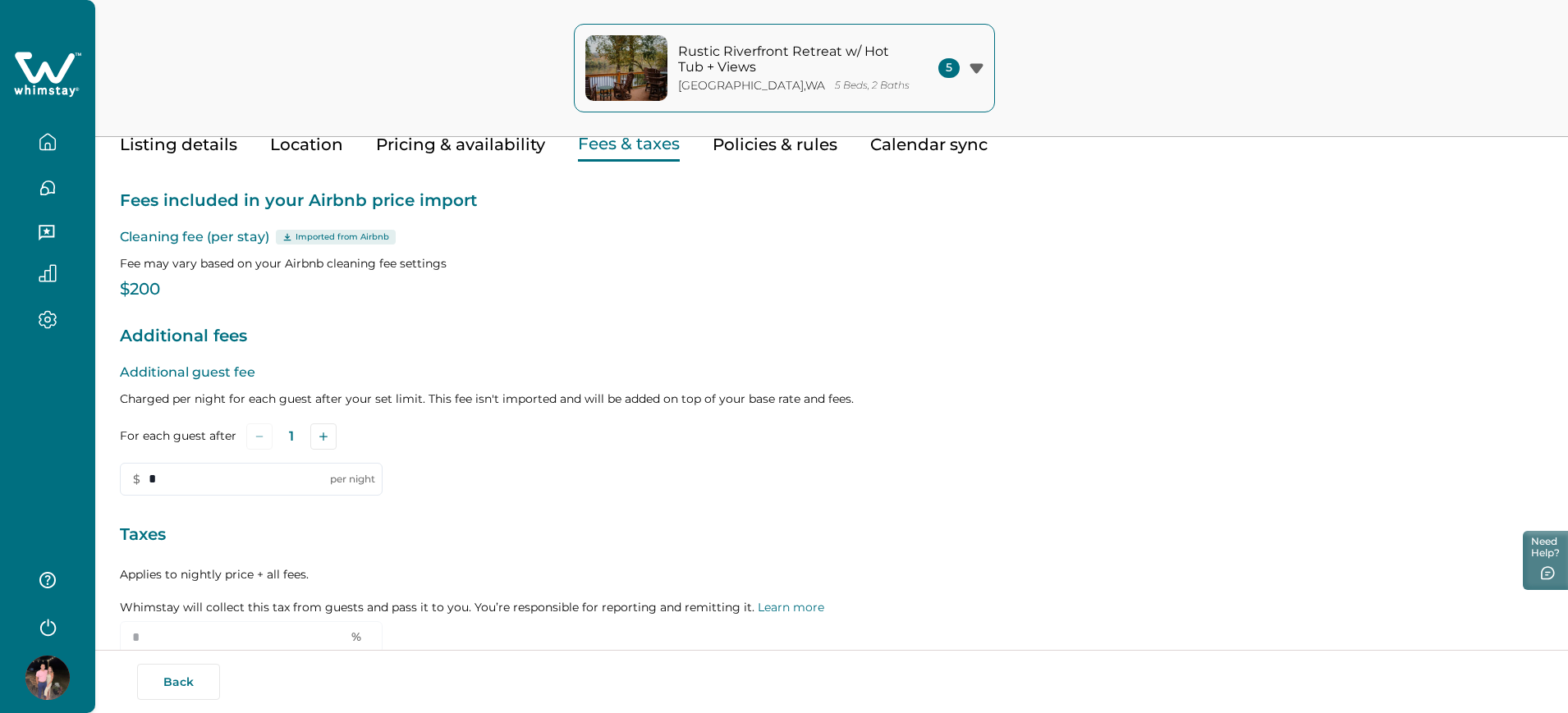
scroll to position [0, 0]
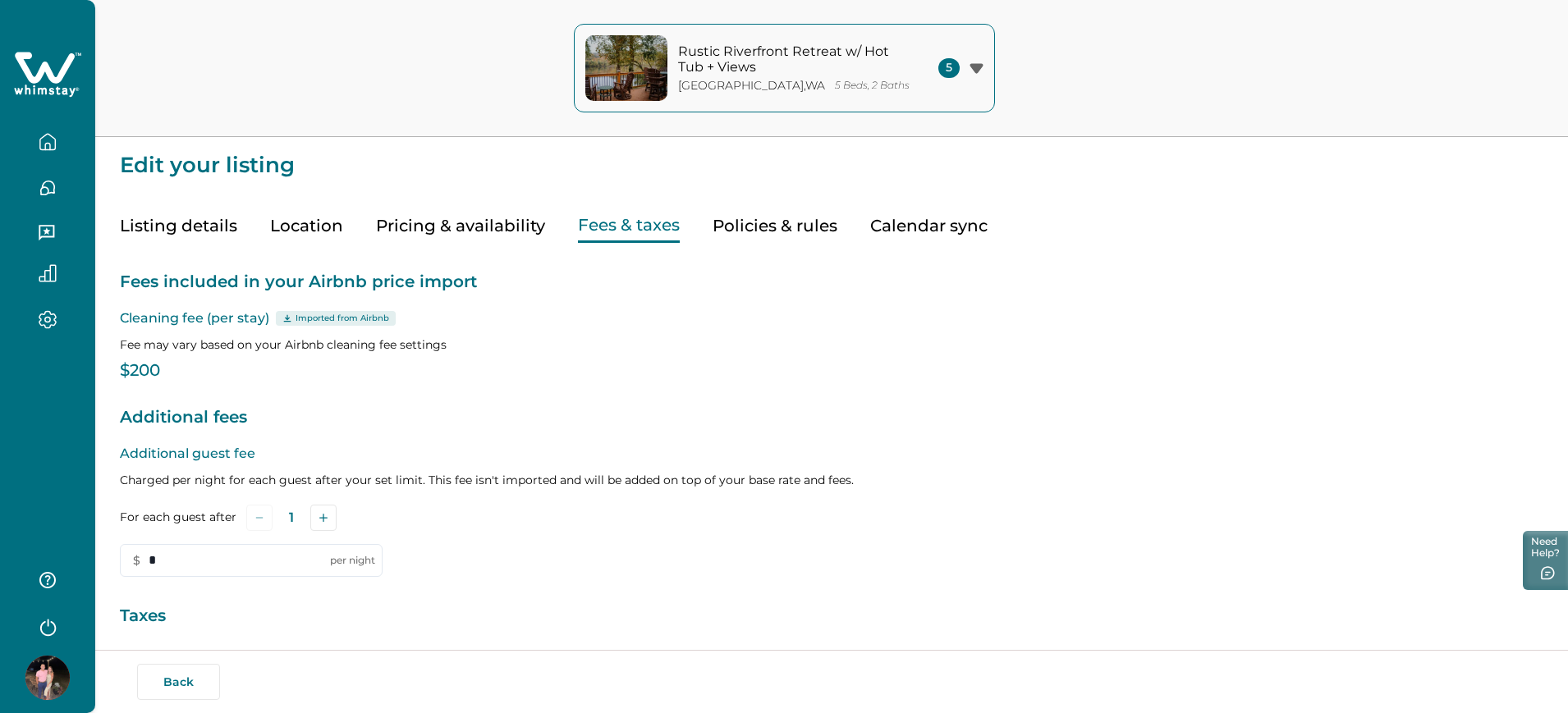
click at [459, 231] on button "Pricing & availability" at bounding box center [460, 226] width 169 height 33
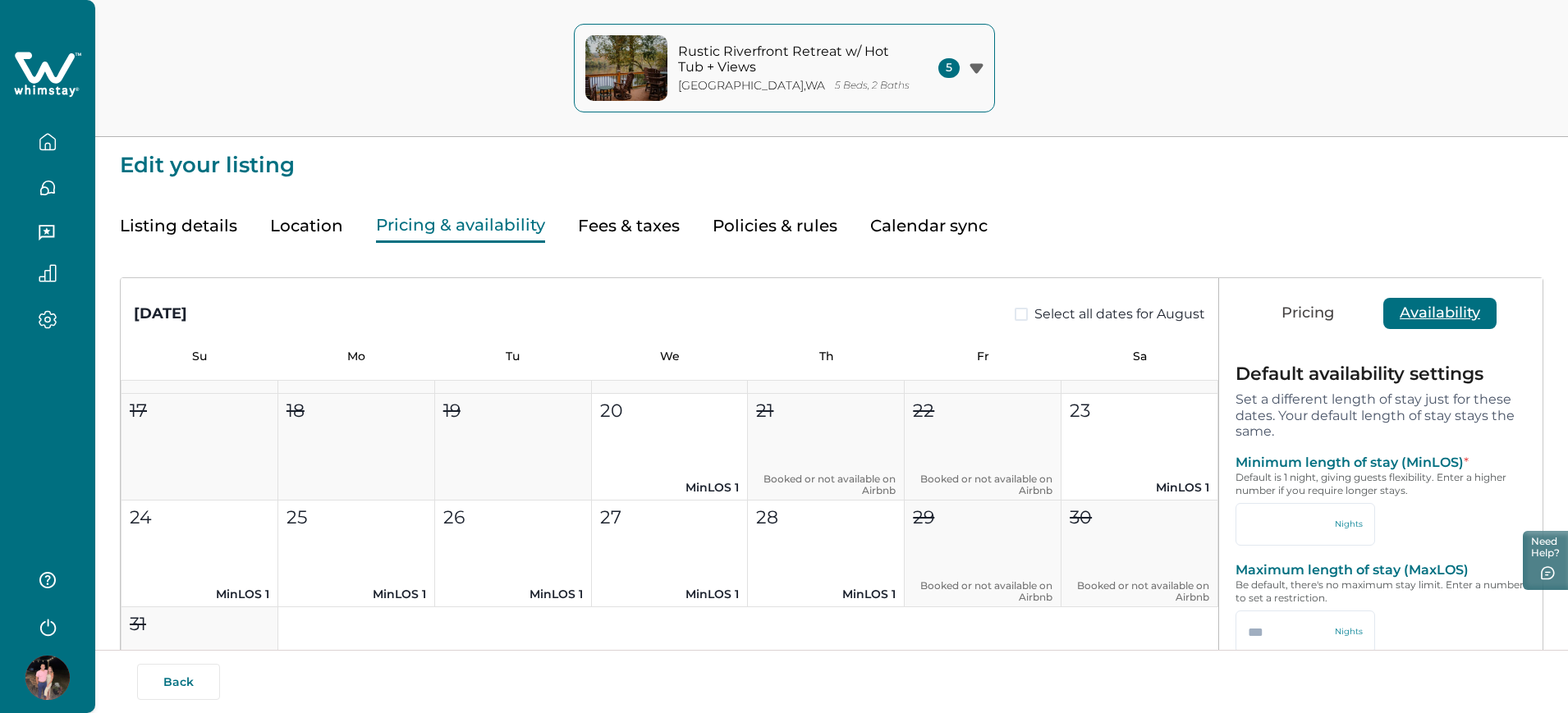
scroll to position [102, 0]
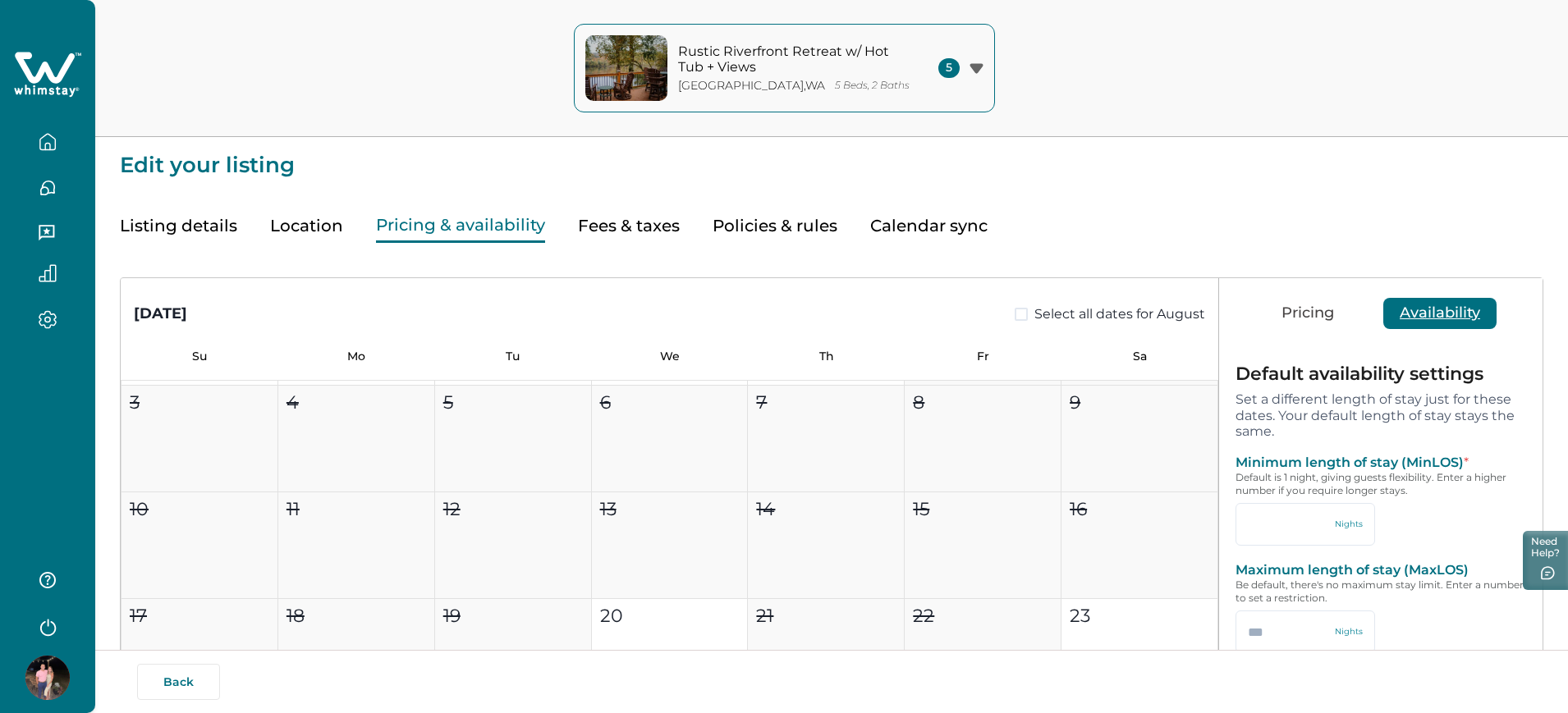
click at [1027, 310] on button "Pricing" at bounding box center [1308, 314] width 86 height 31
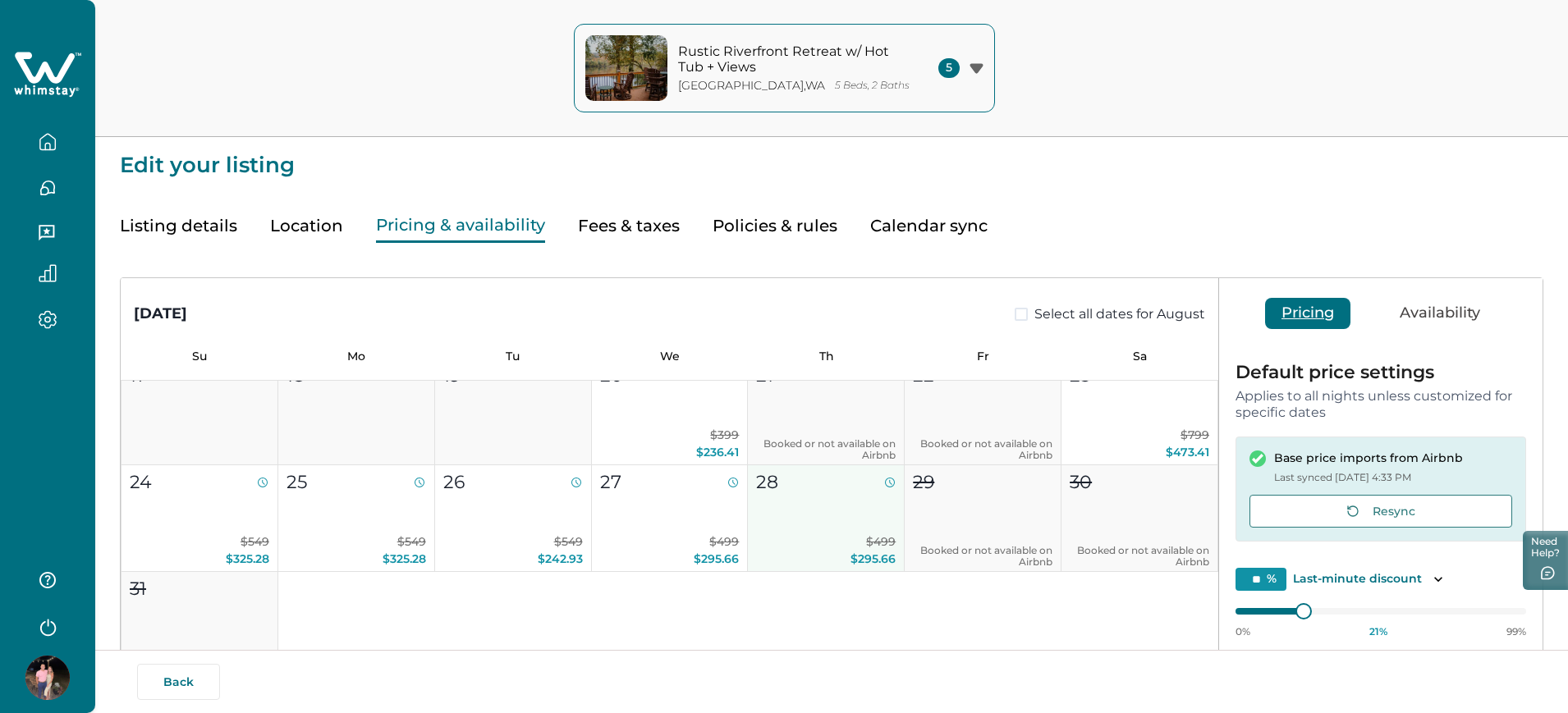
scroll to position [308, 0]
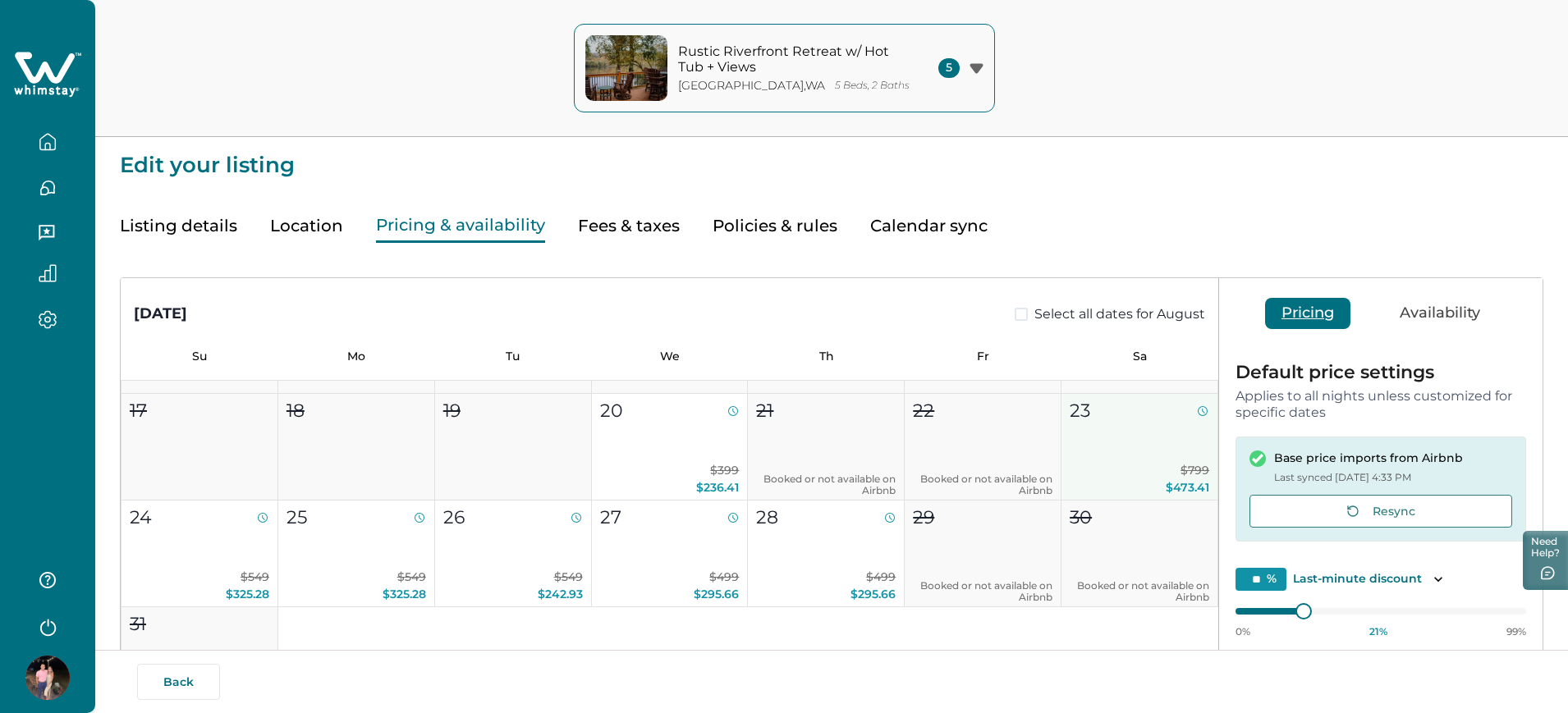
click at [1027, 447] on button "23 $799 $473.41" at bounding box center [1140, 447] width 157 height 107
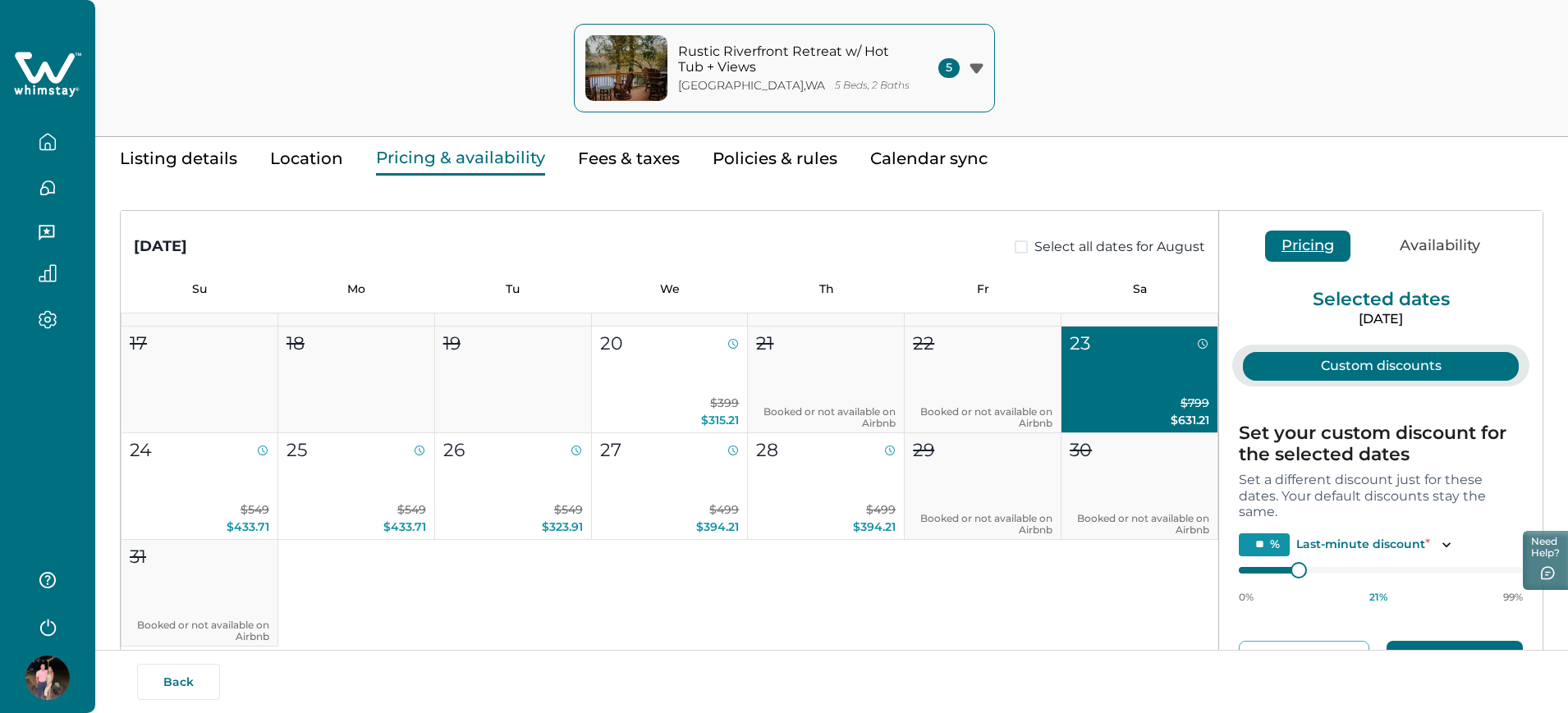
scroll to position [102, 0]
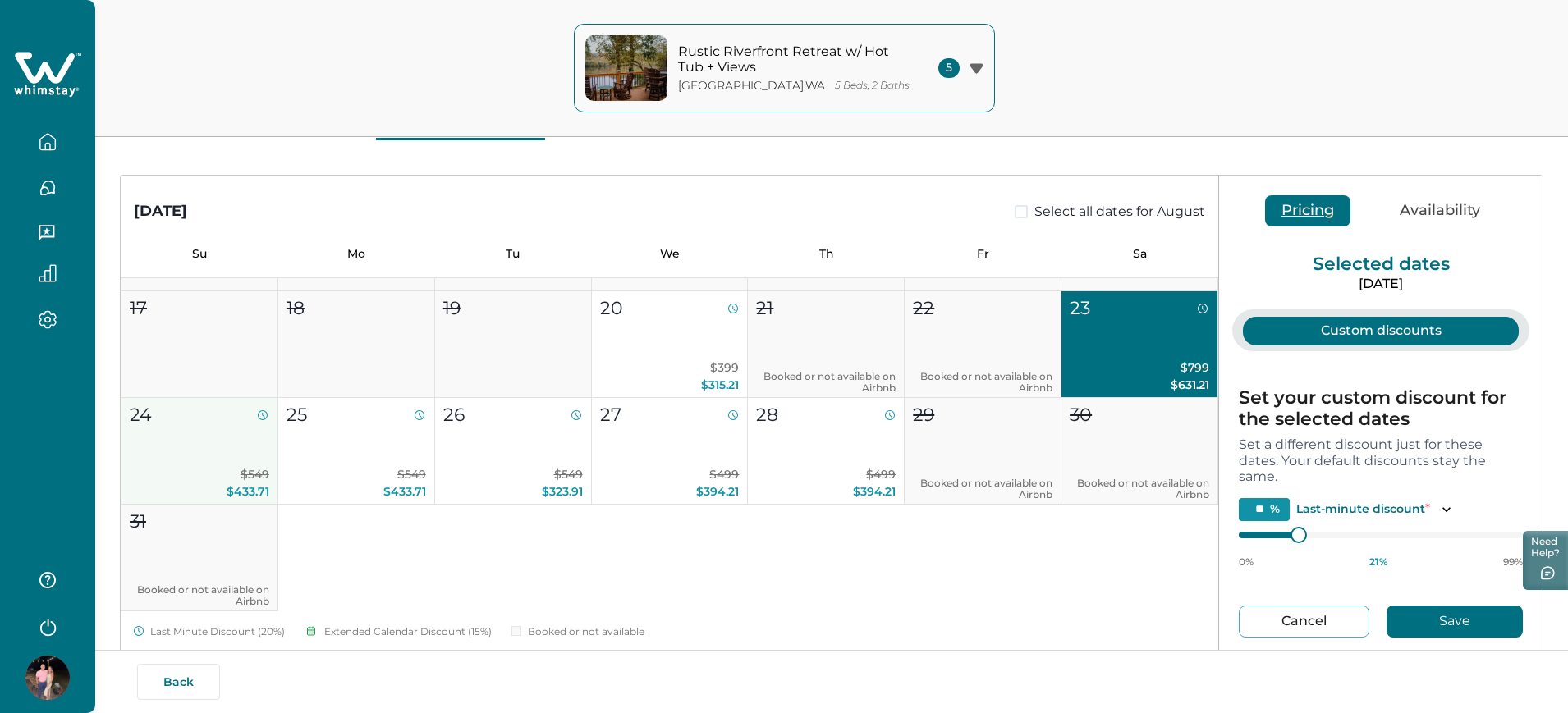
click at [230, 440] on button "24 $549 $433.71" at bounding box center [200, 451] width 157 height 107
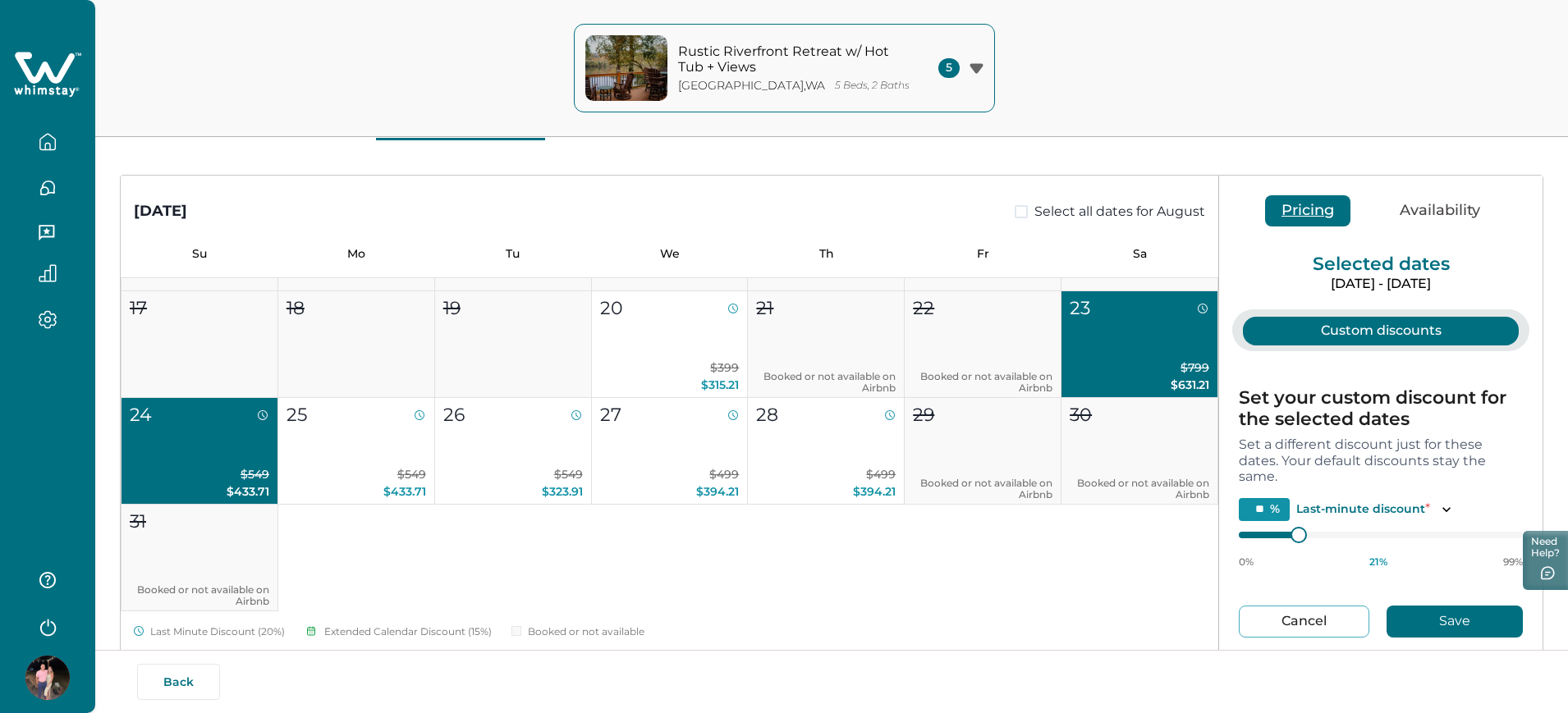
click at [1027, 355] on button "23 $799 $631.21" at bounding box center [1140, 345] width 157 height 107
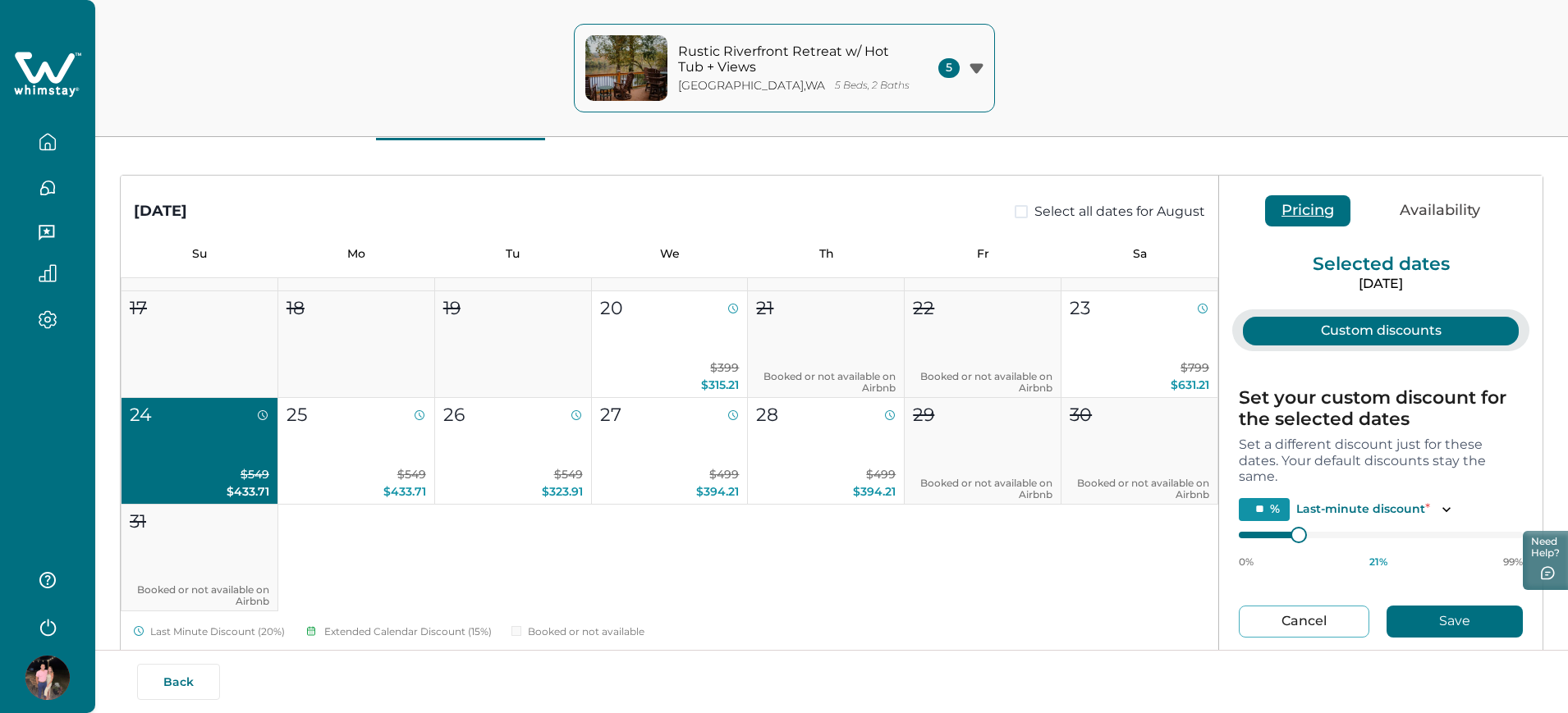
click at [150, 462] on button "24 $549 $433.71" at bounding box center [200, 451] width 157 height 107
type input "*"
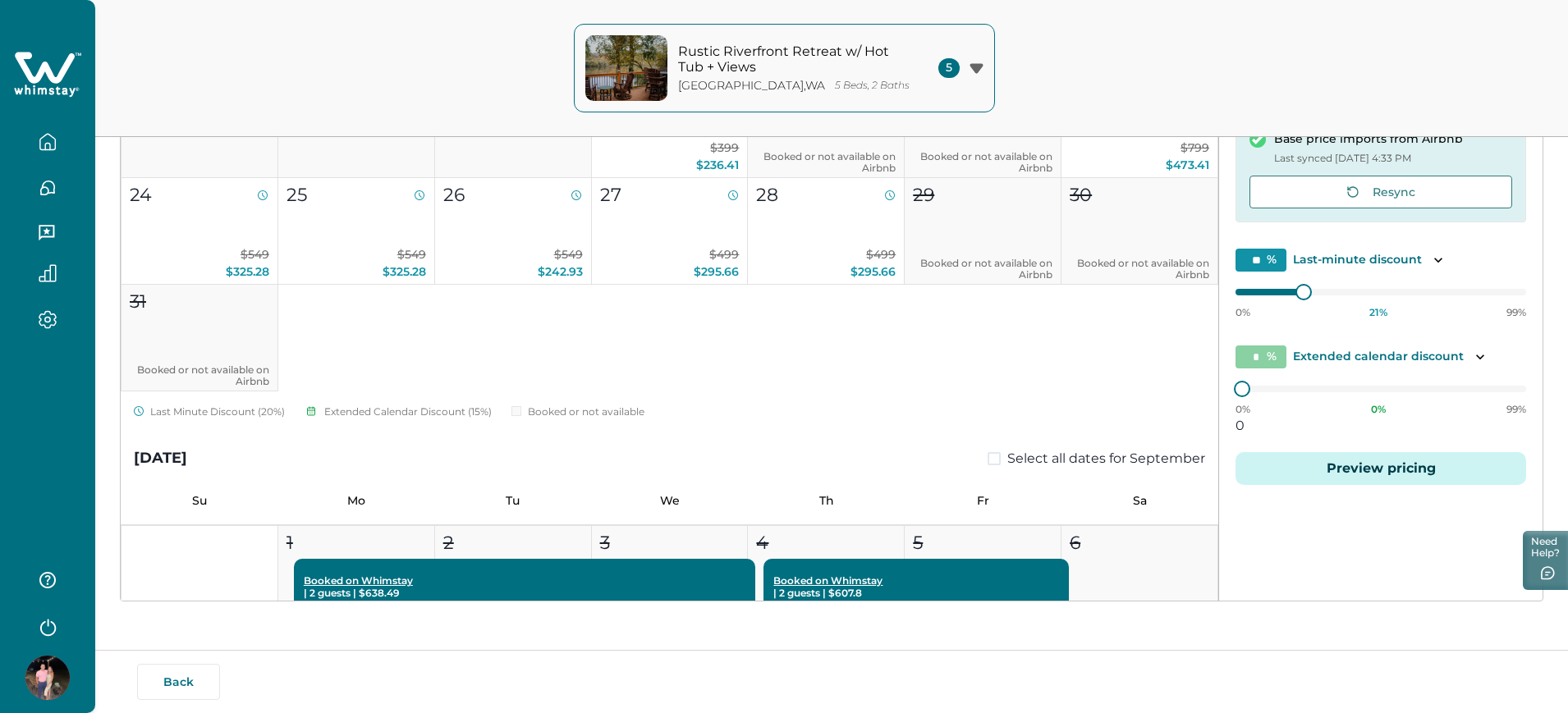
scroll to position [308, 0]
